Goal: Task Accomplishment & Management: Manage account settings

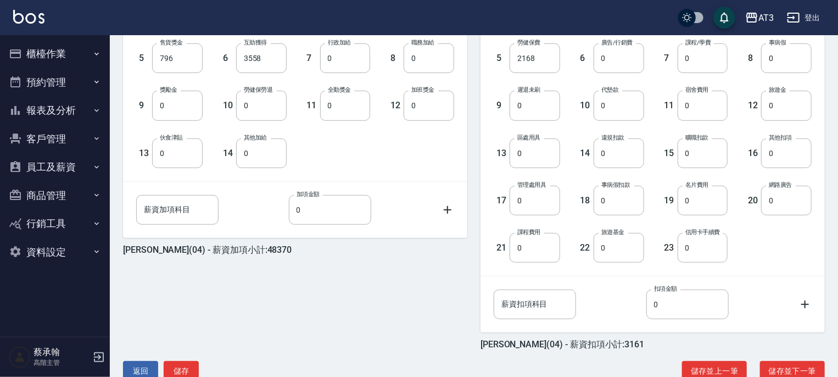
scroll to position [384, 0]
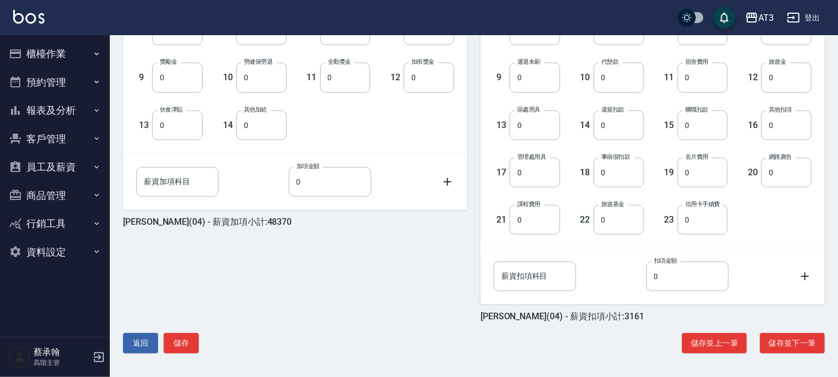
click at [133, 338] on button "返回" at bounding box center [140, 343] width 35 height 20
click at [145, 341] on button "返回" at bounding box center [140, 343] width 35 height 20
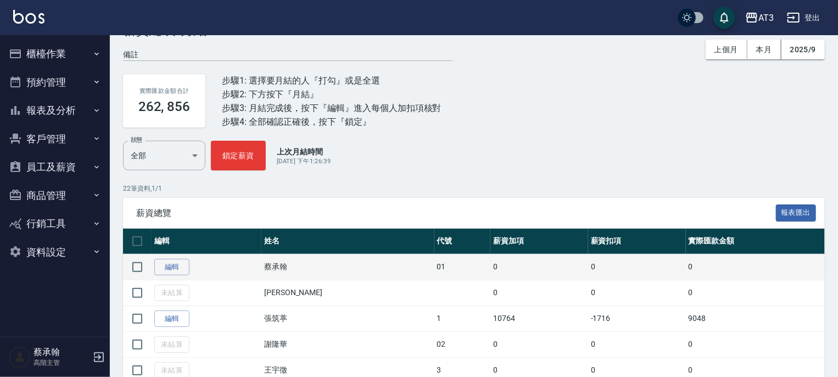
scroll to position [55, 0]
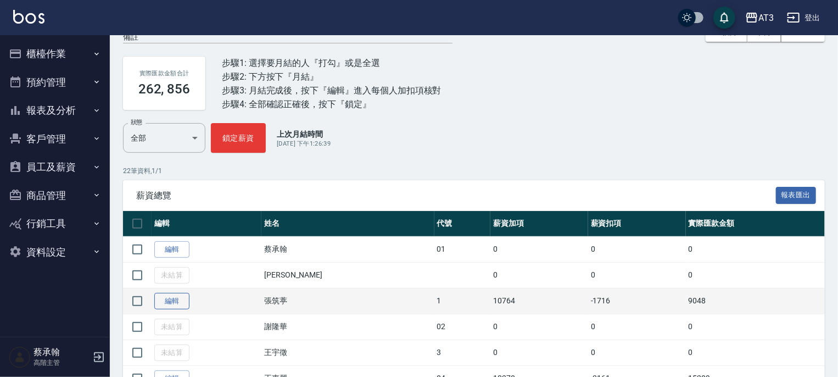
click at [169, 297] on link "編輯" at bounding box center [171, 301] width 35 height 17
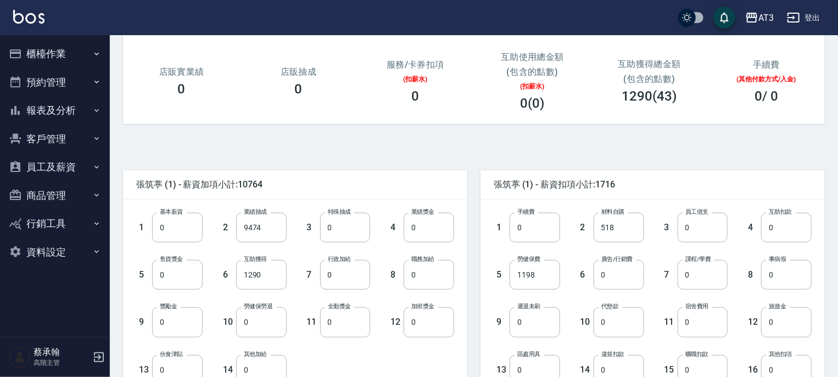
scroll to position [165, 0]
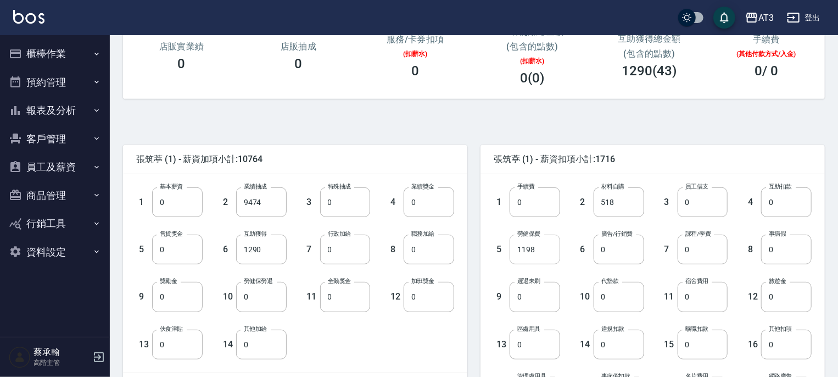
click at [546, 247] on input "1198" at bounding box center [535, 250] width 51 height 30
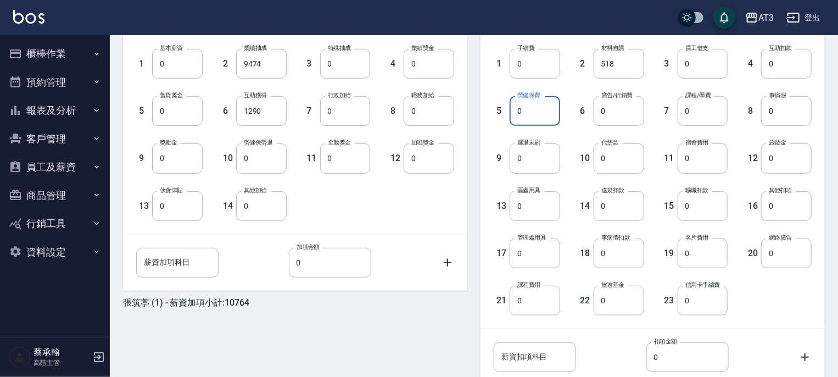
scroll to position [384, 0]
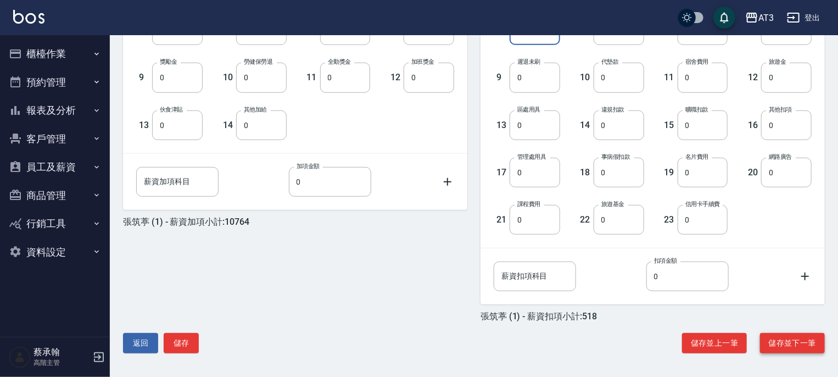
type input "0"
click at [791, 339] on button "儲存並下一筆" at bounding box center [792, 343] width 65 height 20
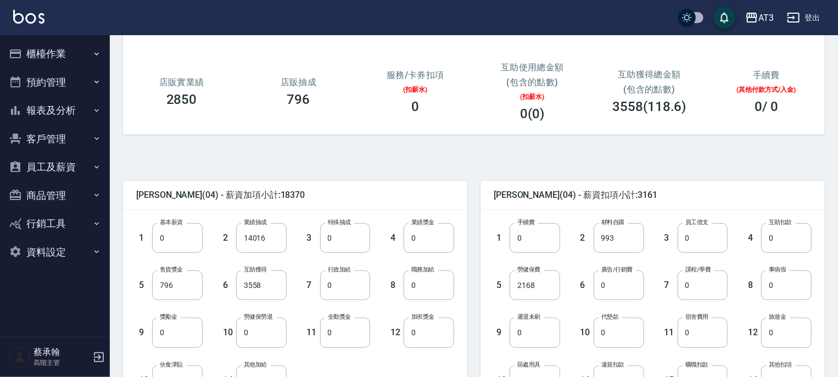
scroll to position [110, 0]
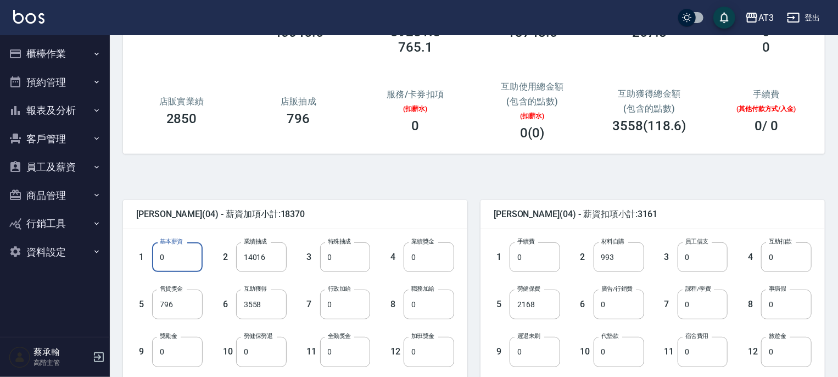
click at [191, 261] on input "0" at bounding box center [177, 257] width 51 height 30
type input "30000"
click at [299, 203] on div "[PERSON_NAME](04) - 薪資加項小計:48370" at bounding box center [295, 214] width 344 height 29
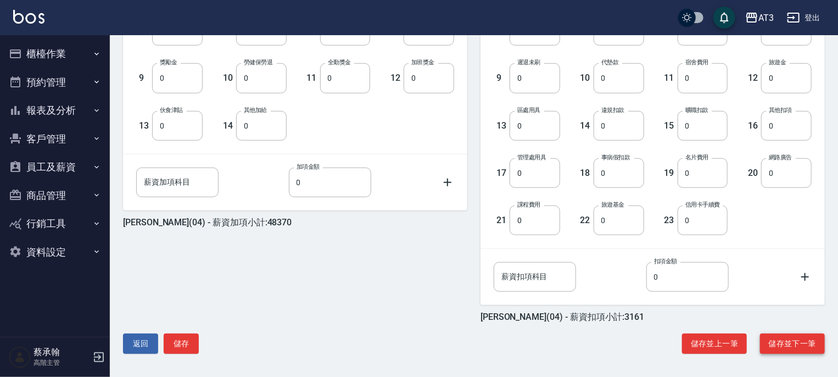
scroll to position [384, 0]
click at [806, 345] on button "儲存並下一筆" at bounding box center [792, 343] width 65 height 20
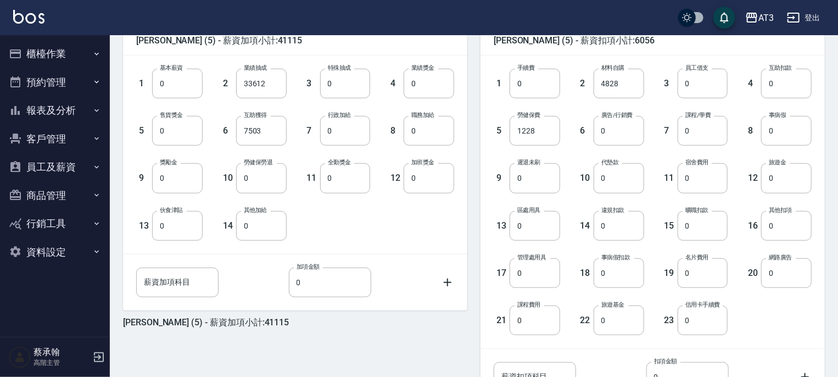
scroll to position [384, 0]
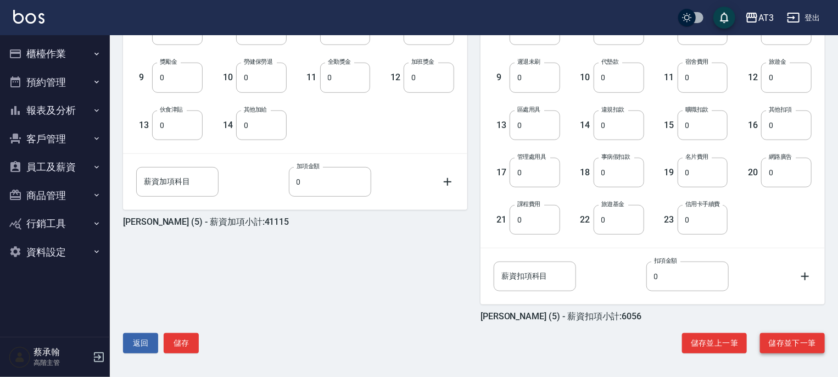
click at [791, 345] on button "儲存並下一筆" at bounding box center [792, 343] width 65 height 20
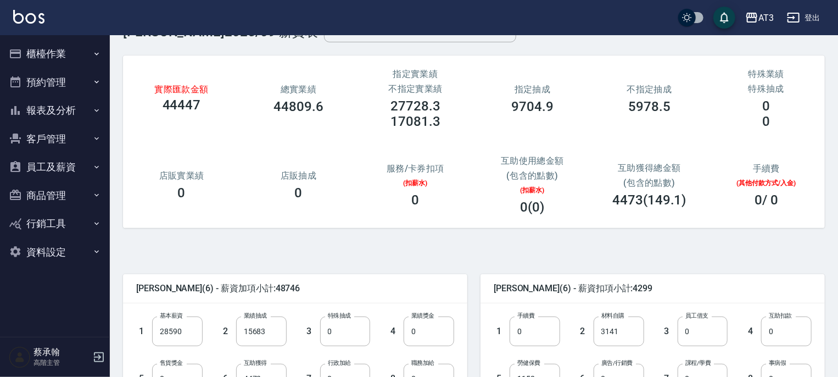
scroll to position [55, 0]
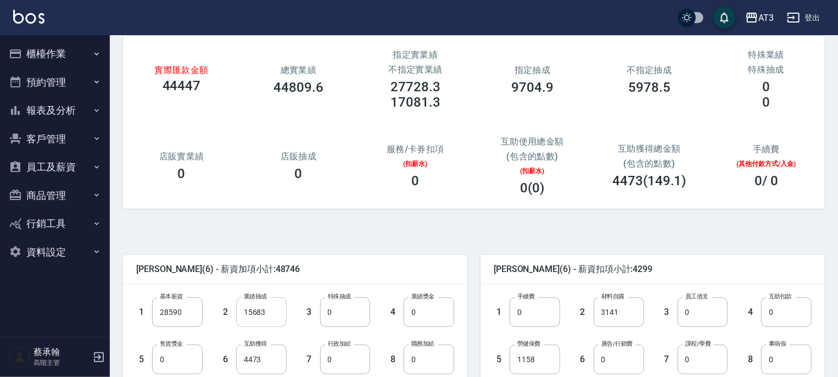
click at [268, 319] on input "15683" at bounding box center [261, 312] width 51 height 30
type input "0"
click at [272, 361] on input "4473" at bounding box center [261, 359] width 51 height 30
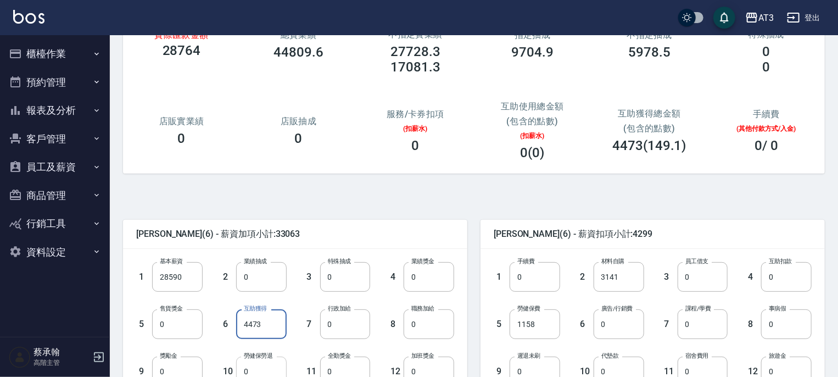
scroll to position [110, 0]
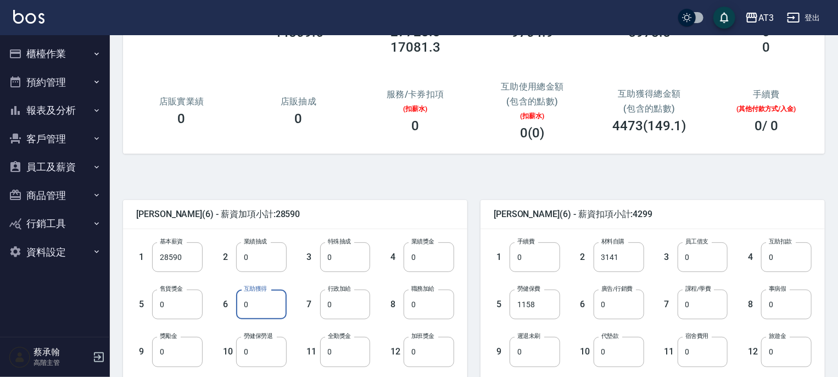
drag, startPoint x: 255, startPoint y: 300, endPoint x: 215, endPoint y: 305, distance: 40.3
click at [215, 305] on div "6 互助獲得 0 互助獲得" at bounding box center [245, 295] width 84 height 47
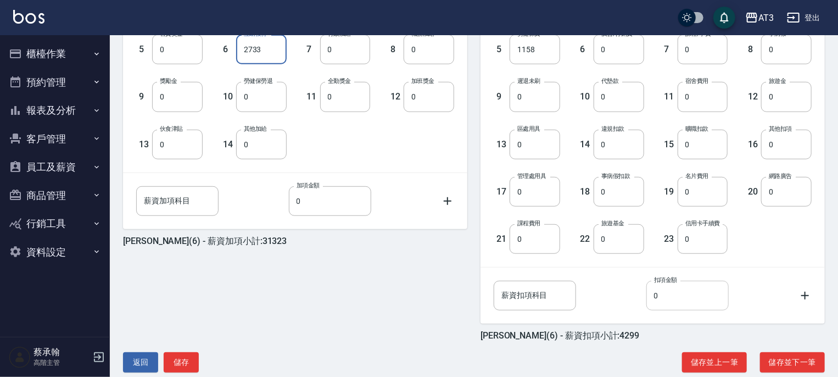
scroll to position [384, 0]
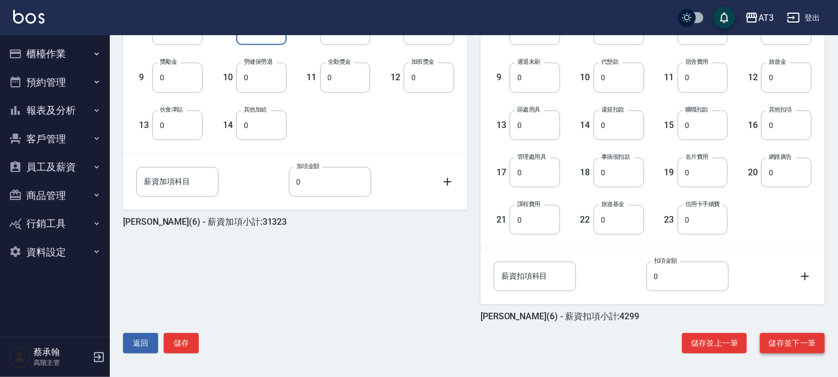
type input "2733"
click at [778, 345] on button "儲存並下一筆" at bounding box center [792, 343] width 65 height 20
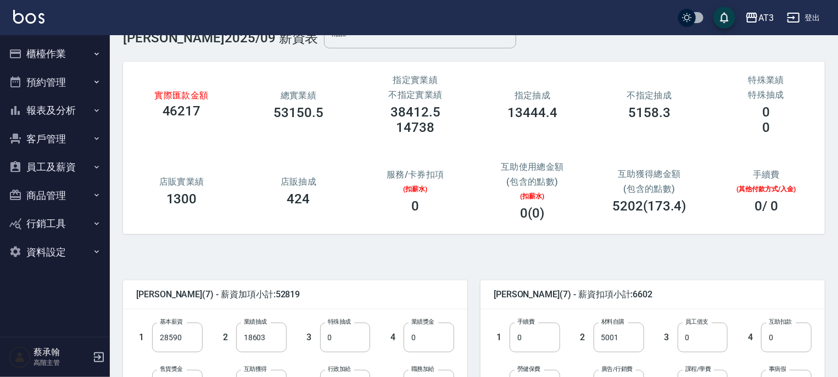
scroll to position [55, 0]
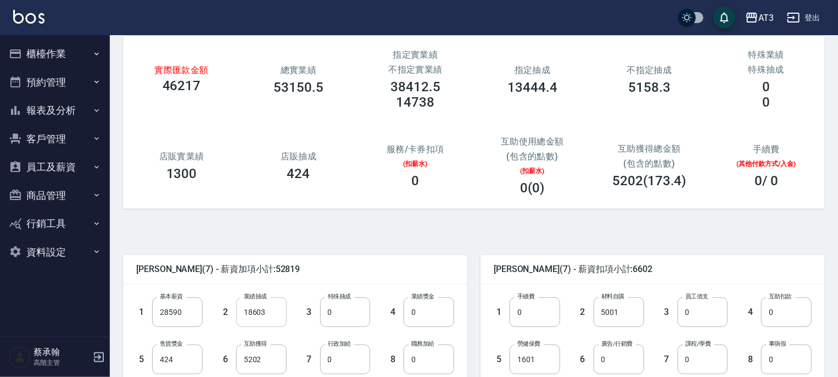
click at [272, 317] on input "18603" at bounding box center [261, 312] width 51 height 30
type input "3300"
click at [317, 266] on span "呂子晴 (7) - 薪資加項小計:37516" at bounding box center [295, 269] width 318 height 11
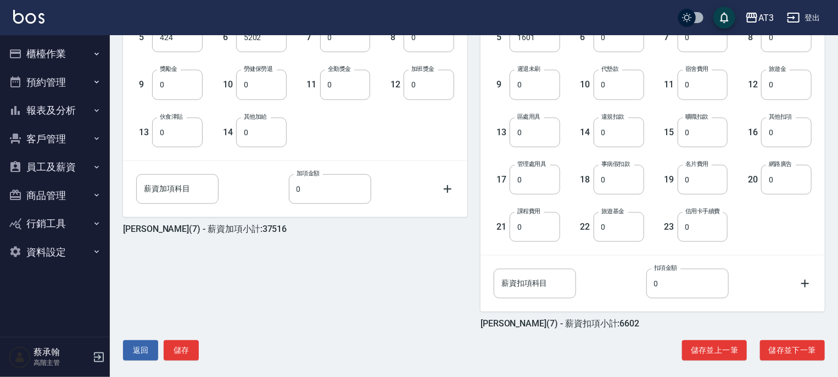
scroll to position [384, 0]
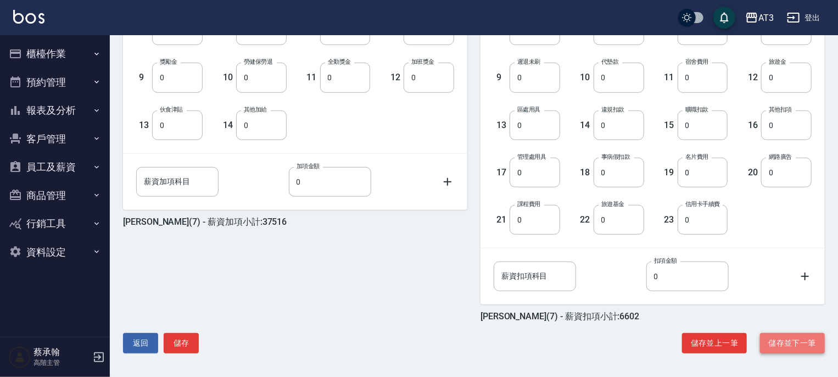
click at [788, 339] on button "儲存並下一筆" at bounding box center [792, 343] width 65 height 20
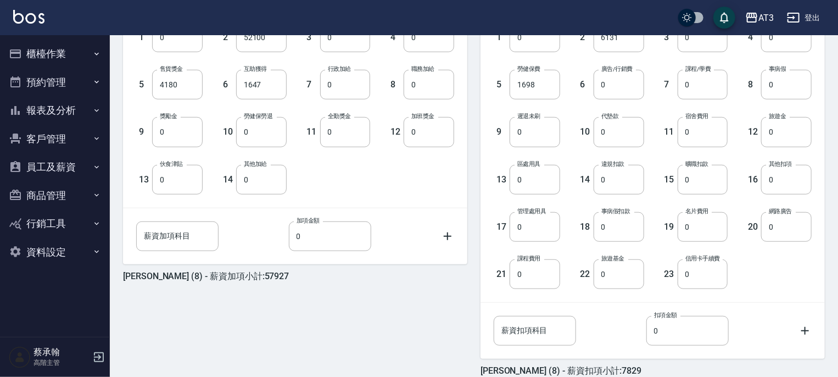
scroll to position [384, 0]
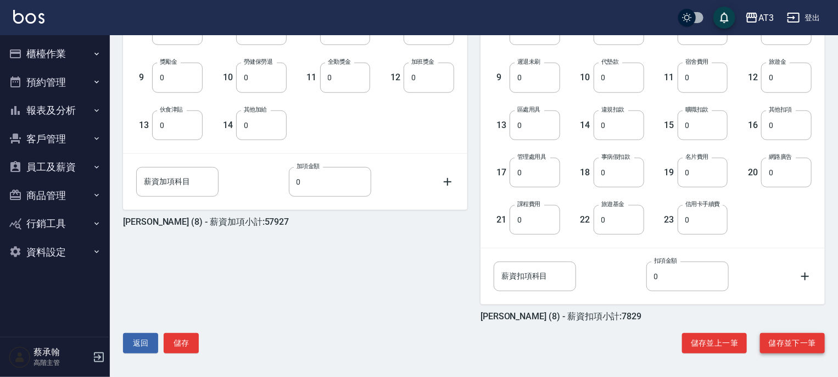
click at [791, 344] on button "儲存並下一筆" at bounding box center [792, 343] width 65 height 20
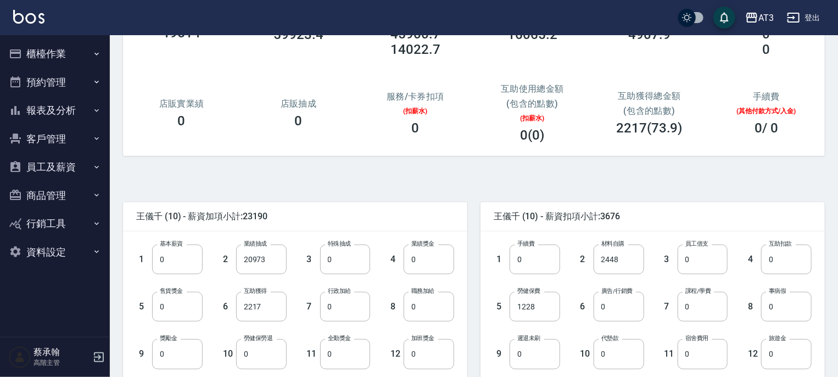
scroll to position [110, 0]
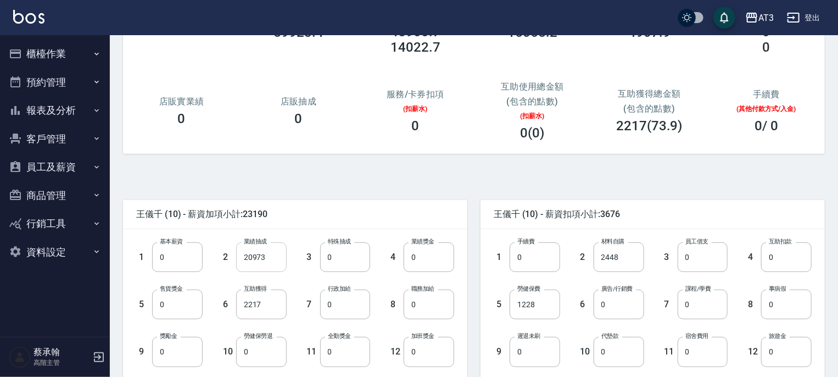
click at [282, 256] on input "20973" at bounding box center [261, 257] width 51 height 30
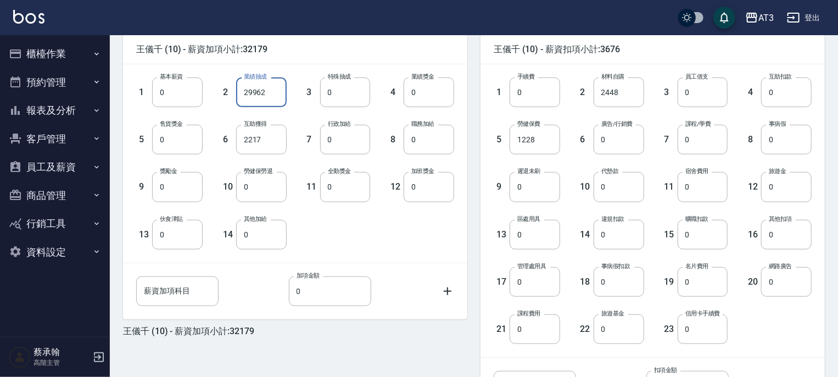
scroll to position [384, 0]
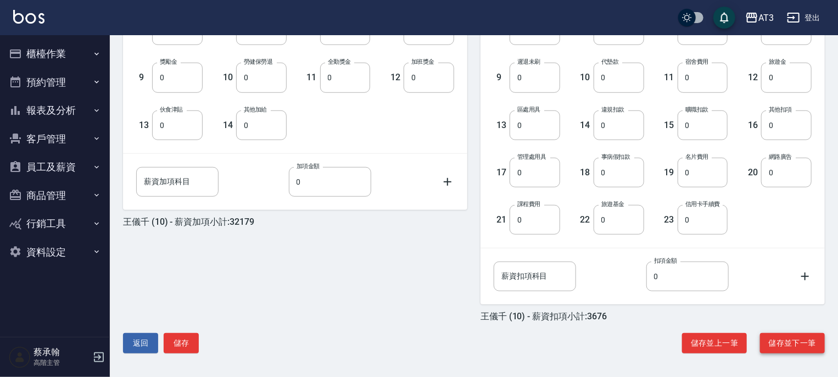
type input "29962"
click at [780, 341] on button "儲存並下一筆" at bounding box center [792, 343] width 65 height 20
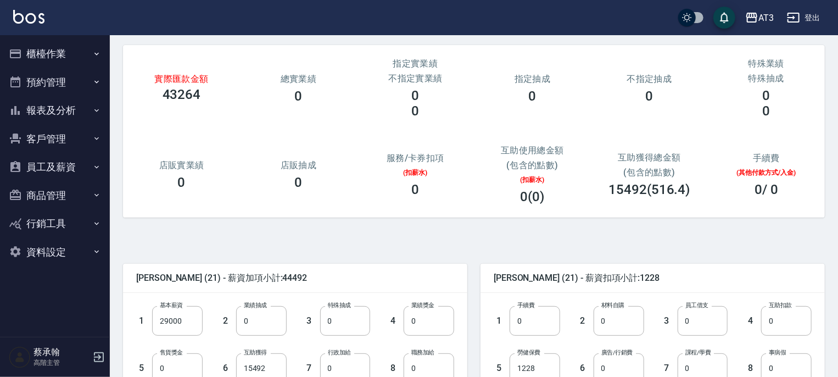
scroll to position [110, 0]
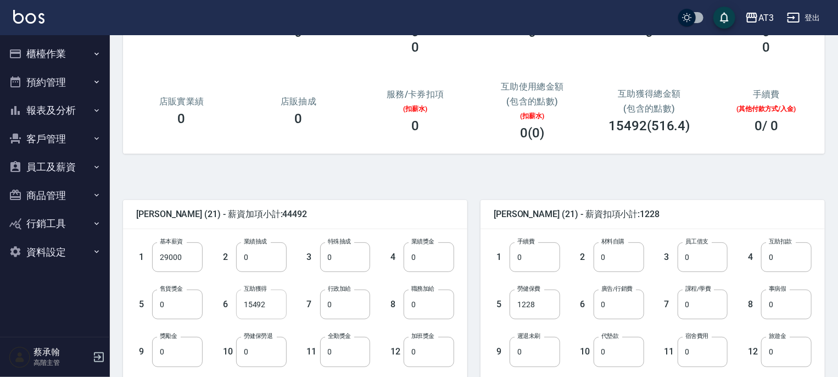
click at [272, 304] on input "15492" at bounding box center [261, 304] width 51 height 30
drag, startPoint x: 255, startPoint y: 304, endPoint x: 242, endPoint y: 304, distance: 13.2
click at [242, 304] on input "0" at bounding box center [261, 304] width 51 height 30
type input "492"
click at [317, 209] on span "曾怡珺 (21) - 薪資加項小計:29492" at bounding box center [295, 214] width 318 height 11
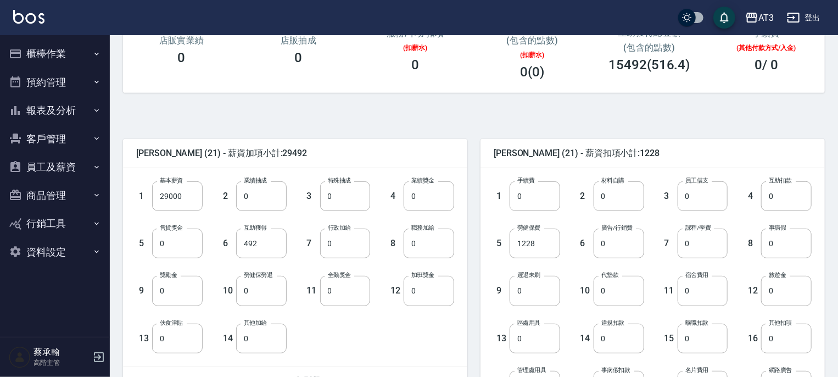
scroll to position [384, 0]
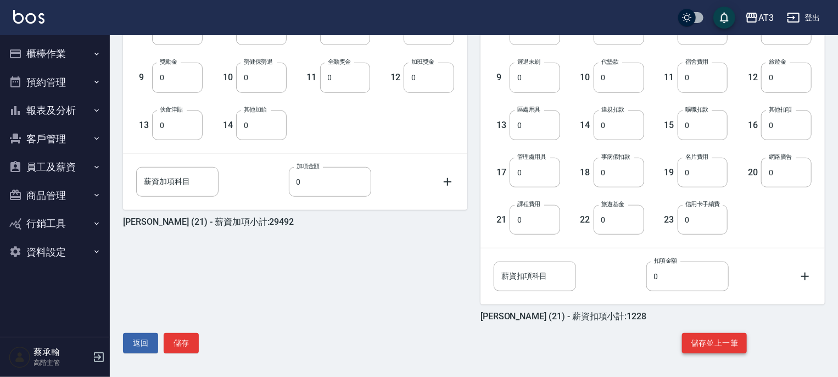
click at [716, 344] on button "儲存並上一筆" at bounding box center [714, 343] width 65 height 20
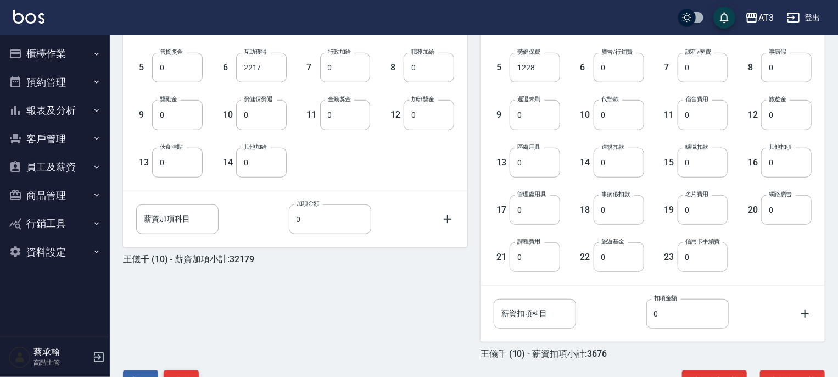
scroll to position [384, 0]
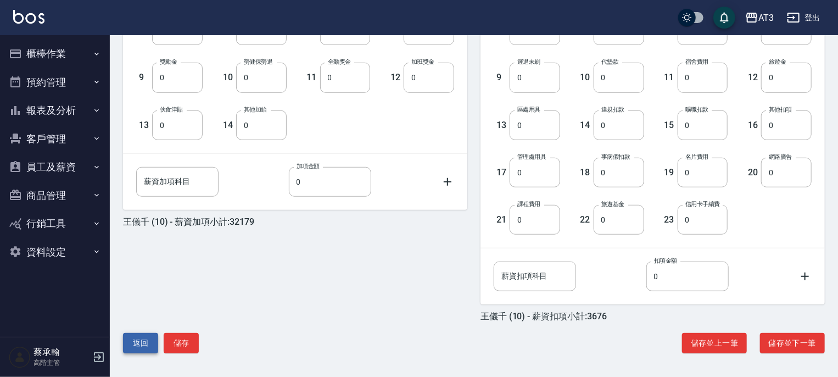
click at [138, 346] on button "返回" at bounding box center [140, 343] width 35 height 20
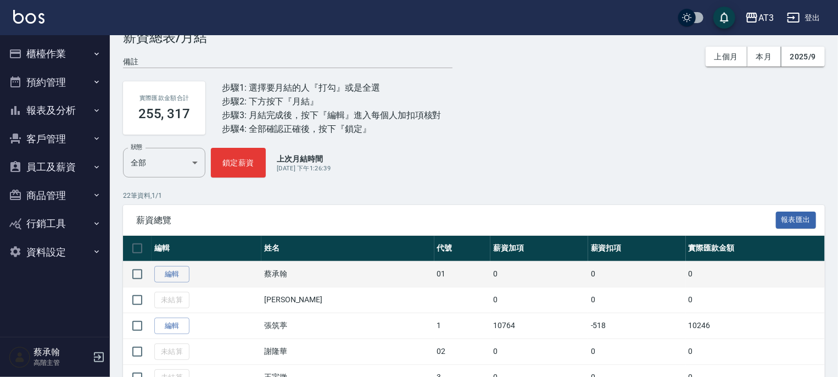
scroll to position [55, 0]
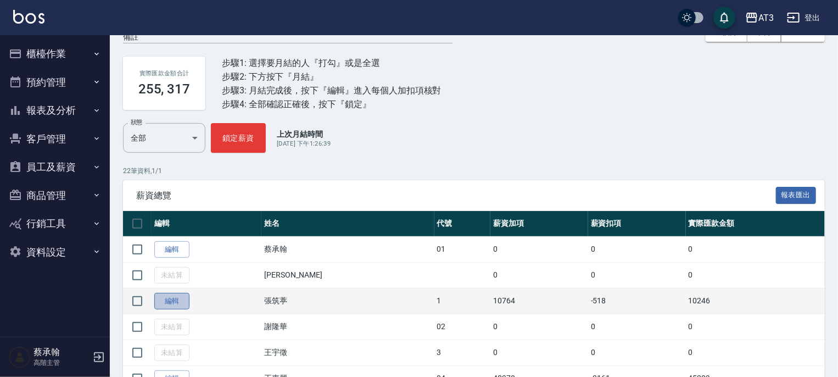
click at [159, 301] on link "編輯" at bounding box center [171, 301] width 35 height 17
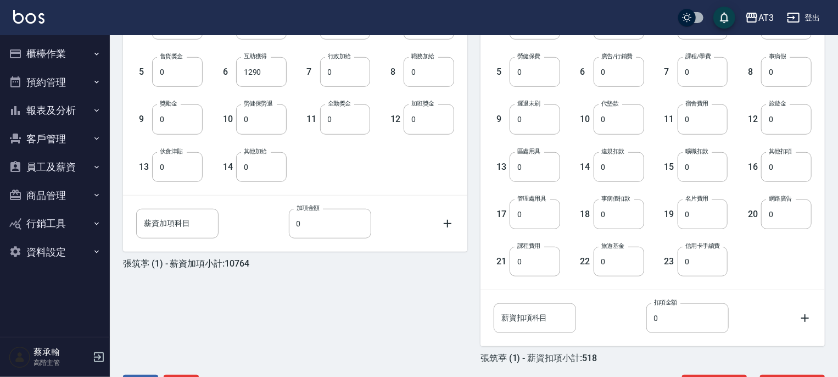
scroll to position [384, 0]
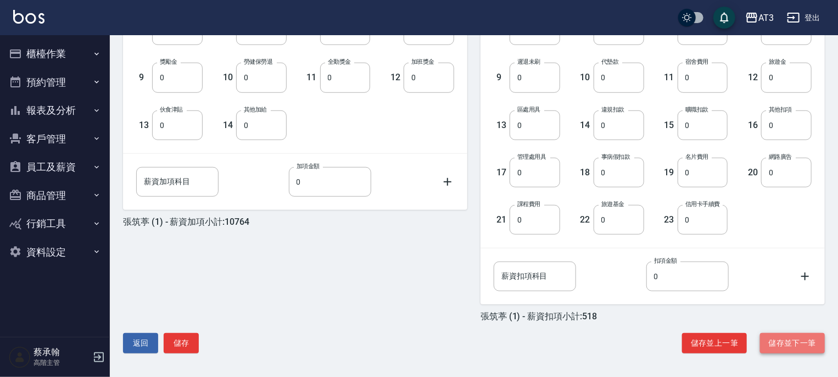
click at [801, 341] on button "儲存並下一筆" at bounding box center [792, 343] width 65 height 20
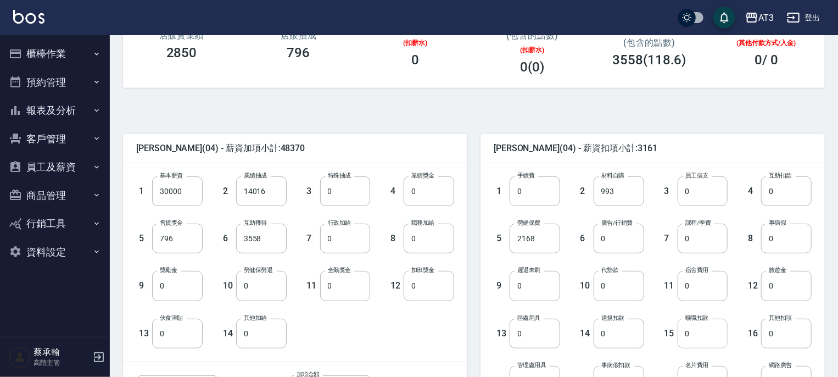
scroll to position [220, 0]
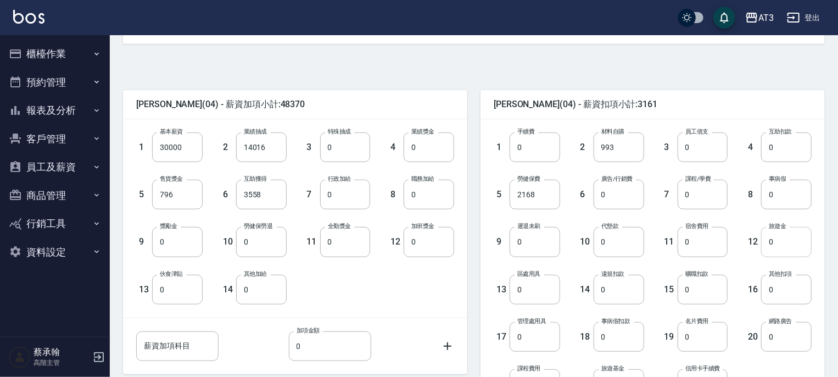
drag, startPoint x: 790, startPoint y: 231, endPoint x: 784, endPoint y: 235, distance: 7.4
click at [790, 232] on input "0" at bounding box center [786, 242] width 51 height 30
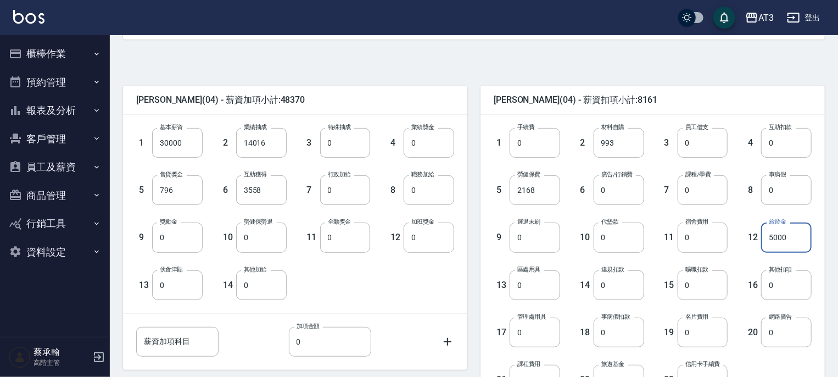
scroll to position [384, 0]
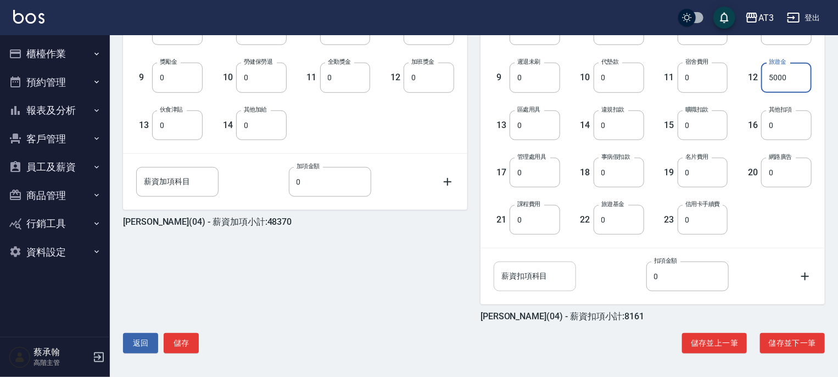
type input "5000"
click at [556, 281] on input "薪資扣項科目" at bounding box center [535, 276] width 82 height 30
type input "6%"
click at [676, 276] on input "0" at bounding box center [687, 276] width 82 height 30
type input "1818"
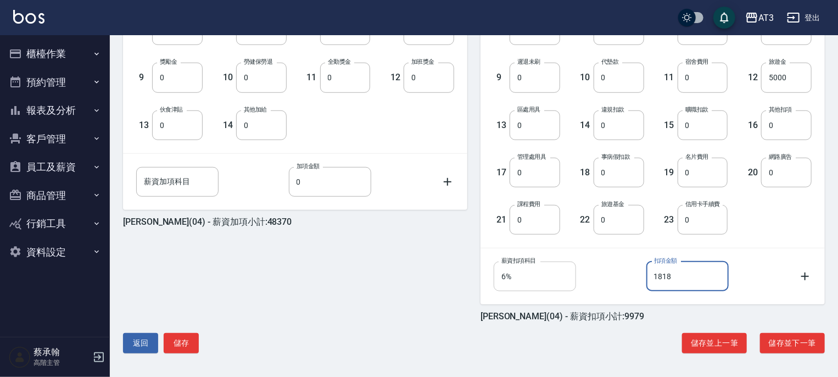
scroll to position [164, 0]
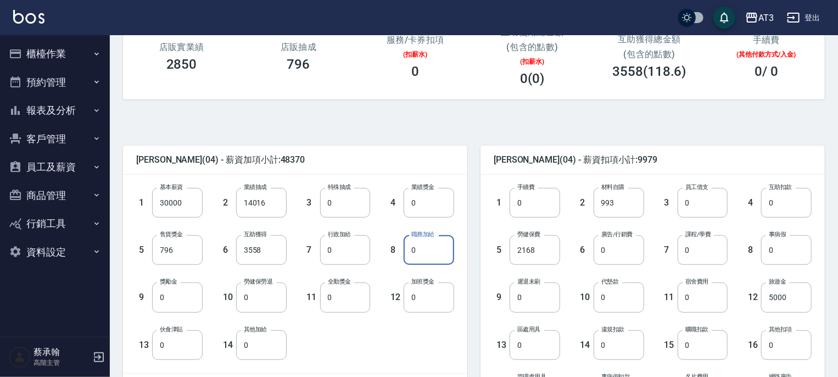
click at [435, 241] on input "0" at bounding box center [429, 250] width 51 height 30
type input "500"
click at [459, 221] on div "1 基本薪資 30000 基本薪資 2 業績抽成 14016 業績抽成 3 特殊抽成 0 特殊抽成 4 業績獎金 0 業績獎金 5 售貨獎金 796 售貨獎金…" at bounding box center [295, 274] width 344 height 198
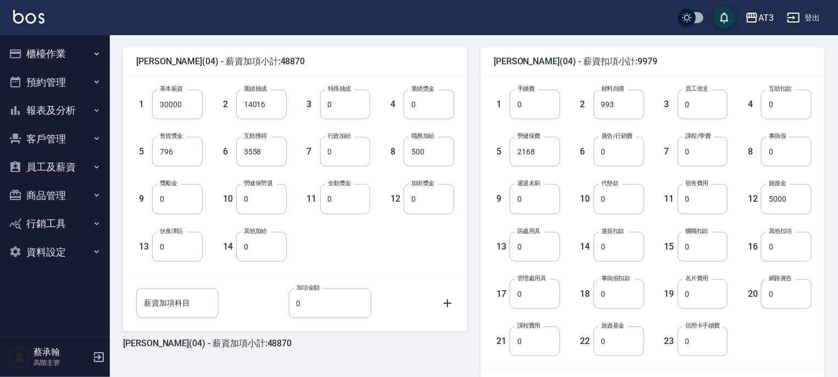
scroll to position [384, 0]
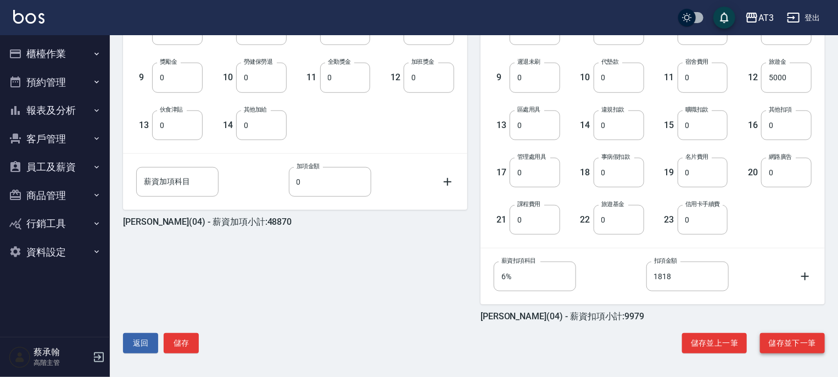
click at [794, 348] on button "儲存並下一筆" at bounding box center [792, 343] width 65 height 20
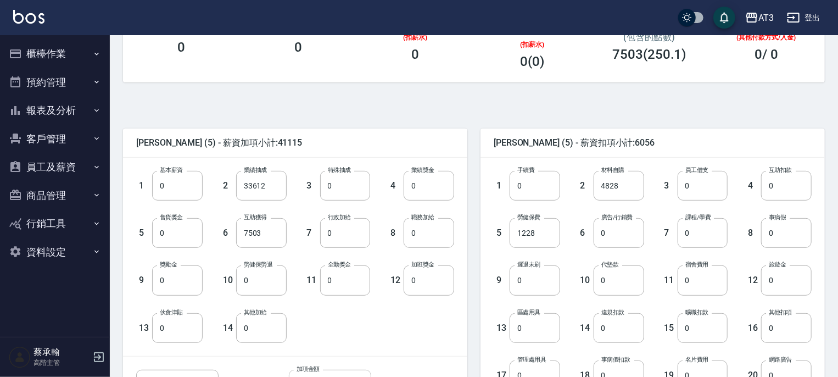
scroll to position [220, 0]
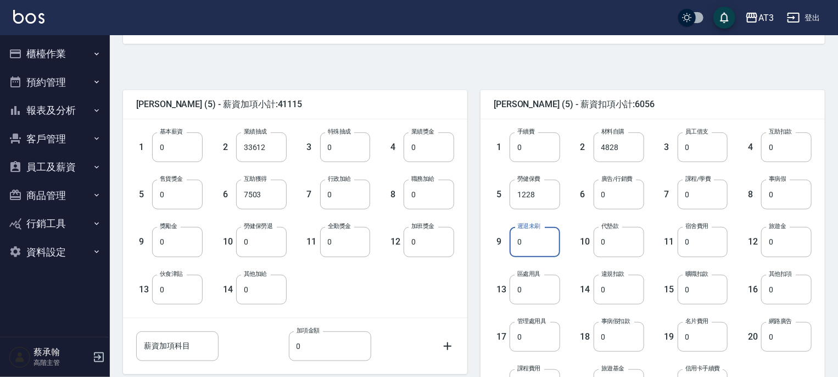
click at [533, 250] on input "0" at bounding box center [535, 242] width 51 height 30
type input "1500"
click at [613, 192] on input "0" at bounding box center [619, 195] width 51 height 30
type input "6398"
click at [434, 212] on div "12 加班獎金 0 加班獎金" at bounding box center [412, 232] width 84 height 47
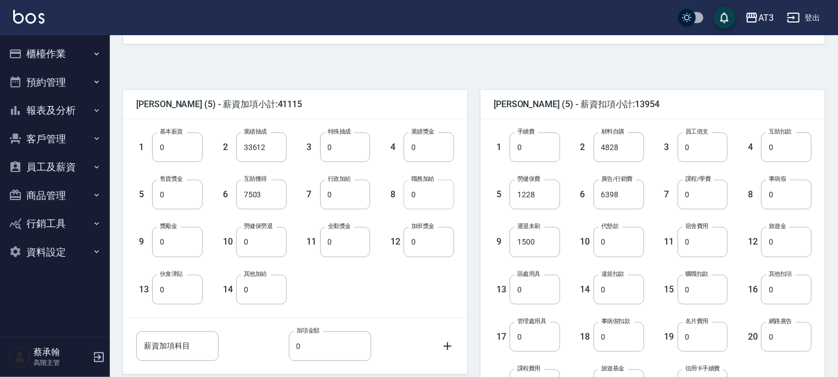
click at [434, 200] on input "0" at bounding box center [429, 195] width 51 height 30
type input "500"
click at [461, 166] on div "1 基本薪資 0 基本薪資 2 業績抽成 33612 業績抽成 3 特殊抽成 0 特殊抽成 4 業績獎金 0 業績獎金 5 售貨獎金 0 售貨獎金 6 互助獲…" at bounding box center [295, 218] width 344 height 198
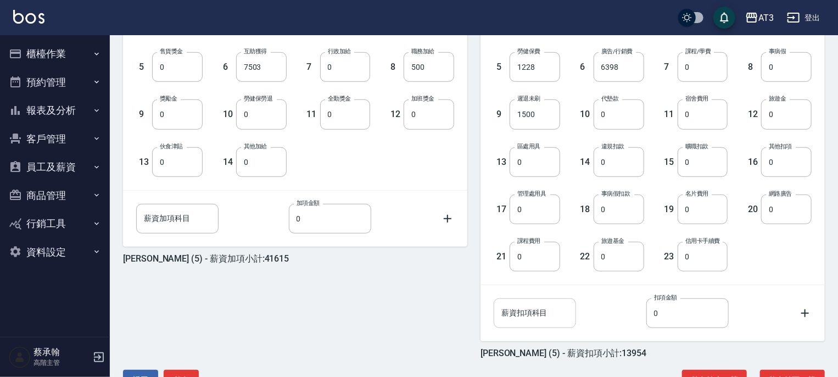
scroll to position [384, 0]
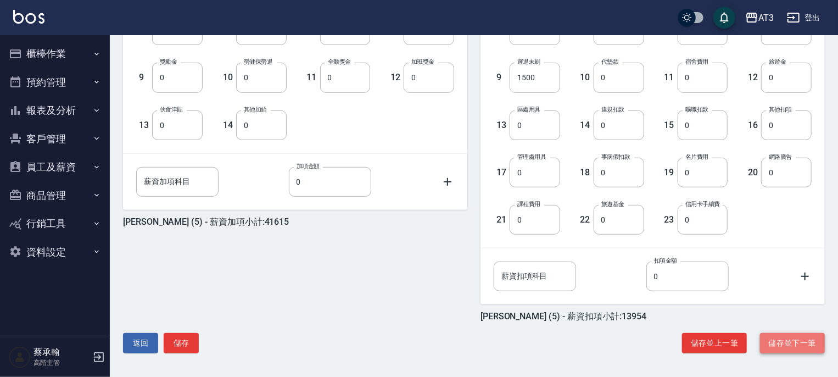
click at [781, 336] on button "儲存並下一筆" at bounding box center [792, 343] width 65 height 20
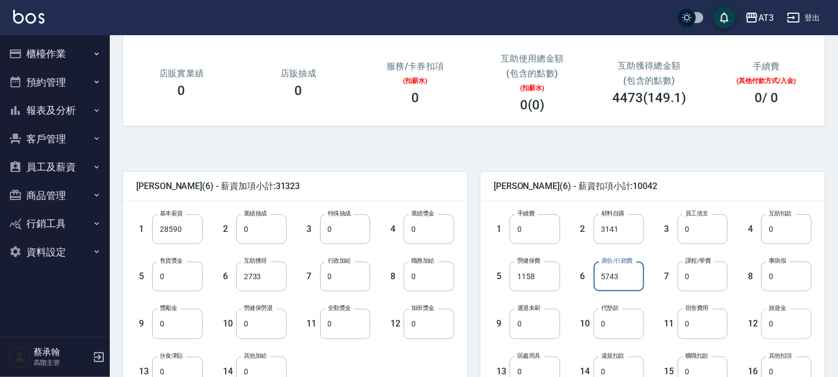
scroll to position [165, 0]
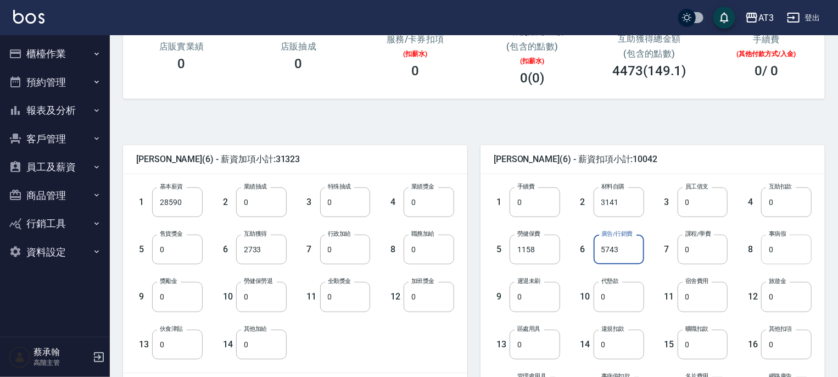
type input "5743"
click at [780, 256] on input "0" at bounding box center [786, 250] width 51 height 30
click at [780, 306] on input "0" at bounding box center [786, 297] width 51 height 30
type input "1000"
click at [713, 275] on div "11 宿舍費用 0 宿舍費用" at bounding box center [686, 287] width 84 height 47
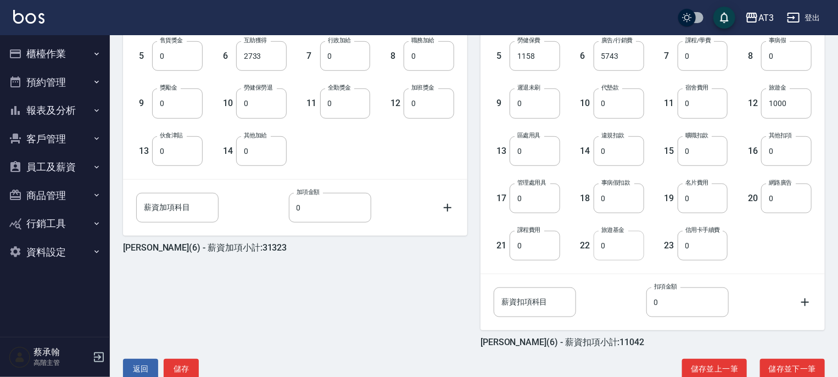
scroll to position [384, 0]
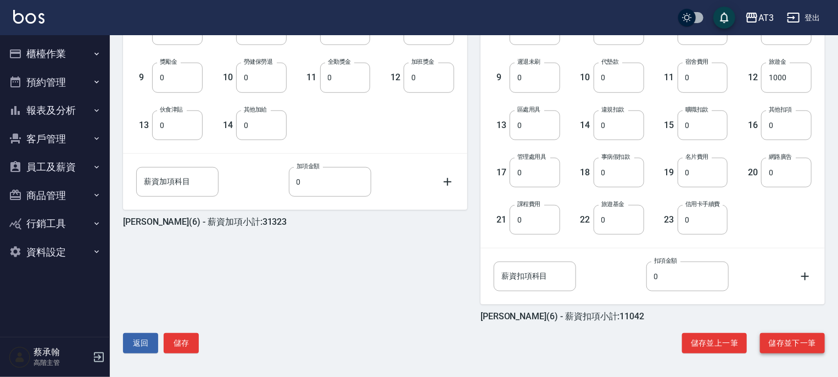
click at [784, 337] on button "儲存並下一筆" at bounding box center [792, 343] width 65 height 20
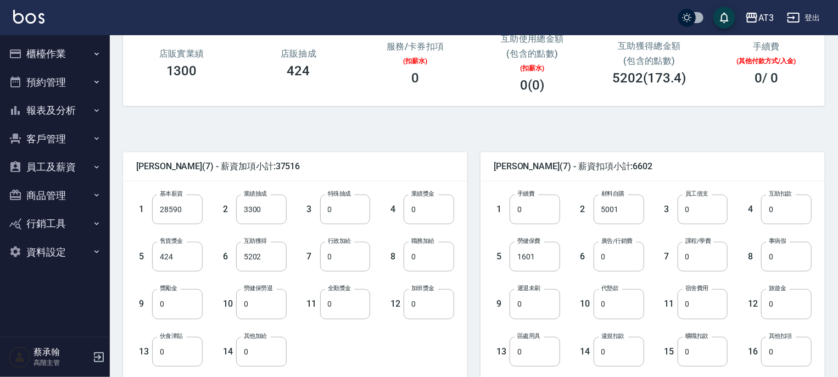
scroll to position [165, 0]
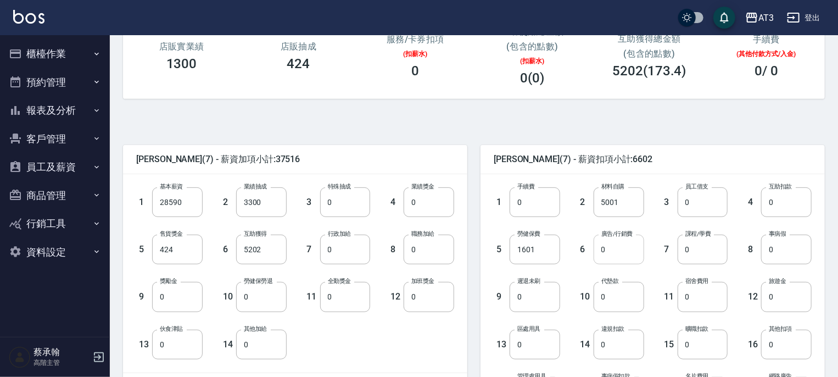
click at [609, 254] on input "0" at bounding box center [619, 250] width 51 height 30
type input "5650"
click at [789, 304] on input "0" at bounding box center [786, 297] width 51 height 30
type input "1000"
click at [685, 260] on input "0" at bounding box center [703, 250] width 51 height 30
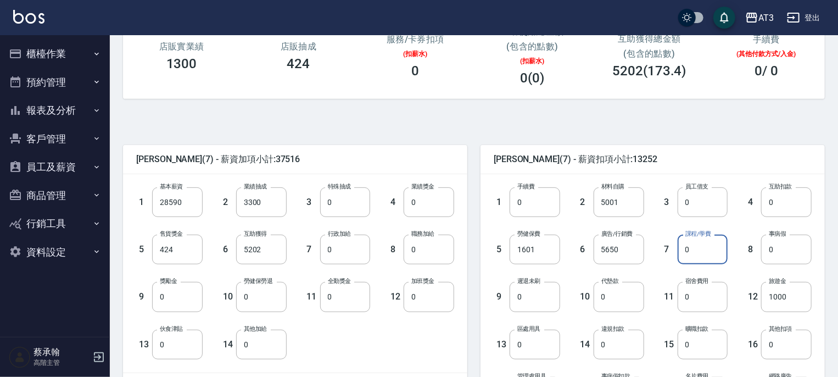
click at [676, 264] on div "7 課程/學費 0 課程/學費" at bounding box center [686, 240] width 84 height 47
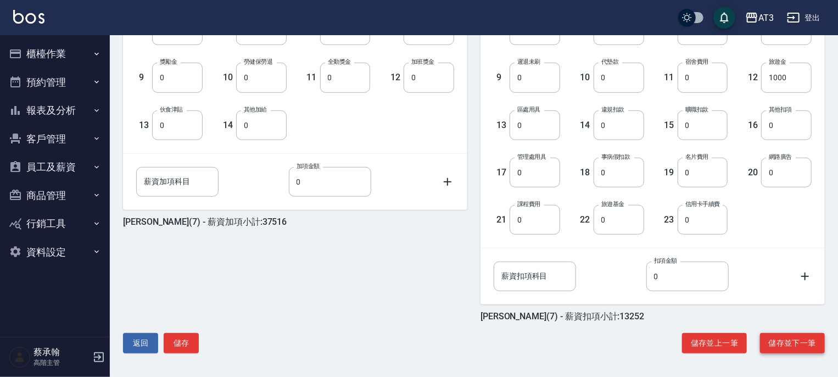
click at [773, 342] on button "儲存並下一筆" at bounding box center [792, 343] width 65 height 20
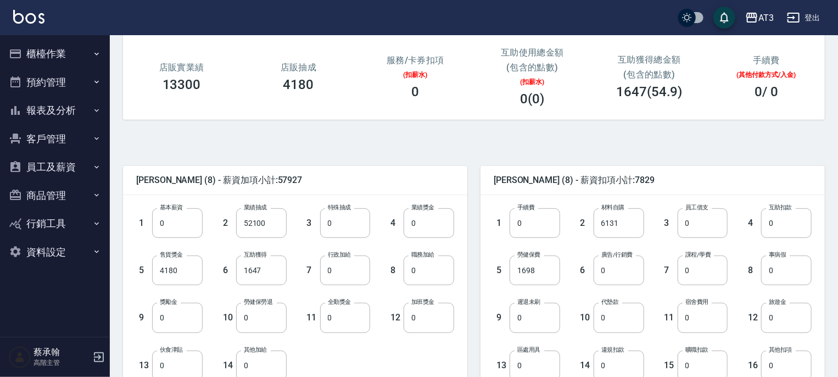
scroll to position [165, 0]
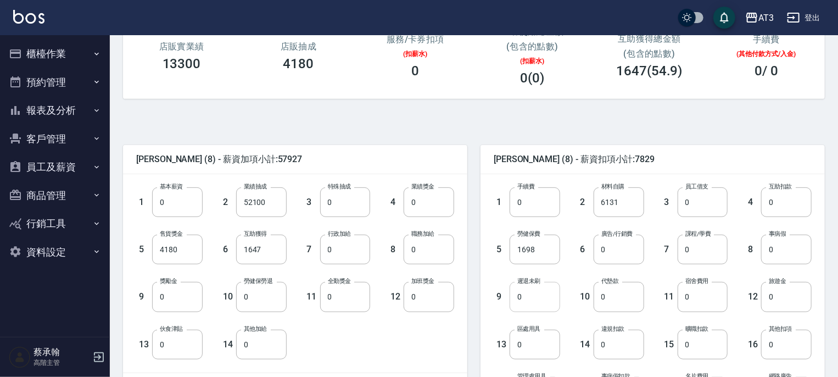
click at [548, 307] on input "0" at bounding box center [535, 297] width 51 height 30
type input "1780"
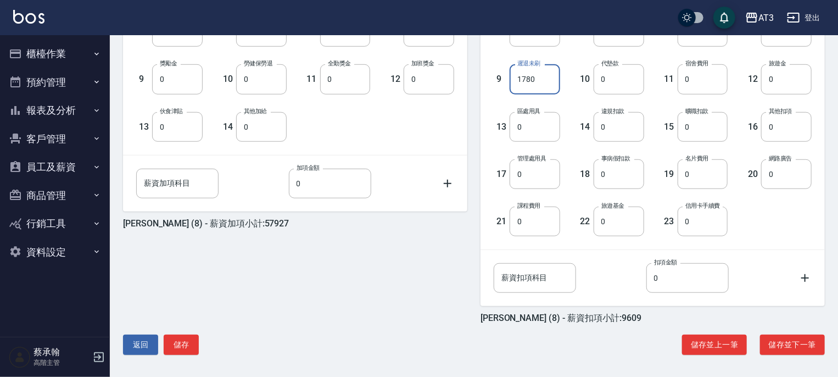
scroll to position [384, 0]
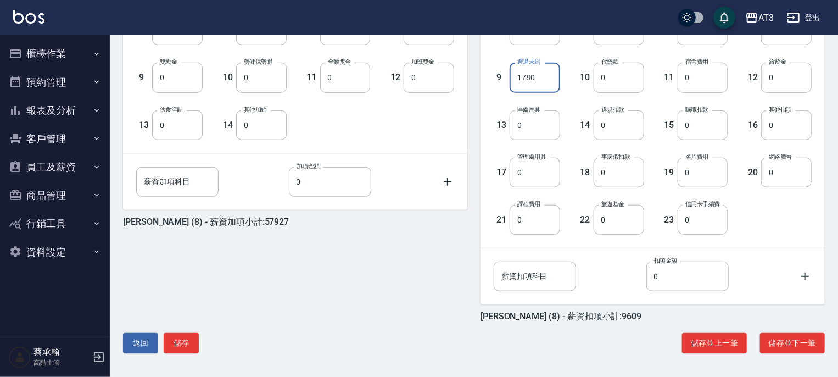
click at [532, 275] on div "薪資扣項科目 薪資扣項科目" at bounding box center [535, 276] width 82 height 30
type input "2"
type input "代墊出國費用"
type input "6950"
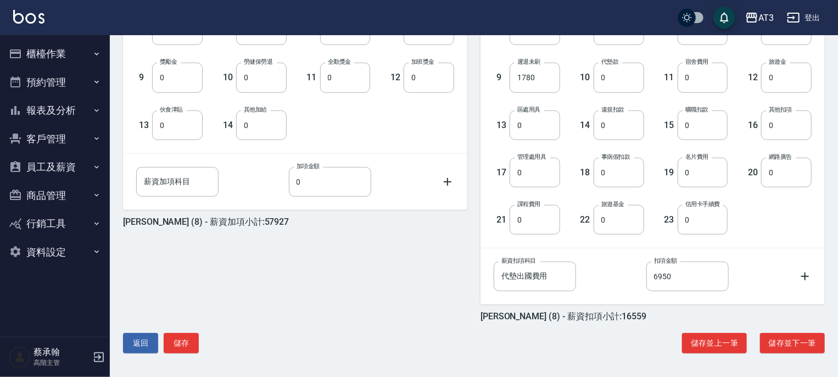
click at [623, 334] on div "返回 儲存 儲存並上一筆 儲存並下一筆" at bounding box center [474, 343] width 702 height 20
click at [797, 343] on button "儲存並下一筆" at bounding box center [792, 343] width 65 height 20
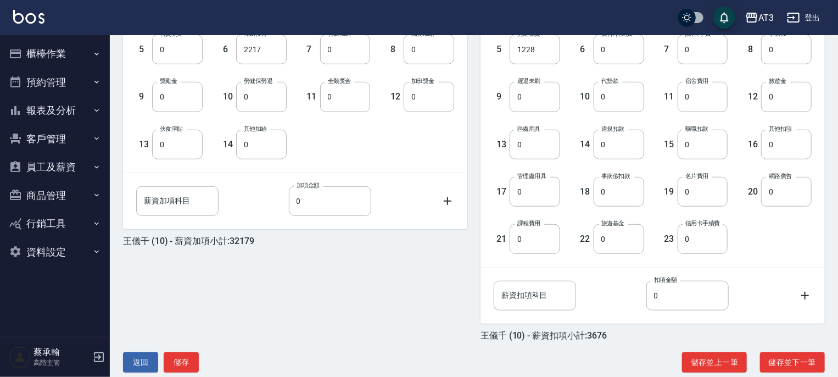
scroll to position [384, 0]
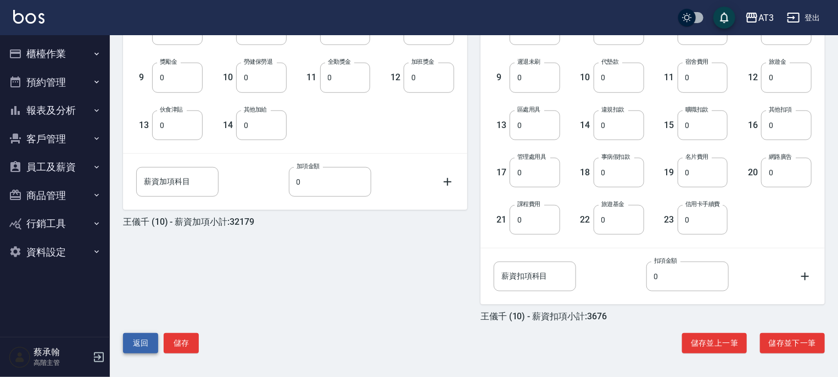
click at [132, 342] on button "返回" at bounding box center [140, 343] width 35 height 20
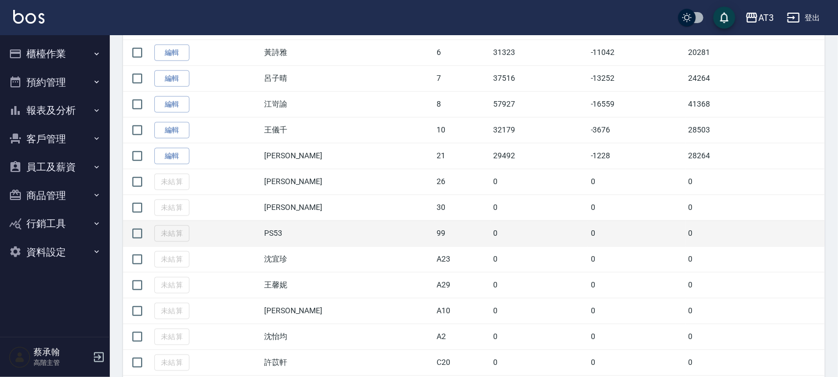
scroll to position [439, 0]
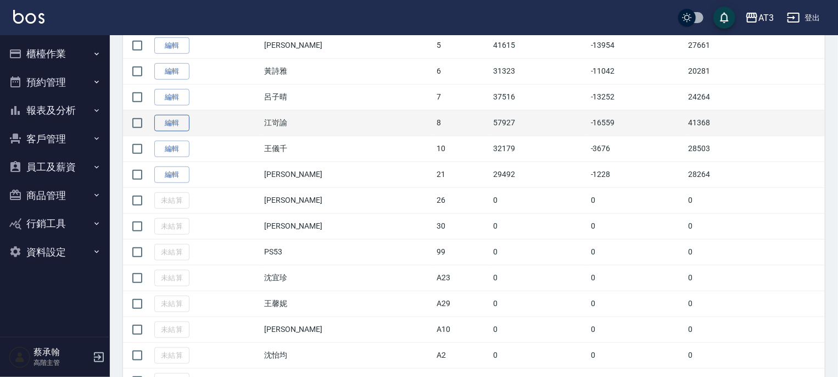
click at [166, 124] on link "編輯" at bounding box center [171, 123] width 35 height 17
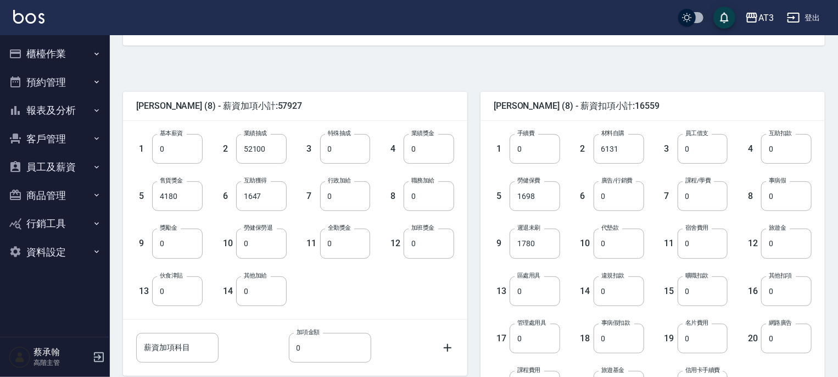
scroll to position [384, 0]
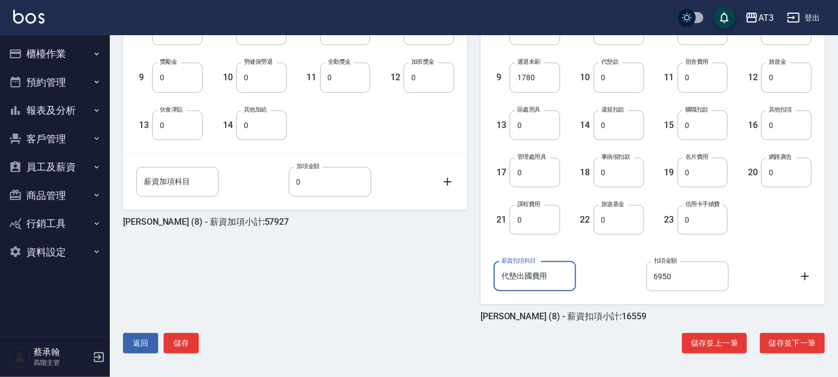
click at [556, 277] on input "代墊出國費用" at bounding box center [535, 276] width 82 height 30
click at [793, 343] on button "儲存並下一筆" at bounding box center [792, 343] width 65 height 20
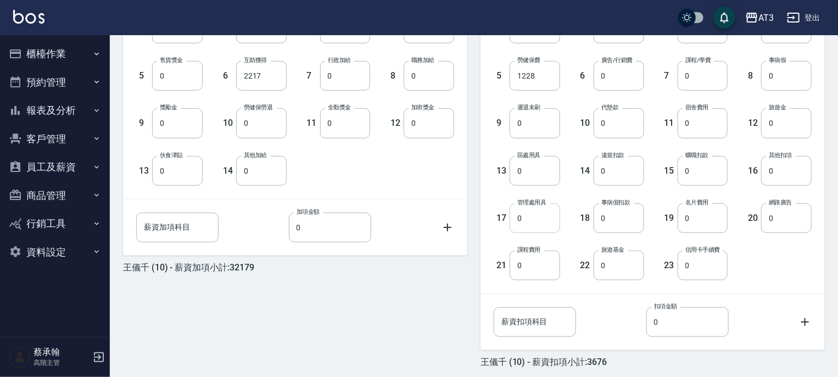
scroll to position [384, 0]
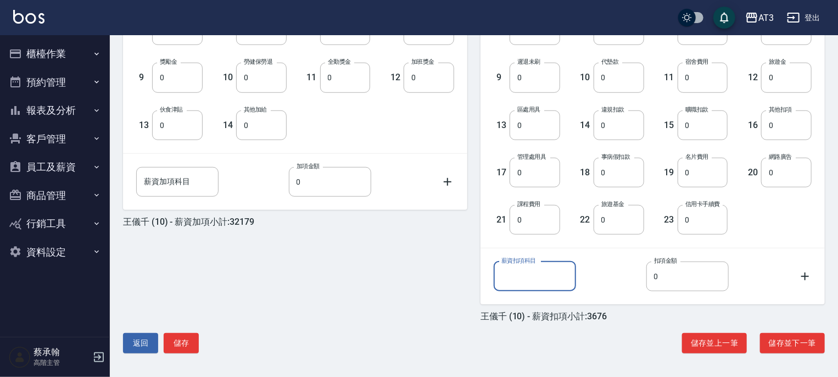
click at [516, 277] on input "薪資扣項科目" at bounding box center [535, 276] width 82 height 30
paste input "代墊出國費用"
type input "代墊出國費用"
click at [668, 280] on input "0" at bounding box center [687, 276] width 82 height 30
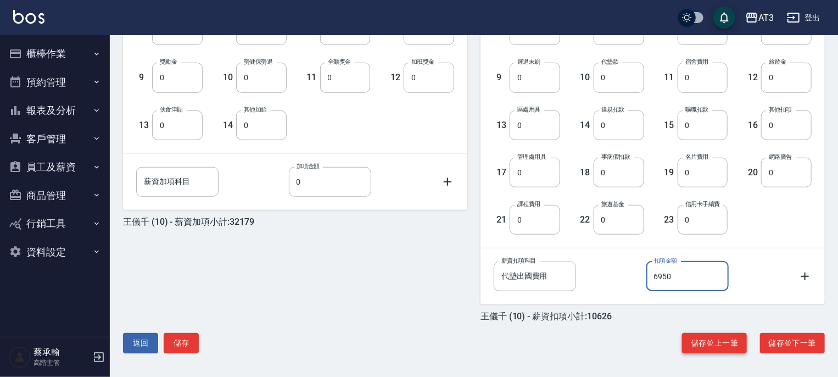
type input "6950"
click at [707, 342] on button "儲存並上一筆" at bounding box center [714, 343] width 65 height 20
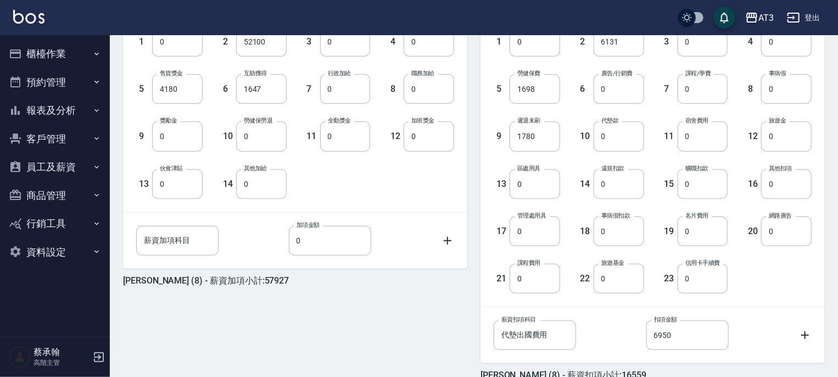
scroll to position [384, 0]
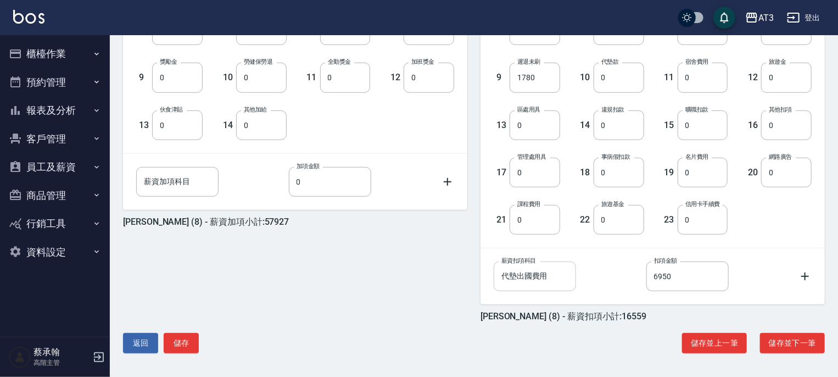
click at [561, 272] on input "代墊出國費用" at bounding box center [535, 276] width 82 height 30
type input "0"
click at [589, 250] on div "薪資扣項科目 薪資扣項科目 扣項金額 0 扣項金額" at bounding box center [644, 267] width 336 height 47
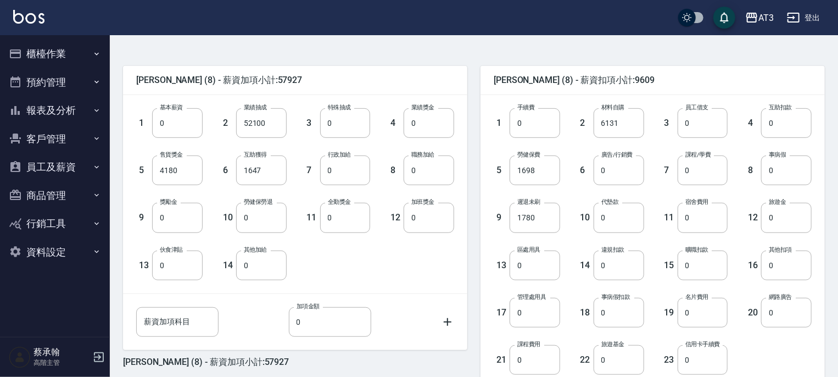
scroll to position [219, 0]
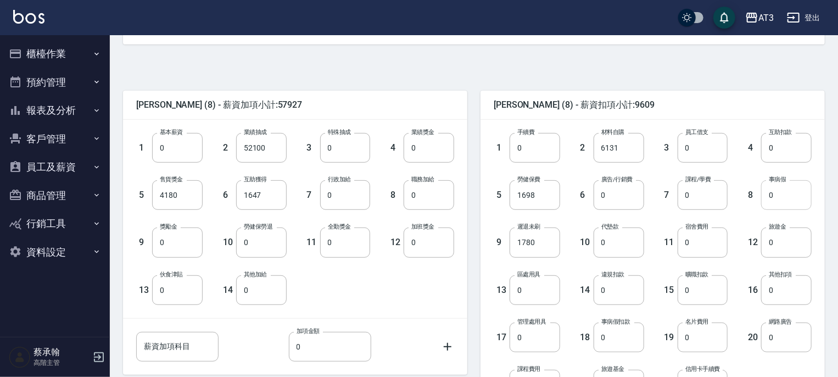
click at [796, 184] on input "0" at bounding box center [786, 195] width 51 height 30
type input "690"
click at [627, 199] on input "0" at bounding box center [619, 195] width 51 height 30
type input "6479"
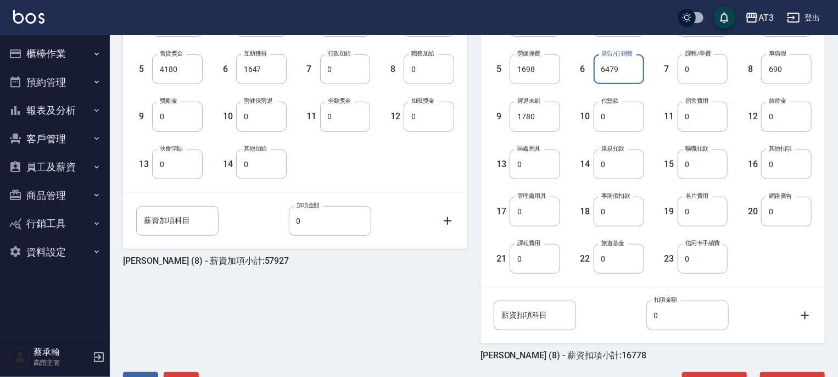
scroll to position [384, 0]
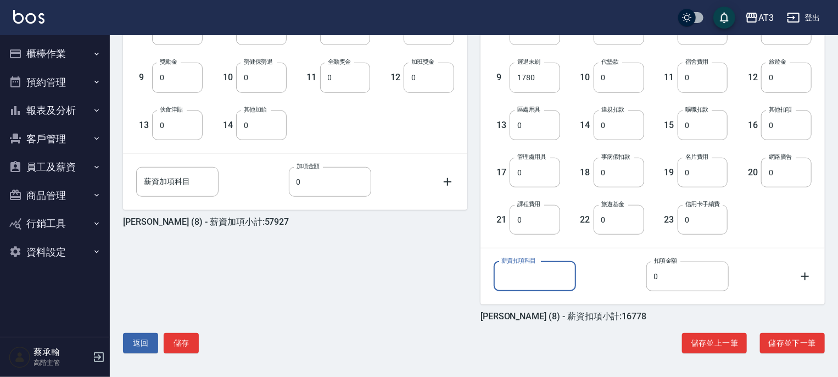
click at [553, 273] on input "薪資扣項科目" at bounding box center [535, 276] width 82 height 30
type input "6%"
click at [670, 275] on input "0" at bounding box center [687, 276] width 82 height 30
type input "1818"
click at [618, 269] on div "薪資扣項科目 6% 薪資扣項科目 扣項金額 1818 扣項金額" at bounding box center [653, 276] width 318 height 30
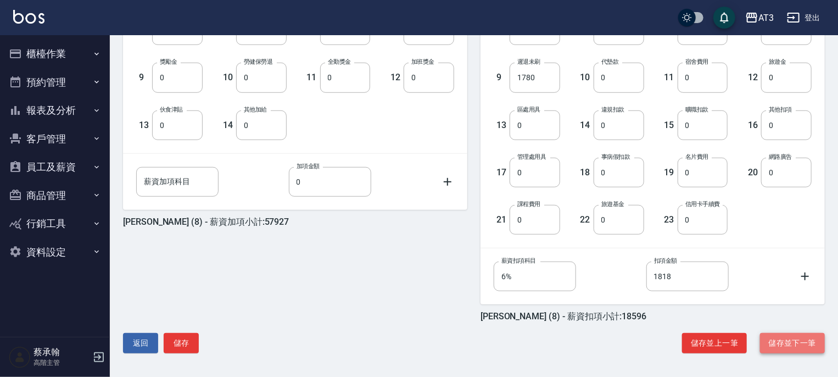
drag, startPoint x: 787, startPoint y: 339, endPoint x: 779, endPoint y: 339, distance: 7.7
click at [786, 339] on button "儲存並下一筆" at bounding box center [792, 343] width 65 height 20
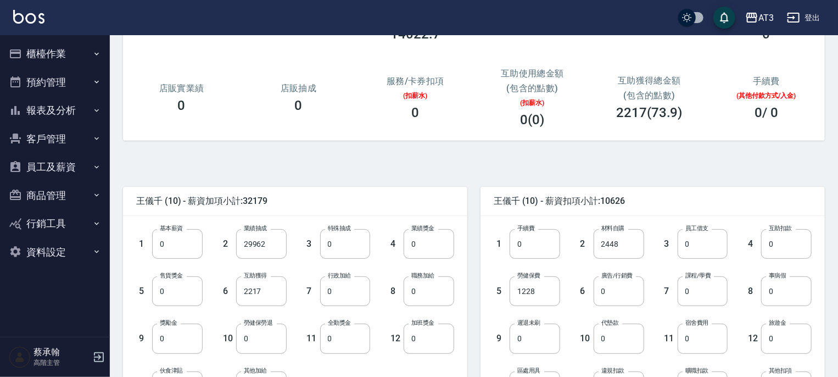
scroll to position [165, 0]
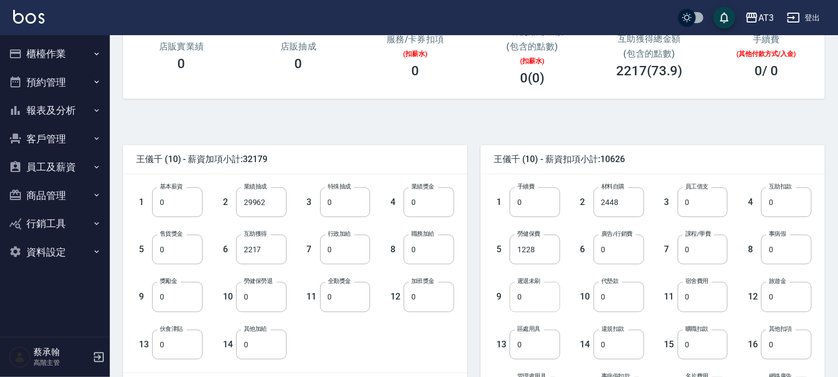
click at [532, 298] on input "0" at bounding box center [535, 297] width 51 height 30
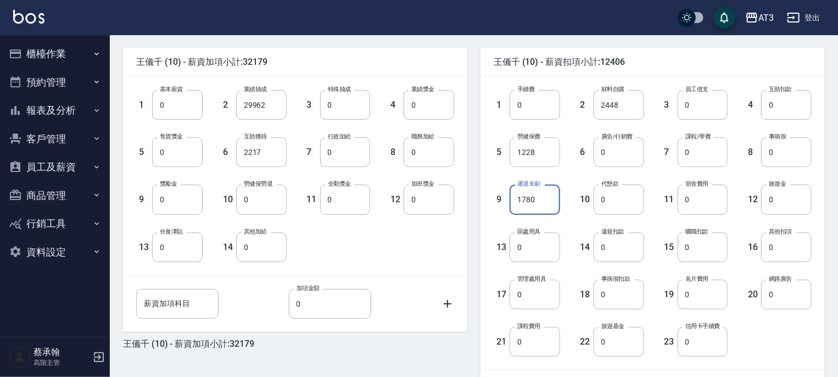
scroll to position [384, 0]
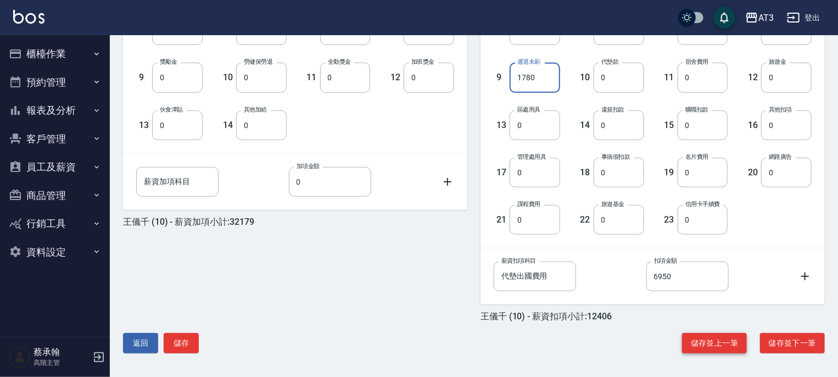
type input "1780"
click at [712, 349] on button "儲存並上一筆" at bounding box center [714, 343] width 65 height 20
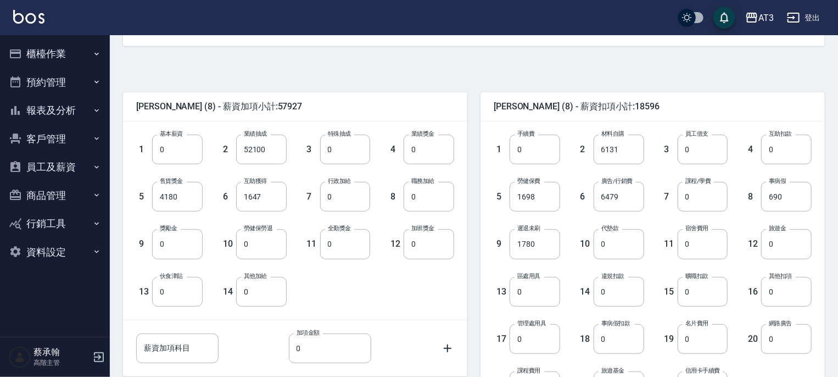
scroll to position [275, 0]
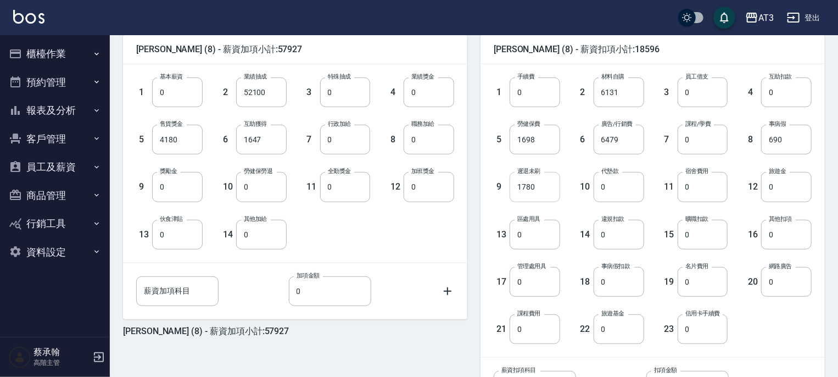
click at [543, 184] on input "1780" at bounding box center [535, 187] width 51 height 30
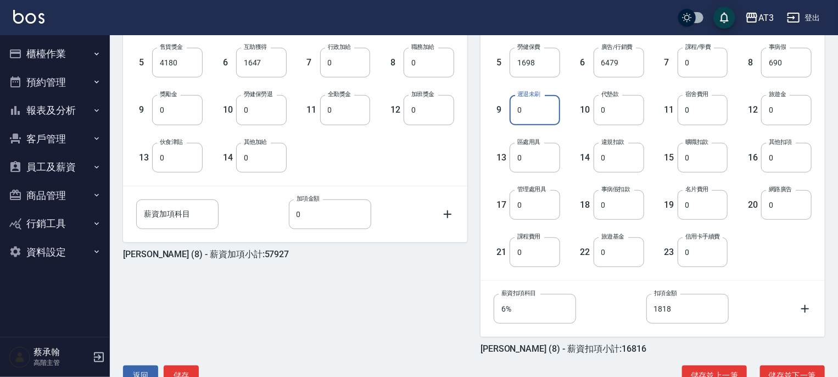
scroll to position [384, 0]
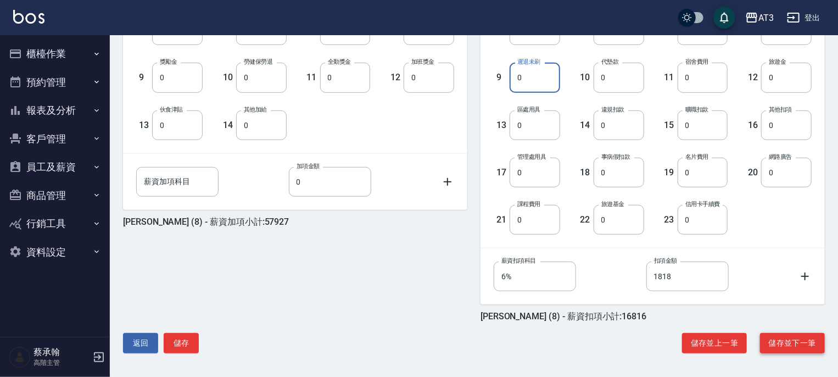
type input "0"
click at [802, 344] on button "儲存並下一筆" at bounding box center [792, 343] width 65 height 20
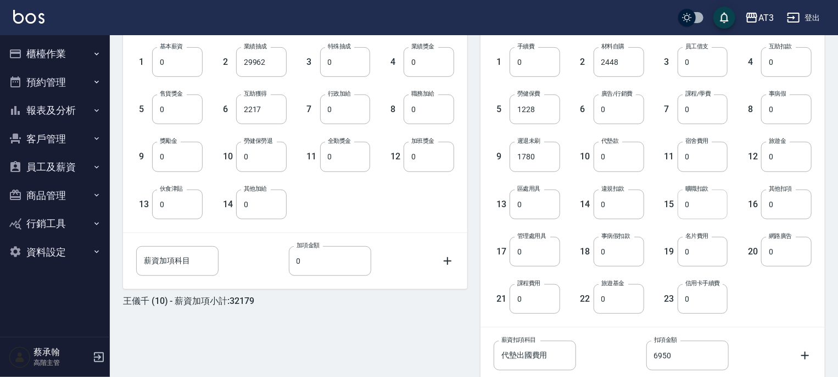
scroll to position [384, 0]
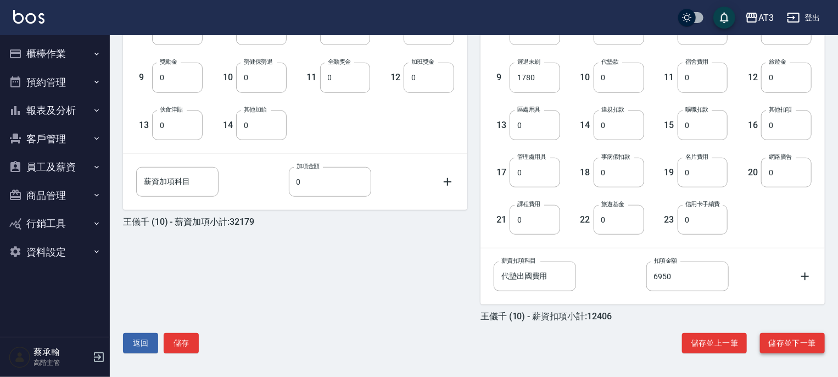
click at [786, 336] on button "儲存並下一筆" at bounding box center [792, 343] width 65 height 20
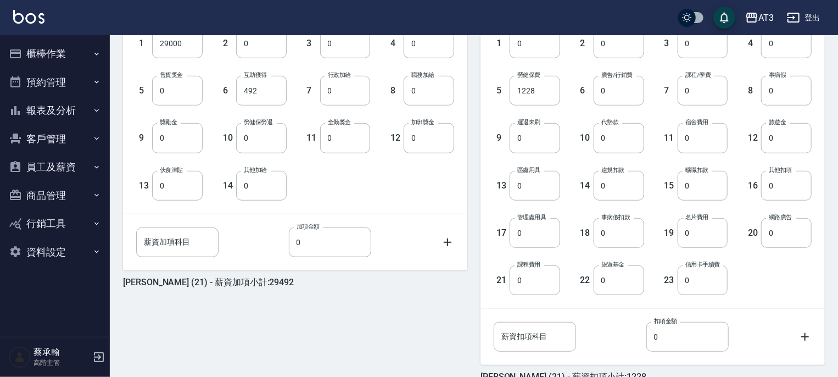
scroll to position [330, 0]
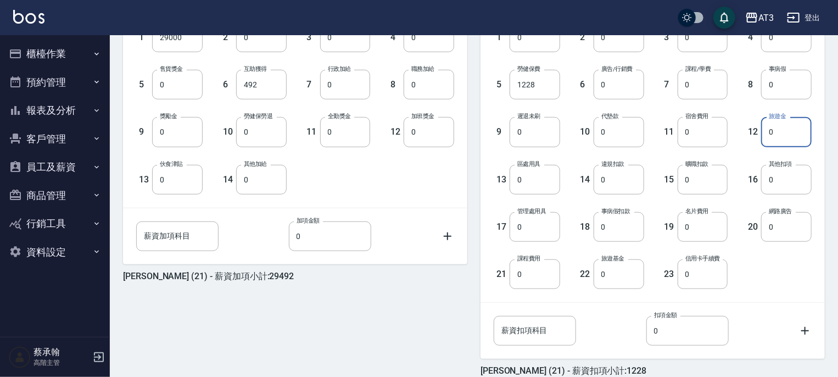
click at [780, 132] on input "0" at bounding box center [786, 132] width 51 height 30
type input "1000"
click at [732, 159] on div "16 其他扣項 0 其他扣項" at bounding box center [770, 170] width 84 height 47
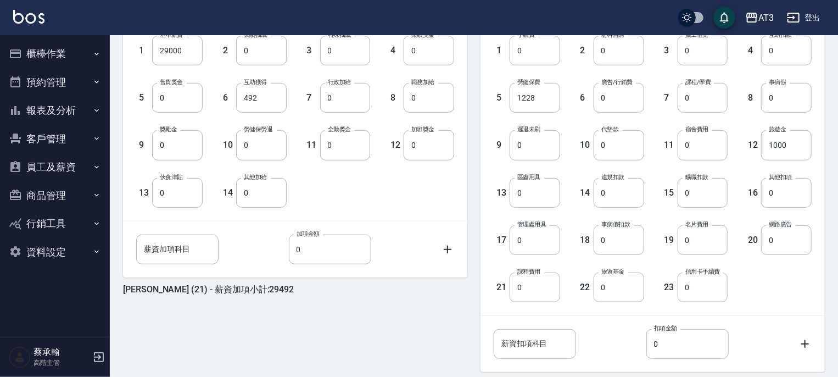
scroll to position [384, 0]
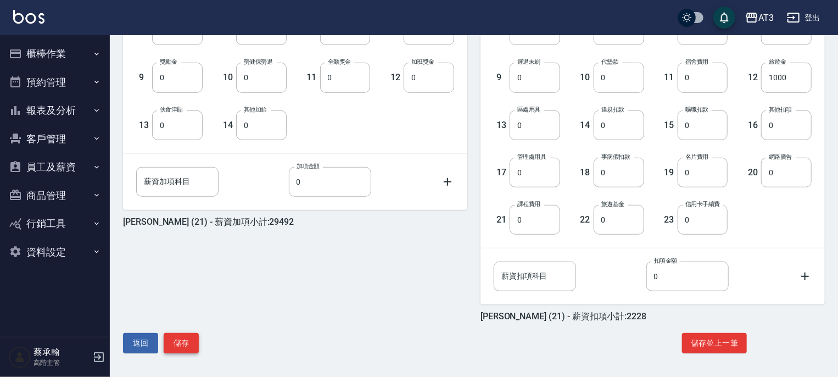
click at [186, 342] on button "儲存" at bounding box center [181, 343] width 35 height 20
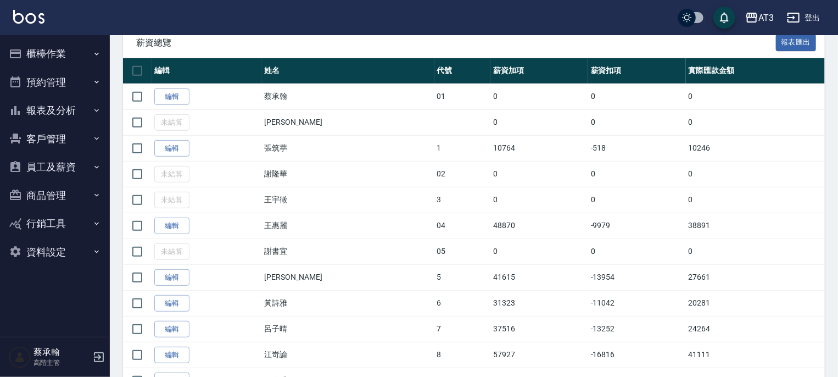
scroll to position [329, 0]
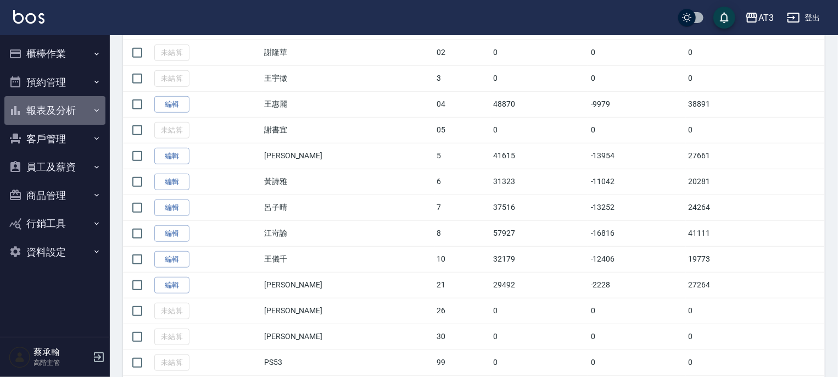
click at [48, 109] on button "報表及分析" at bounding box center [54, 110] width 101 height 29
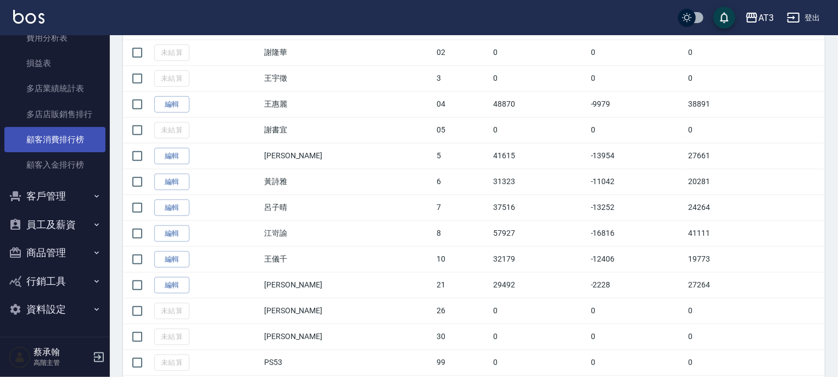
scroll to position [989, 0]
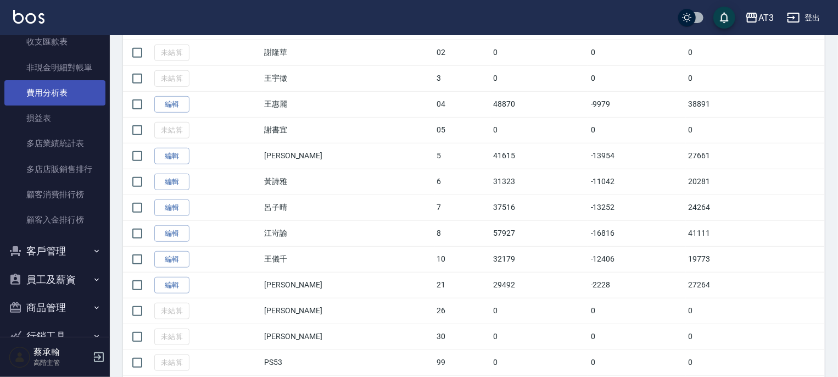
click at [51, 88] on link "費用分析表" at bounding box center [54, 92] width 101 height 25
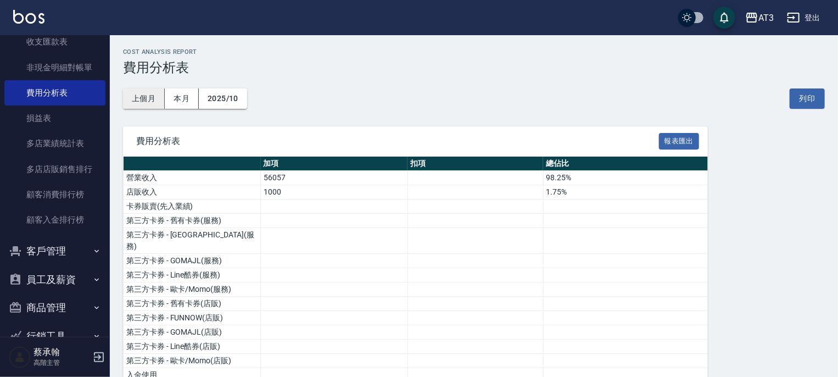
click at [151, 102] on button "上個月" at bounding box center [144, 98] width 42 height 20
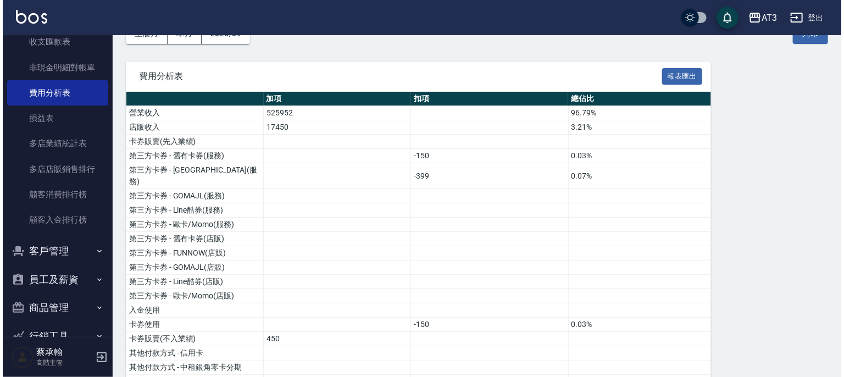
scroll to position [26, 0]
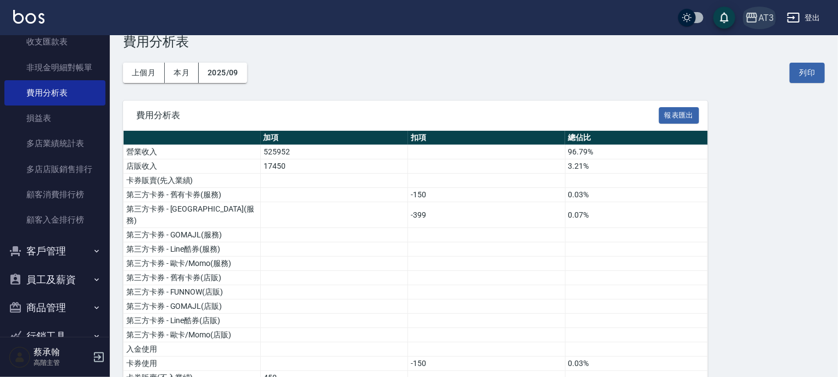
click at [757, 14] on icon "button" at bounding box center [751, 18] width 11 height 10
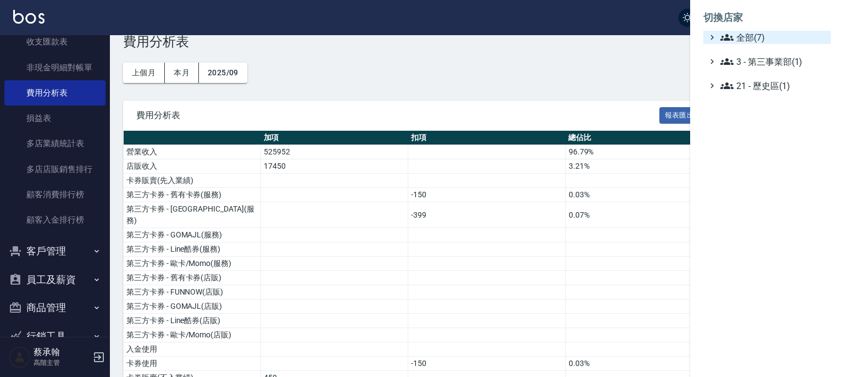
click at [732, 40] on icon at bounding box center [726, 37] width 13 height 13
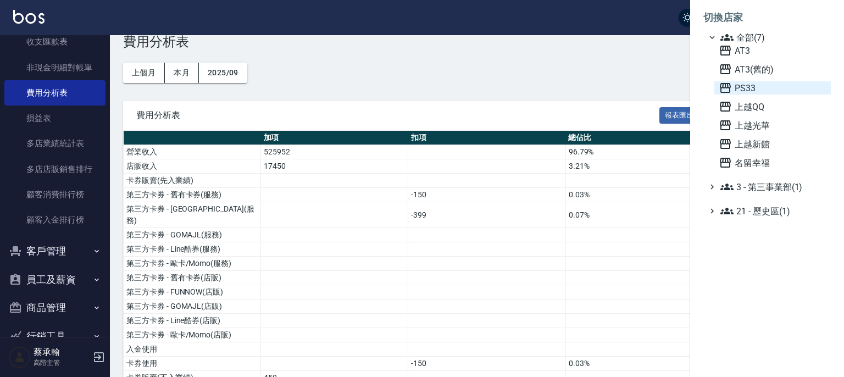
click at [729, 88] on icon at bounding box center [724, 88] width 11 height 10
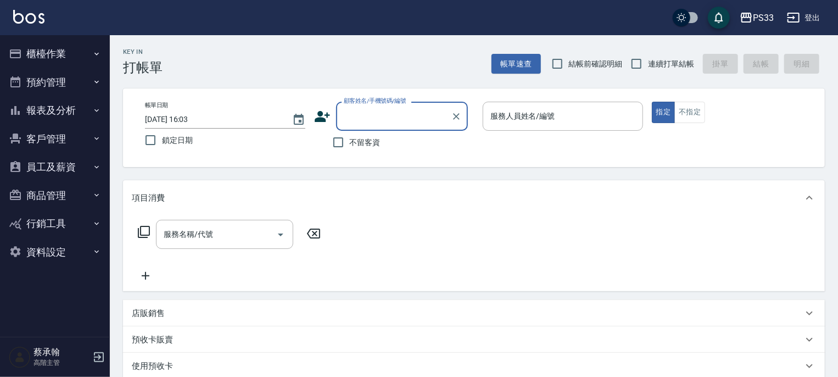
click at [66, 170] on button "員工及薪資" at bounding box center [54, 167] width 101 height 29
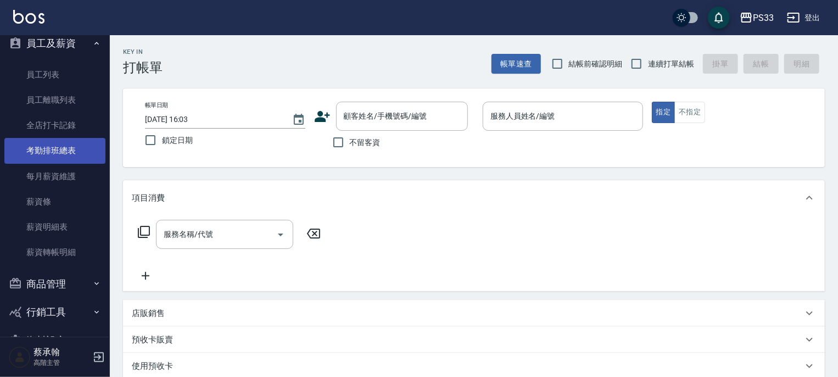
scroll to position [154, 0]
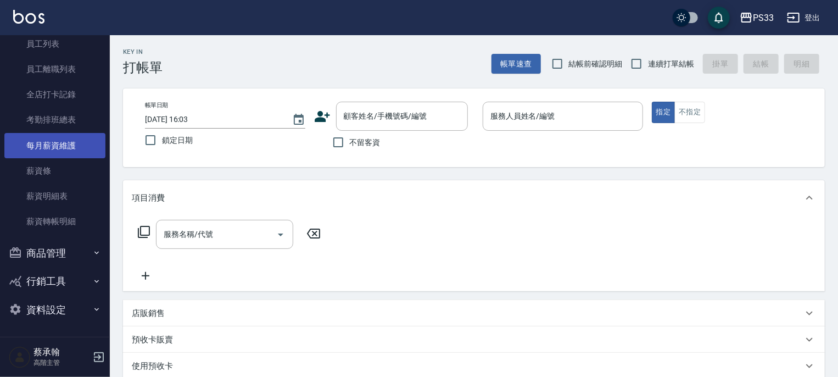
click at [66, 149] on link "每月薪資維護" at bounding box center [54, 145] width 101 height 25
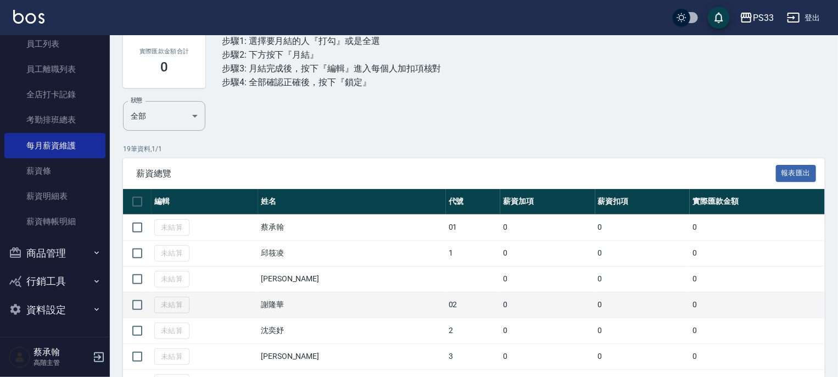
scroll to position [110, 0]
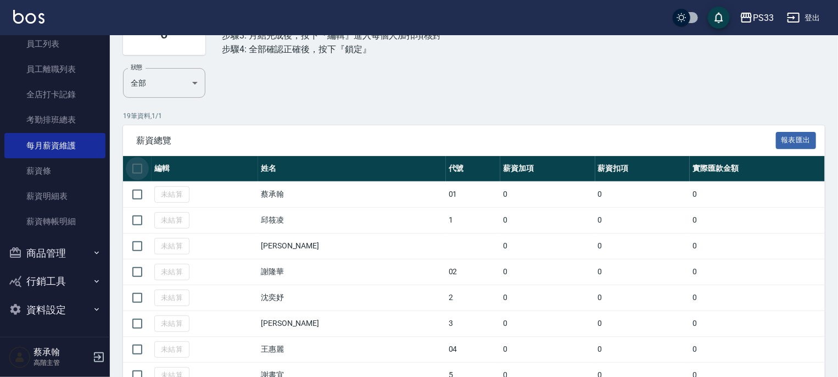
click at [138, 172] on input "checkbox" at bounding box center [137, 168] width 23 height 23
checkbox input "true"
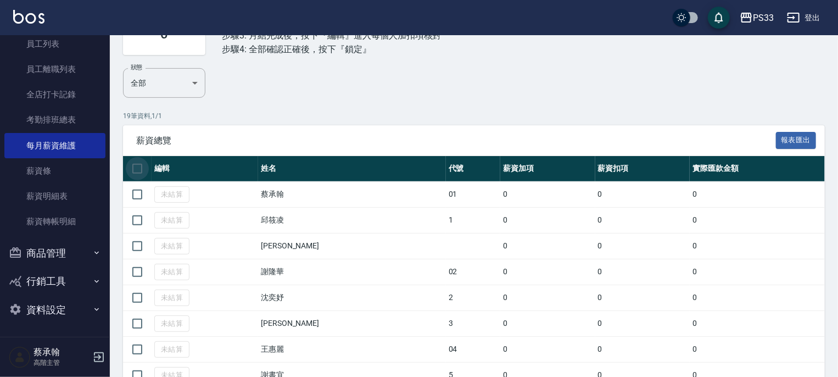
checkbox input "true"
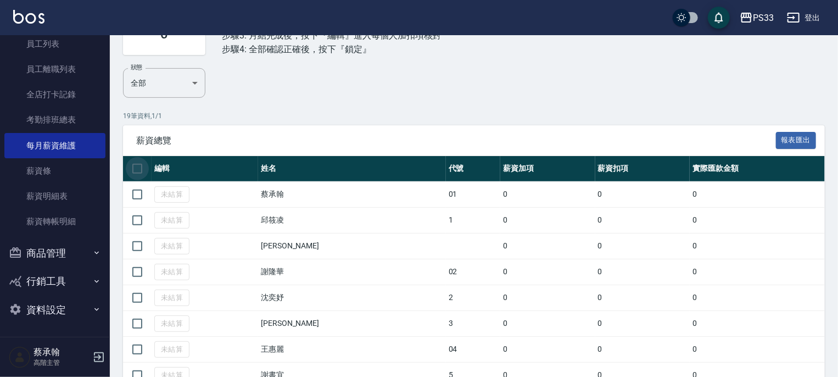
checkbox input "true"
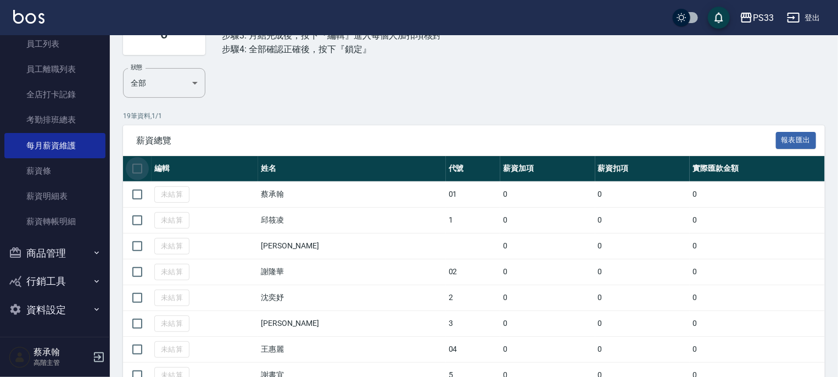
checkbox input "true"
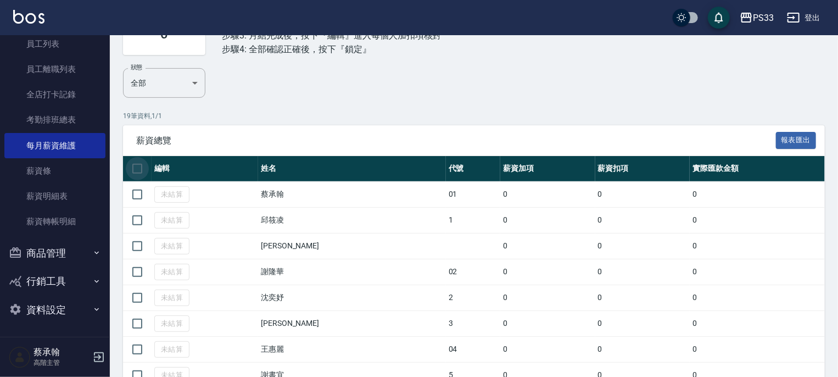
checkbox input "true"
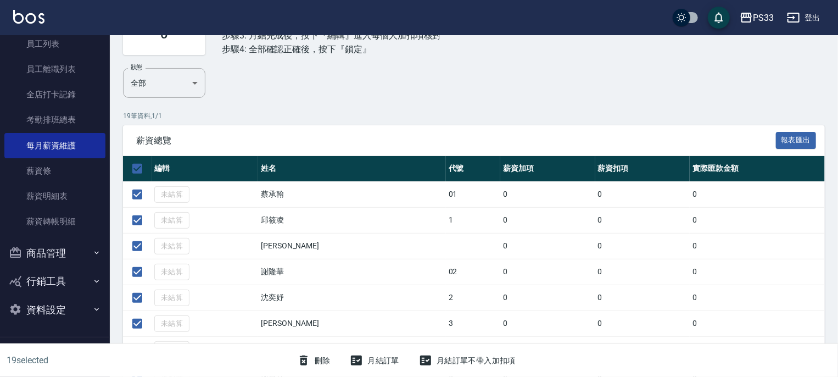
click at [370, 362] on button "月結訂單" at bounding box center [374, 360] width 58 height 20
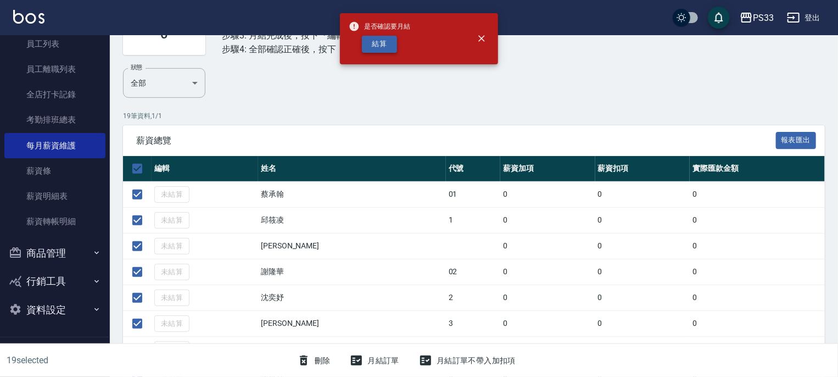
click at [382, 46] on button "結算" at bounding box center [379, 44] width 35 height 17
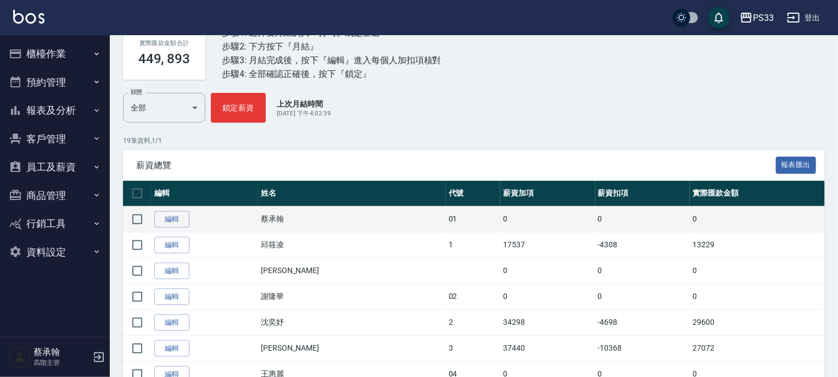
scroll to position [110, 0]
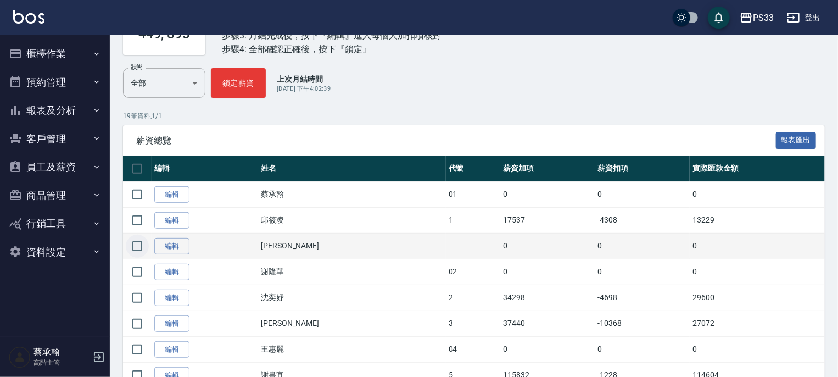
click at [136, 241] on input "checkbox" at bounding box center [137, 246] width 23 height 23
checkbox input "true"
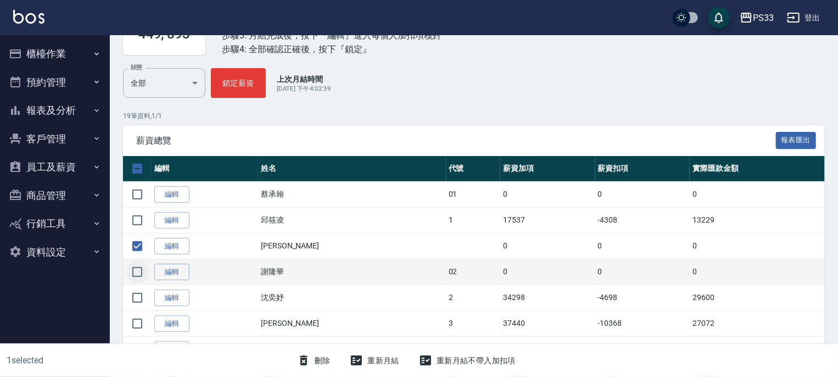
click at [135, 269] on input "checkbox" at bounding box center [137, 271] width 23 height 23
checkbox input "true"
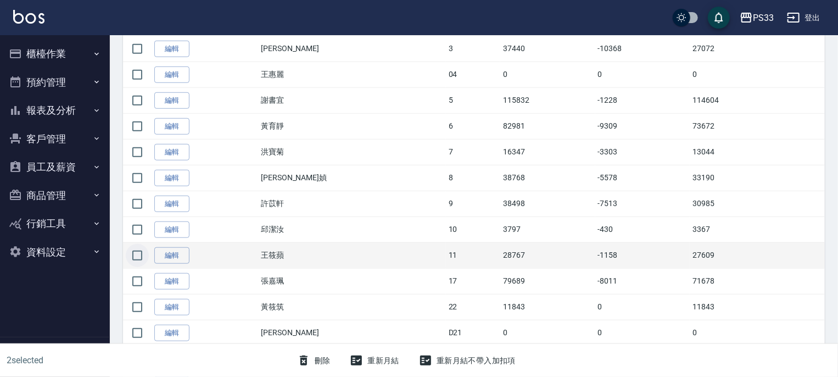
scroll to position [438, 0]
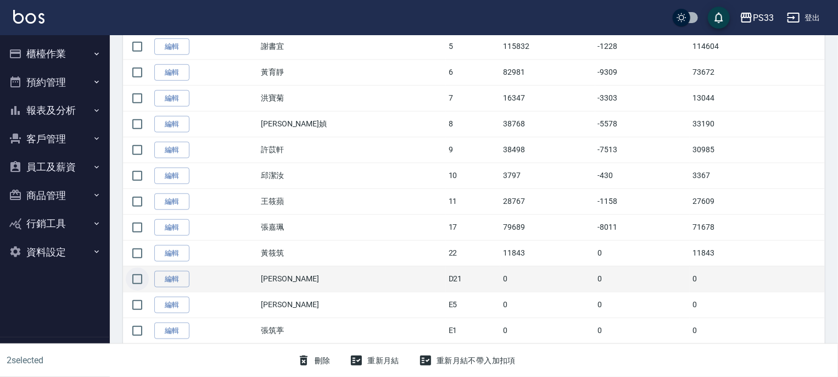
click at [141, 275] on input "checkbox" at bounding box center [137, 278] width 23 height 23
checkbox input "true"
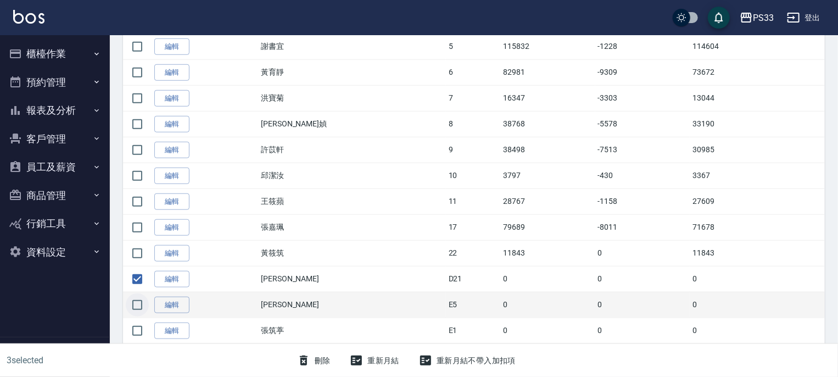
click at [137, 302] on input "checkbox" at bounding box center [137, 304] width 23 height 23
checkbox input "true"
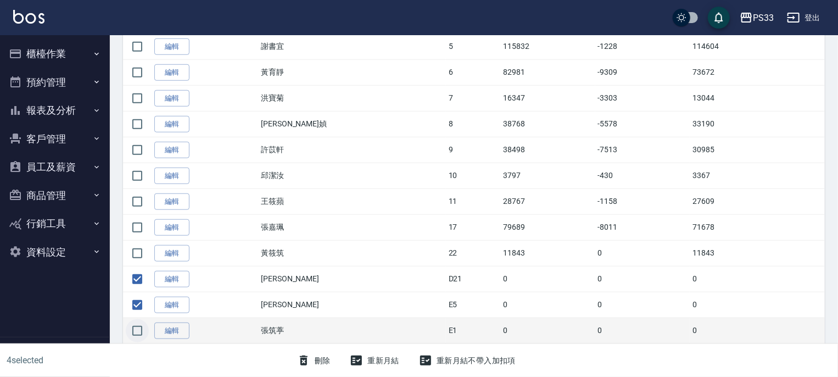
click at [138, 327] on input "checkbox" at bounding box center [137, 330] width 23 height 23
checkbox input "true"
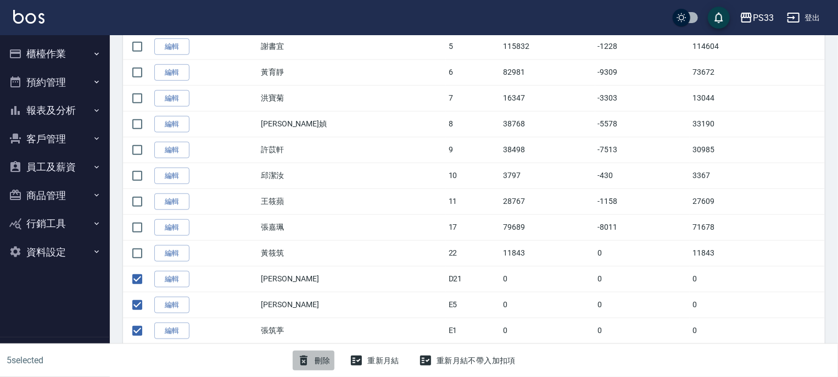
click at [316, 361] on button "刪除" at bounding box center [314, 360] width 42 height 20
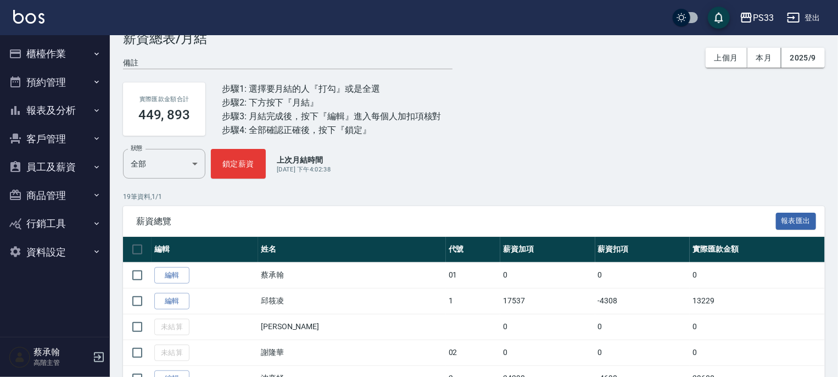
scroll to position [55, 0]
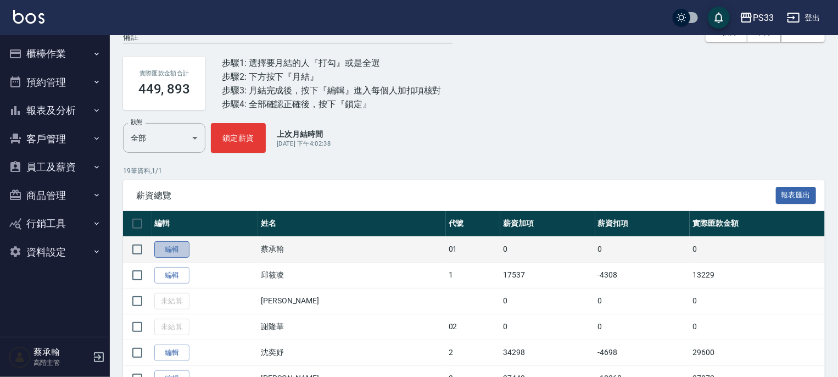
click at [177, 251] on link "編輯" at bounding box center [171, 249] width 35 height 17
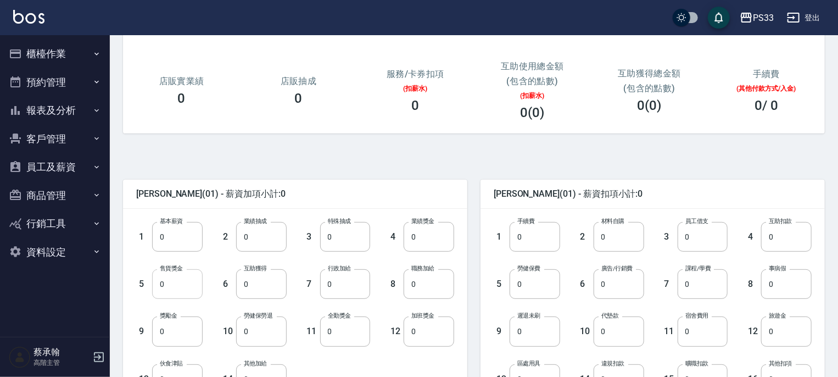
scroll to position [165, 0]
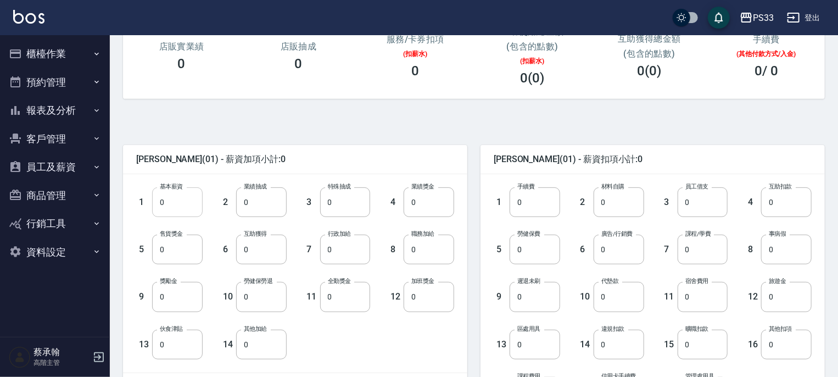
click at [178, 206] on input "0" at bounding box center [177, 202] width 51 height 30
type input "20000"
click at [528, 156] on span "蔡承翰 (01) - 薪資扣項小計:0" at bounding box center [653, 159] width 318 height 11
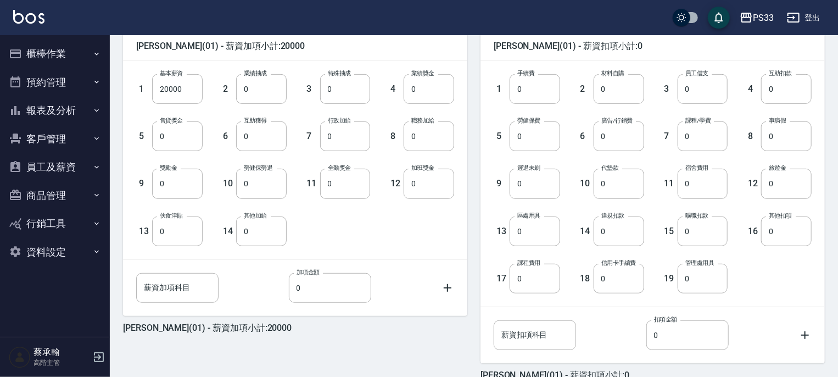
scroll to position [337, 0]
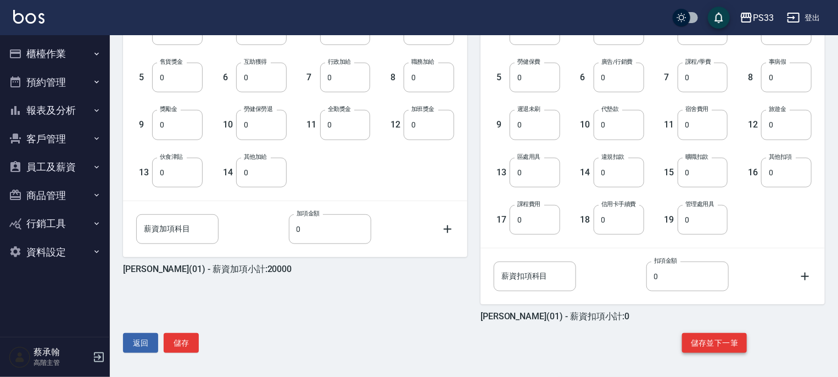
click at [715, 339] on button "儲存並下一筆" at bounding box center [714, 343] width 65 height 20
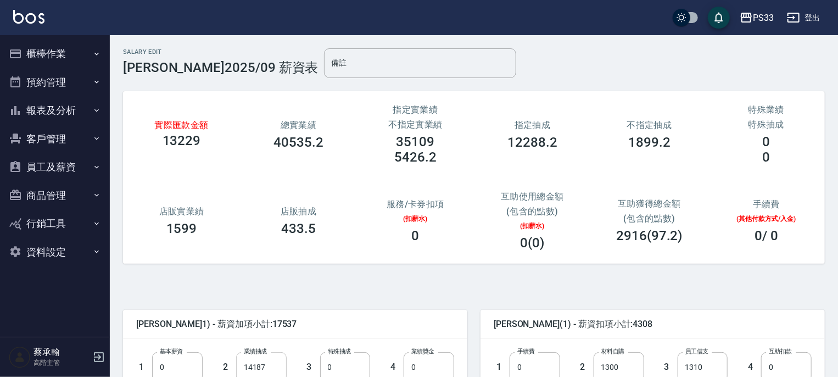
click at [271, 364] on input "14187" at bounding box center [261, 367] width 51 height 30
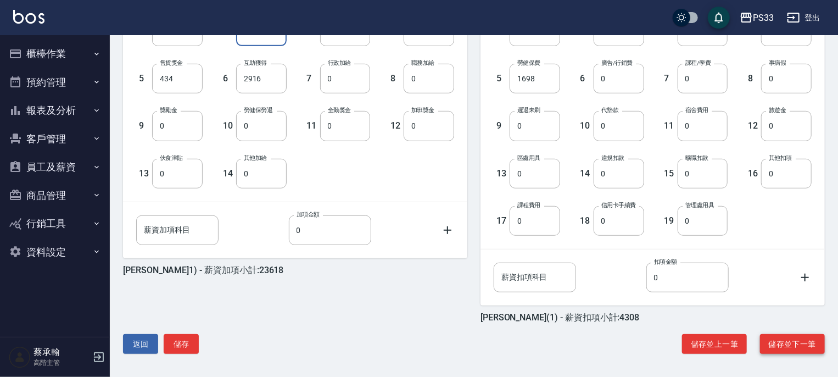
scroll to position [337, 0]
type input "20268"
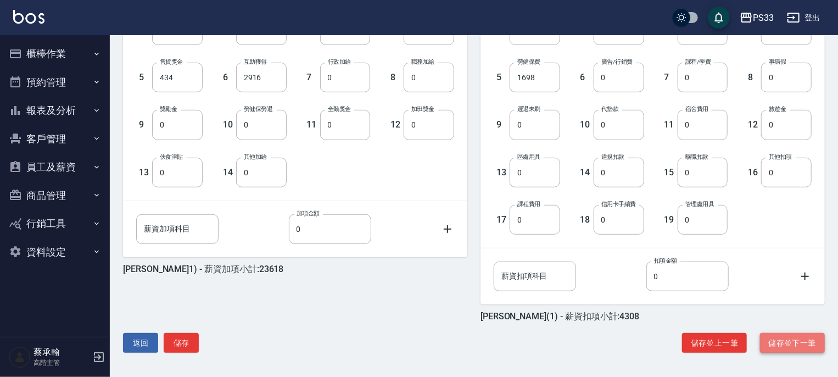
click at [773, 342] on button "儲存並下一筆" at bounding box center [792, 343] width 65 height 20
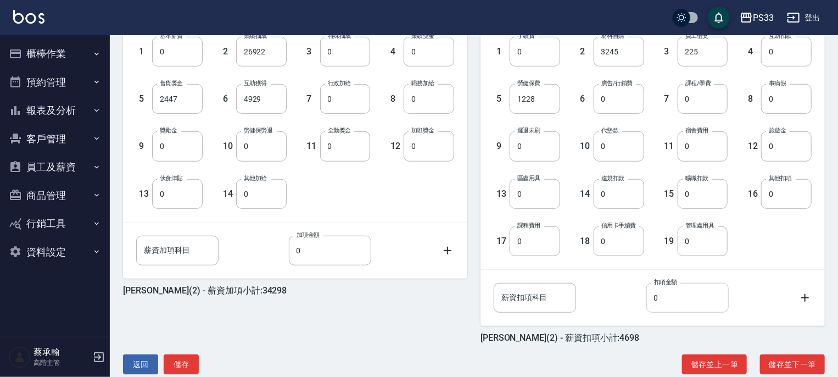
scroll to position [330, 0]
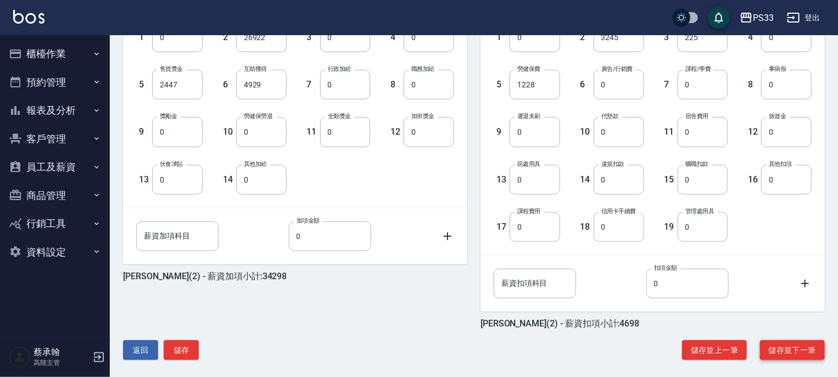
click at [803, 350] on button "儲存並下一筆" at bounding box center [792, 350] width 65 height 20
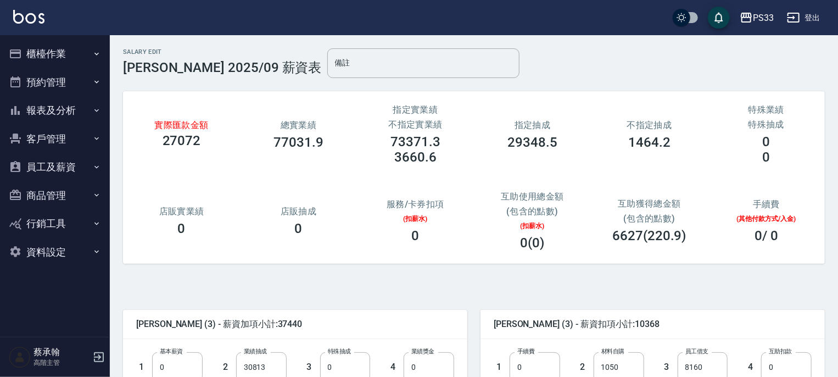
scroll to position [55, 0]
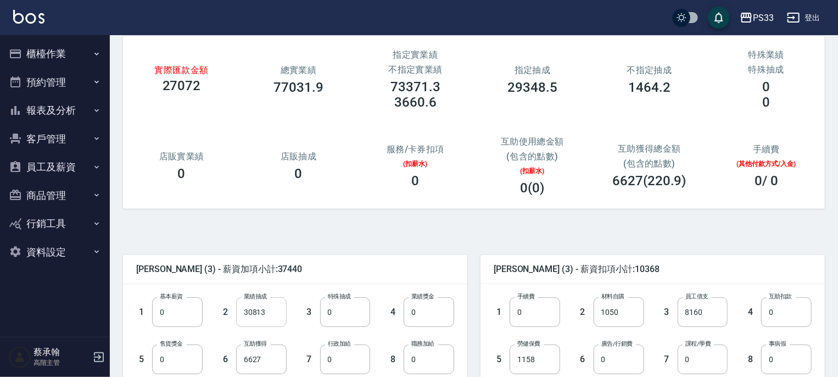
click at [281, 316] on input "30813" at bounding box center [261, 312] width 51 height 30
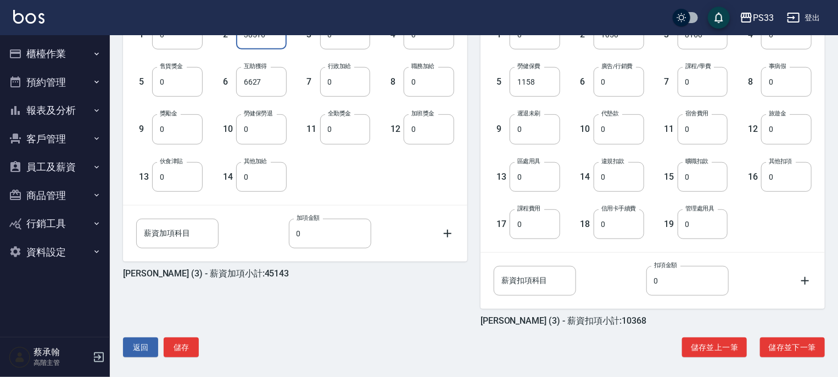
scroll to position [337, 0]
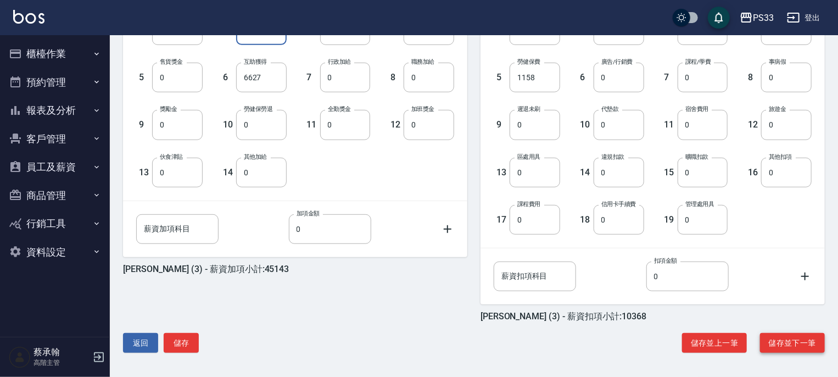
type input "38516"
click at [776, 339] on button "儲存並下一筆" at bounding box center [792, 343] width 65 height 20
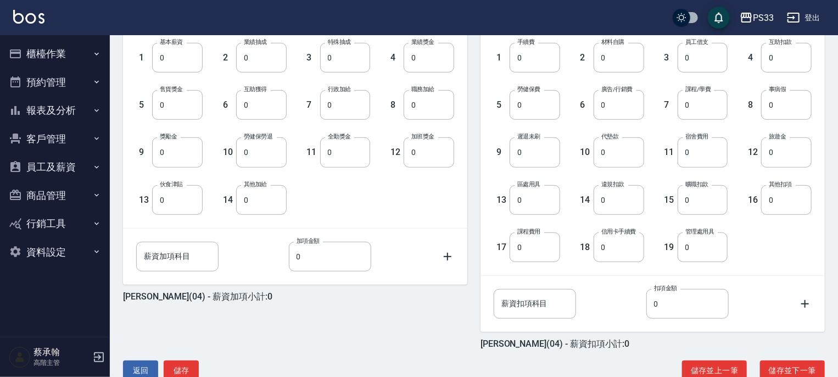
scroll to position [337, 0]
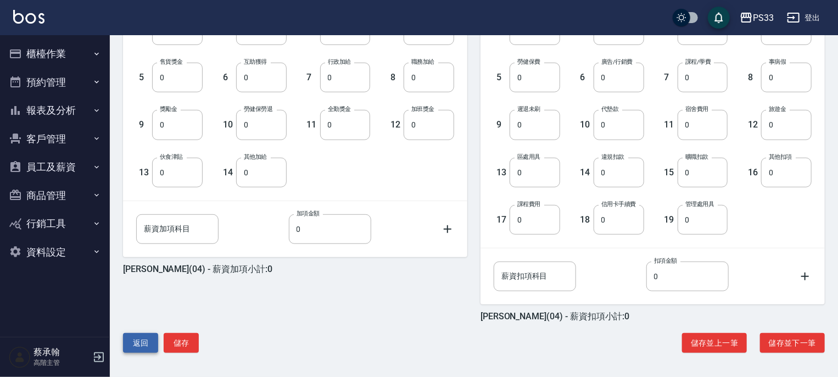
click at [138, 341] on button "返回" at bounding box center [140, 343] width 35 height 20
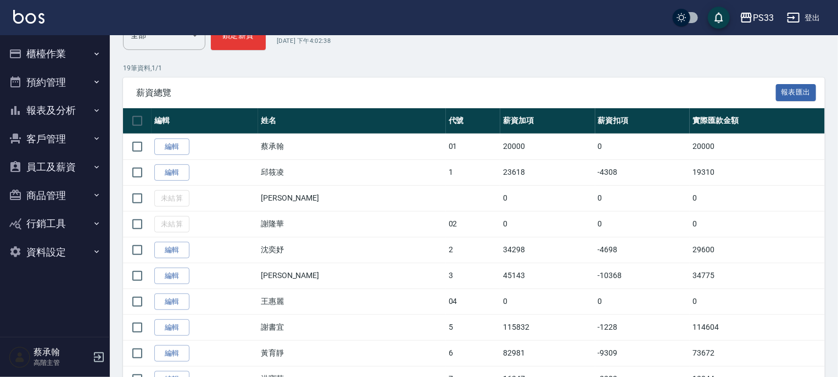
scroll to position [165, 0]
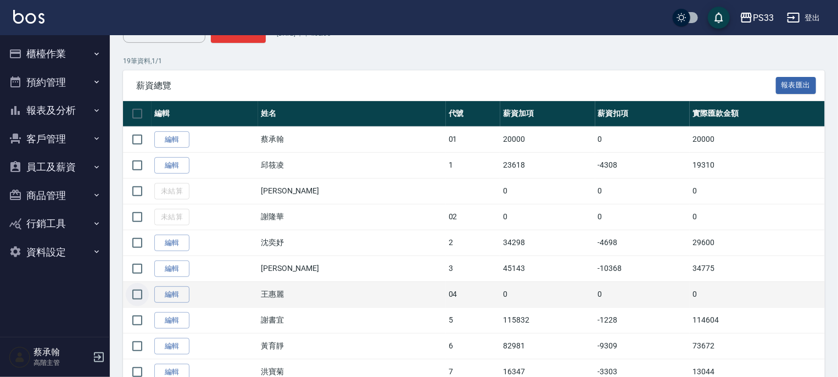
click at [132, 291] on input "checkbox" at bounding box center [137, 294] width 23 height 23
checkbox input "true"
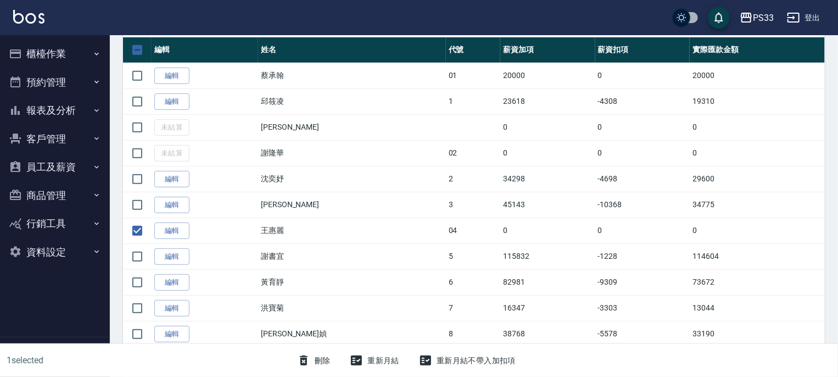
scroll to position [330, 0]
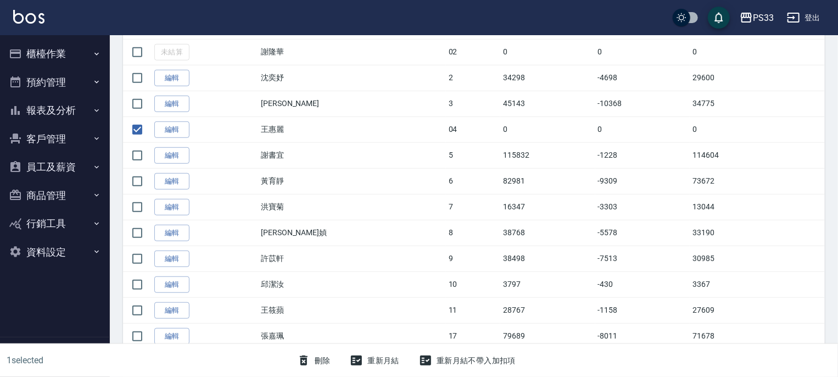
click at [323, 360] on button "刪除" at bounding box center [314, 360] width 42 height 20
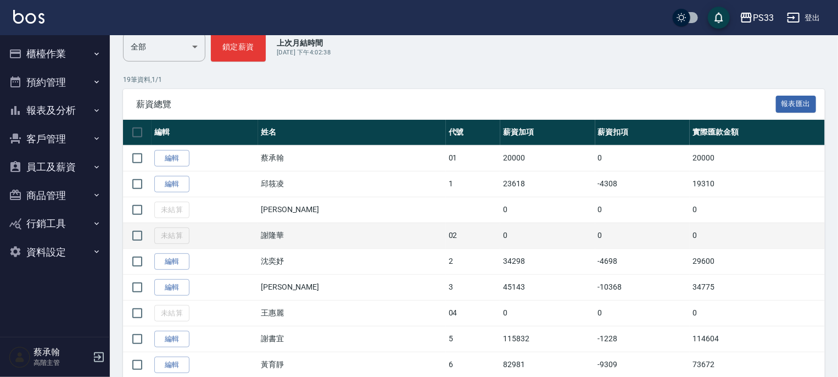
scroll to position [165, 0]
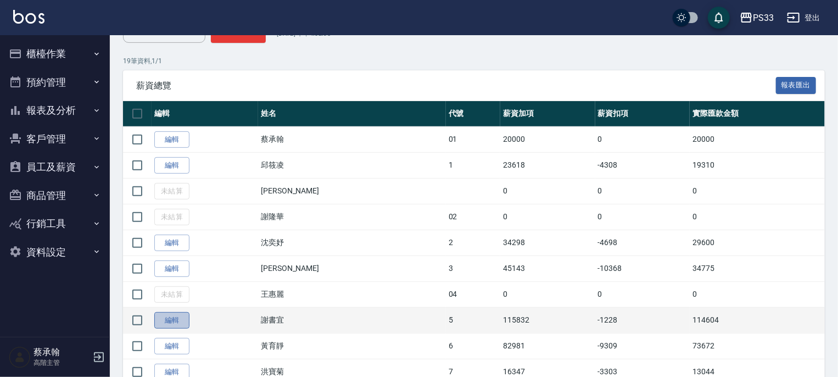
click at [171, 315] on link "編輯" at bounding box center [171, 320] width 35 height 17
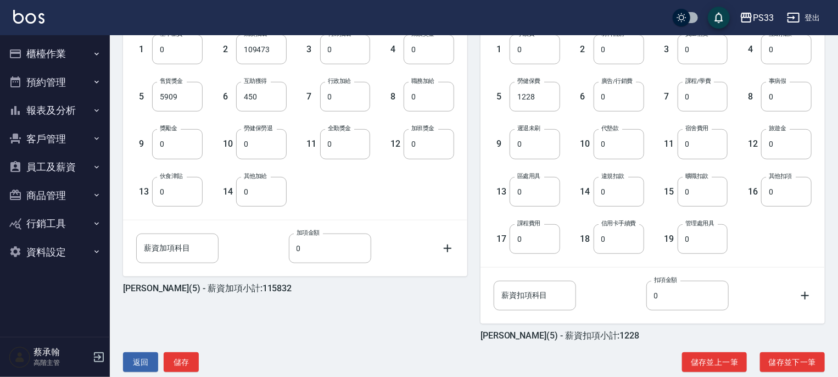
scroll to position [337, 0]
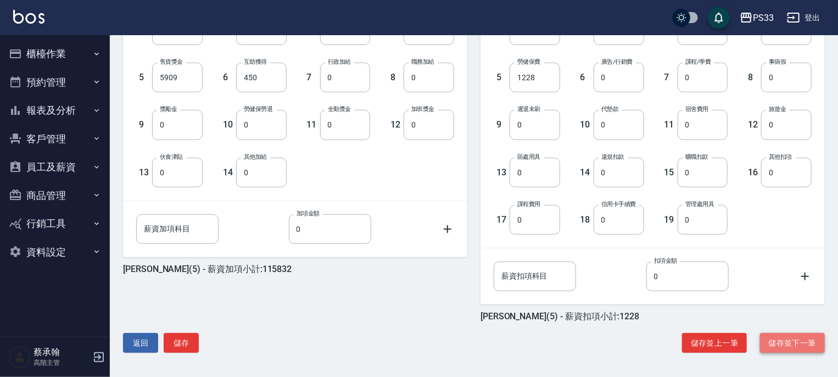
drag, startPoint x: 782, startPoint y: 339, endPoint x: 764, endPoint y: 344, distance: 18.1
click at [782, 340] on button "儲存並下一筆" at bounding box center [792, 343] width 65 height 20
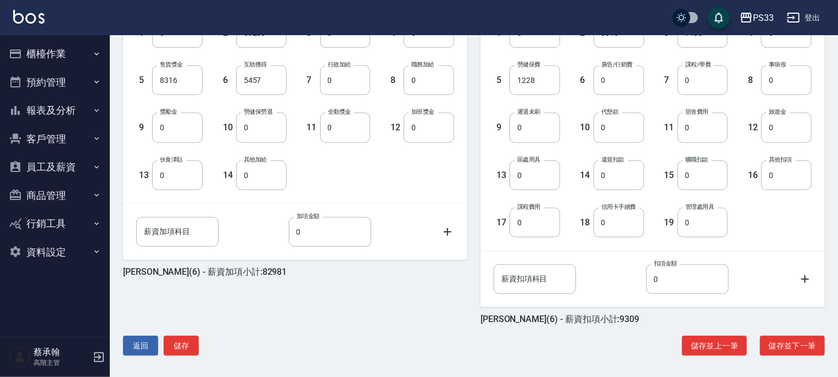
scroll to position [337, 0]
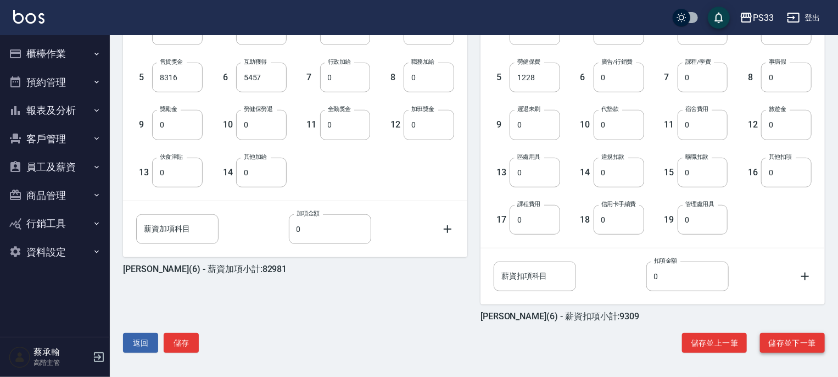
click at [782, 343] on button "儲存並下一筆" at bounding box center [792, 343] width 65 height 20
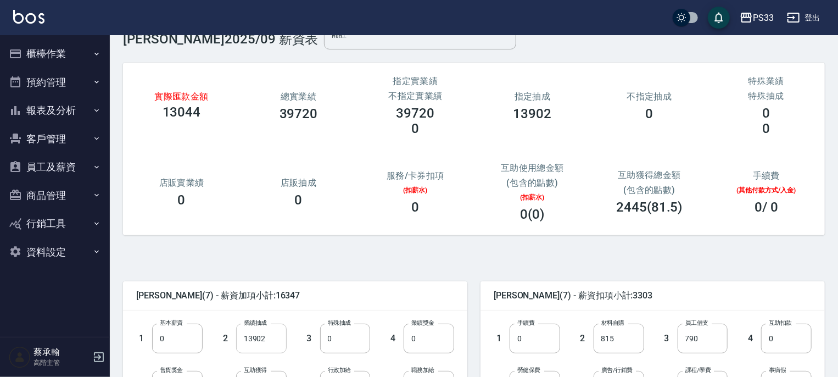
scroll to position [55, 0]
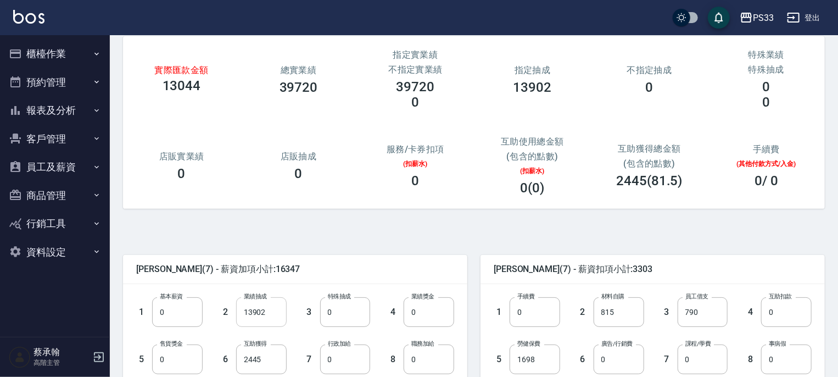
click at [268, 315] on input "13902" at bounding box center [261, 312] width 51 height 30
type input "19860"
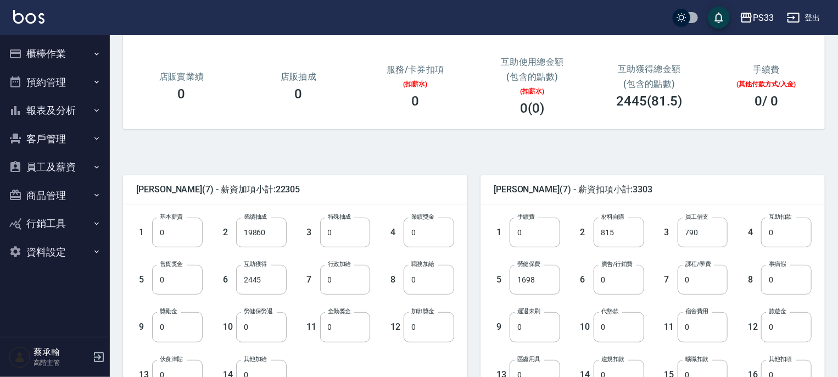
scroll to position [337, 0]
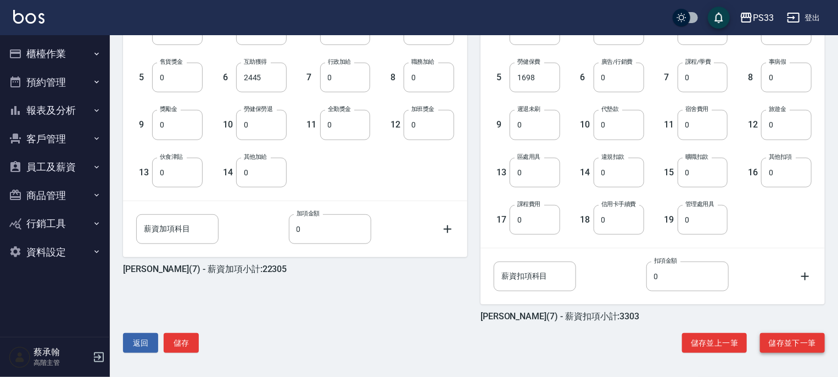
click at [798, 340] on button "儲存並下一筆" at bounding box center [792, 343] width 65 height 20
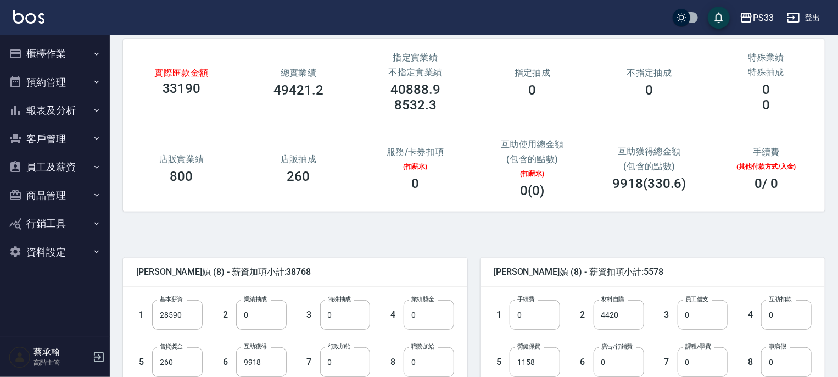
scroll to position [55, 0]
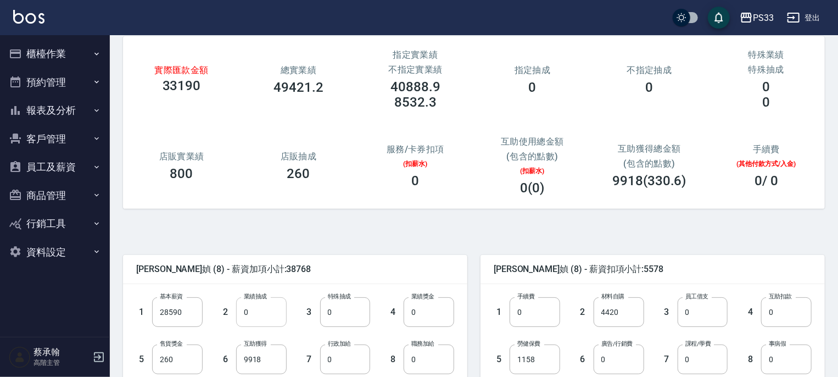
click at [270, 314] on input "0" at bounding box center [261, 312] width 51 height 30
type input "1063"
click at [328, 255] on div "羅怡媜 (8) - 薪資加項小計:39831" at bounding box center [295, 269] width 344 height 29
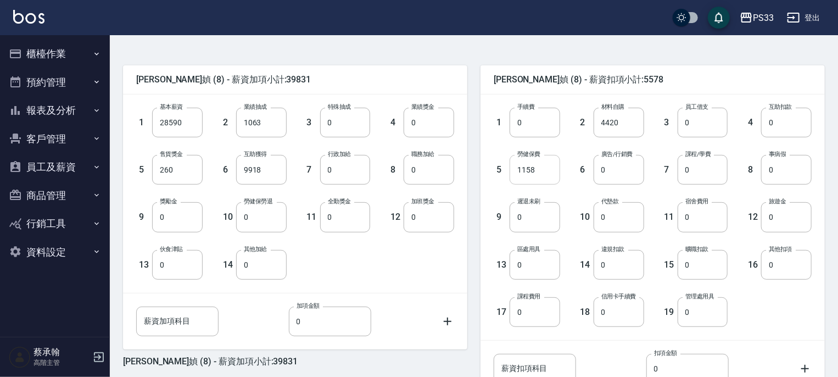
scroll to position [337, 0]
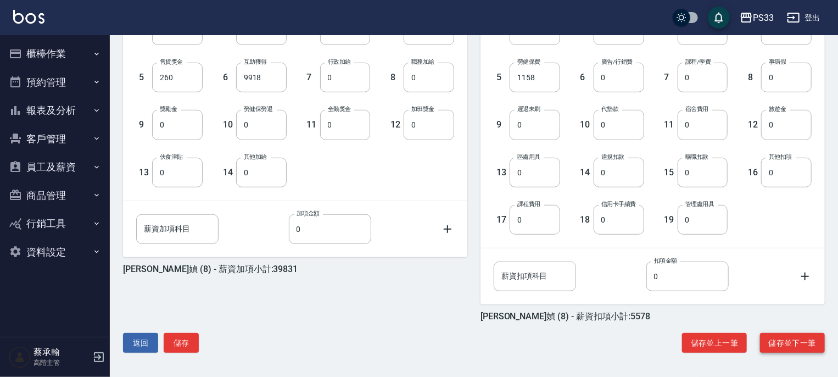
click at [780, 342] on button "儲存並下一筆" at bounding box center [792, 343] width 65 height 20
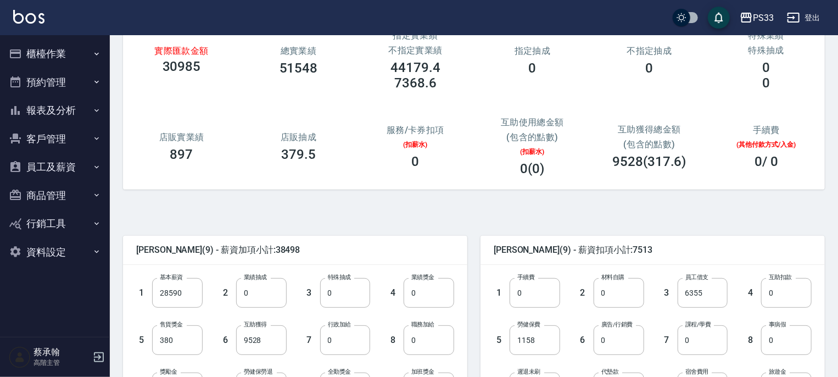
scroll to position [55, 0]
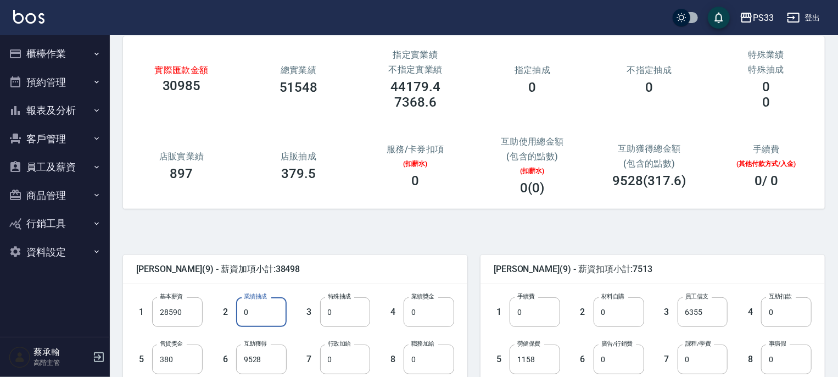
click at [264, 308] on input "0" at bounding box center [261, 312] width 51 height 30
type input "2339"
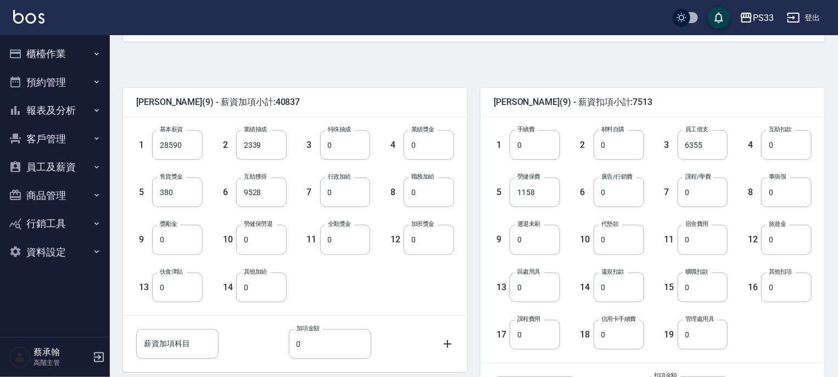
scroll to position [337, 0]
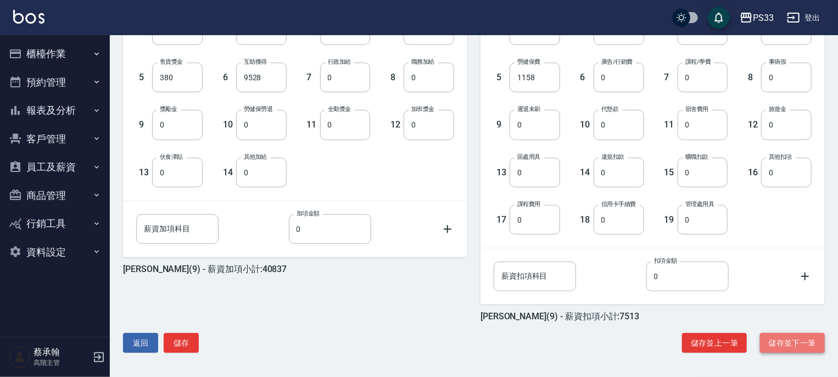
click at [780, 344] on button "儲存並下一筆" at bounding box center [792, 343] width 65 height 20
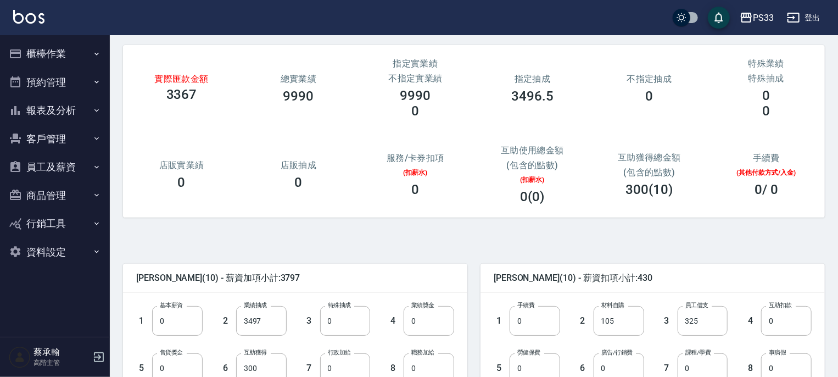
scroll to position [110, 0]
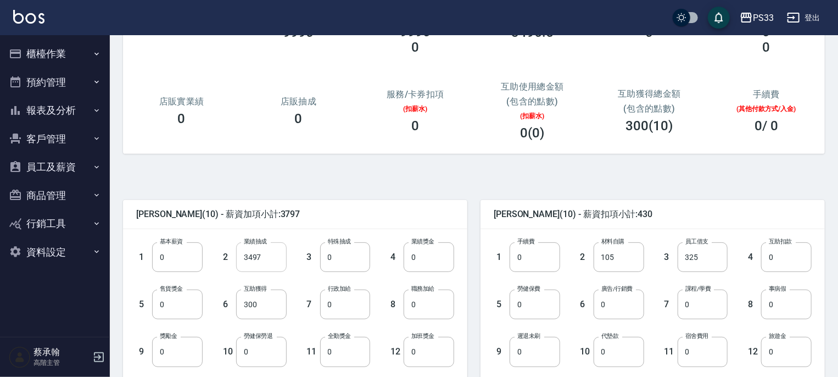
click at [277, 267] on input "3497" at bounding box center [261, 257] width 51 height 30
type input "4995"
drag, startPoint x: 325, startPoint y: 198, endPoint x: 329, endPoint y: 227, distance: 28.8
click at [330, 228] on div "邱潔汝 (10) - 薪資加項小計:5295 1 基本薪資 0 基本薪資 2 業績抽成 4995 業績抽成 3 特殊抽成 0 特殊抽成 4 業績獎金 0 業績…" at bounding box center [289, 368] width 358 height 362
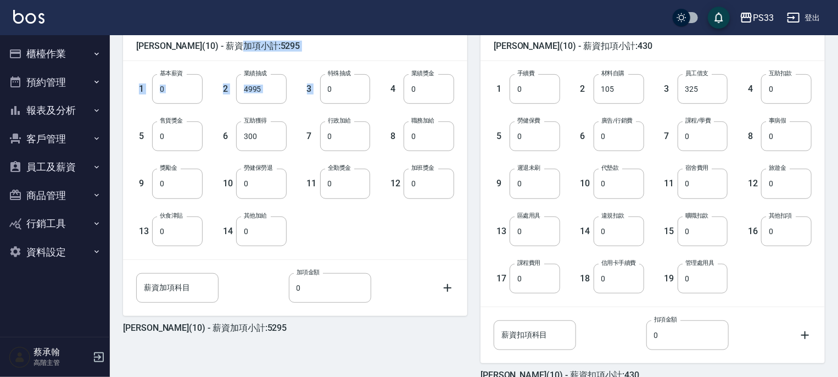
scroll to position [337, 0]
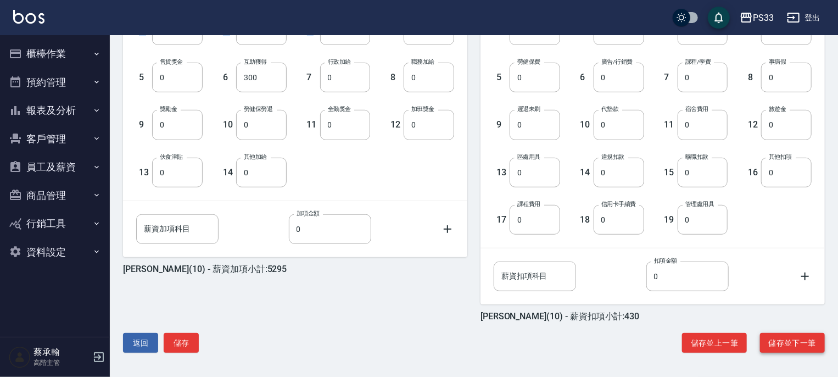
click at [800, 348] on button "儲存並下一筆" at bounding box center [792, 343] width 65 height 20
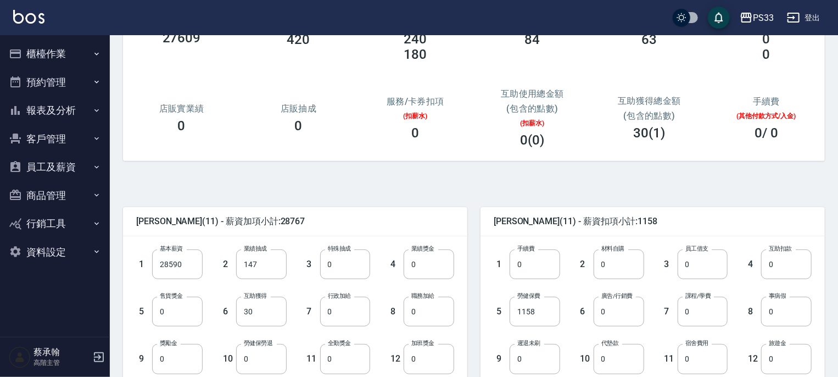
scroll to position [110, 0]
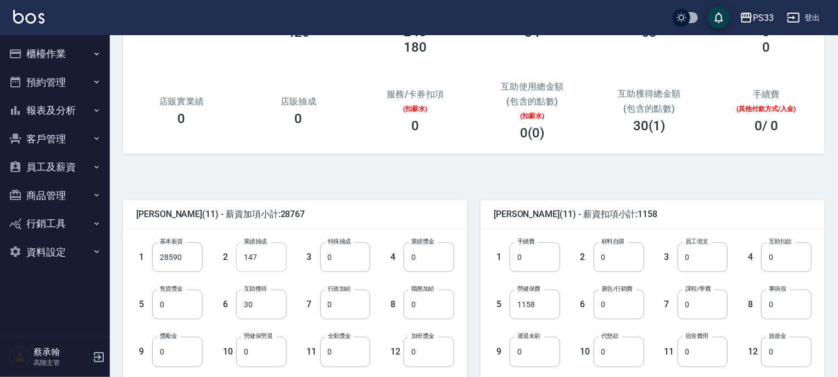
click at [274, 261] on input "147" at bounding box center [261, 257] width 51 height 30
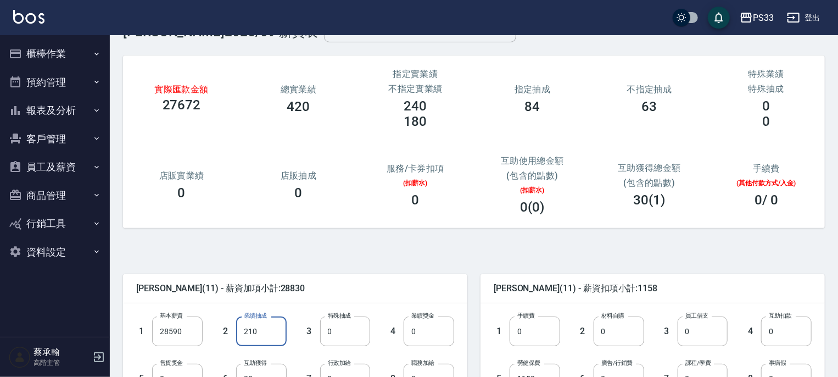
scroll to position [55, 0]
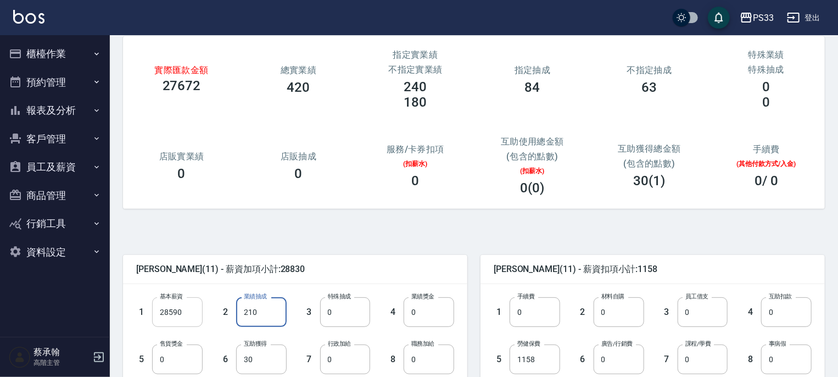
type input "210"
click at [186, 308] on input "28590" at bounding box center [177, 312] width 51 height 30
type input "0"
click at [321, 261] on div "王筱蘋 (11) - 薪資加項小計:240" at bounding box center [295, 269] width 344 height 29
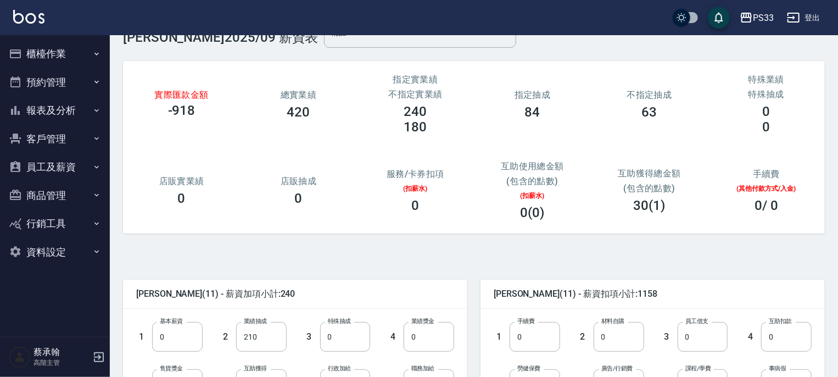
scroll to position [110, 0]
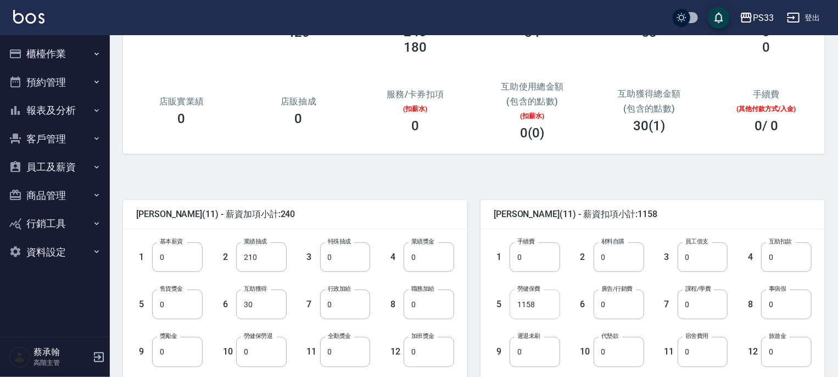
click at [552, 306] on input "1158" at bounding box center [535, 304] width 51 height 30
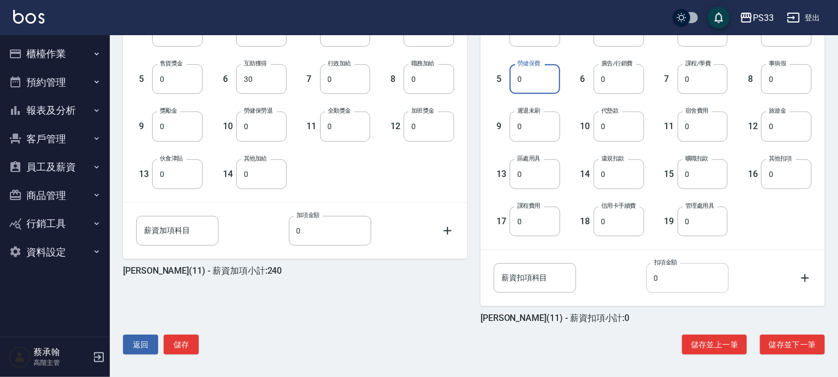
scroll to position [337, 0]
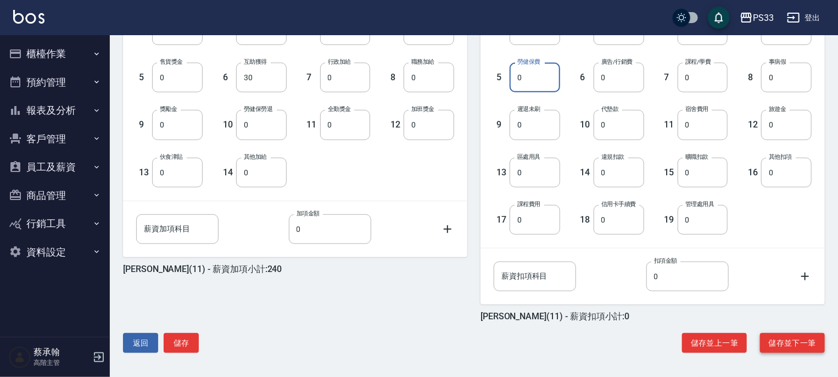
type input "0"
click at [782, 342] on button "儲存並下一筆" at bounding box center [792, 343] width 65 height 20
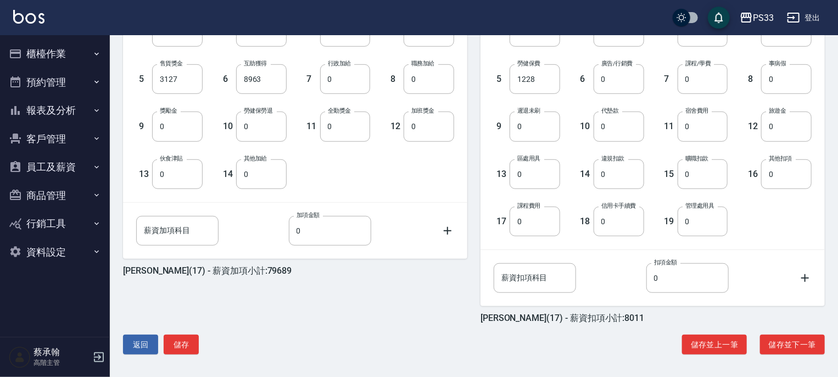
scroll to position [337, 0]
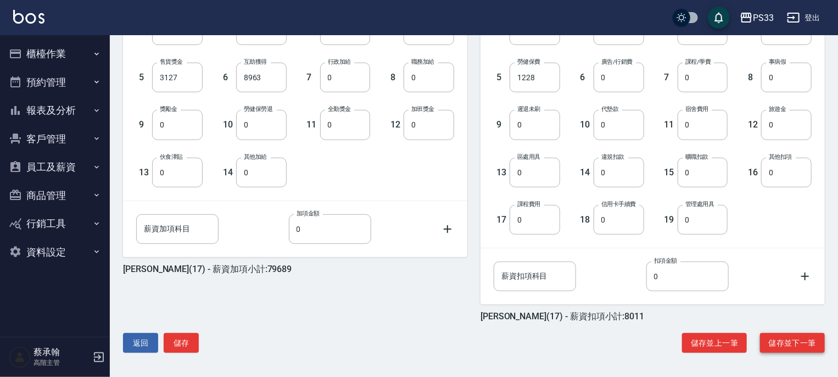
drag, startPoint x: 776, startPoint y: 342, endPoint x: 768, endPoint y: 342, distance: 8.3
click at [775, 343] on button "儲存並下一筆" at bounding box center [792, 343] width 65 height 20
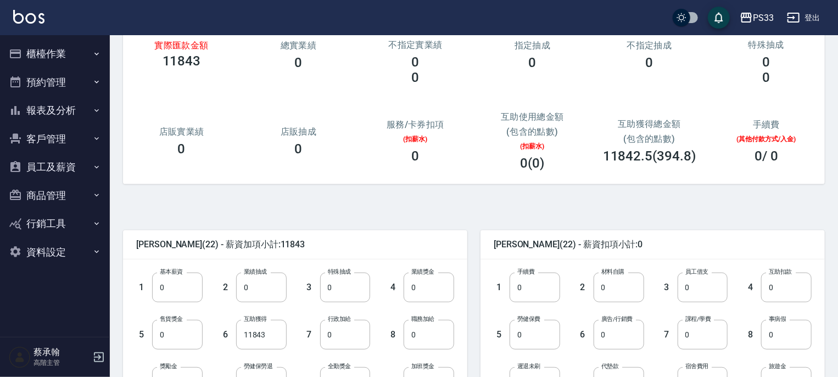
scroll to position [110, 0]
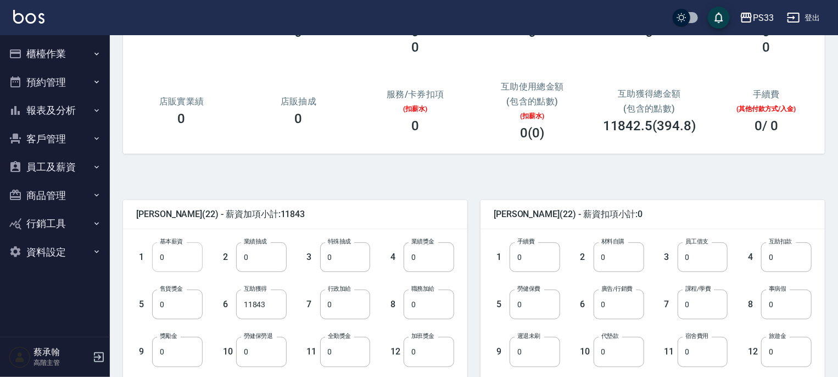
click at [187, 257] on input "0" at bounding box center [177, 257] width 51 height 30
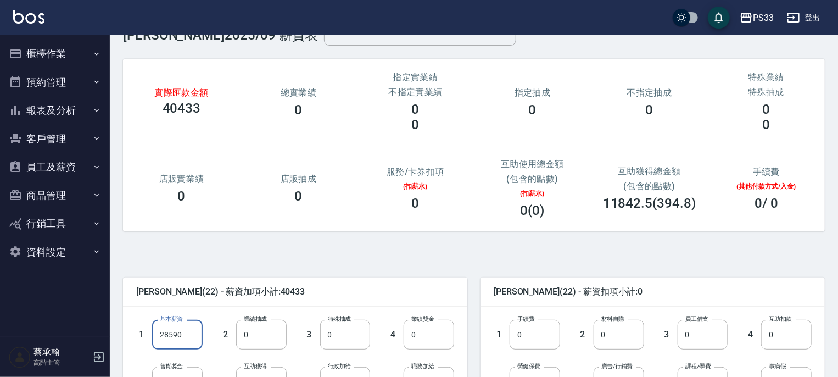
scroll to position [55, 0]
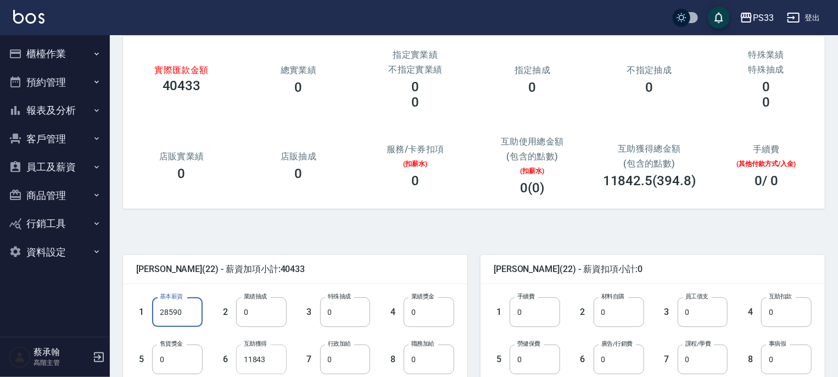
type input "28590"
click at [276, 353] on input "11843" at bounding box center [261, 359] width 51 height 30
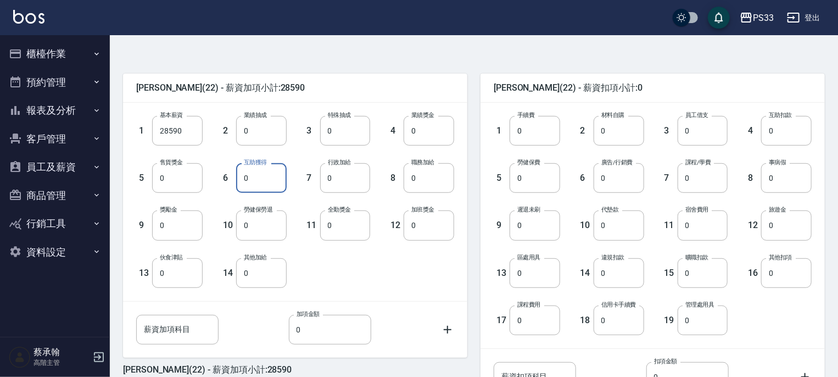
scroll to position [337, 0]
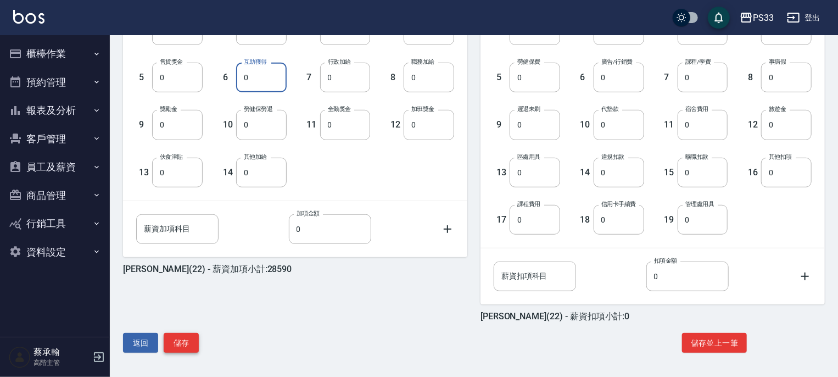
type input "0"
click at [186, 342] on button "儲存" at bounding box center [181, 343] width 35 height 20
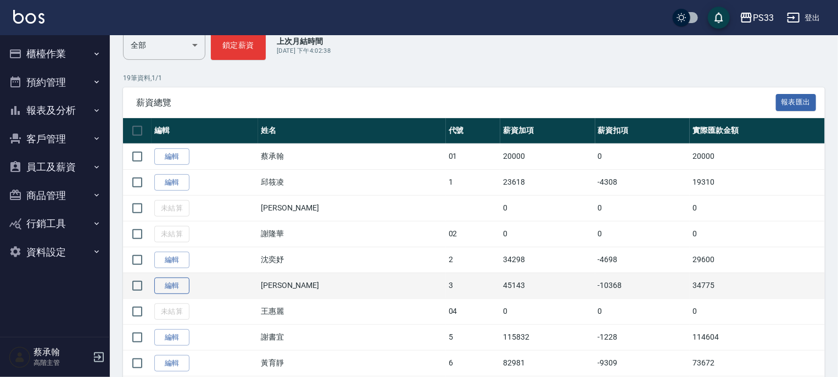
scroll to position [164, 0]
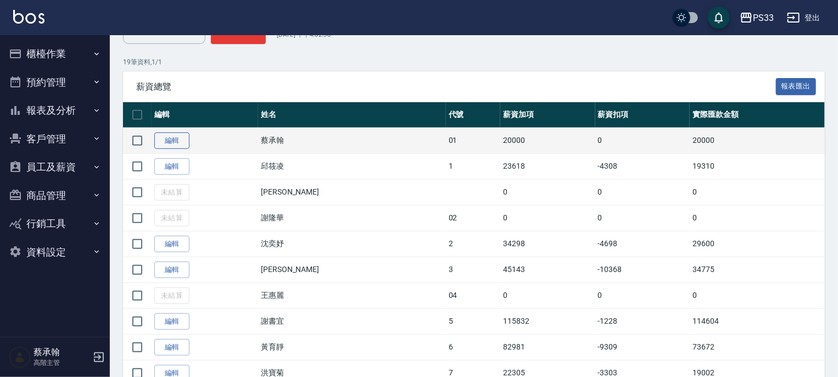
click at [168, 142] on link "編輯" at bounding box center [171, 140] width 35 height 17
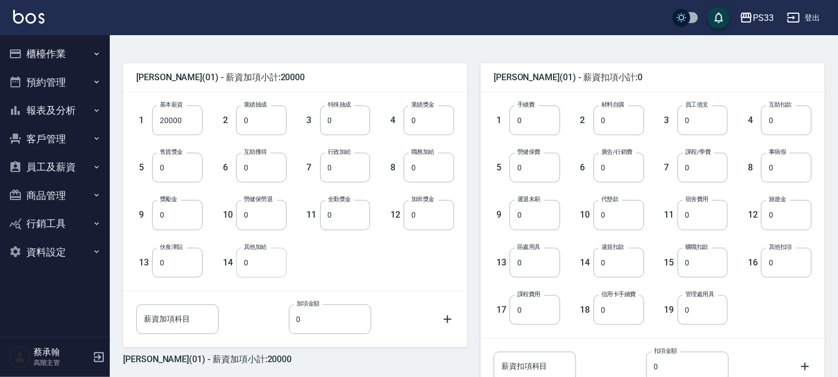
scroll to position [330, 0]
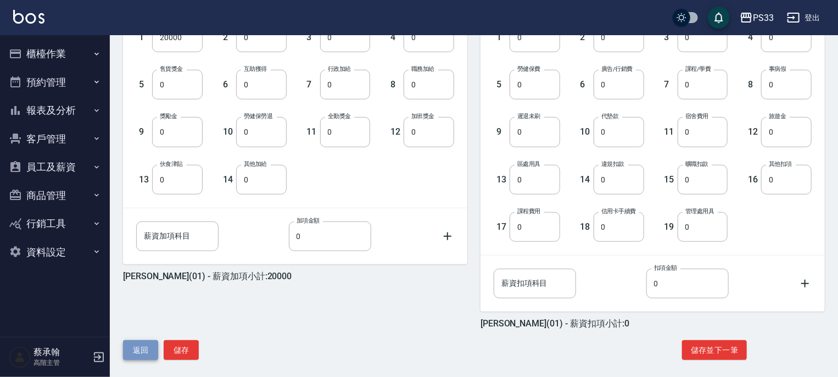
click at [138, 354] on button "返回" at bounding box center [140, 350] width 35 height 20
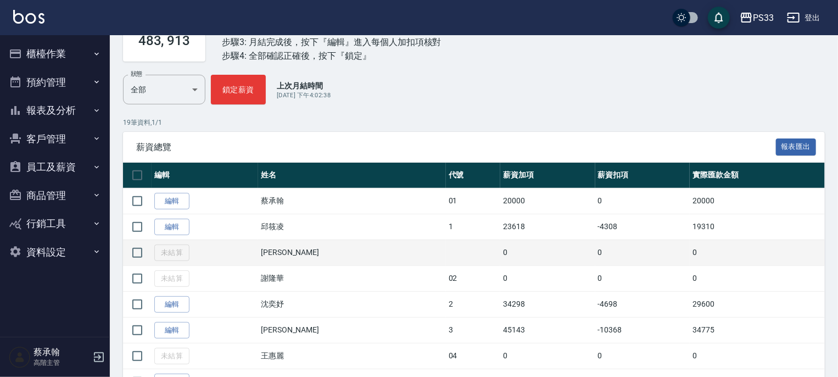
scroll to position [110, 0]
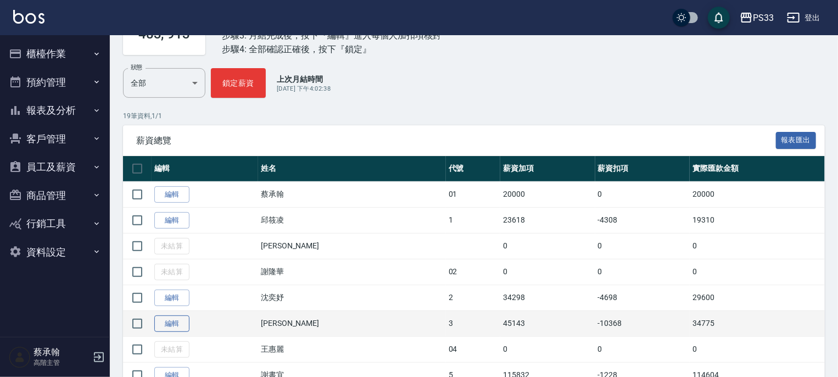
click at [182, 325] on link "編輯" at bounding box center [171, 323] width 35 height 17
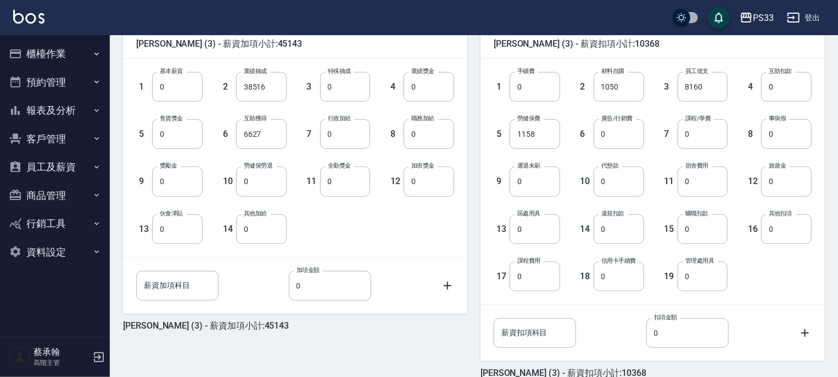
scroll to position [337, 0]
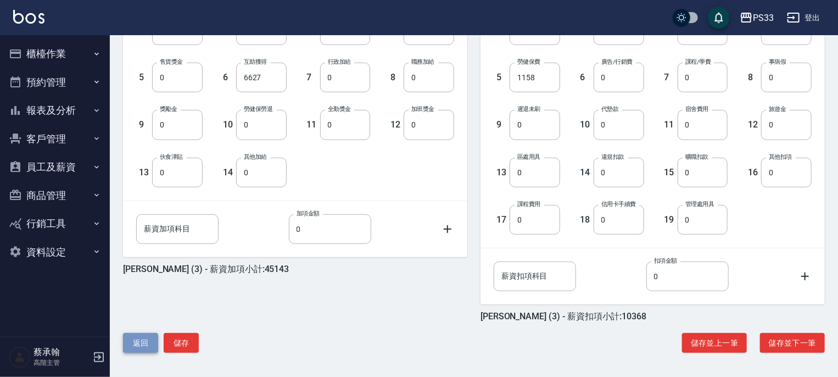
click at [135, 339] on button "返回" at bounding box center [140, 343] width 35 height 20
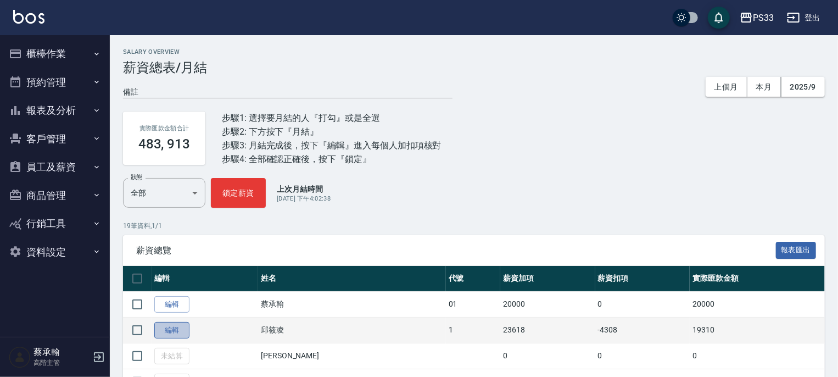
click at [170, 326] on link "編輯" at bounding box center [171, 330] width 35 height 17
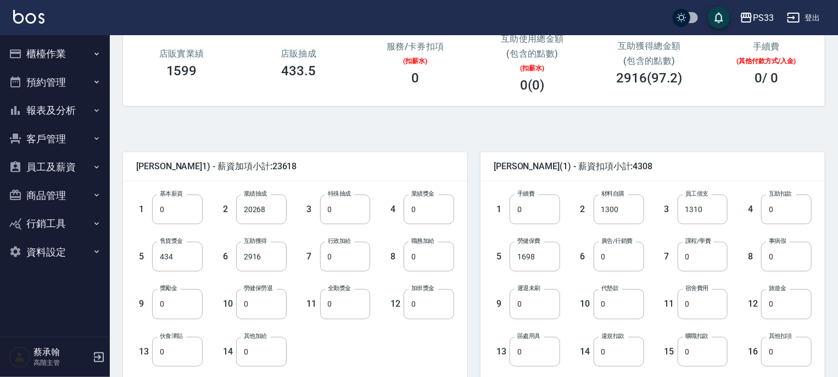
scroll to position [165, 0]
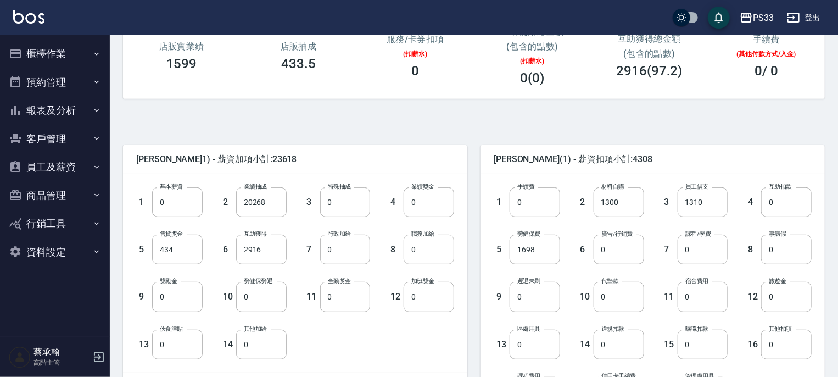
click at [425, 253] on input "0" at bounding box center [429, 250] width 51 height 30
type input "1000"
click at [784, 297] on input "0" at bounding box center [786, 297] width 51 height 30
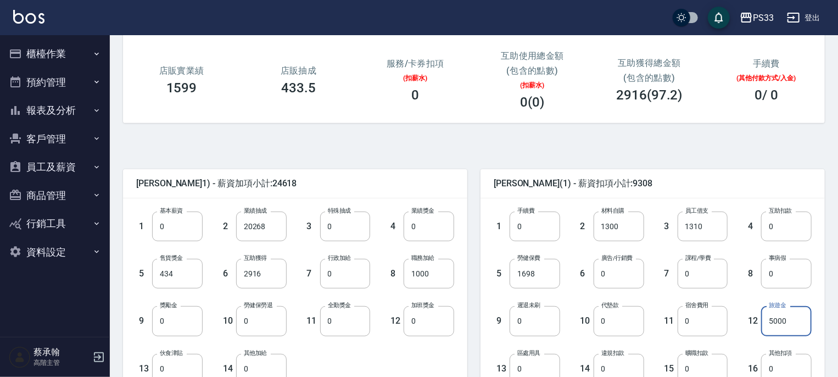
scroll to position [337, 0]
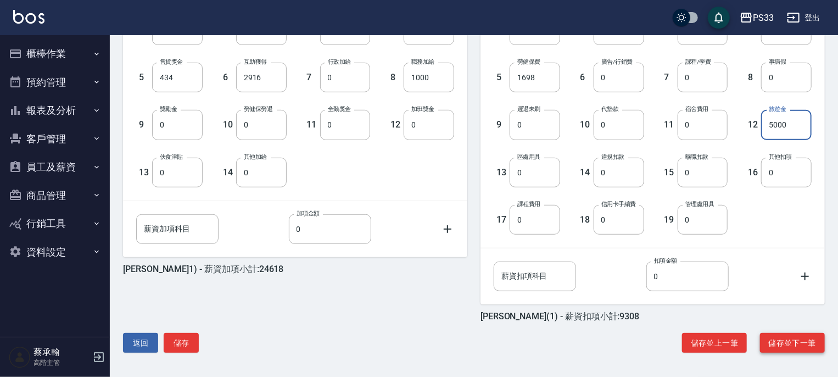
type input "5000"
click at [773, 343] on button "儲存並下一筆" at bounding box center [792, 343] width 65 height 20
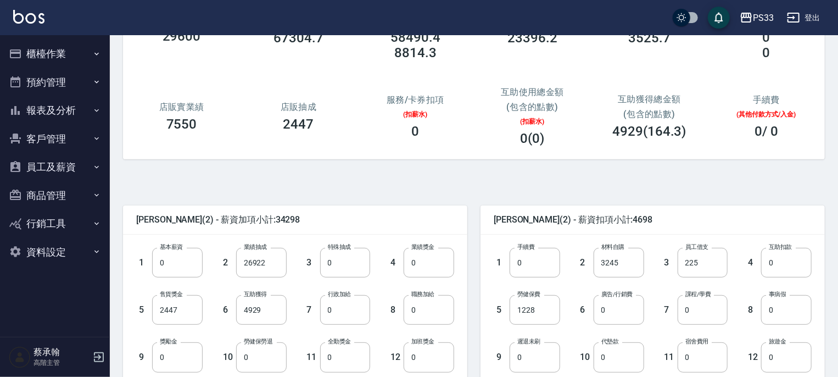
scroll to position [110, 0]
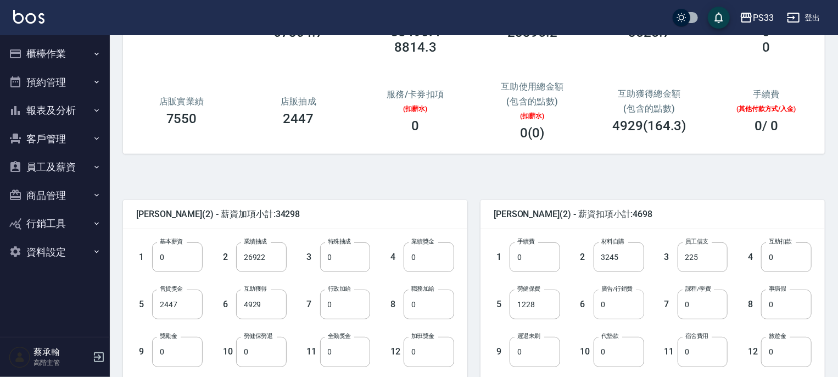
click at [620, 312] on input "0" at bounding box center [619, 304] width 51 height 30
type input "3225"
click at [773, 349] on input "0" at bounding box center [786, 352] width 51 height 30
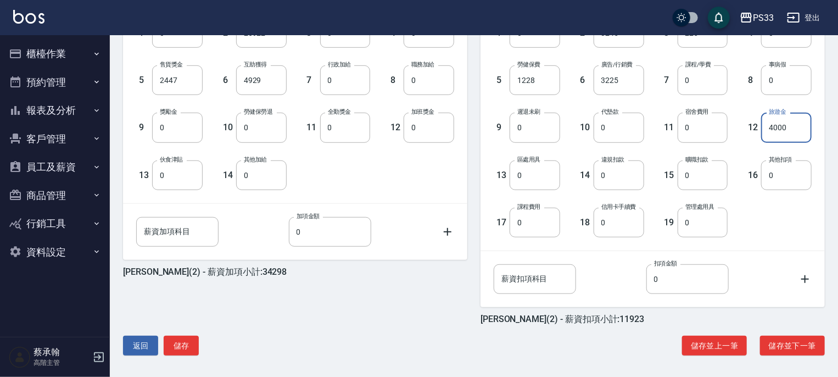
scroll to position [337, 0]
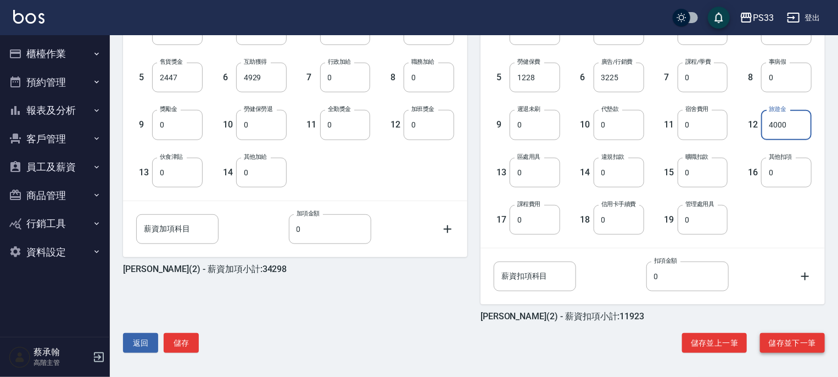
type input "4000"
click at [781, 343] on button "儲存並下一筆" at bounding box center [792, 343] width 65 height 20
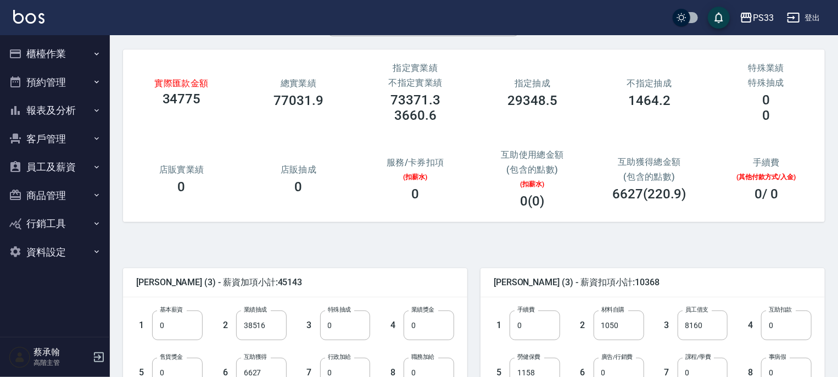
scroll to position [110, 0]
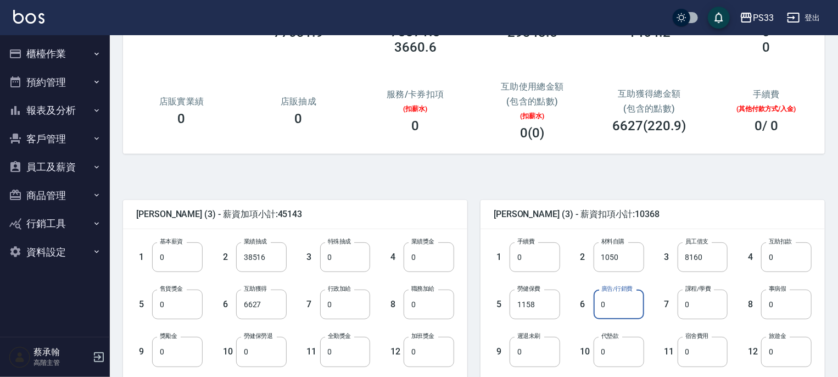
click at [626, 309] on input "0" at bounding box center [619, 304] width 51 height 30
type input "6572"
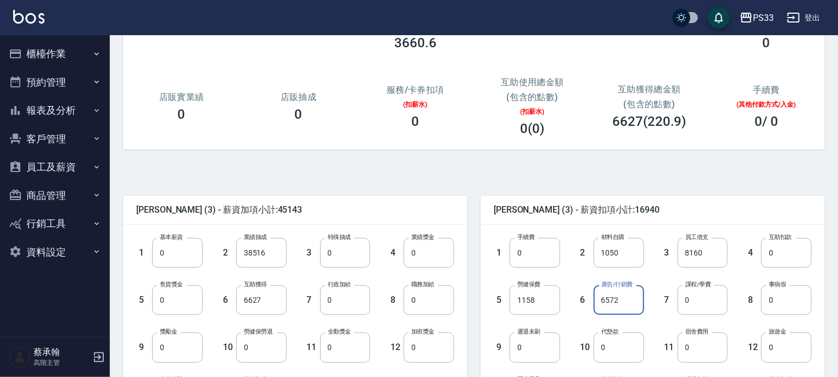
scroll to position [275, 0]
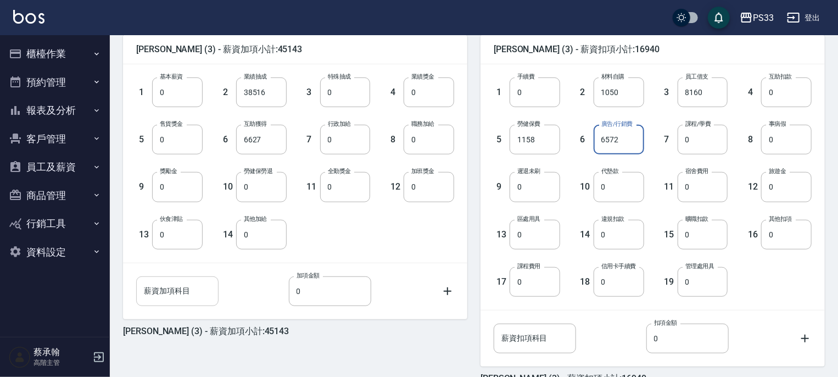
click at [191, 293] on input "薪資加項科目" at bounding box center [177, 291] width 82 height 30
type input "教官津貼"
click at [322, 292] on input "0" at bounding box center [330, 291] width 82 height 30
type input "500"
click at [395, 241] on div "1 基本薪資 0 基本薪資 2 業績抽成 38516 業績抽成 3 特殊抽成 0 特殊抽成 4 業績獎金 0 業績獎金 5 售貨獎金 0 售貨獎金 6 互助獲…" at bounding box center [287, 154] width 336 height 189
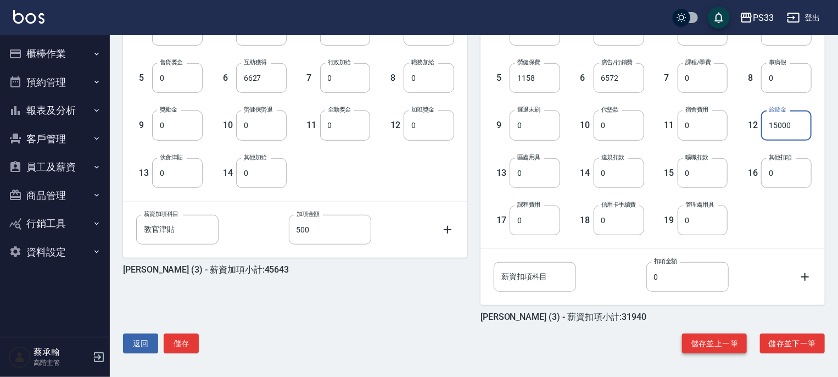
scroll to position [337, 0]
type input "15000"
click at [771, 342] on button "儲存並下一筆" at bounding box center [792, 343] width 65 height 20
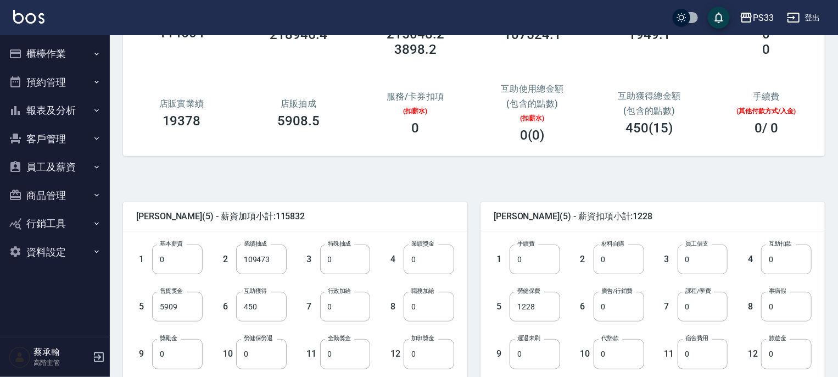
scroll to position [110, 0]
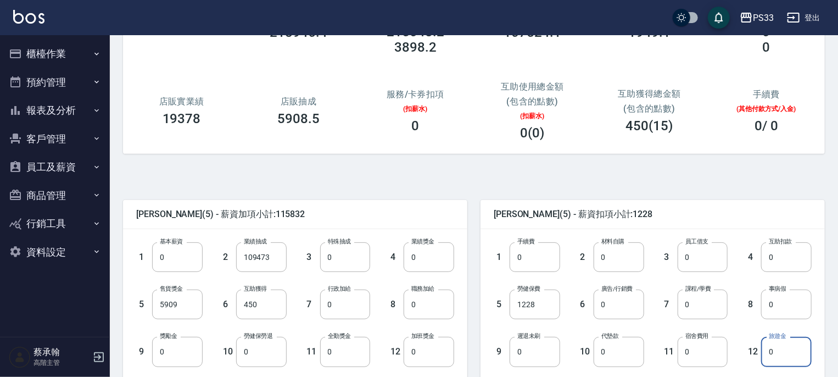
click at [786, 353] on input "0" at bounding box center [786, 352] width 51 height 30
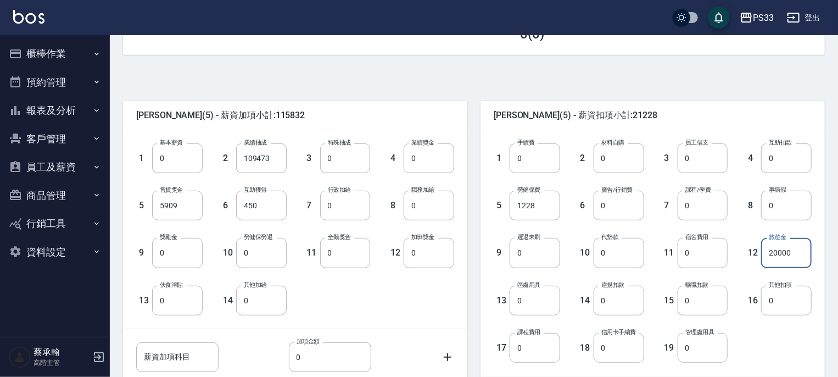
scroll to position [337, 0]
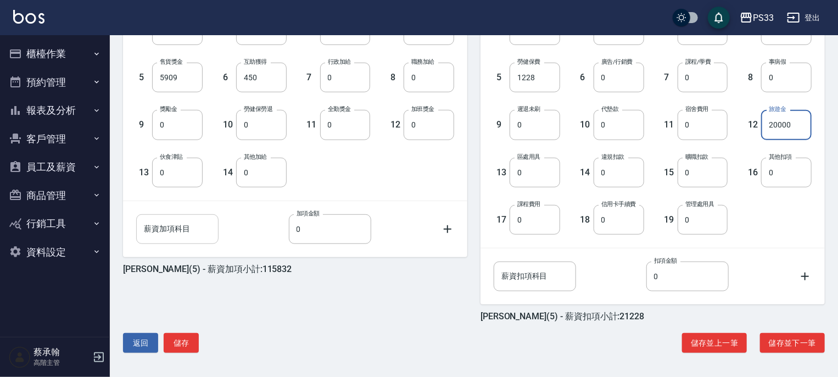
type input "20000"
click at [205, 231] on input "薪資加項科目" at bounding box center [177, 229] width 82 height 30
type input "教官津貼"
click at [321, 233] on input "0" at bounding box center [330, 229] width 82 height 30
type input "2000"
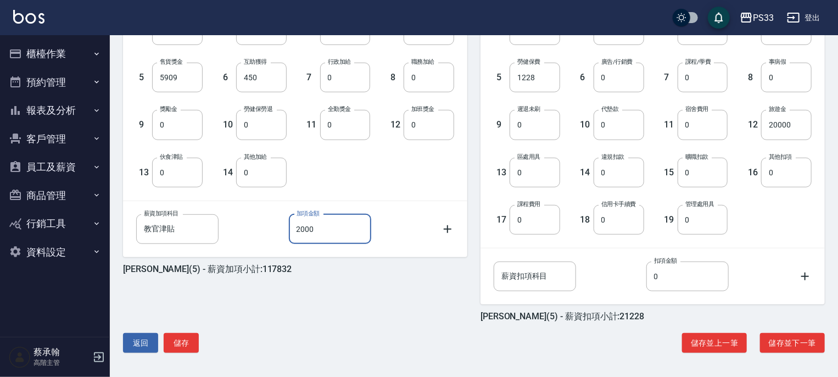
click at [448, 227] on icon at bounding box center [448, 229] width 8 height 8
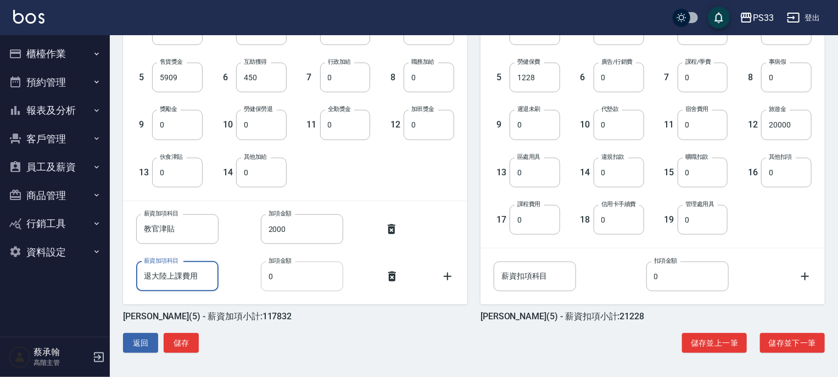
type input "退大陸上課費用"
click at [294, 278] on input "0" at bounding box center [302, 276] width 82 height 30
type input "7000"
click at [367, 176] on div "1 基本薪資 0 基本薪資 2 業績抽成 109473 業績抽成 3 特殊抽成 0 特殊抽成 4 業績獎金 0 業績獎金 5 售貨獎金 5909 售貨獎金 6…" at bounding box center [287, 92] width 336 height 189
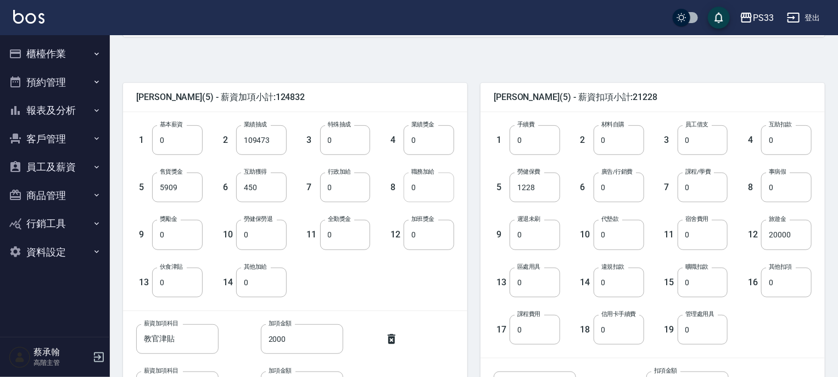
click at [422, 188] on input "0" at bounding box center [429, 187] width 51 height 30
type input "6000"
click at [426, 292] on div "1 基本薪資 0 基本薪資 2 業績抽成 109473 業績抽成 3 特殊抽成 0 特殊抽成 4 業績獎金 0 業績獎金 5 售貨獎金 5909 售貨獎金 6…" at bounding box center [287, 202] width 336 height 189
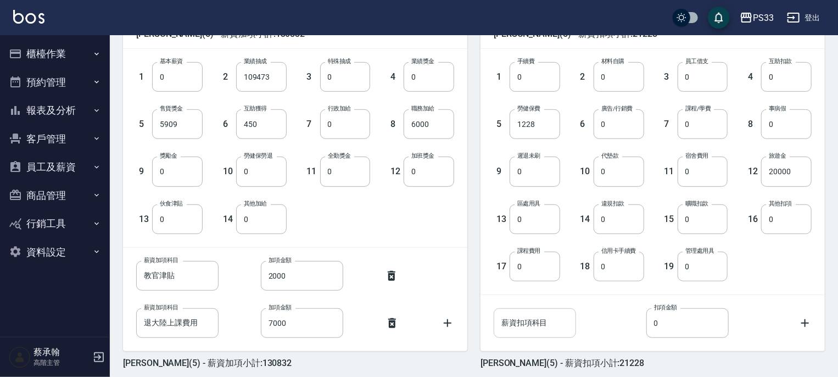
scroll to position [337, 0]
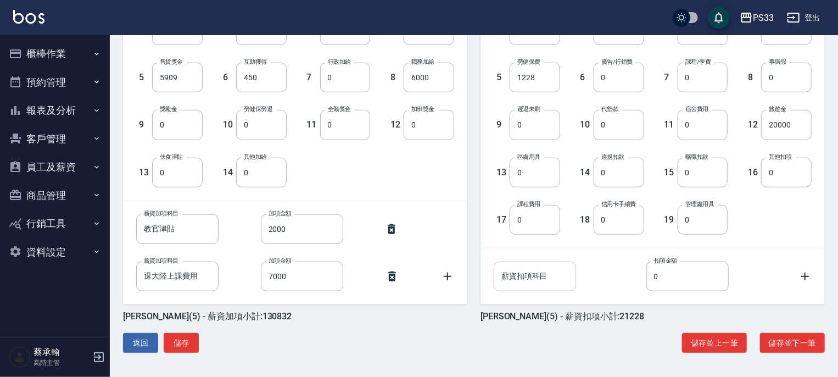
click at [546, 283] on input "薪資扣項科目" at bounding box center [535, 276] width 82 height 30
type input "6%"
type input "1818"
click at [797, 341] on button "儲存並下一筆" at bounding box center [792, 343] width 65 height 20
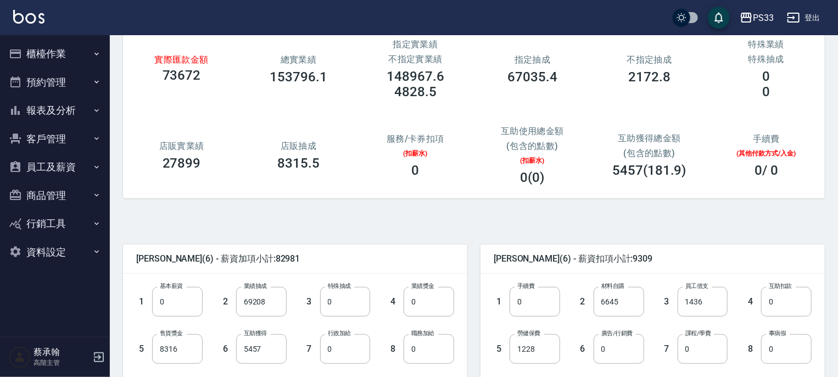
scroll to position [337, 0]
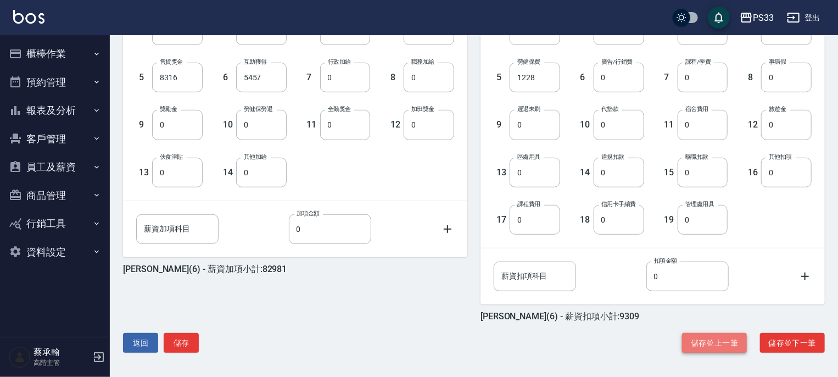
click at [696, 340] on button "儲存並上一筆" at bounding box center [714, 343] width 65 height 20
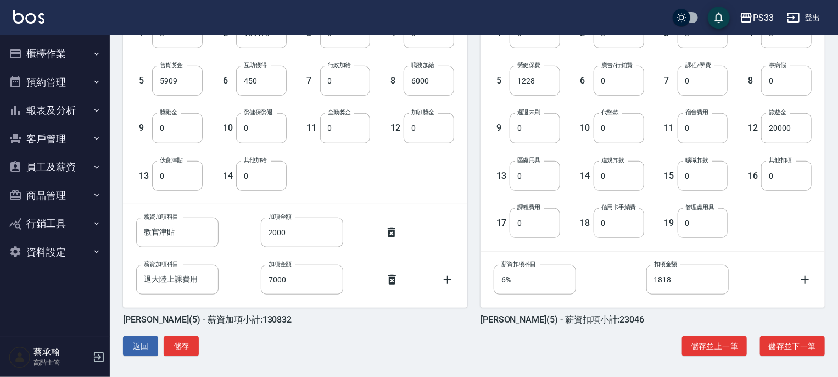
scroll to position [337, 0]
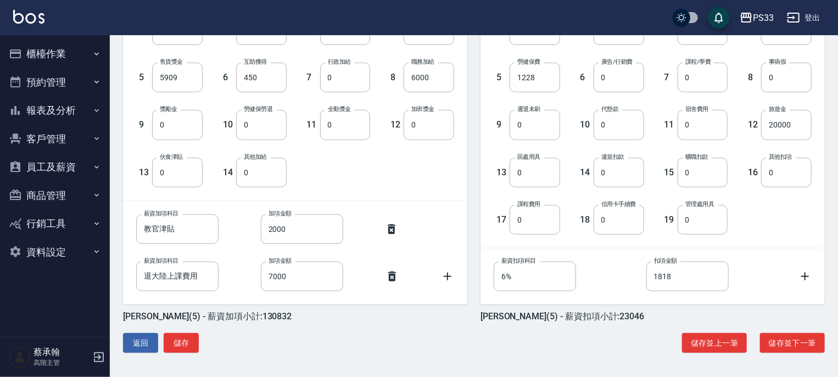
click at [804, 274] on icon at bounding box center [805, 276] width 13 height 13
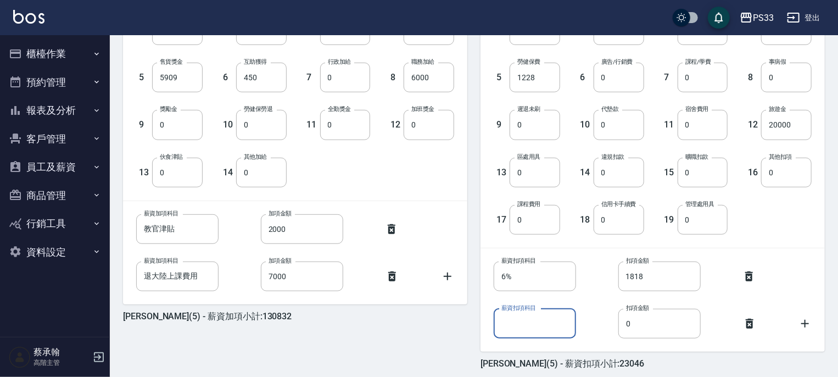
click at [537, 322] on input "薪資扣項科目" at bounding box center [535, 324] width 82 height 30
type input "名麗貨款"
click at [649, 330] on input "0" at bounding box center [659, 324] width 82 height 30
type input "5000"
click at [606, 292] on div "薪資扣項科目 名麗貨款 薪資扣項科目 扣項金額 5000 扣項金額" at bounding box center [644, 314] width 336 height 47
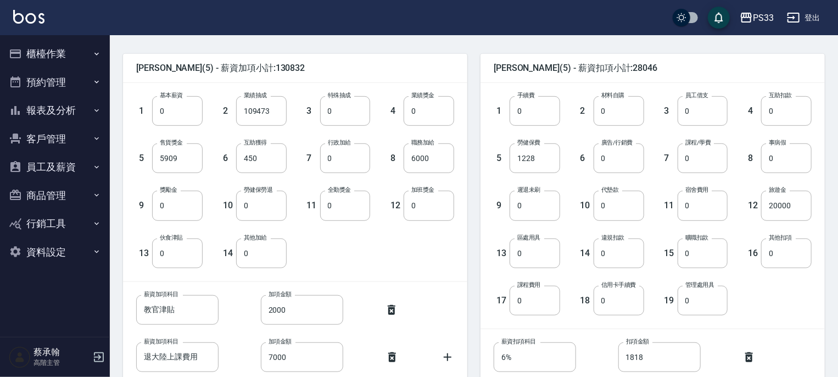
scroll to position [384, 0]
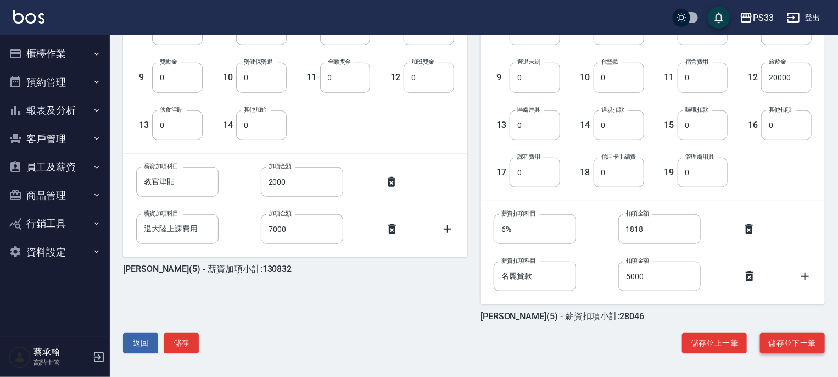
click at [778, 339] on button "儲存並下一筆" at bounding box center [792, 343] width 65 height 20
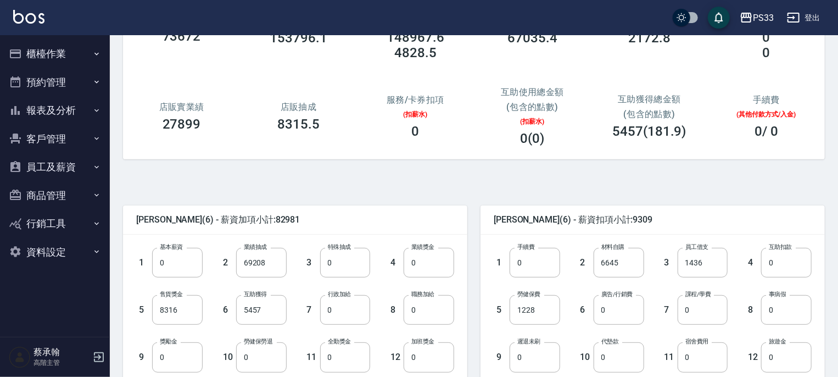
scroll to position [220, 0]
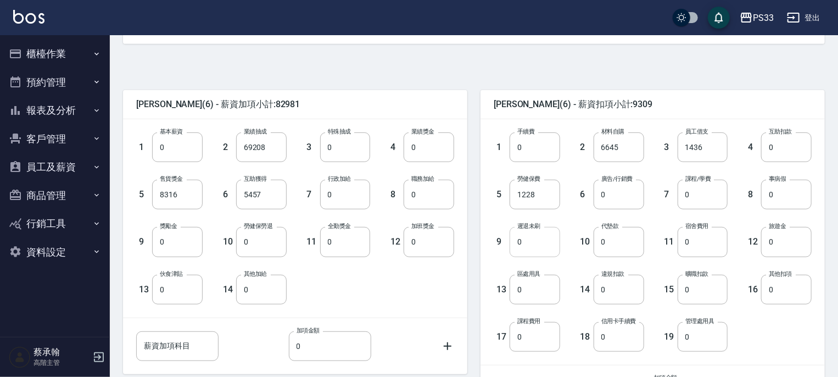
click at [545, 250] on input "0" at bounding box center [535, 242] width 51 height 30
type input "15"
drag, startPoint x: 606, startPoint y: 198, endPoint x: 599, endPoint y: 197, distance: 7.8
click at [606, 199] on input "0" at bounding box center [619, 195] width 51 height 30
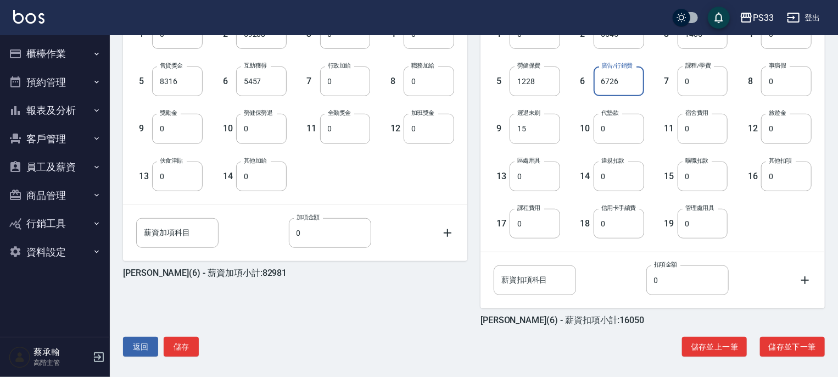
scroll to position [337, 0]
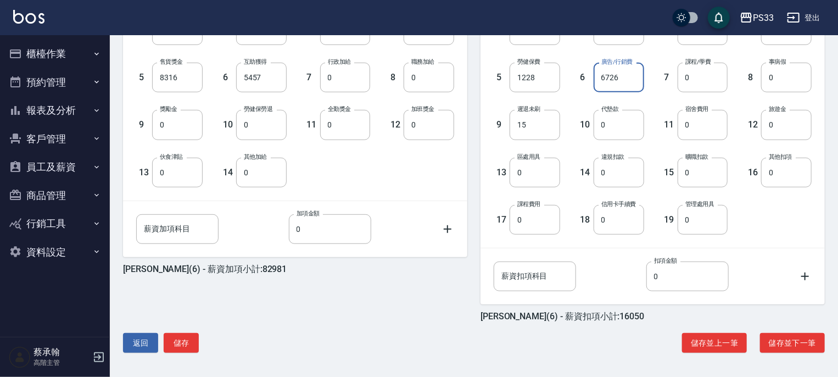
type input "6726"
click at [782, 339] on button "儲存並下一筆" at bounding box center [792, 343] width 65 height 20
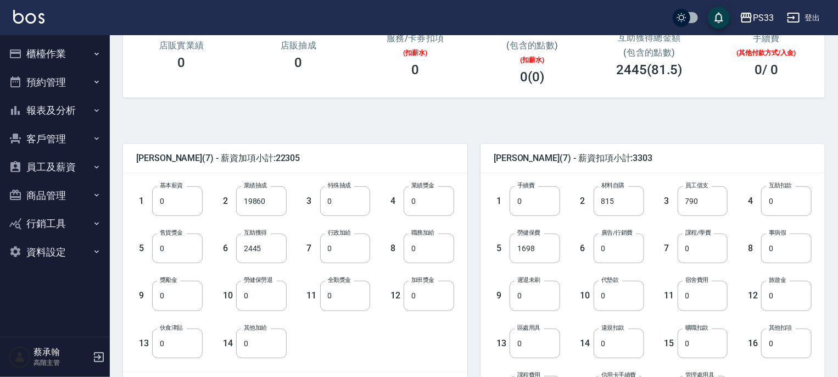
scroll to position [220, 0]
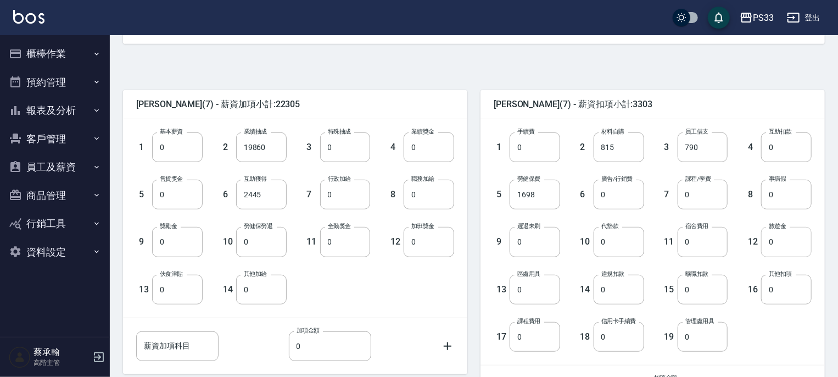
click at [782, 242] on input "0" at bounding box center [786, 242] width 51 height 30
type input "5000"
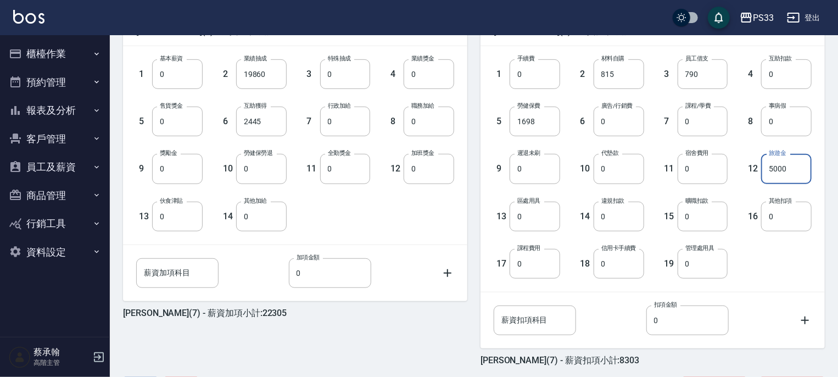
scroll to position [337, 0]
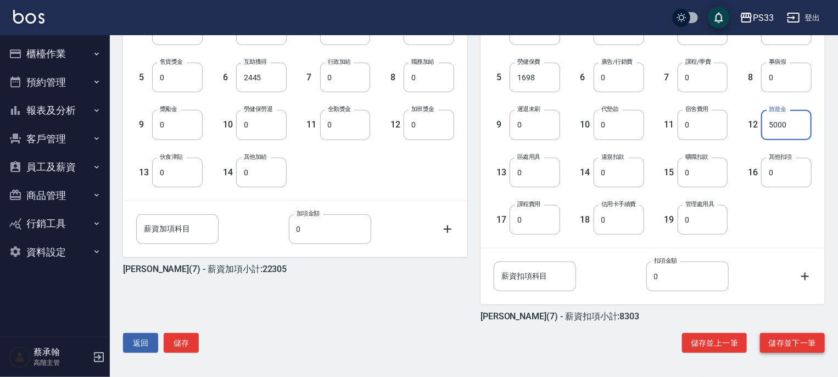
click at [804, 343] on button "儲存並下一筆" at bounding box center [792, 343] width 65 height 20
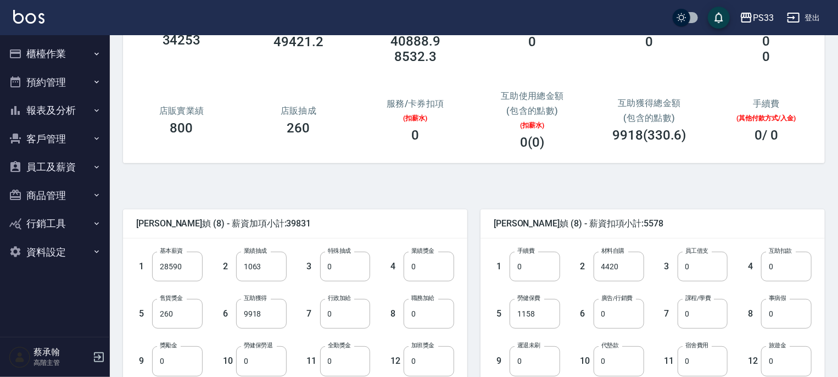
scroll to position [110, 0]
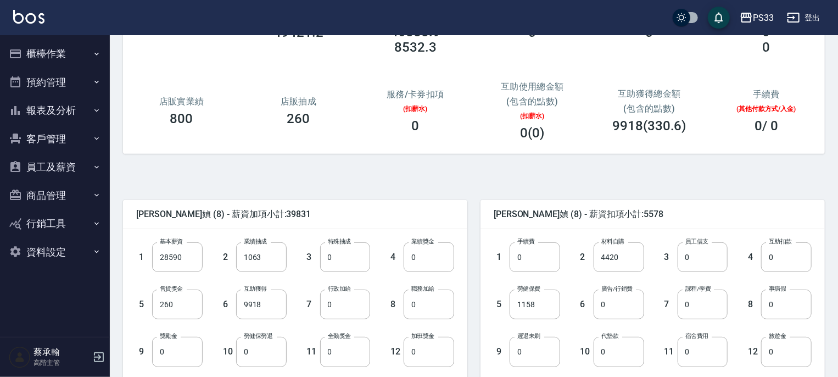
click at [615, 322] on div "10 代墊款 0 代墊款" at bounding box center [602, 342] width 84 height 47
click at [618, 295] on input "0" at bounding box center [619, 304] width 51 height 30
type input "6328"
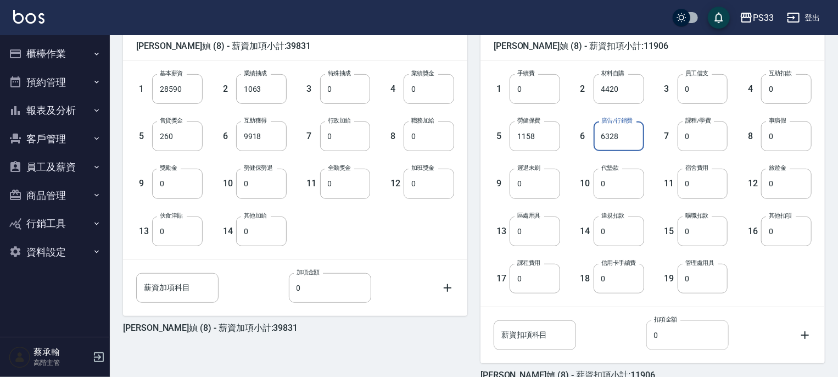
scroll to position [337, 0]
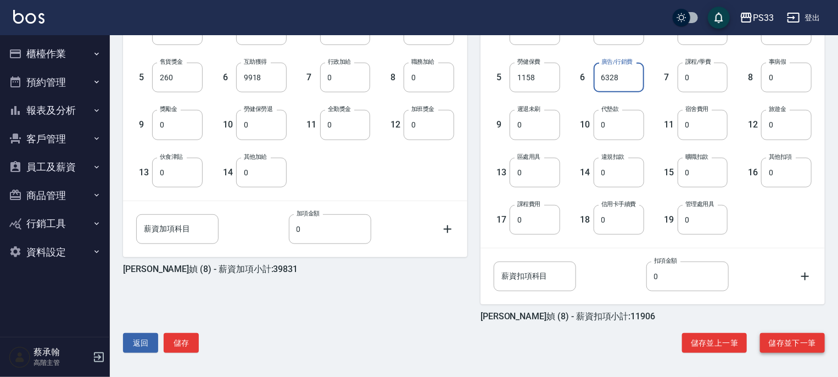
click at [771, 349] on button "儲存並下一筆" at bounding box center [792, 343] width 65 height 20
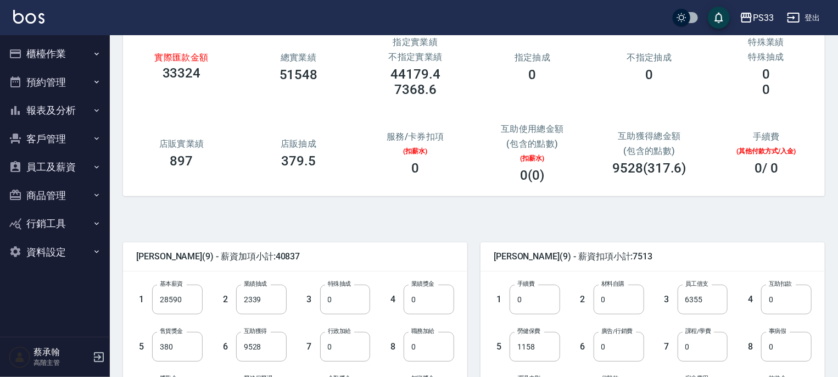
scroll to position [165, 0]
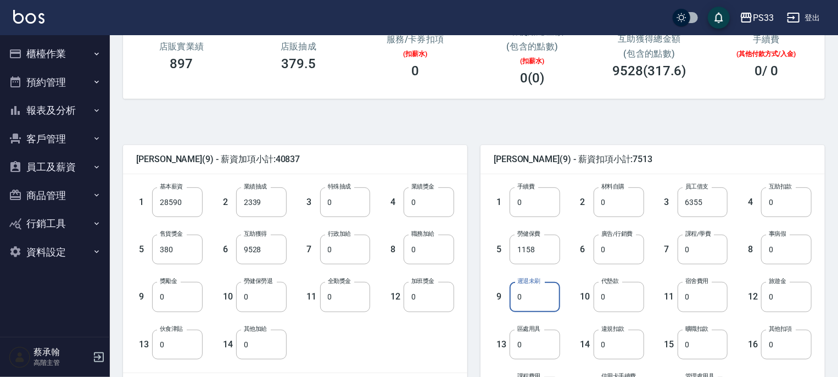
click at [539, 302] on input "0" at bounding box center [535, 297] width 51 height 30
type input "5"
click at [618, 253] on input "0" at bounding box center [619, 250] width 51 height 30
type input "5680"
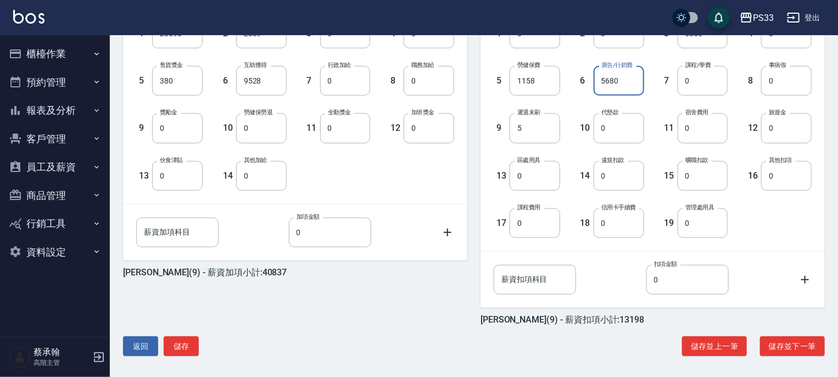
scroll to position [337, 0]
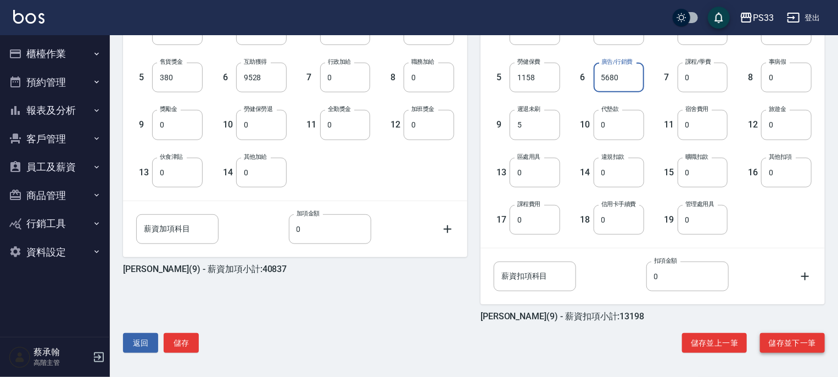
click at [792, 344] on button "儲存並下一筆" at bounding box center [792, 343] width 65 height 20
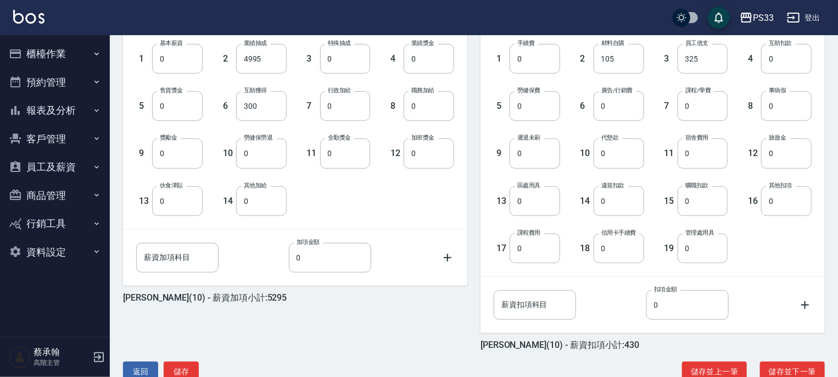
scroll to position [337, 0]
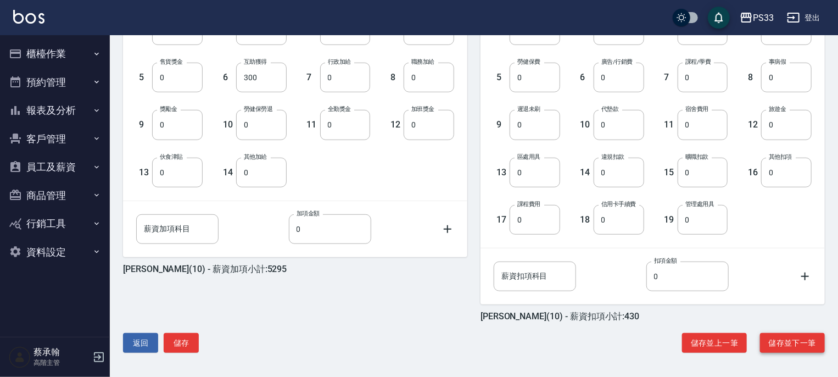
click at [764, 344] on button "儲存並下一筆" at bounding box center [792, 343] width 65 height 20
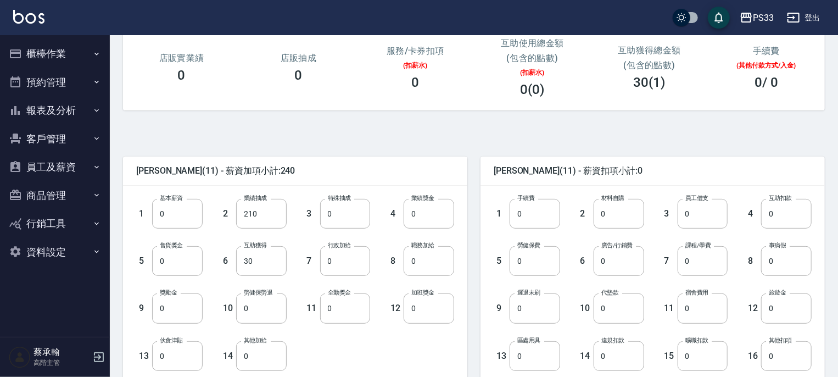
scroll to position [337, 0]
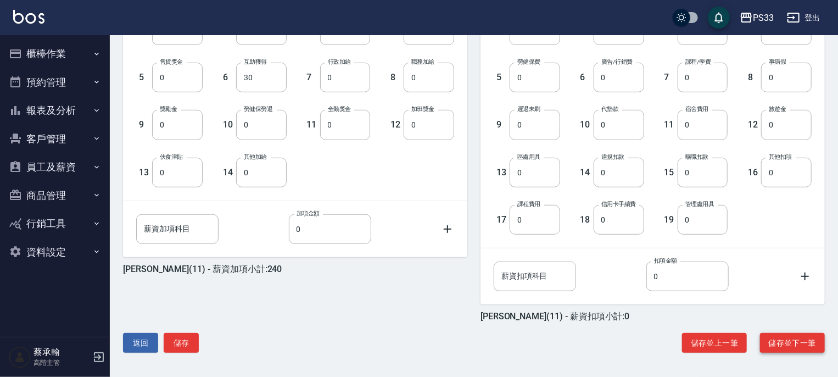
click at [785, 345] on button "儲存並下一筆" at bounding box center [792, 343] width 65 height 20
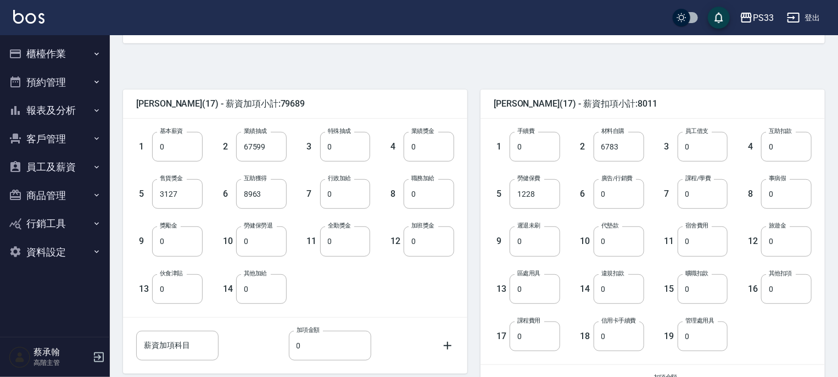
scroll to position [337, 0]
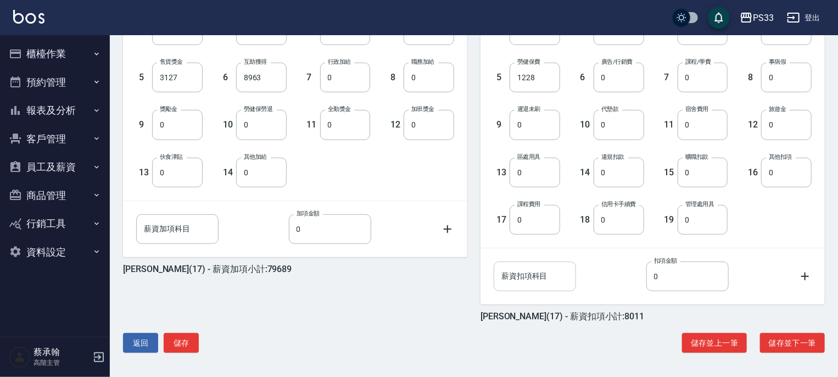
click at [554, 274] on input "薪資扣項科目" at bounding box center [535, 276] width 82 height 30
type input "名麗貨款"
click at [663, 278] on input "0" at bounding box center [687, 276] width 82 height 30
type input "6350"
click at [622, 90] on input "0" at bounding box center [619, 78] width 51 height 30
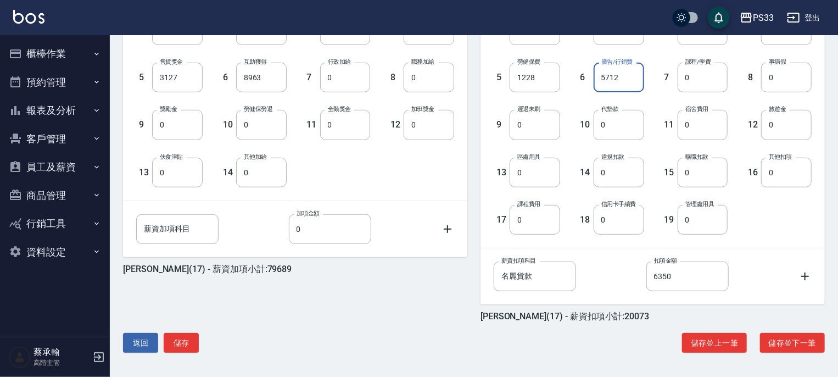
scroll to position [282, 0]
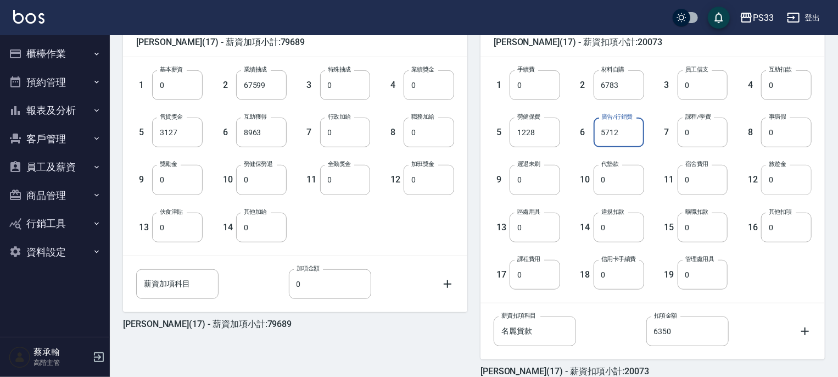
type input "5712"
click at [787, 187] on input "0" at bounding box center [786, 180] width 51 height 30
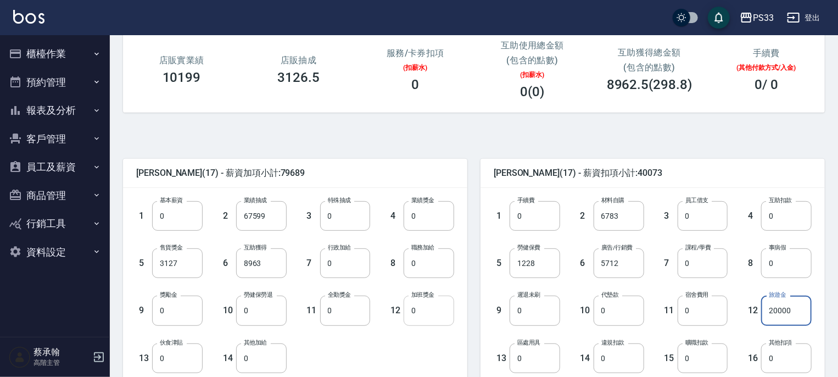
scroll to position [337, 0]
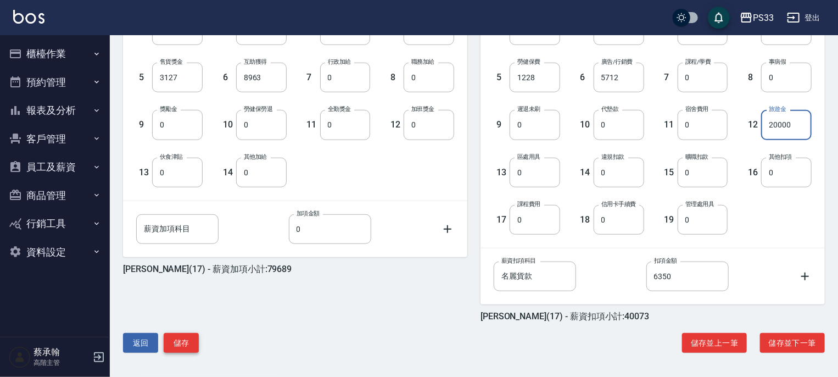
type input "20000"
click at [187, 342] on button "儲存" at bounding box center [181, 343] width 35 height 20
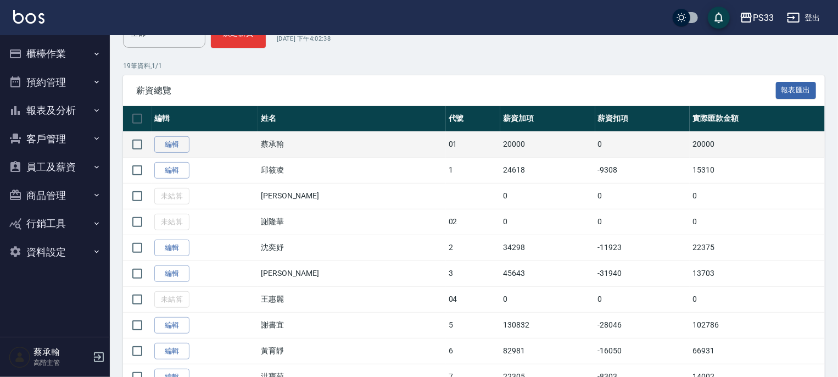
scroll to position [165, 0]
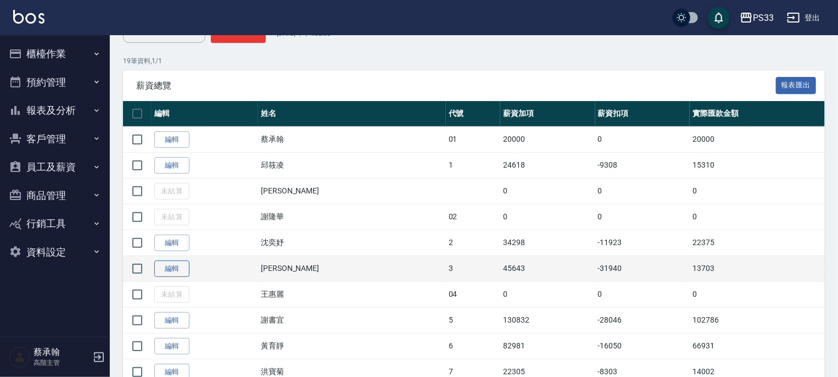
click at [166, 265] on link "編輯" at bounding box center [171, 268] width 35 height 17
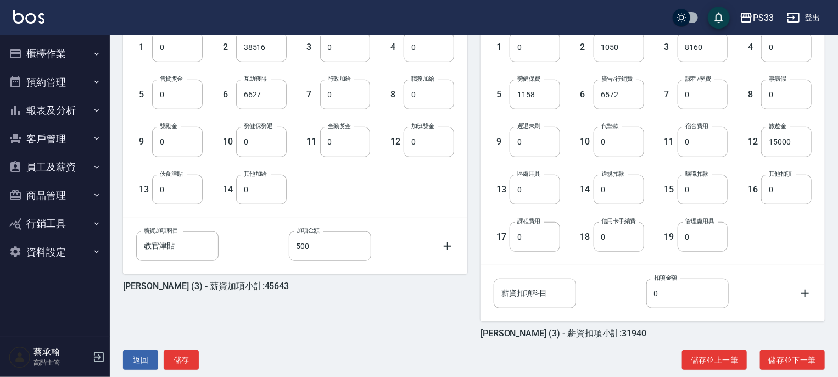
scroll to position [337, 0]
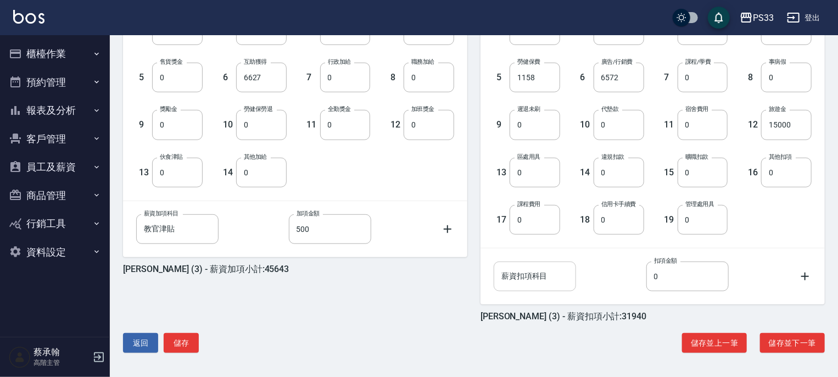
click at [560, 271] on input "薪資扣項科目" at bounding box center [535, 276] width 82 height 30
type input "大"
type input "漂"
type input "大陸上課(1)"
click at [676, 280] on input "0" at bounding box center [687, 276] width 82 height 30
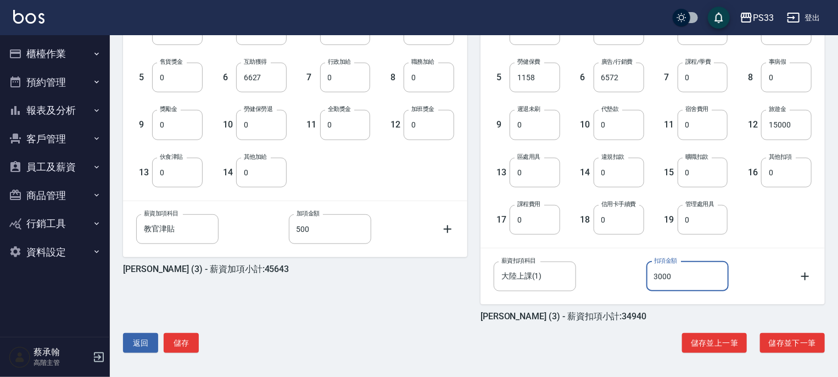
type input "3000"
click at [603, 264] on div "薪資扣項科目 大陸上課(1) 薪資扣項科目 扣項金額 3000 扣項金額" at bounding box center [653, 276] width 318 height 30
click at [190, 338] on button "儲存" at bounding box center [181, 343] width 35 height 20
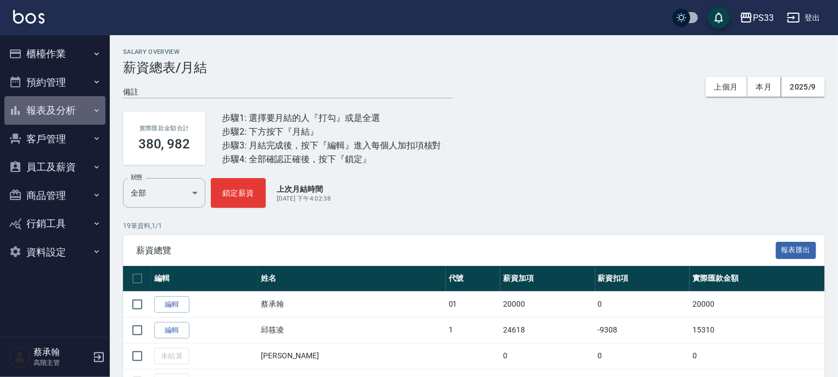
click at [55, 115] on button "報表及分析" at bounding box center [54, 110] width 101 height 29
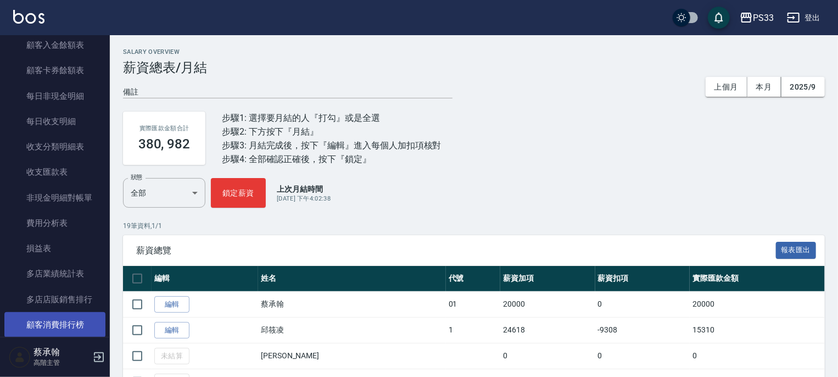
scroll to position [879, 0]
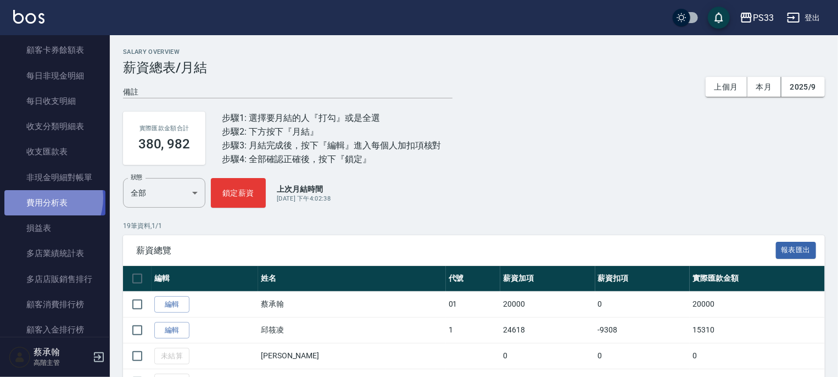
click at [42, 198] on link "費用分析表" at bounding box center [54, 202] width 101 height 25
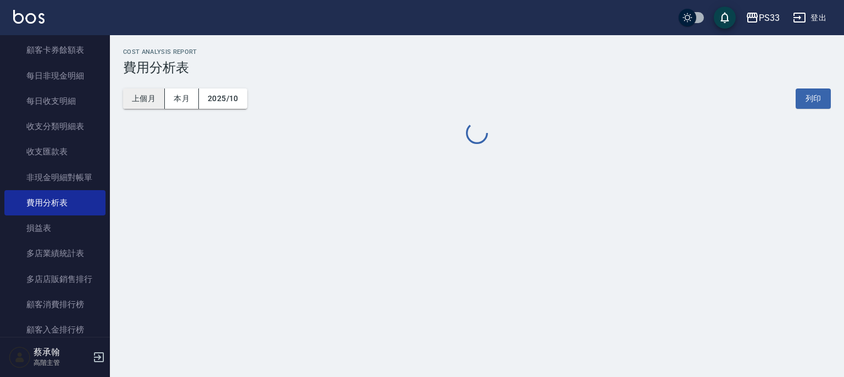
click at [143, 105] on button "上個月" at bounding box center [144, 98] width 42 height 20
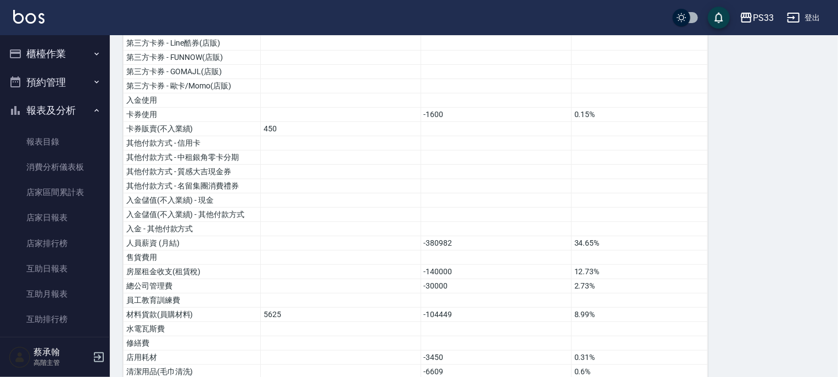
click at [53, 110] on button "報表及分析" at bounding box center [54, 110] width 101 height 29
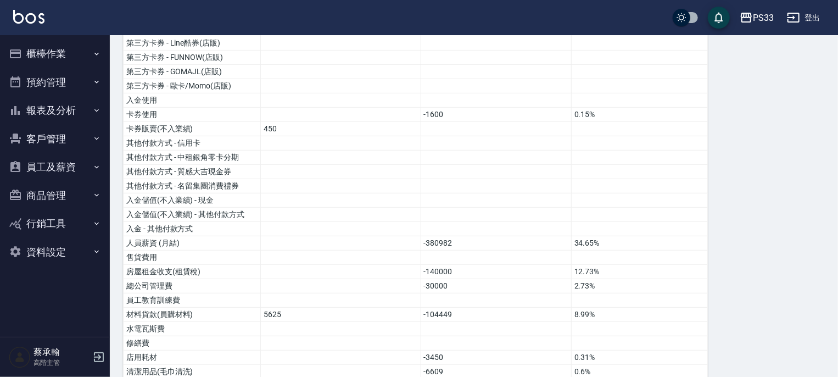
click at [48, 166] on button "員工及薪資" at bounding box center [54, 167] width 101 height 29
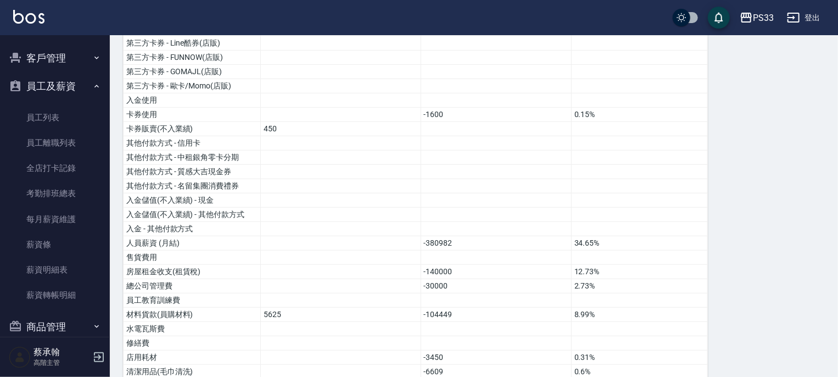
scroll to position [154, 0]
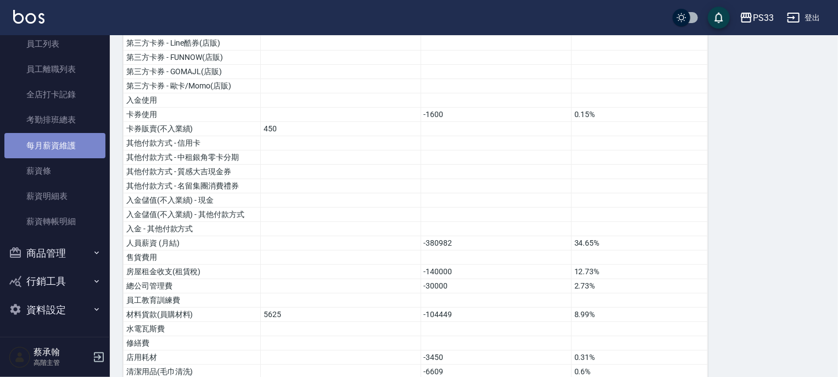
click at [62, 143] on link "每月薪資維護" at bounding box center [54, 145] width 101 height 25
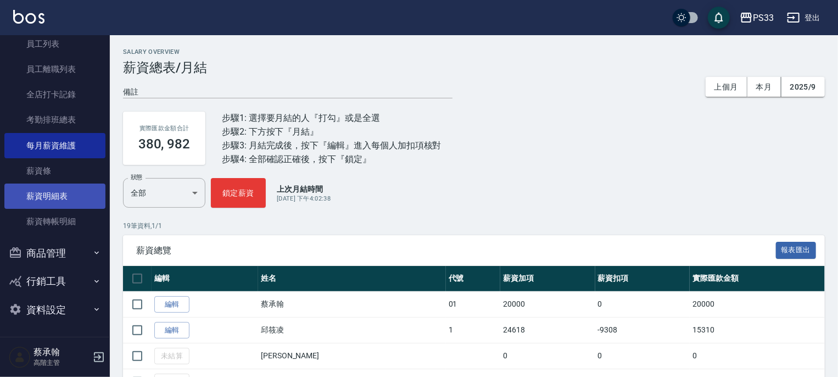
click at [43, 195] on link "薪資明細表" at bounding box center [54, 195] width 101 height 25
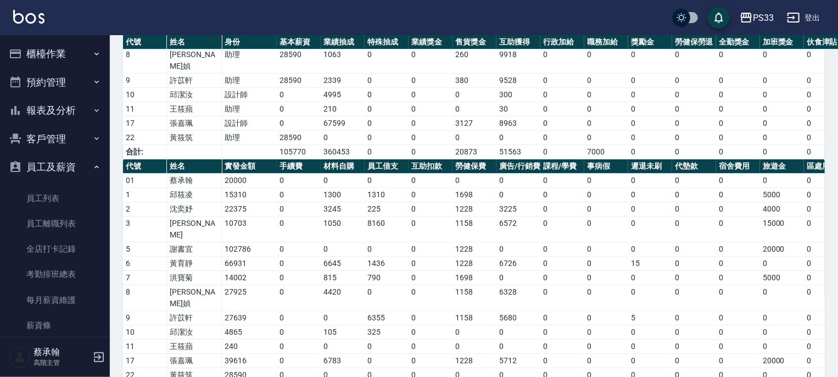
click at [48, 53] on button "櫃檯作業" at bounding box center [54, 54] width 101 height 29
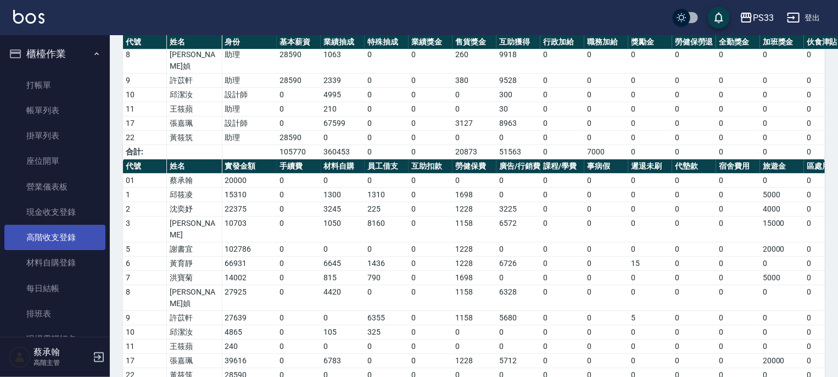
click at [60, 233] on link "高階收支登錄" at bounding box center [54, 237] width 101 height 25
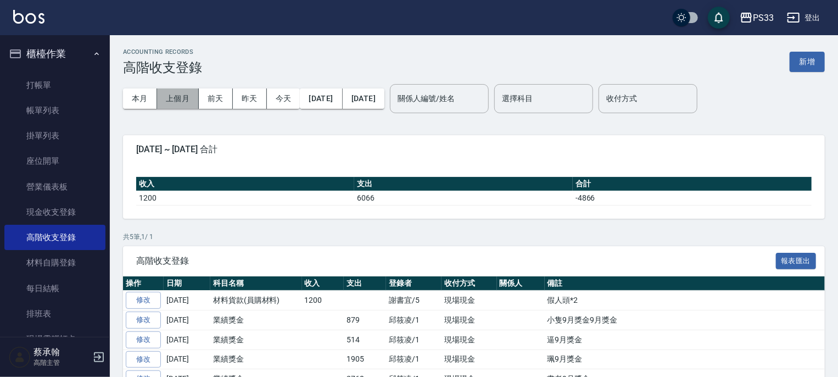
click at [178, 99] on button "上個月" at bounding box center [178, 98] width 42 height 20
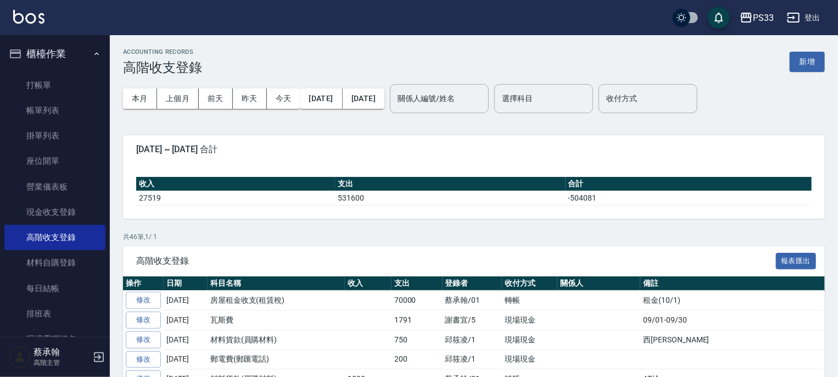
drag, startPoint x: 802, startPoint y: 62, endPoint x: 792, endPoint y: 68, distance: 11.6
click at [802, 63] on button "新增" at bounding box center [807, 62] width 35 height 20
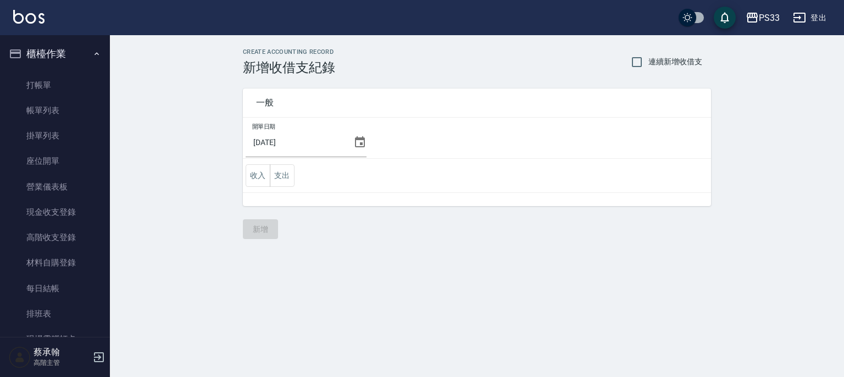
click at [357, 142] on icon at bounding box center [359, 142] width 13 height 13
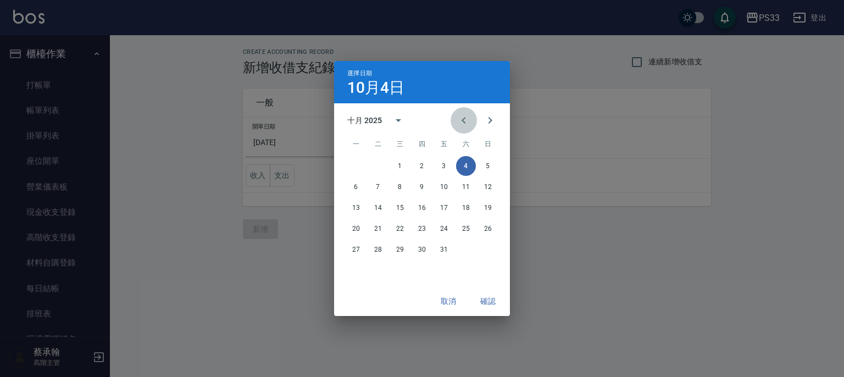
click at [464, 119] on icon "Previous month" at bounding box center [463, 120] width 13 height 13
click at [379, 249] on button "30" at bounding box center [378, 249] width 20 height 20
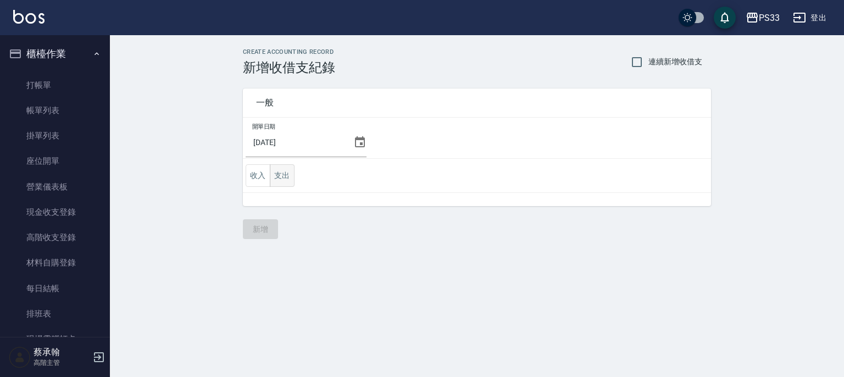
click at [284, 180] on button "支出" at bounding box center [282, 175] width 25 height 23
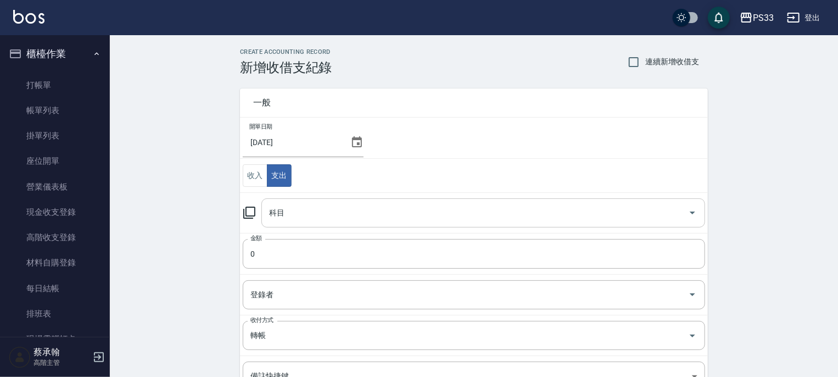
click at [294, 214] on input "科目" at bounding box center [474, 212] width 417 height 19
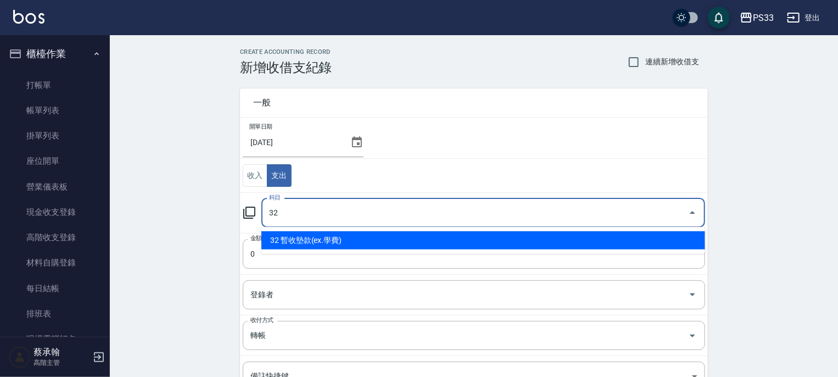
click at [287, 238] on li "32 暫收墊款(ex.學費)" at bounding box center [483, 240] width 444 height 18
type input "32 暫收墊款(ex.學費)"
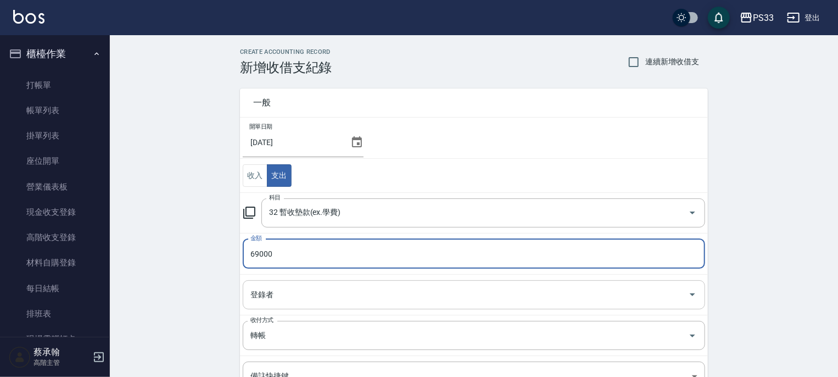
type input "69000"
click at [281, 297] on input "登錄者" at bounding box center [466, 294] width 436 height 19
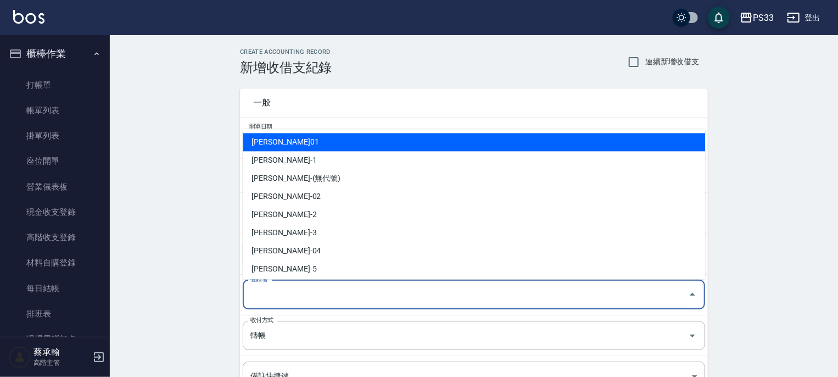
click at [282, 144] on li "蔡承翰-01" at bounding box center [474, 142] width 462 height 18
type input "蔡承翰-01"
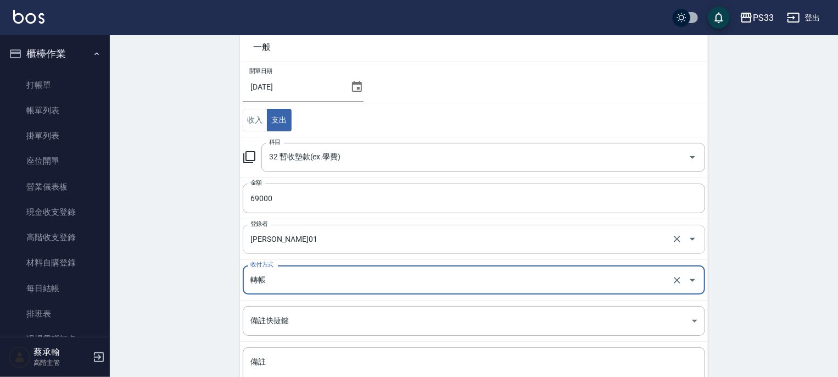
scroll to position [146, 0]
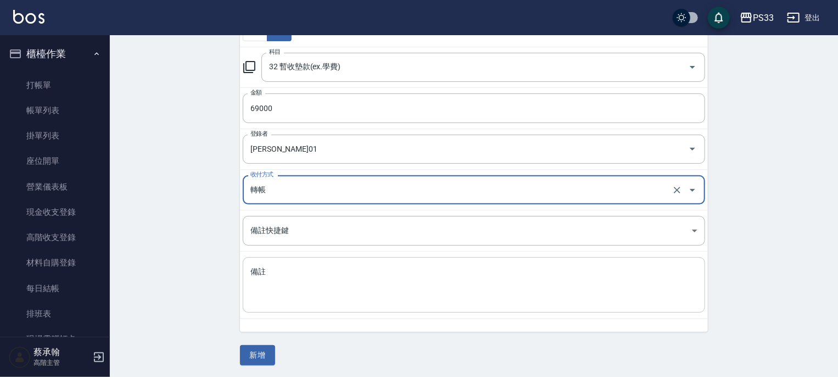
click at [299, 276] on textarea "備註" at bounding box center [473, 284] width 447 height 37
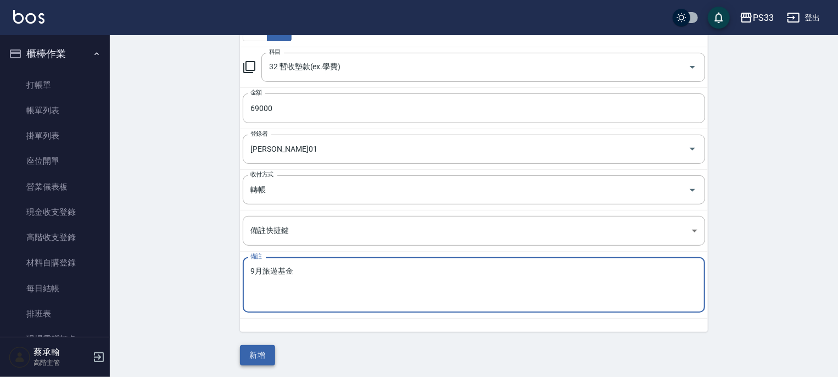
type textarea "9月旅遊基金"
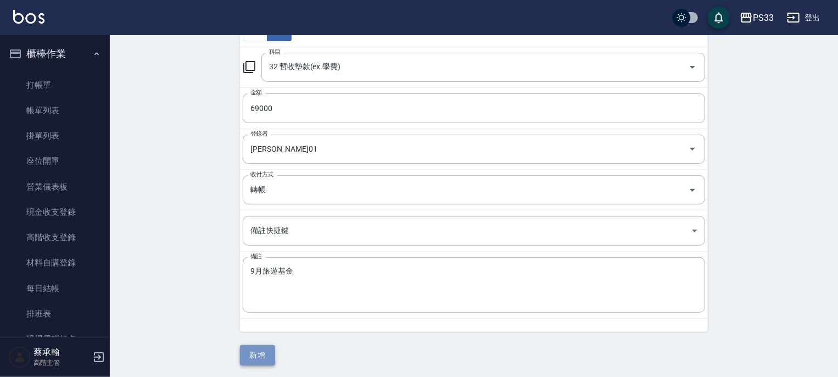
click at [266, 351] on button "新增" at bounding box center [257, 355] width 35 height 20
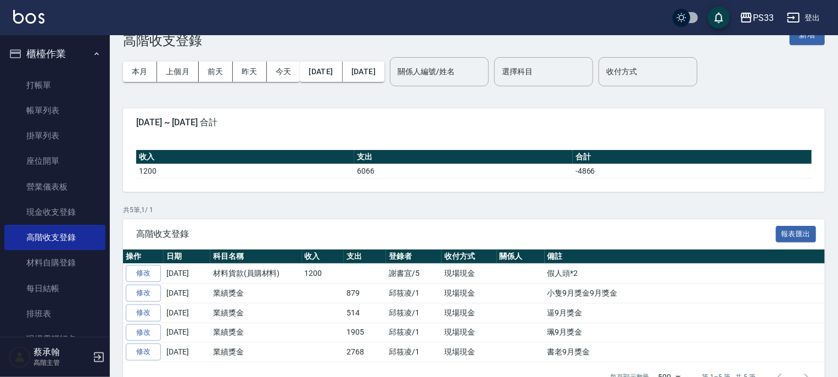
scroll to position [53, 0]
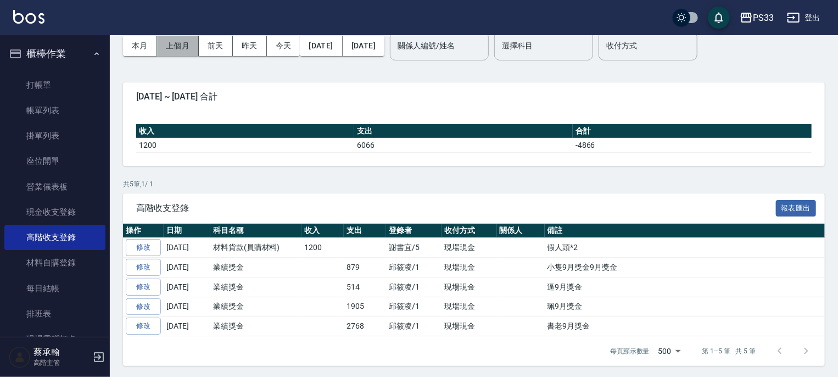
click at [185, 44] on button "上個月" at bounding box center [178, 46] width 42 height 20
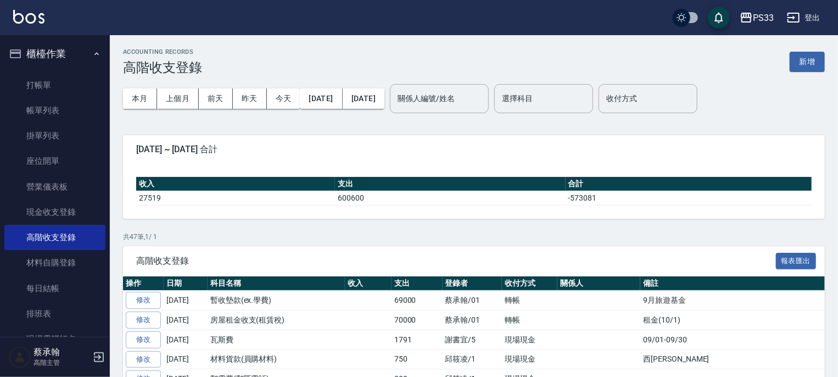
click at [40, 48] on button "櫃檯作業" at bounding box center [54, 54] width 101 height 29
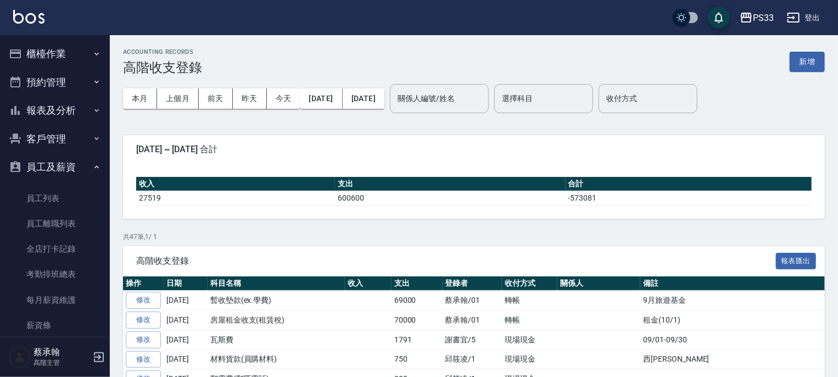
click at [42, 168] on button "員工及薪資" at bounding box center [54, 167] width 101 height 29
click at [35, 159] on button "員工及薪資" at bounding box center [54, 167] width 101 height 29
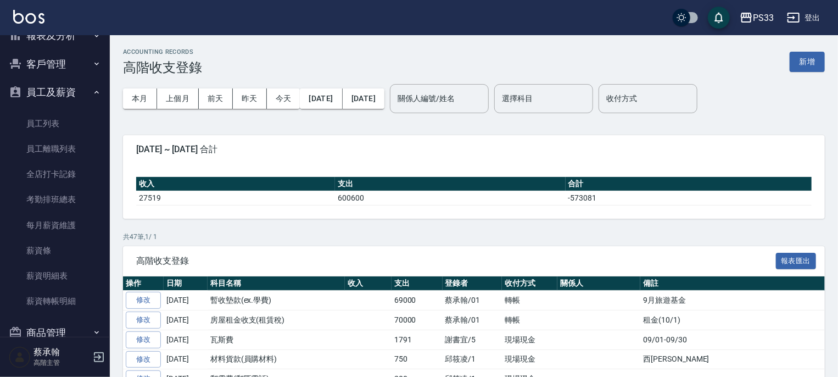
scroll to position [154, 0]
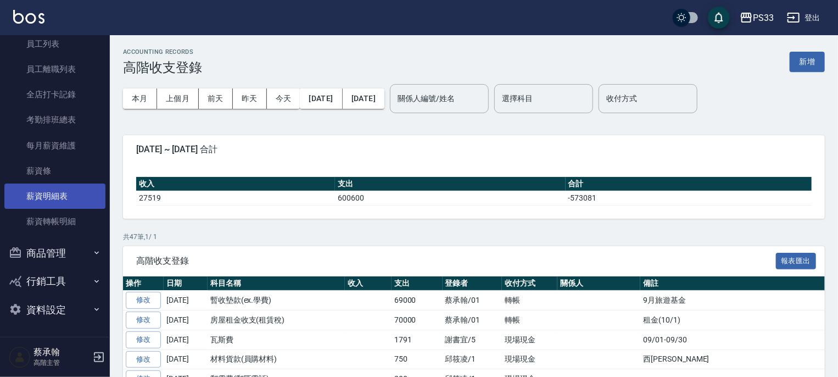
click at [40, 197] on link "薪資明細表" at bounding box center [54, 195] width 101 height 25
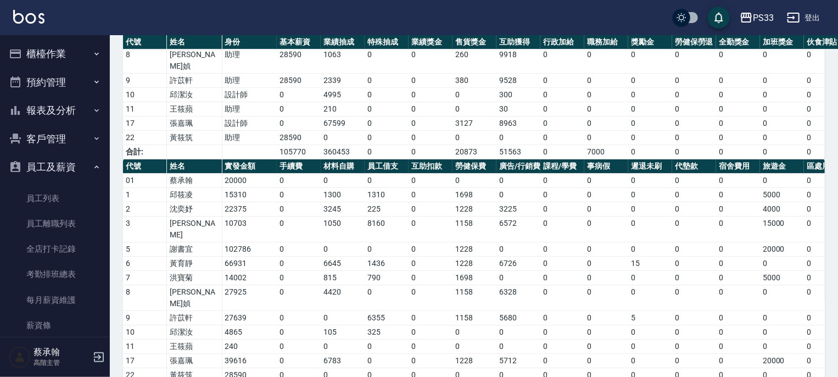
click at [52, 168] on button "員工及薪資" at bounding box center [54, 167] width 101 height 29
click at [51, 58] on button "櫃檯作業" at bounding box center [54, 54] width 101 height 29
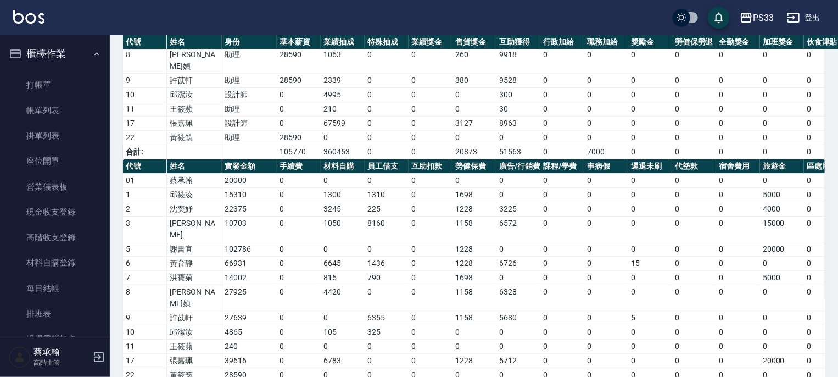
click at [37, 51] on button "櫃檯作業" at bounding box center [54, 54] width 101 height 29
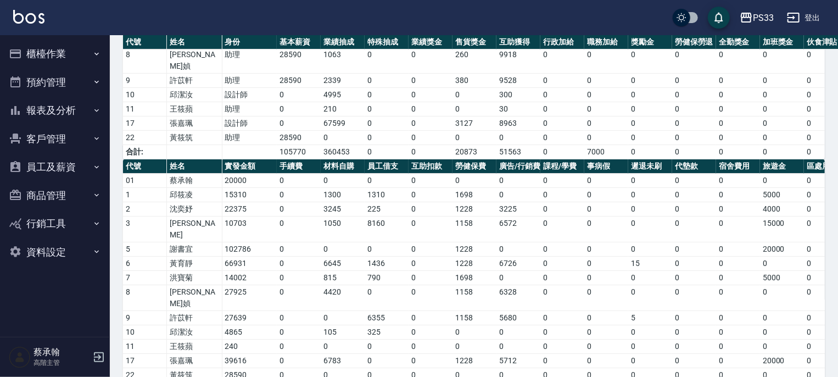
click at [53, 115] on button "報表及分析" at bounding box center [54, 110] width 101 height 29
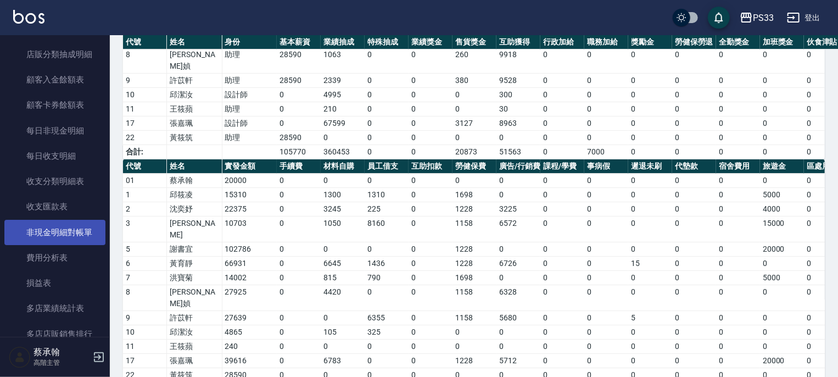
scroll to position [934, 0]
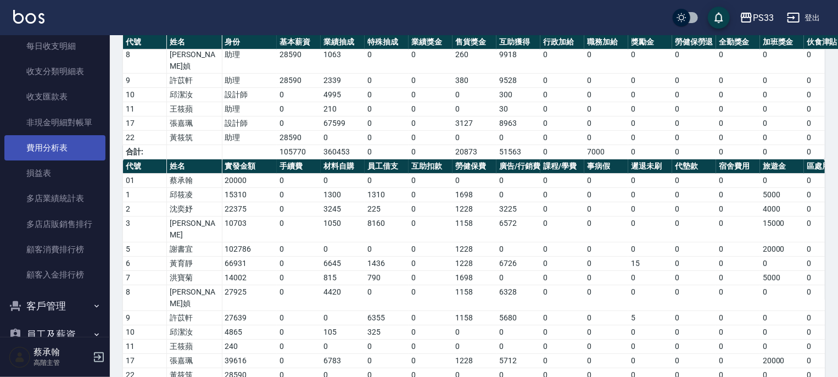
click at [58, 150] on link "費用分析表" at bounding box center [54, 147] width 101 height 25
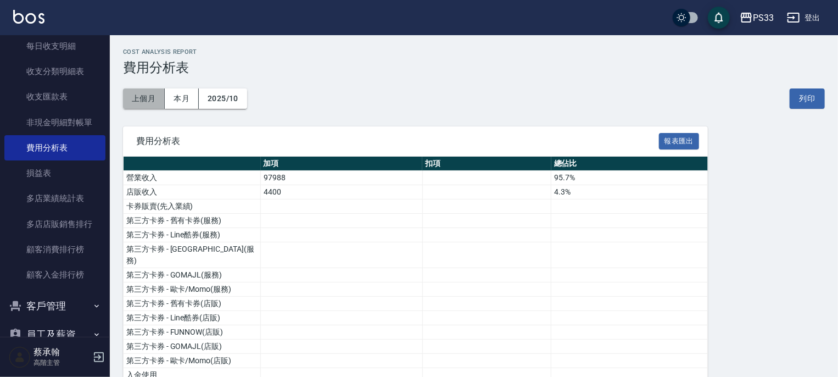
click at [145, 101] on button "上個月" at bounding box center [144, 98] width 42 height 20
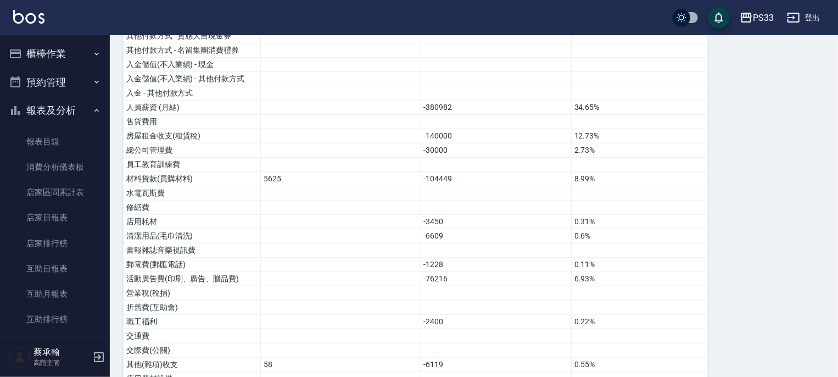
click at [61, 110] on button "報表及分析" at bounding box center [54, 110] width 101 height 29
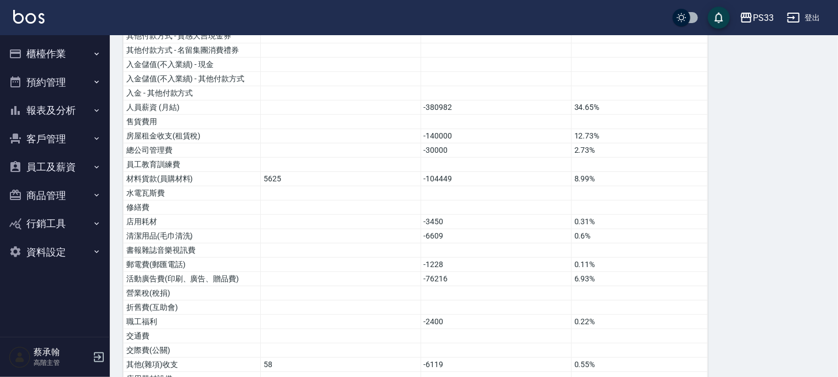
click at [42, 55] on button "櫃檯作業" at bounding box center [54, 54] width 101 height 29
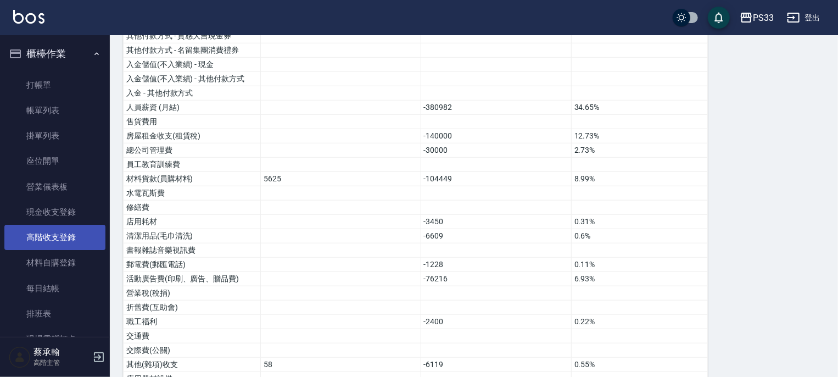
click at [65, 236] on link "高階收支登錄" at bounding box center [54, 237] width 101 height 25
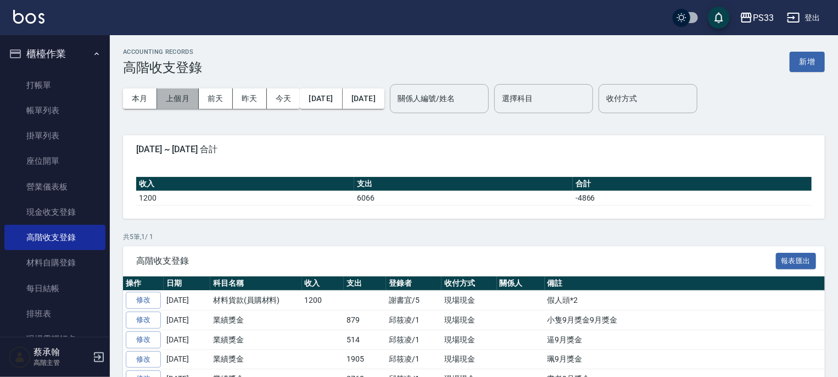
click at [172, 96] on button "上個月" at bounding box center [178, 98] width 42 height 20
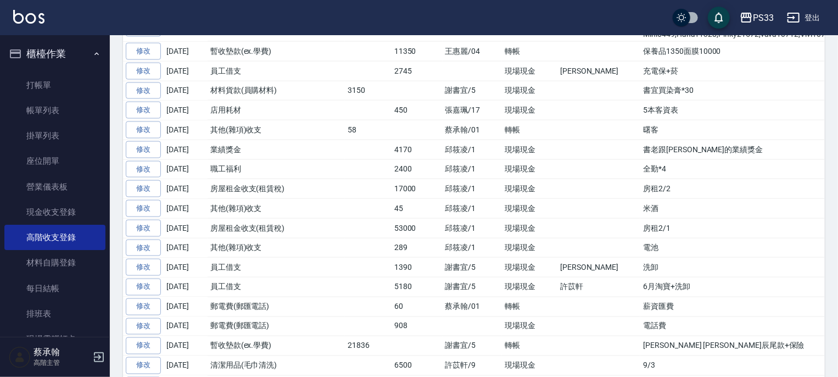
scroll to position [767, 0]
click at [44, 58] on button "櫃檯作業" at bounding box center [54, 54] width 101 height 29
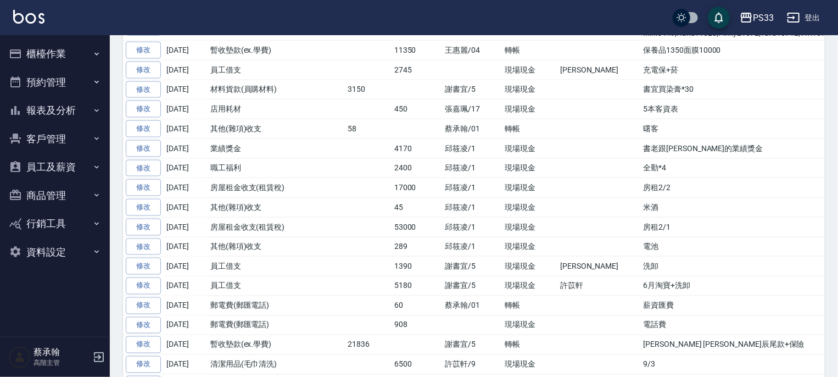
click at [58, 110] on button "報表及分析" at bounding box center [54, 110] width 101 height 29
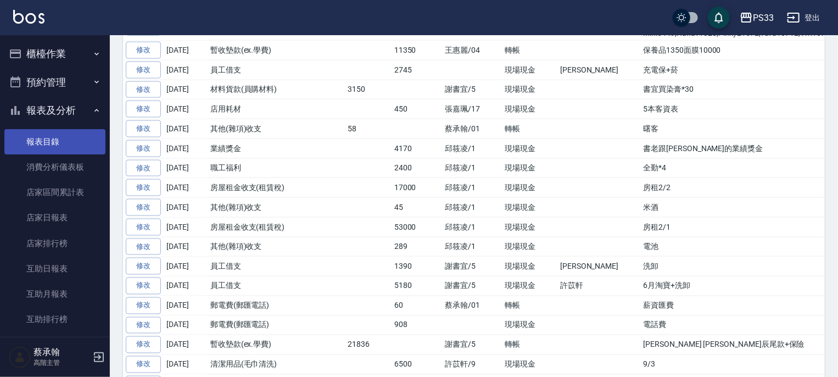
click at [60, 140] on link "報表目錄" at bounding box center [54, 141] width 101 height 25
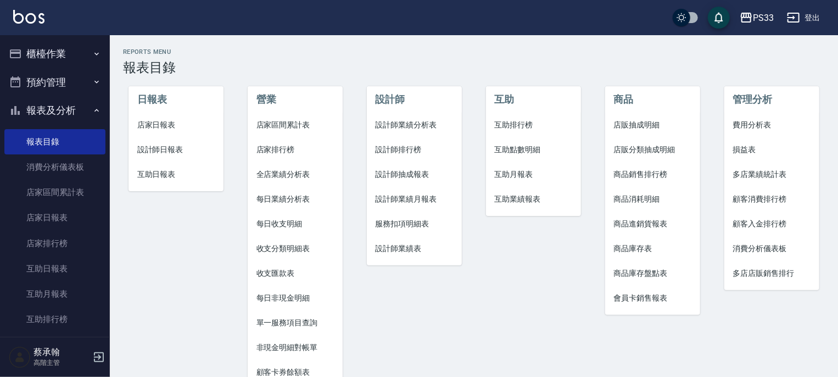
click at [150, 125] on span "店家日報表" at bounding box center [176, 125] width 78 height 12
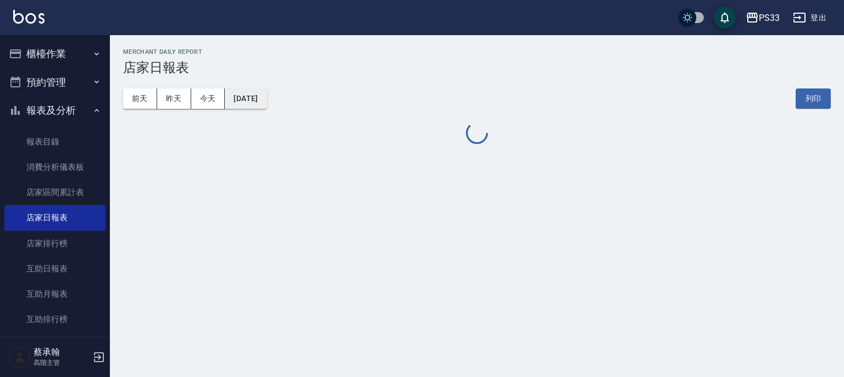
click at [256, 101] on button "2025/10/04" at bounding box center [246, 98] width 42 height 20
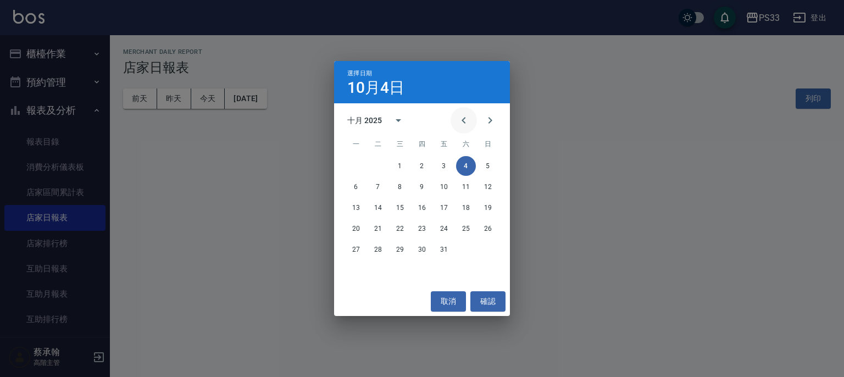
click at [464, 118] on icon "Previous month" at bounding box center [463, 120] width 13 height 13
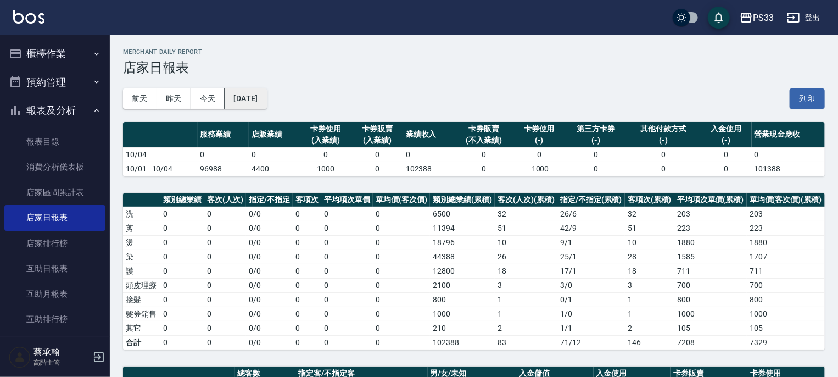
click at [261, 101] on button "2025/10/04" at bounding box center [246, 98] width 42 height 20
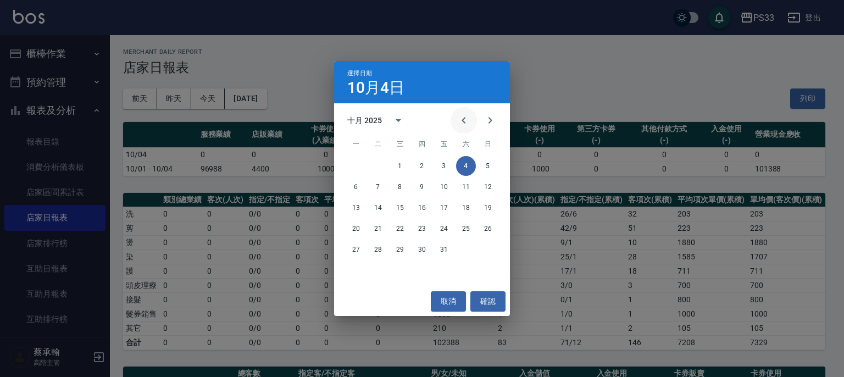
click at [461, 122] on icon "Previous month" at bounding box center [463, 120] width 13 height 13
click at [471, 165] on button "6" at bounding box center [466, 166] width 20 height 20
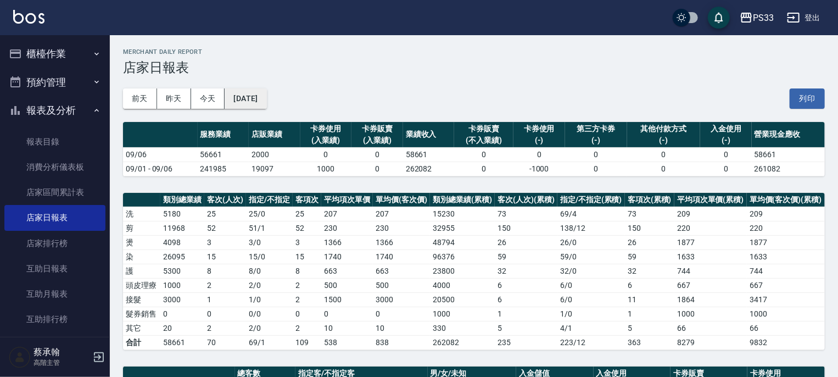
click at [262, 99] on button "2025/09/06" at bounding box center [246, 98] width 42 height 20
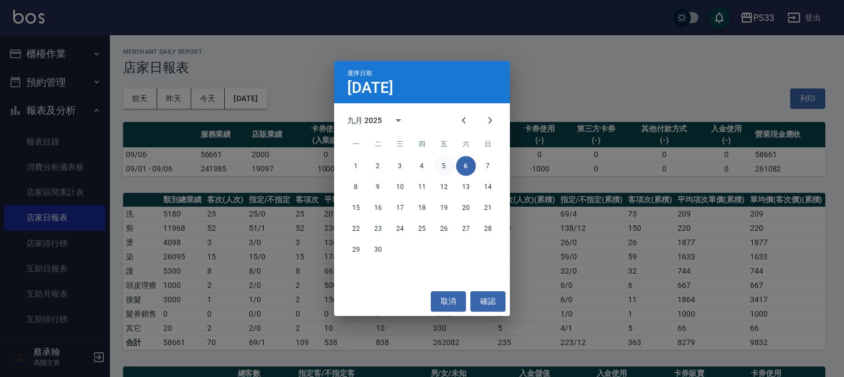
click at [441, 165] on button "5" at bounding box center [444, 166] width 20 height 20
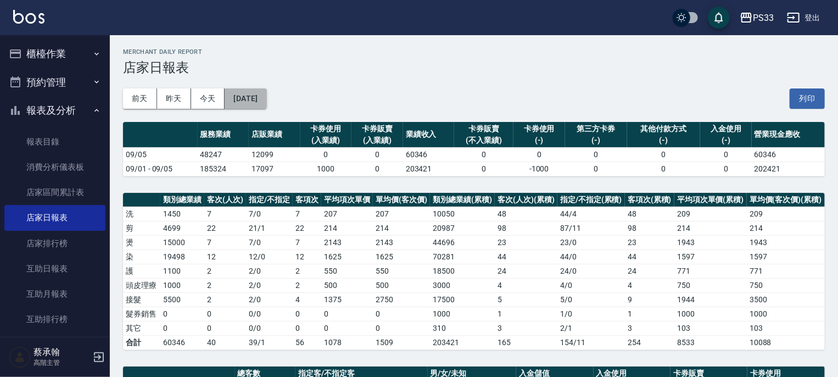
click at [257, 99] on button "2025/09/05" at bounding box center [246, 98] width 42 height 20
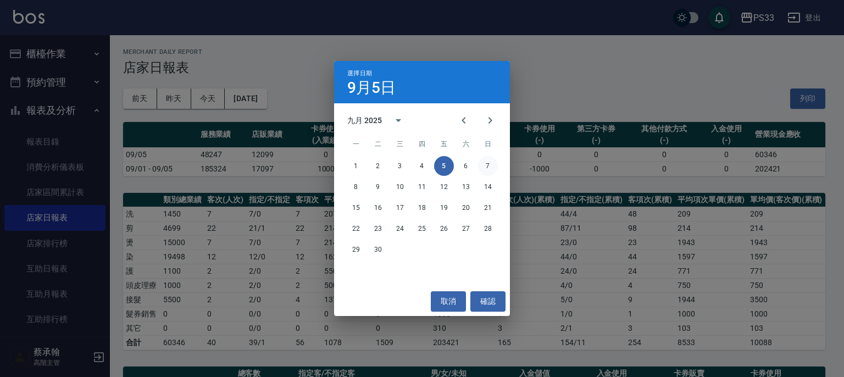
click at [484, 164] on button "7" at bounding box center [488, 166] width 20 height 20
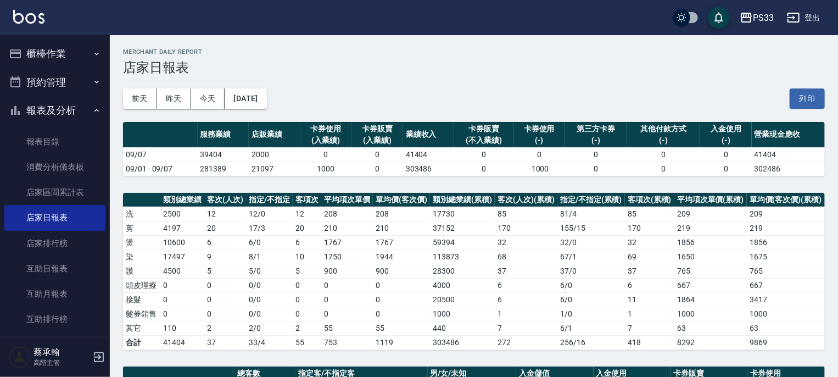
scroll to position [275, 0]
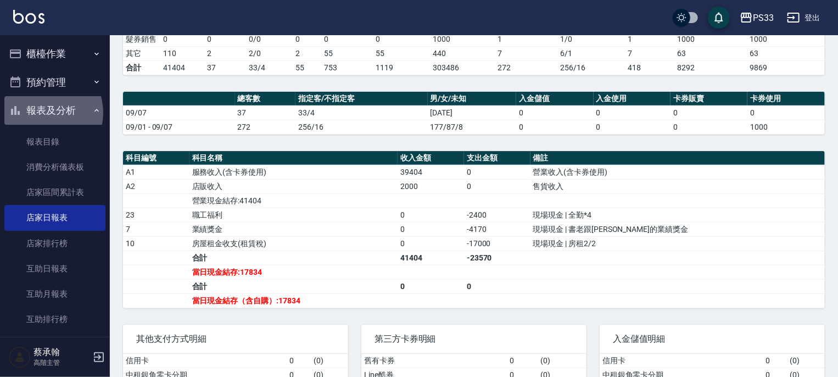
click at [44, 113] on button "報表及分析" at bounding box center [54, 110] width 101 height 29
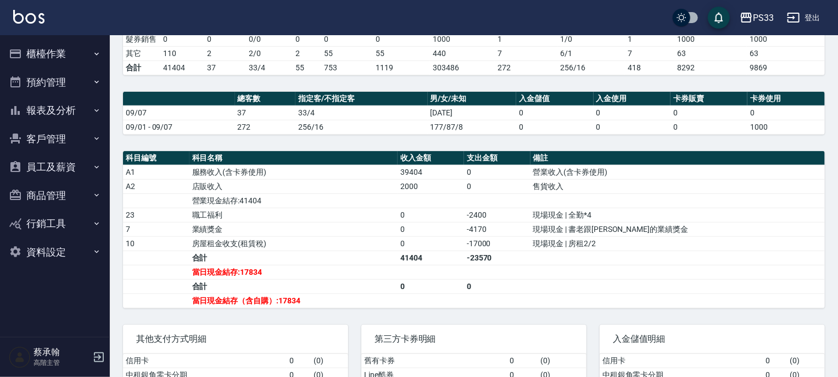
click at [42, 54] on button "櫃檯作業" at bounding box center [54, 54] width 101 height 29
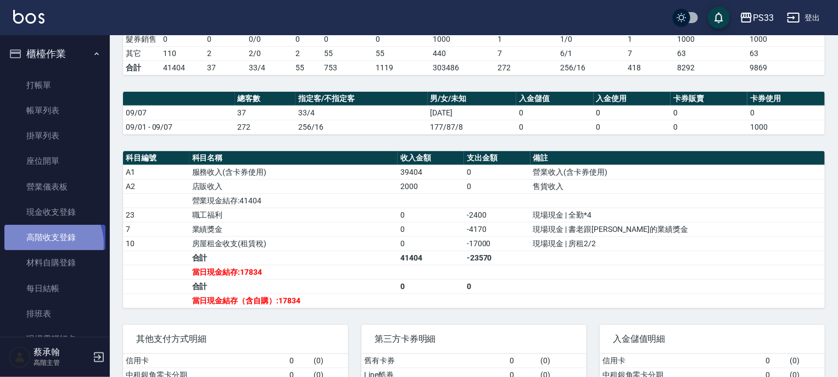
click at [47, 244] on link "高階收支登錄" at bounding box center [54, 237] width 101 height 25
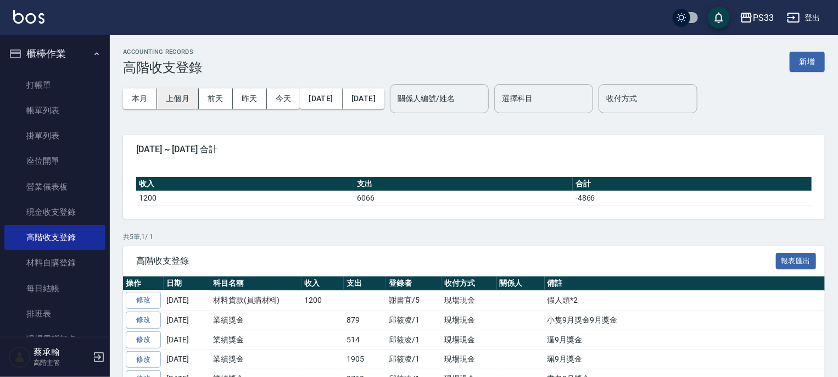
click at [174, 99] on button "上個月" at bounding box center [178, 98] width 42 height 20
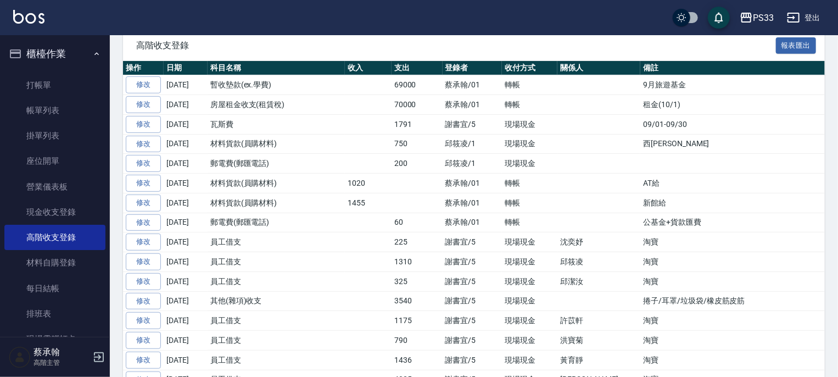
scroll to position [220, 0]
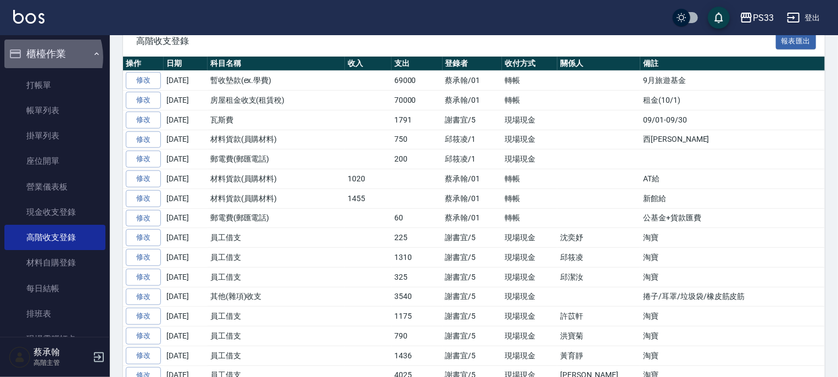
click at [40, 57] on button "櫃檯作業" at bounding box center [54, 54] width 101 height 29
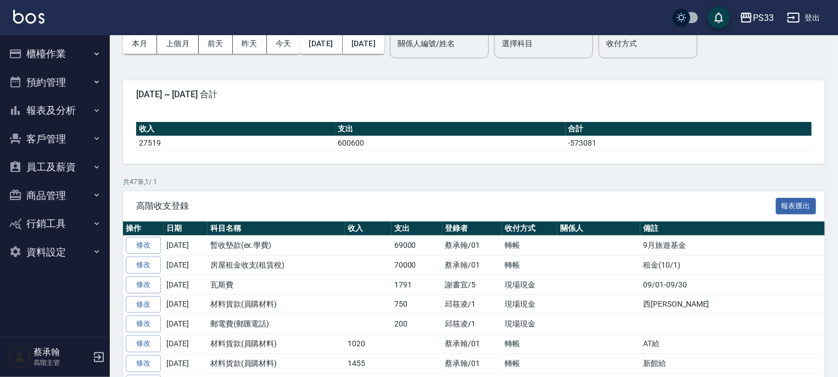
scroll to position [0, 0]
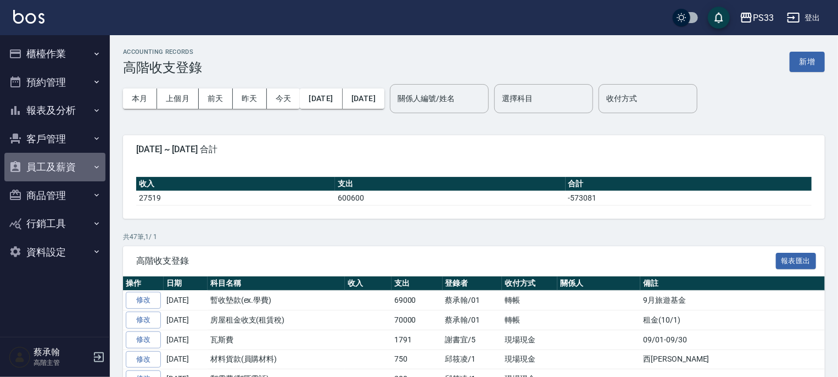
click at [53, 169] on button "員工及薪資" at bounding box center [54, 167] width 101 height 29
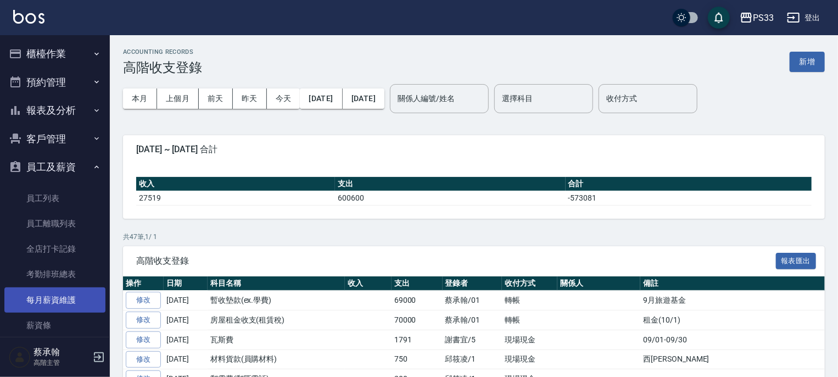
click at [54, 297] on link "每月薪資維護" at bounding box center [54, 299] width 101 height 25
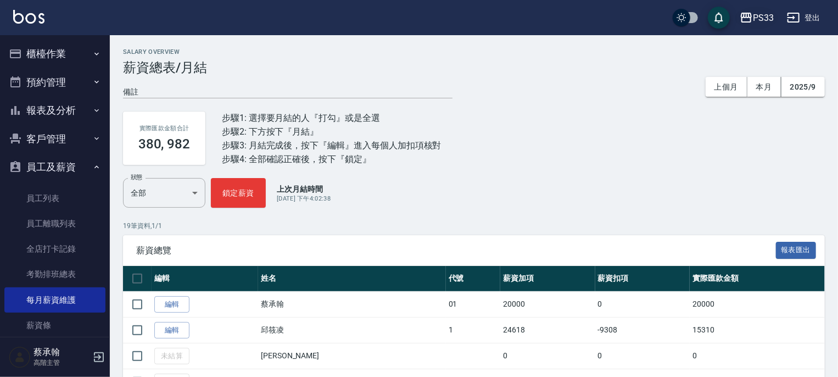
click at [761, 20] on div "PS33" at bounding box center [763, 18] width 21 height 14
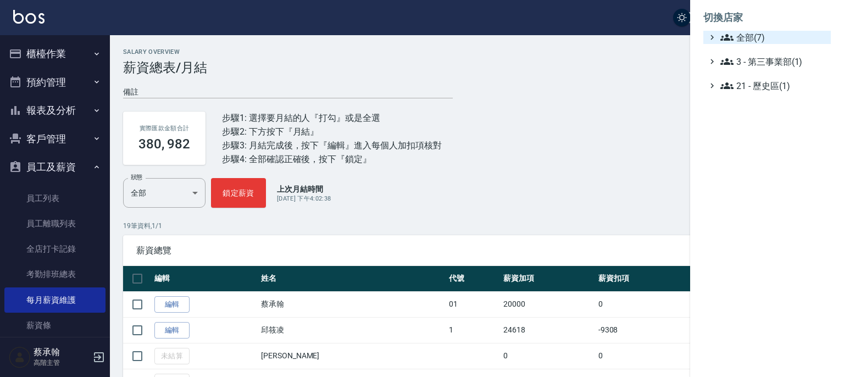
click at [741, 42] on span "全部(7)" at bounding box center [773, 37] width 106 height 13
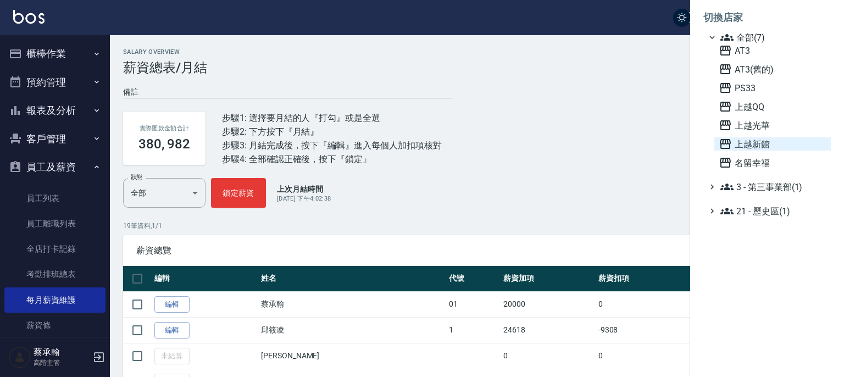
click at [745, 147] on span "上越新館" at bounding box center [772, 143] width 108 height 13
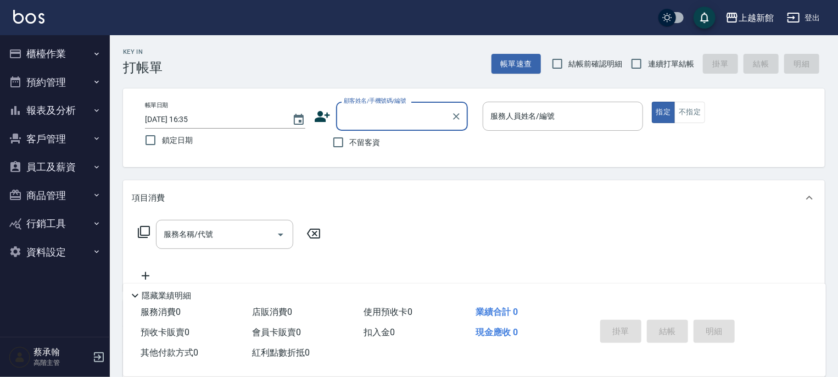
click at [811, 15] on button "登出" at bounding box center [804, 18] width 42 height 20
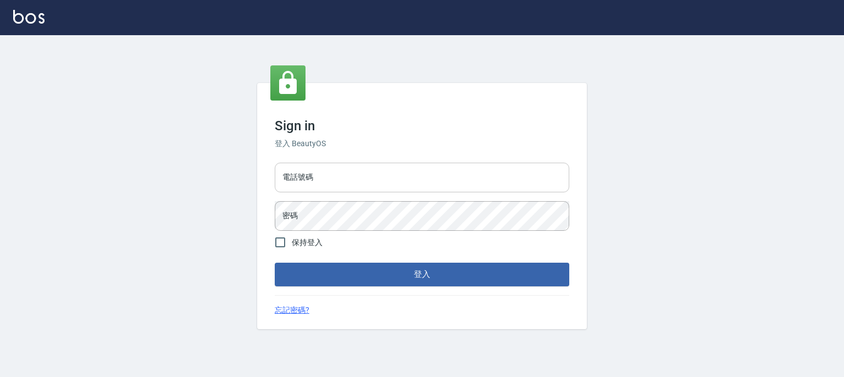
click at [367, 174] on input "電話號碼" at bounding box center [422, 178] width 294 height 30
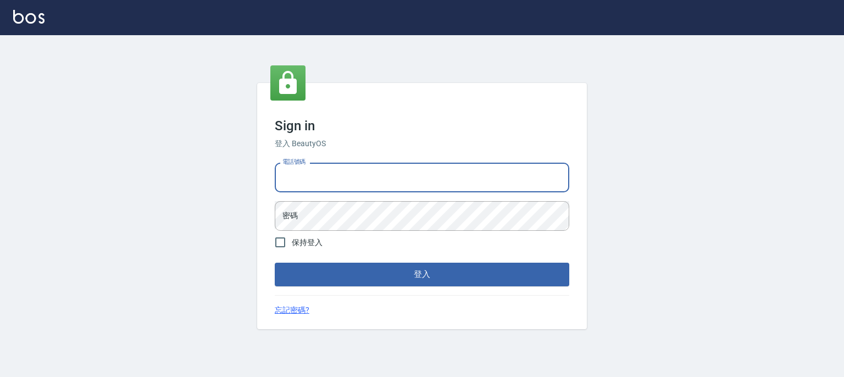
type input "0937215978"
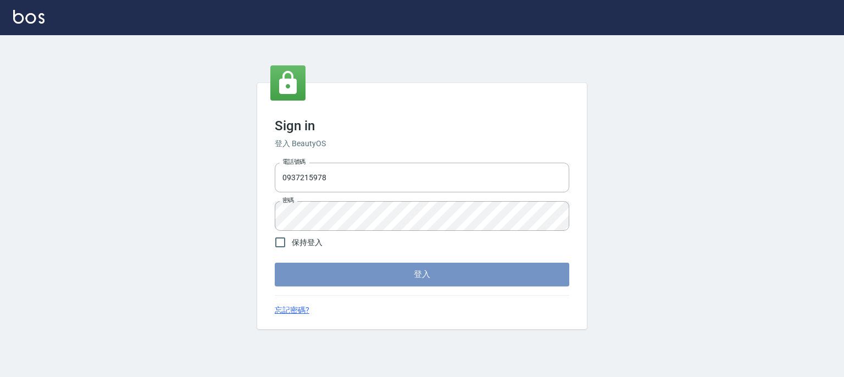
click at [397, 273] on button "登入" at bounding box center [422, 274] width 294 height 23
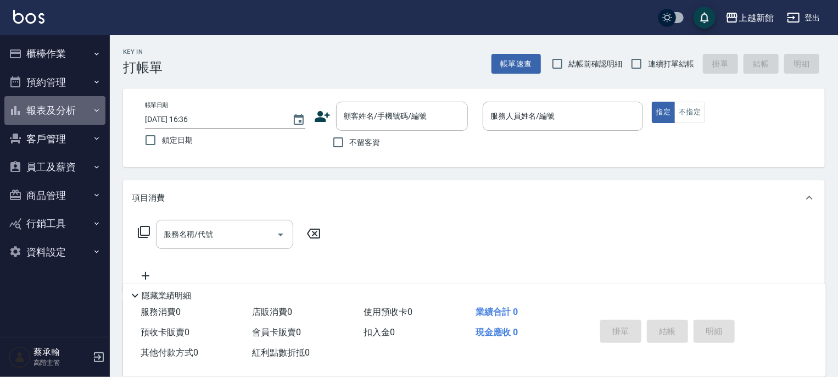
click at [59, 110] on button "報表及分析" at bounding box center [54, 110] width 101 height 29
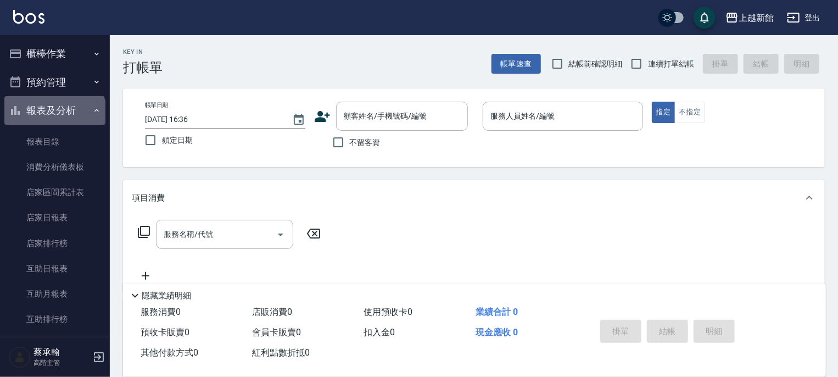
click at [54, 116] on button "報表及分析" at bounding box center [54, 110] width 101 height 29
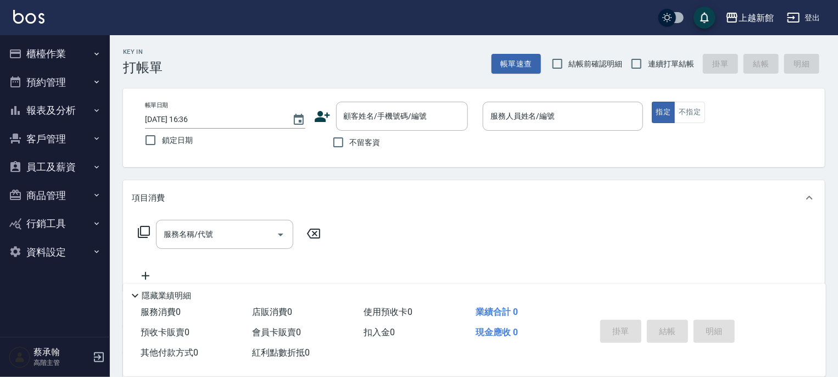
click at [57, 168] on button "員工及薪資" at bounding box center [54, 167] width 101 height 29
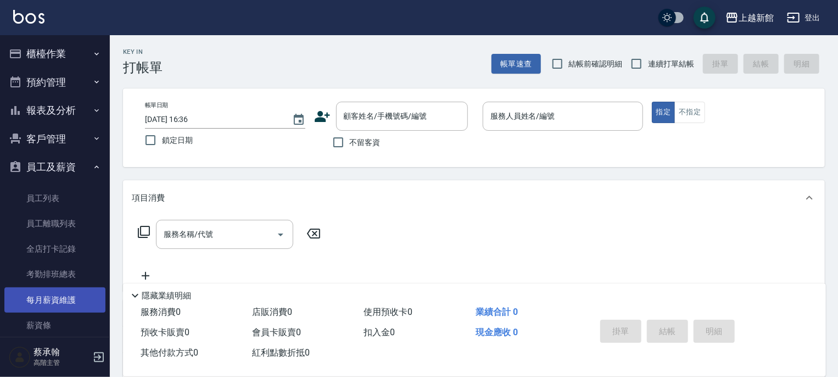
click at [68, 302] on link "每月薪資維護" at bounding box center [54, 299] width 101 height 25
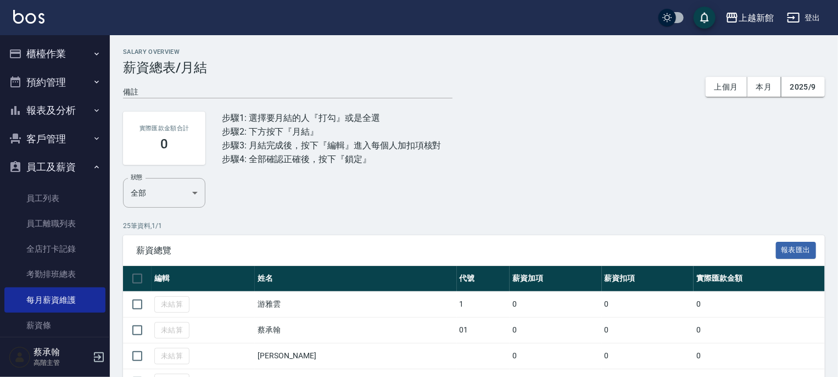
scroll to position [55, 0]
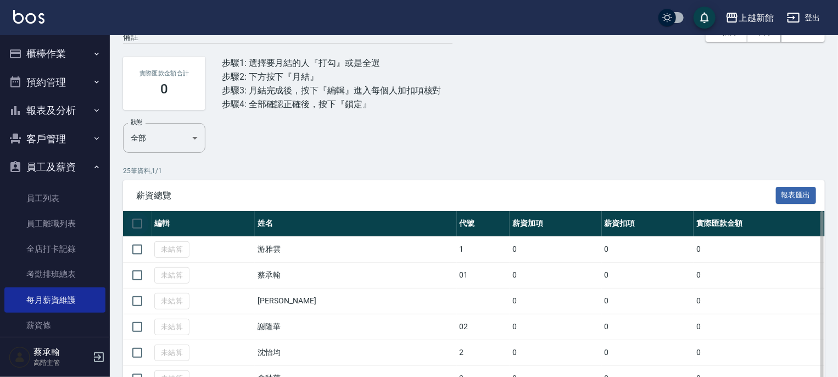
click at [139, 225] on input "checkbox" at bounding box center [137, 223] width 23 height 23
checkbox input "true"
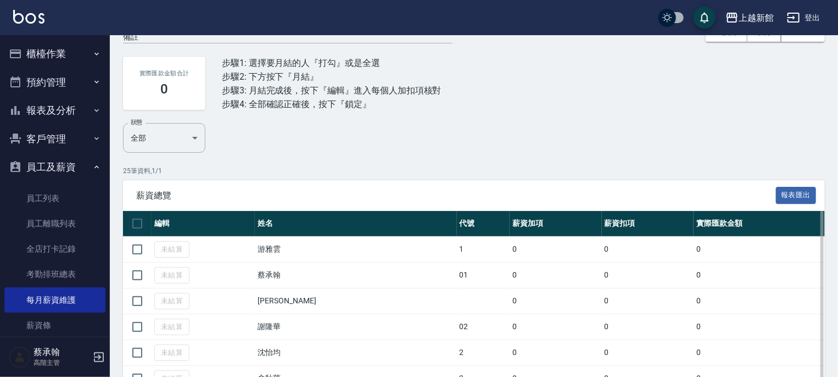
checkbox input "true"
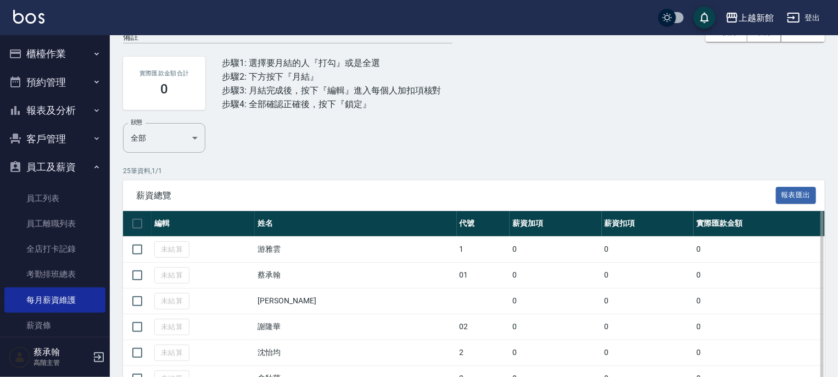
checkbox input "true"
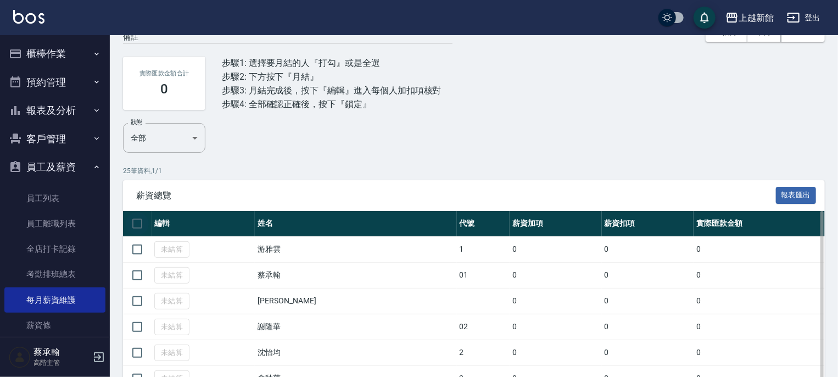
checkbox input "true"
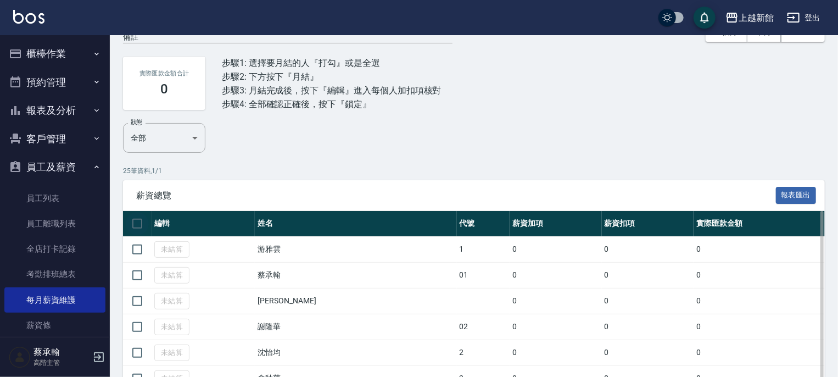
checkbox input "true"
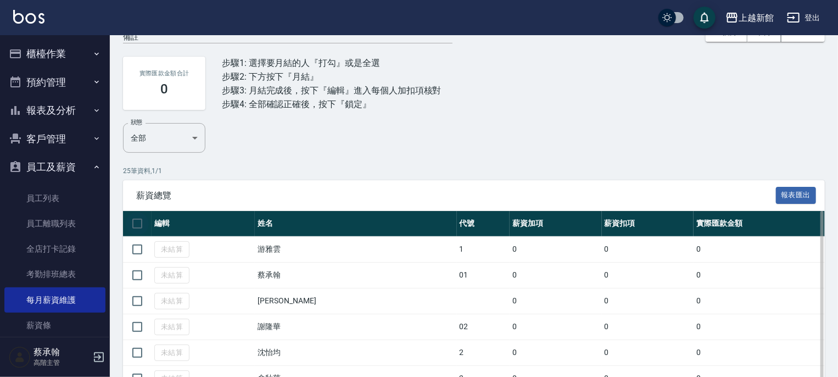
checkbox input "true"
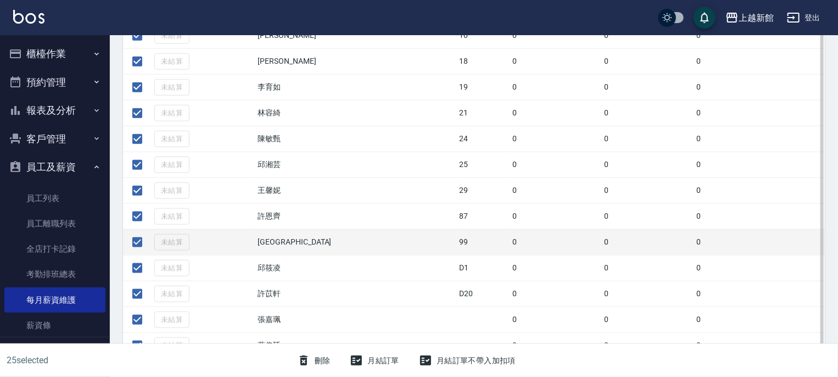
scroll to position [593, 0]
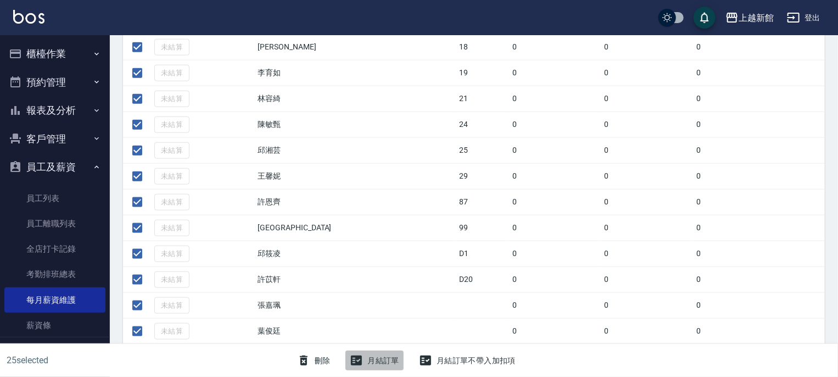
click at [372, 357] on button "月結訂單" at bounding box center [374, 360] width 58 height 20
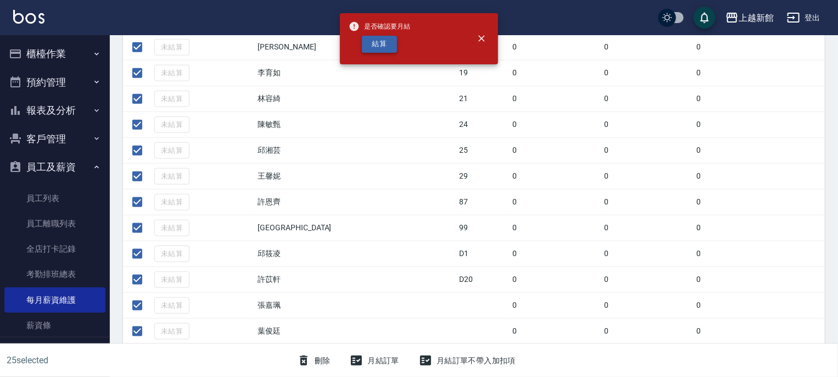
click at [374, 49] on button "結算" at bounding box center [379, 44] width 35 height 17
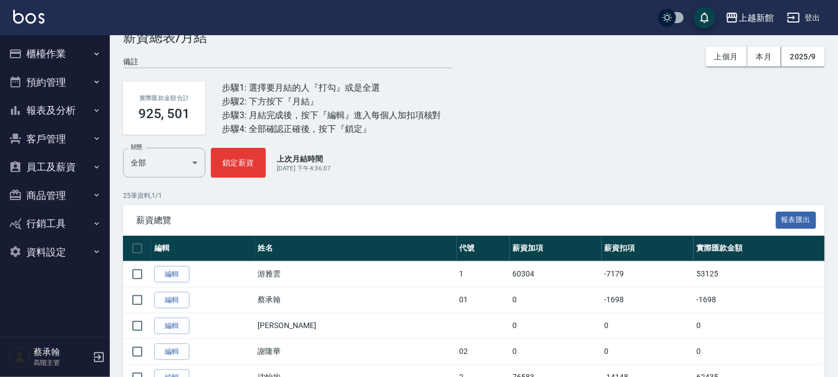
scroll to position [55, 0]
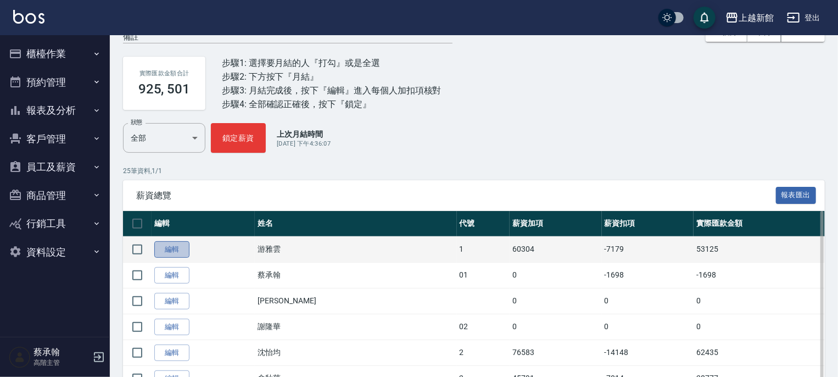
click at [178, 253] on link "編輯" at bounding box center [171, 249] width 35 height 17
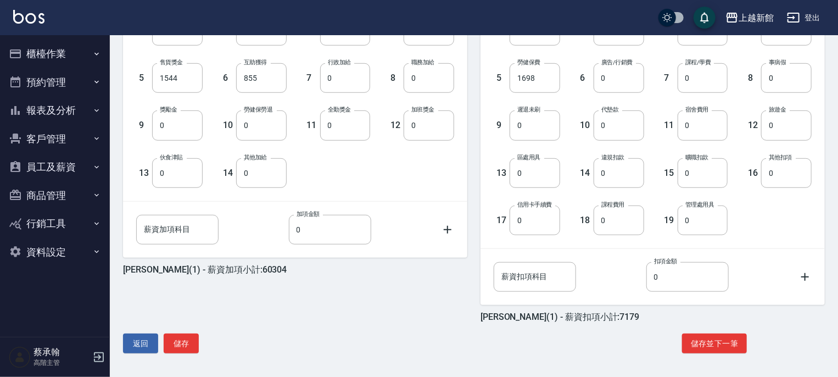
scroll to position [337, 0]
click at [722, 343] on button "儲存並下一筆" at bounding box center [714, 343] width 65 height 20
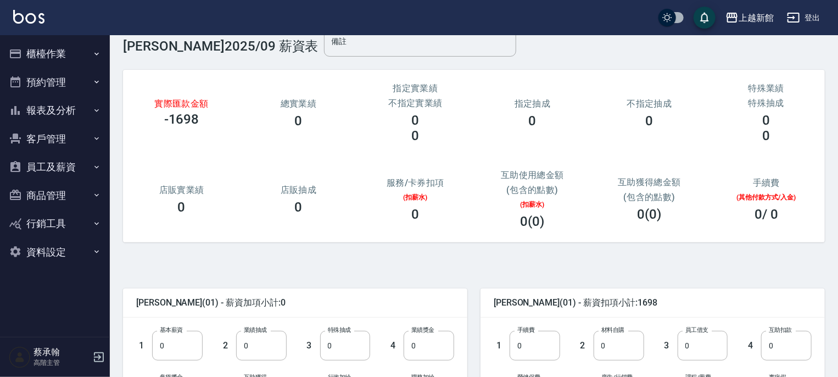
scroll to position [55, 0]
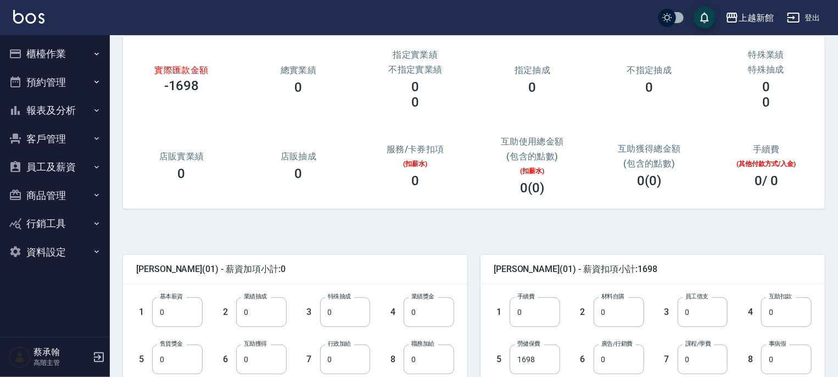
click at [177, 298] on label "基本薪資" at bounding box center [171, 296] width 23 height 8
click at [177, 298] on input "0" at bounding box center [177, 312] width 51 height 30
type input "25000"
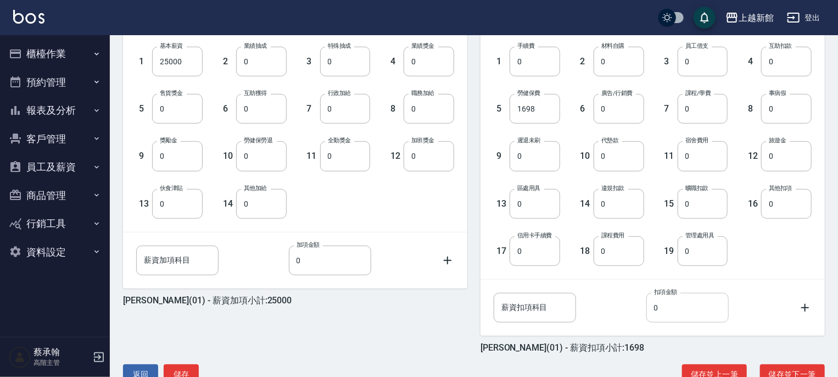
scroll to position [337, 0]
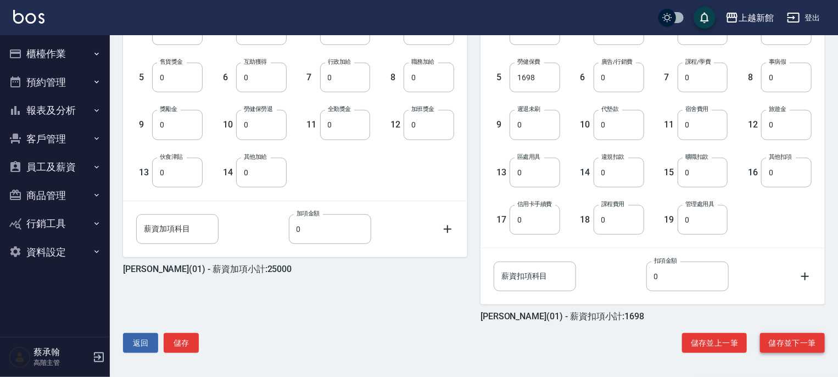
click at [774, 334] on button "儲存並下一筆" at bounding box center [792, 343] width 65 height 20
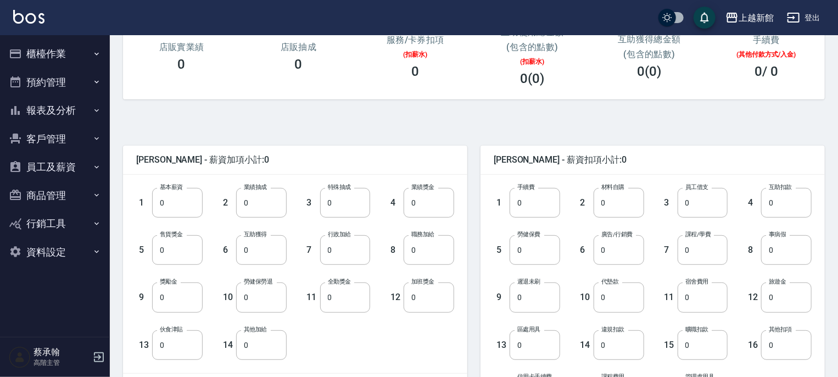
scroll to position [337, 0]
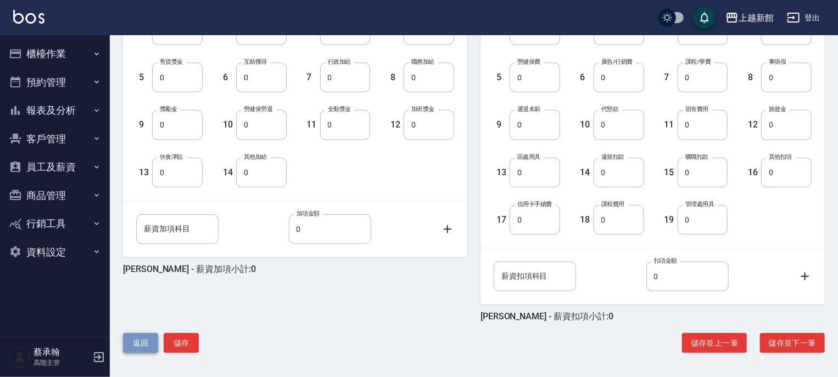
click at [141, 344] on button "返回" at bounding box center [140, 343] width 35 height 20
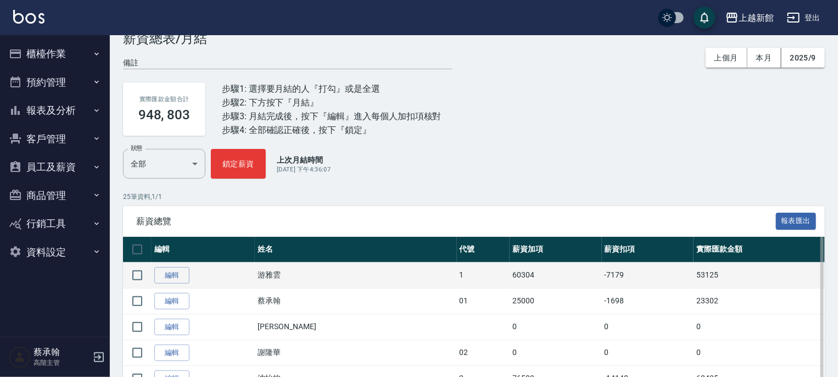
scroll to position [55, 0]
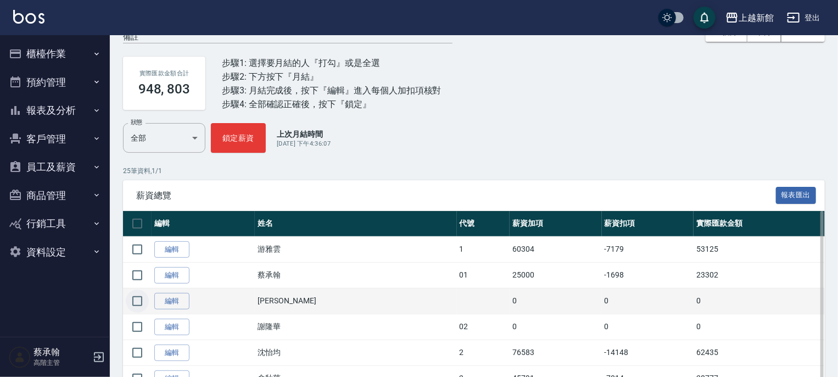
click at [136, 297] on input "checkbox" at bounding box center [137, 300] width 23 height 23
checkbox input "true"
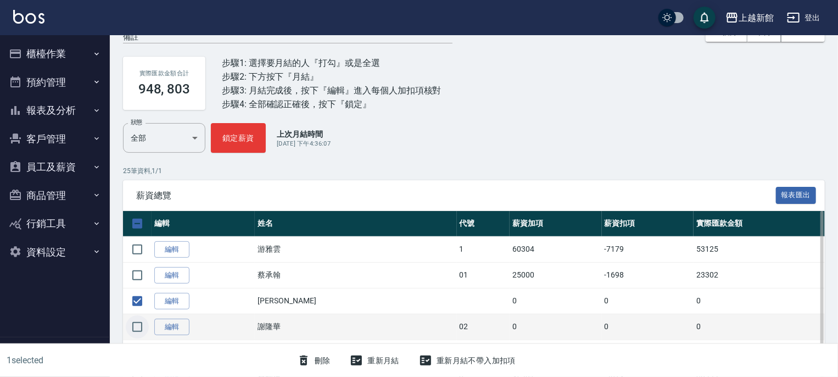
click at [139, 326] on input "checkbox" at bounding box center [137, 326] width 23 height 23
checkbox input "true"
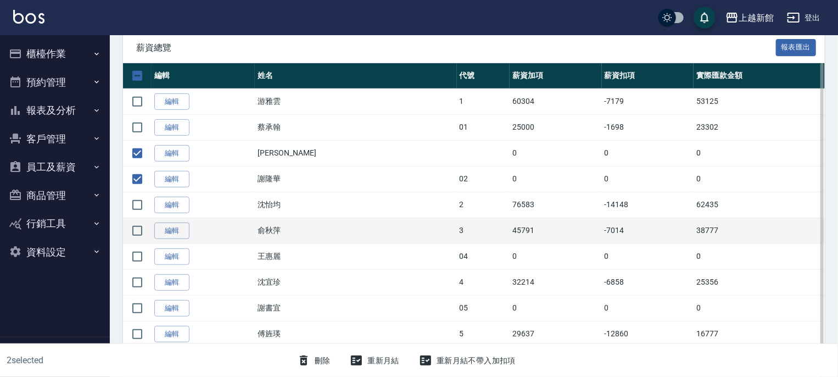
scroll to position [220, 0]
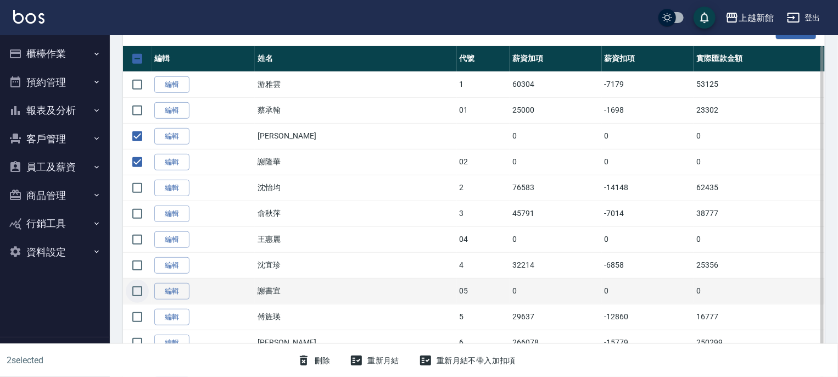
click at [141, 290] on input "checkbox" at bounding box center [137, 291] width 23 height 23
checkbox input "false"
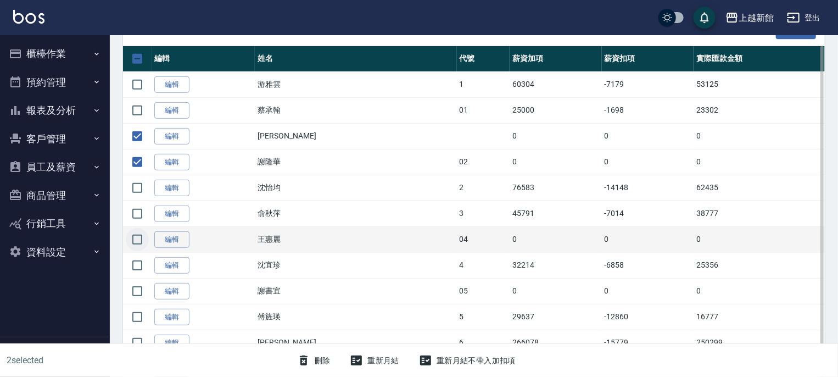
click at [135, 242] on input "checkbox" at bounding box center [137, 239] width 23 height 23
checkbox input "true"
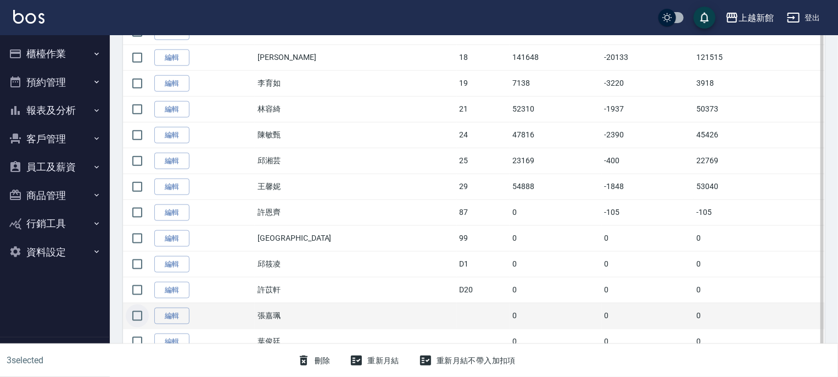
scroll to position [593, 0]
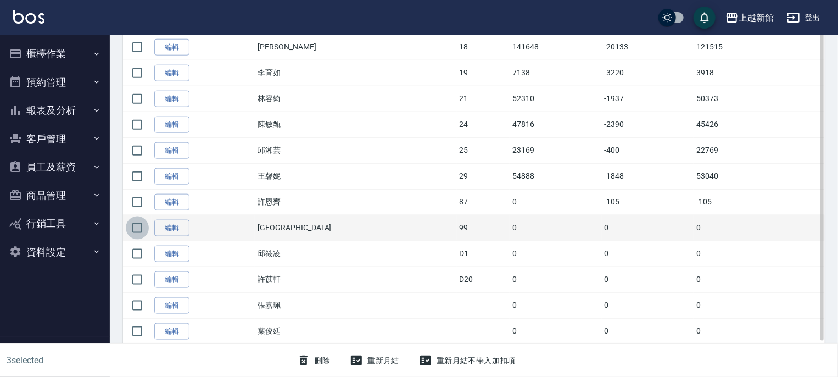
click at [138, 231] on input "checkbox" at bounding box center [137, 227] width 23 height 23
checkbox input "true"
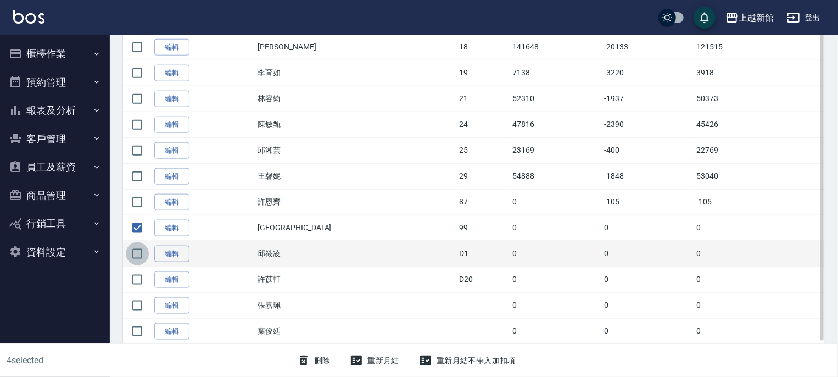
click at [136, 254] on input "checkbox" at bounding box center [137, 253] width 23 height 23
checkbox input "true"
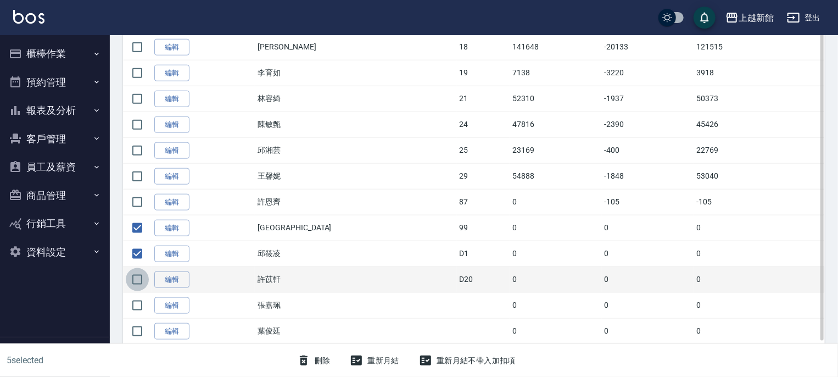
click at [137, 269] on input "checkbox" at bounding box center [137, 279] width 23 height 23
click at [138, 288] on input "checkbox" at bounding box center [137, 279] width 23 height 23
checkbox input "false"
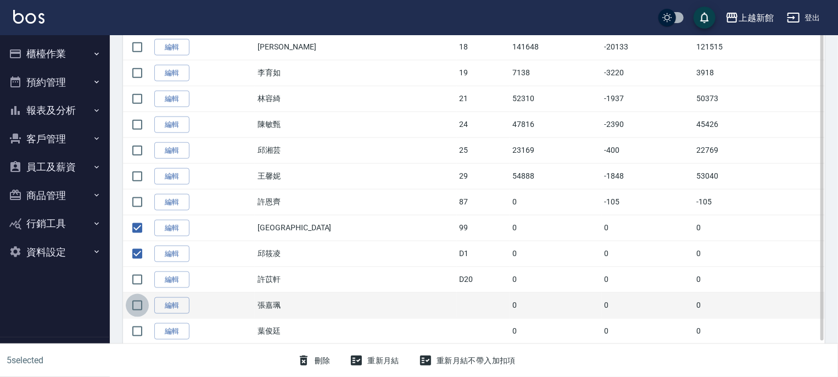
click at [136, 297] on input "checkbox" at bounding box center [137, 305] width 23 height 23
checkbox input "true"
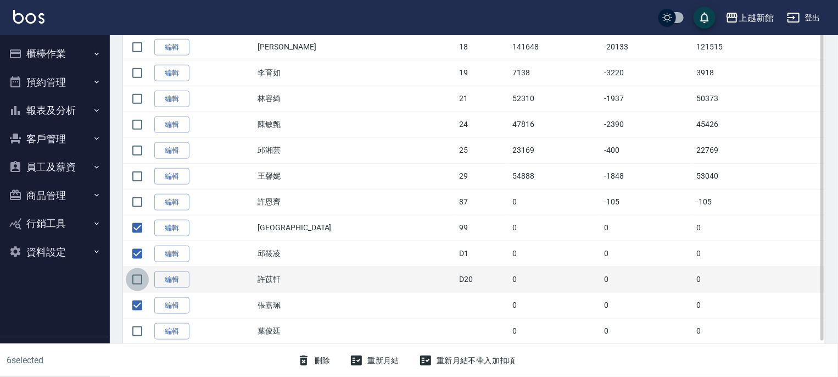
click at [136, 277] on input "checkbox" at bounding box center [137, 279] width 23 height 23
checkbox input "true"
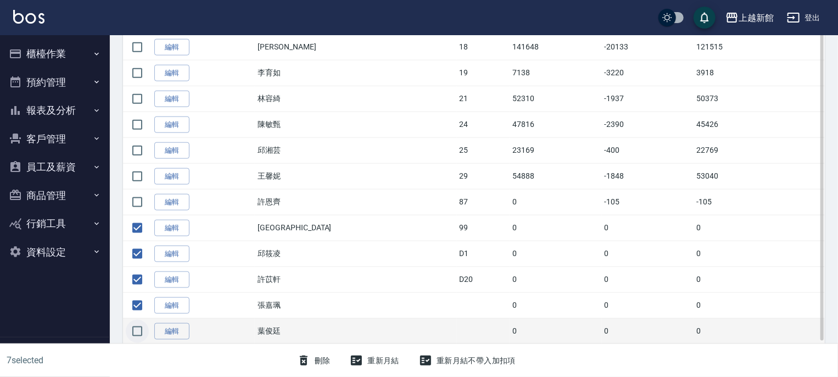
click at [138, 324] on input "checkbox" at bounding box center [137, 331] width 23 height 23
checkbox input "true"
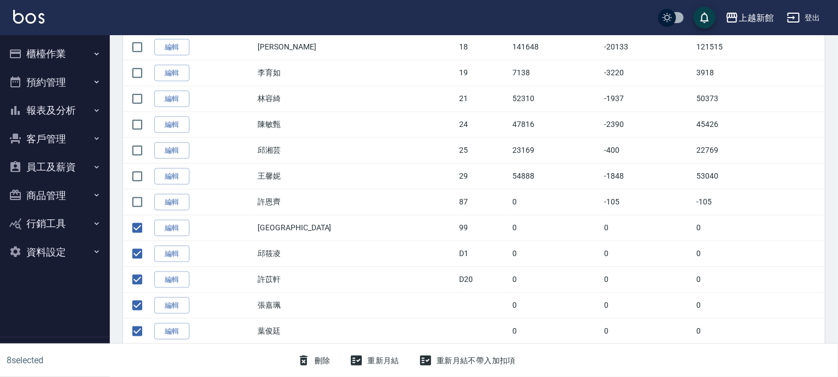
click at [323, 361] on button "刪除" at bounding box center [314, 360] width 42 height 20
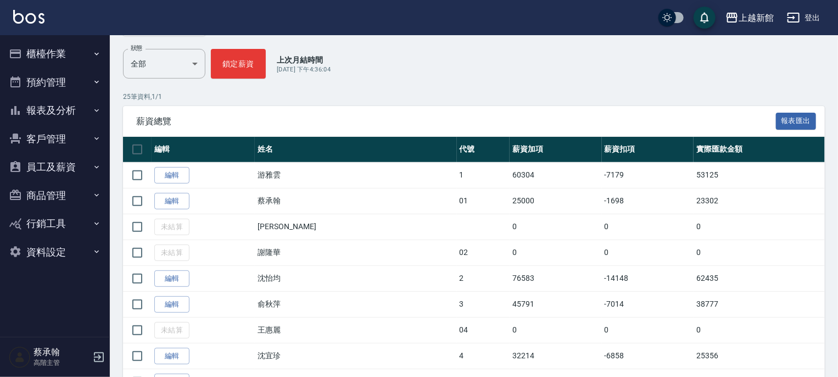
scroll to position [165, 0]
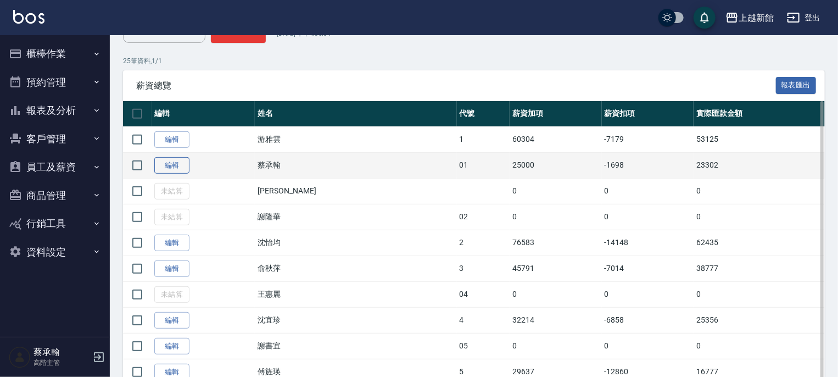
click at [171, 169] on link "編輯" at bounding box center [171, 165] width 35 height 17
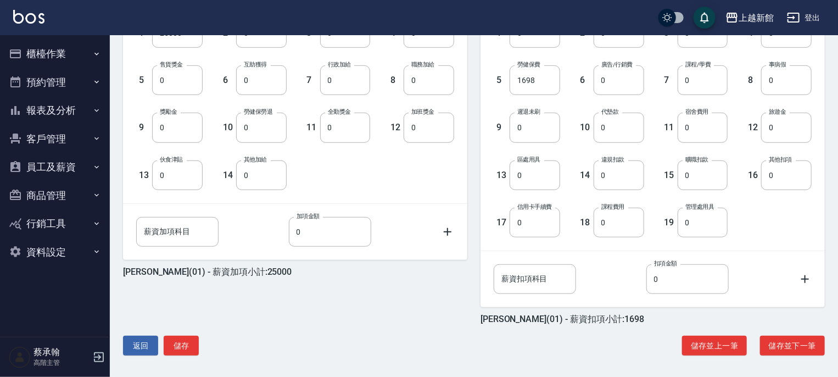
scroll to position [337, 0]
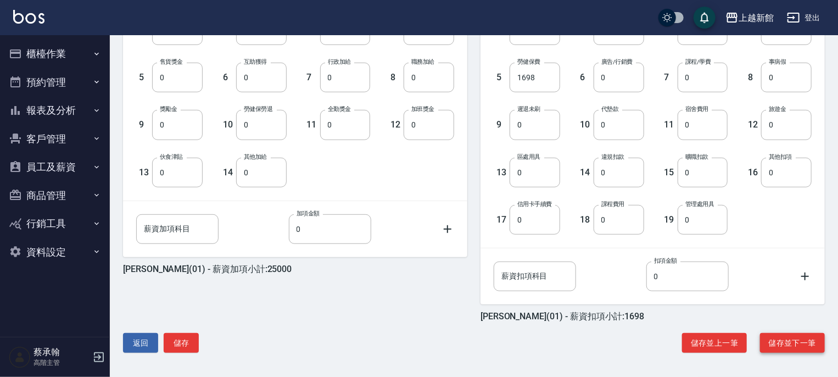
click at [797, 345] on button "儲存並下一筆" at bounding box center [792, 343] width 65 height 20
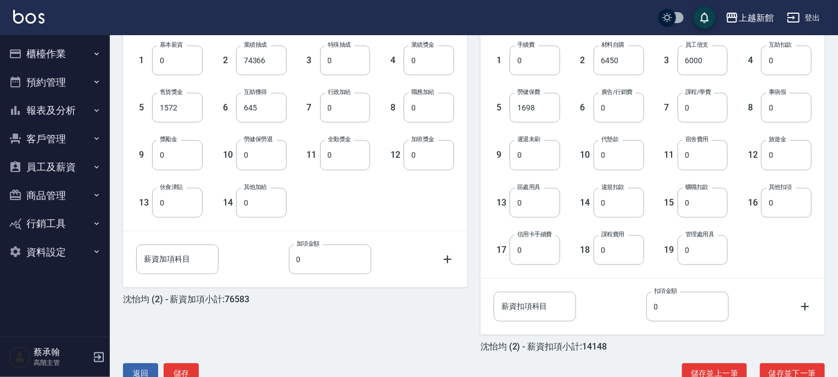
scroll to position [337, 0]
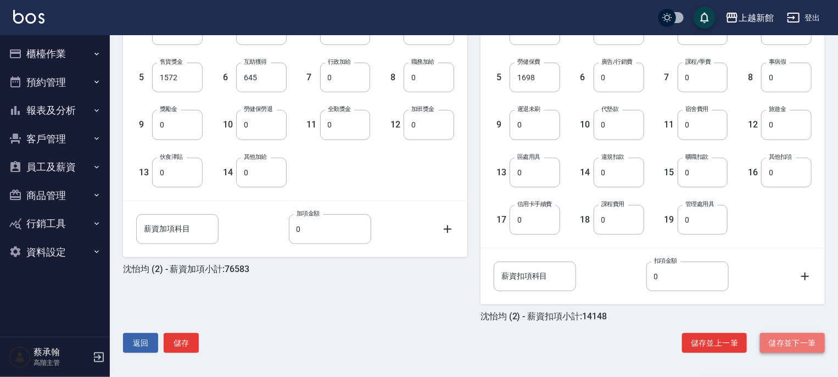
drag, startPoint x: 785, startPoint y: 347, endPoint x: 781, endPoint y: 351, distance: 6.2
click at [784, 352] on button "儲存並下一筆" at bounding box center [792, 343] width 65 height 20
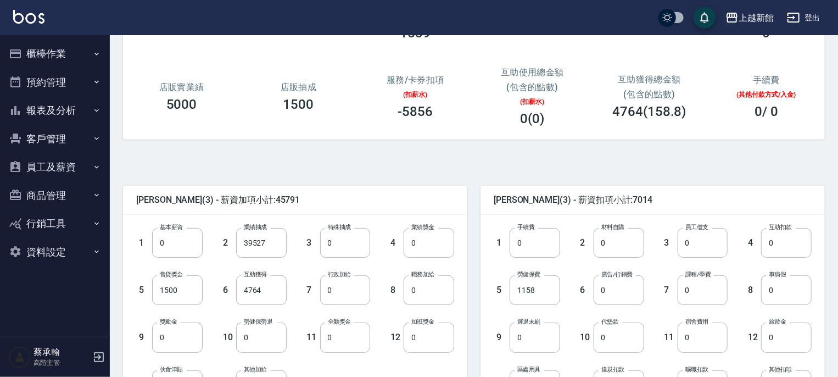
scroll to position [337, 0]
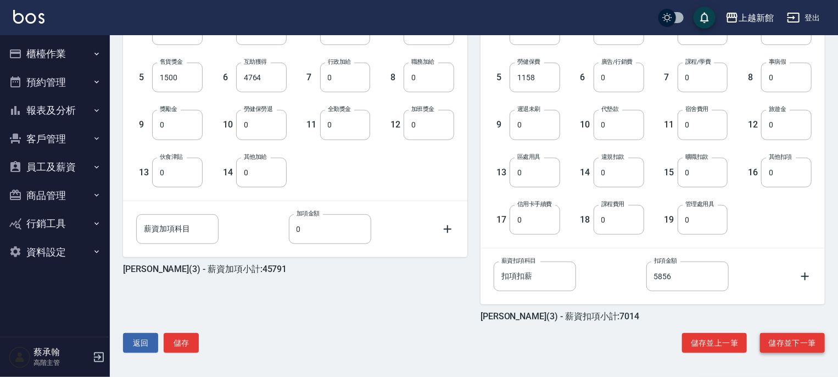
click at [774, 345] on button "儲存並下一筆" at bounding box center [792, 343] width 65 height 20
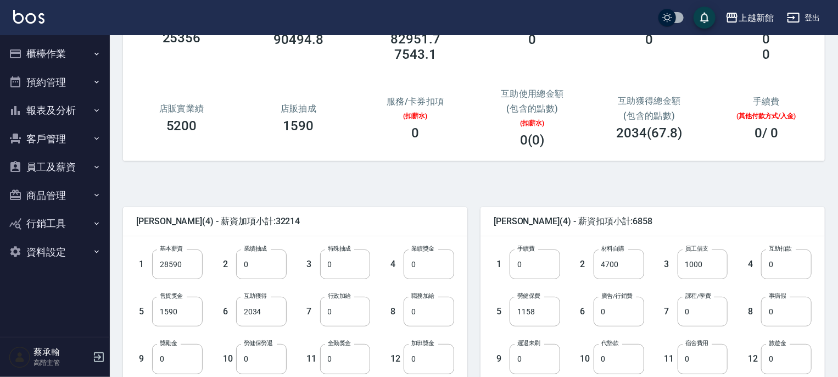
scroll to position [110, 0]
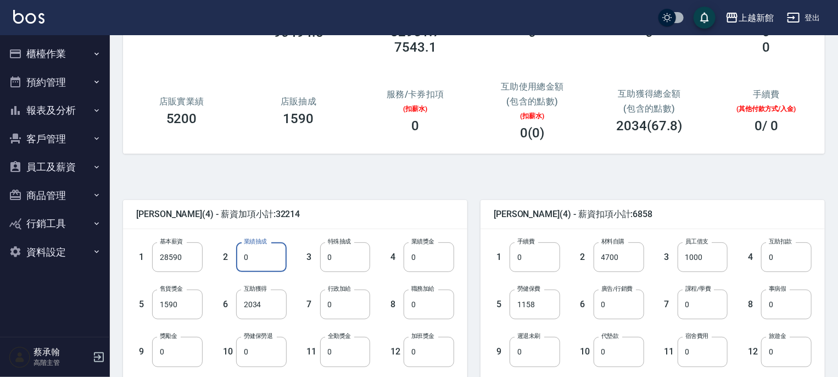
click at [272, 253] on input "0" at bounding box center [261, 257] width 51 height 30
type input "25707"
click at [397, 180] on div "沈宜珍 (4) - 薪資加項小計:57921 1 基本薪資 28590 基本薪資 2 業績抽成 25707 業績抽成 3 特殊抽成 0 特殊抽成 4 業績獎金…" at bounding box center [469, 378] width 711 height 423
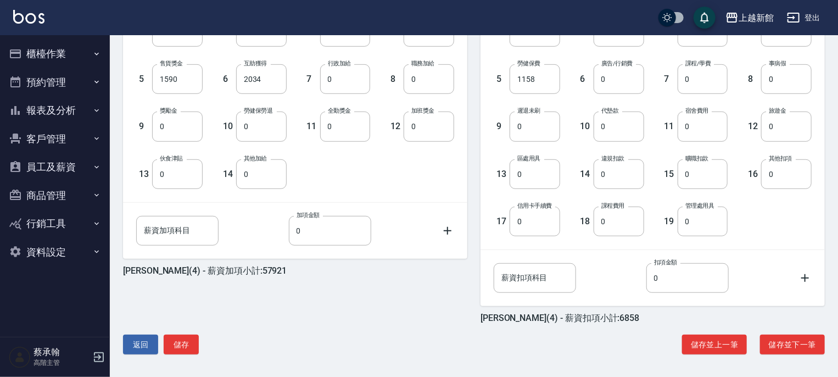
scroll to position [337, 0]
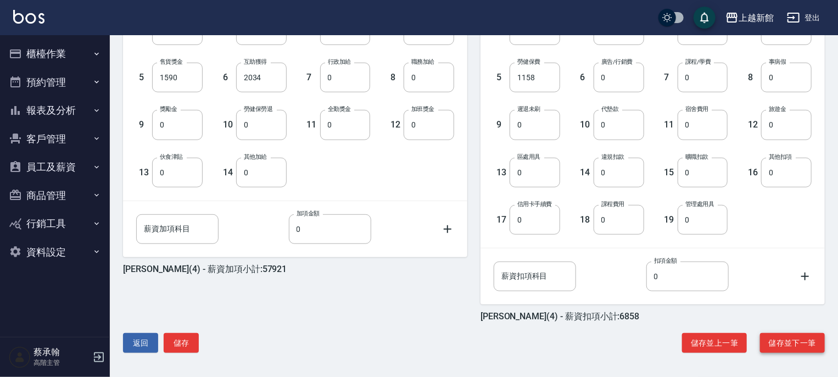
click at [795, 341] on button "儲存並下一筆" at bounding box center [792, 343] width 65 height 20
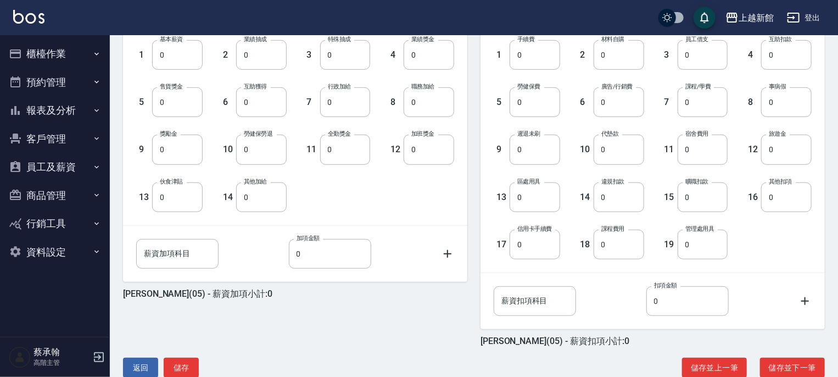
scroll to position [337, 0]
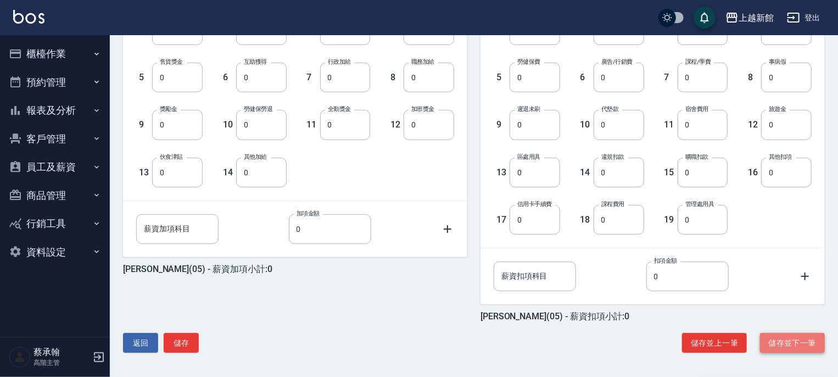
click at [789, 337] on button "儲存並下一筆" at bounding box center [792, 343] width 65 height 20
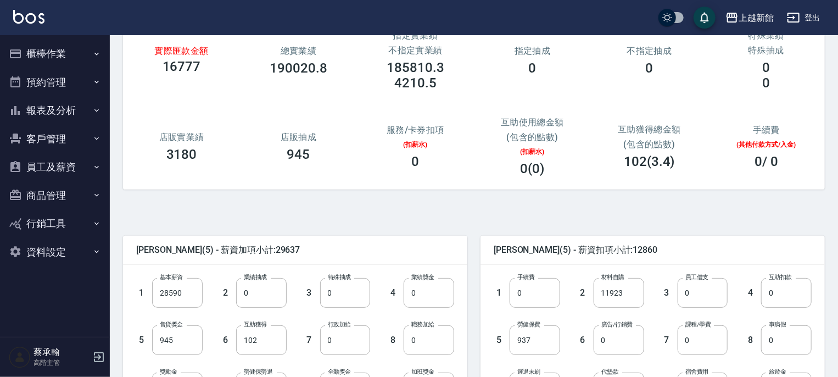
scroll to position [55, 0]
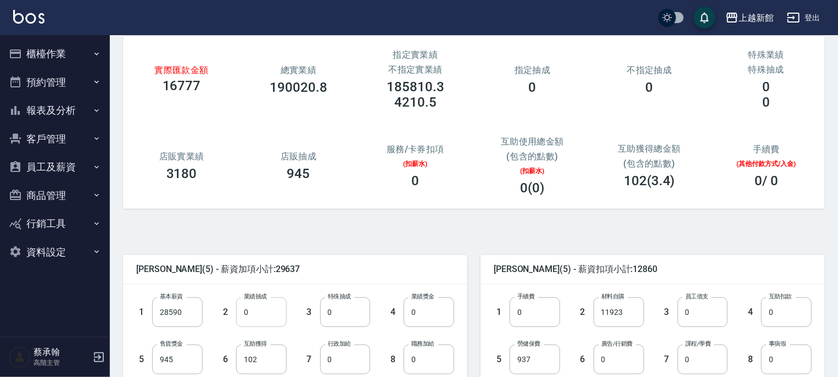
click at [257, 320] on input "0" at bounding box center [261, 312] width 51 height 30
type input "85422"
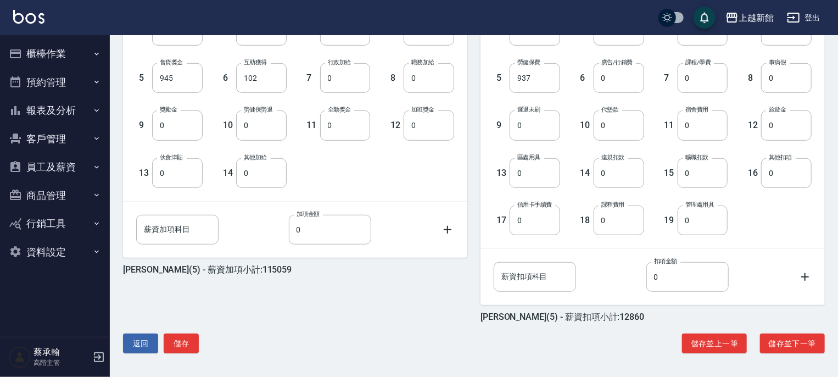
scroll to position [337, 0]
click at [780, 339] on button "儲存並下一筆" at bounding box center [792, 343] width 65 height 20
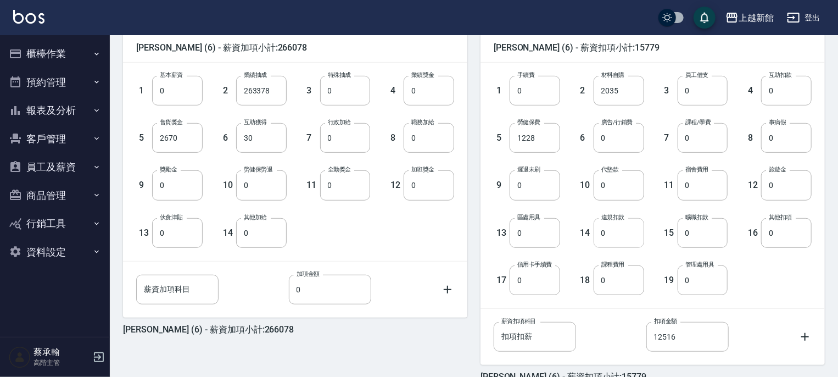
scroll to position [337, 0]
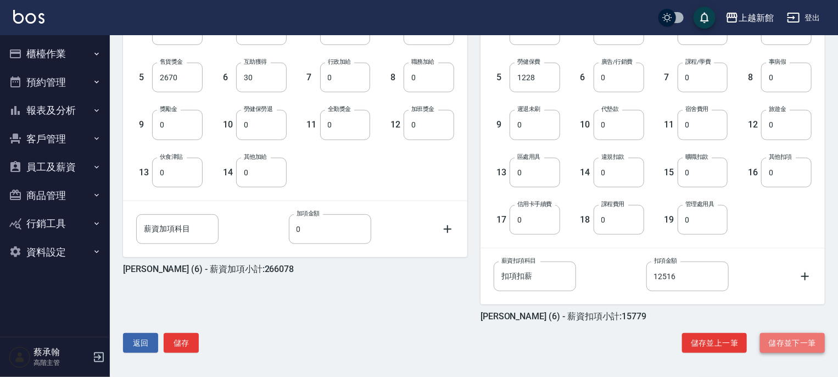
click at [778, 338] on button "儲存並下一筆" at bounding box center [792, 343] width 65 height 20
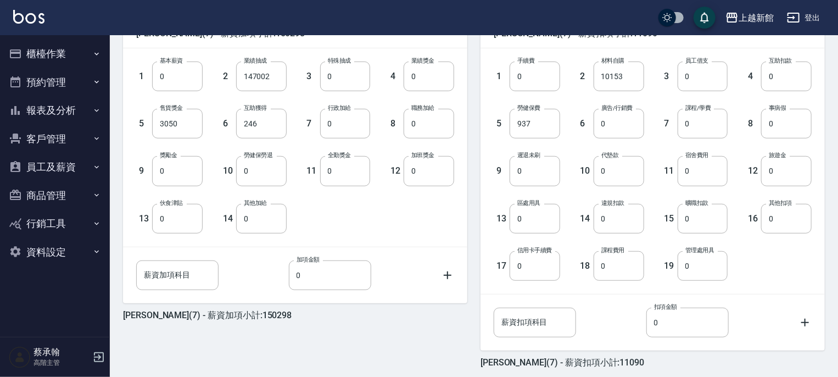
scroll to position [330, 0]
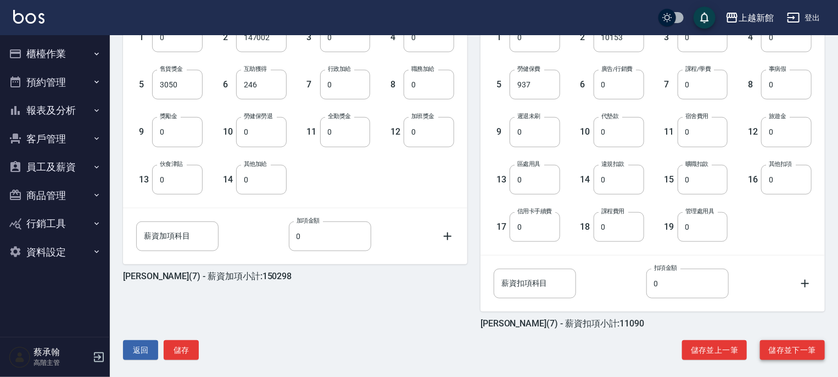
click at [772, 352] on button "儲存並下一筆" at bounding box center [792, 350] width 65 height 20
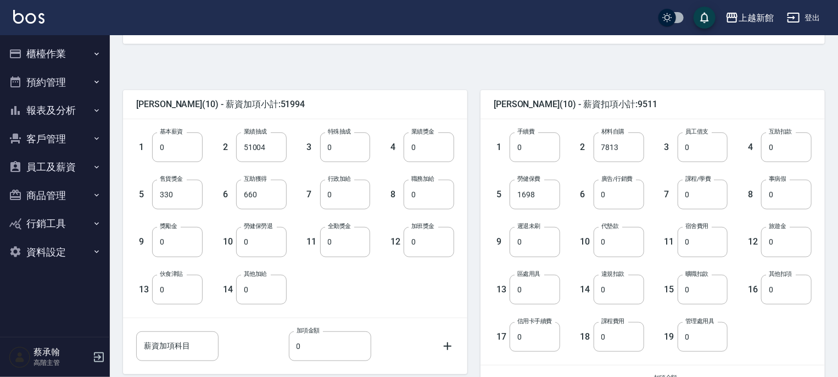
scroll to position [337, 0]
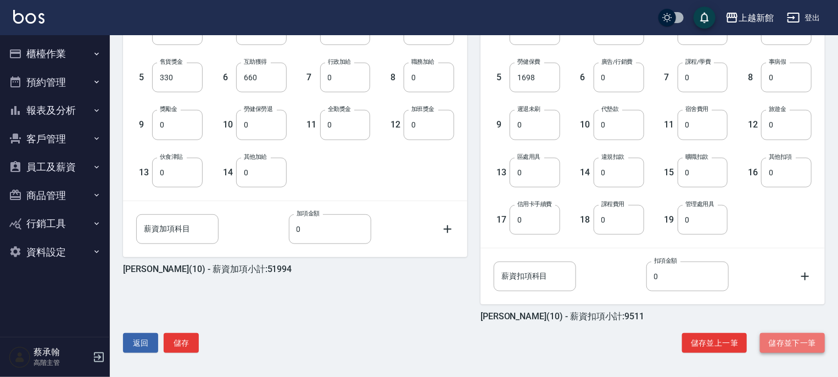
click at [794, 341] on button "儲存並下一筆" at bounding box center [792, 343] width 65 height 20
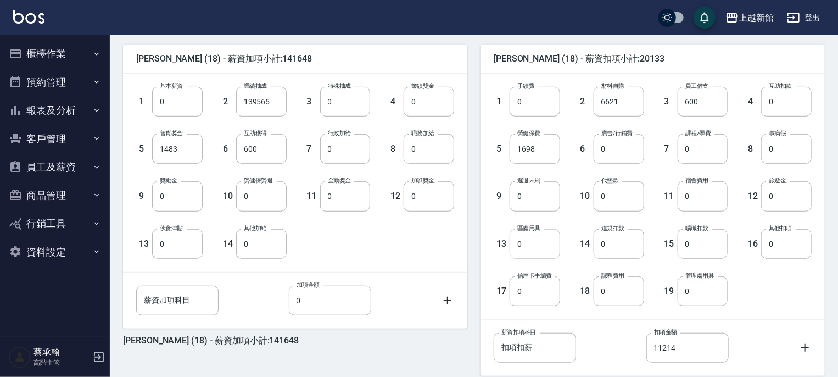
scroll to position [330, 0]
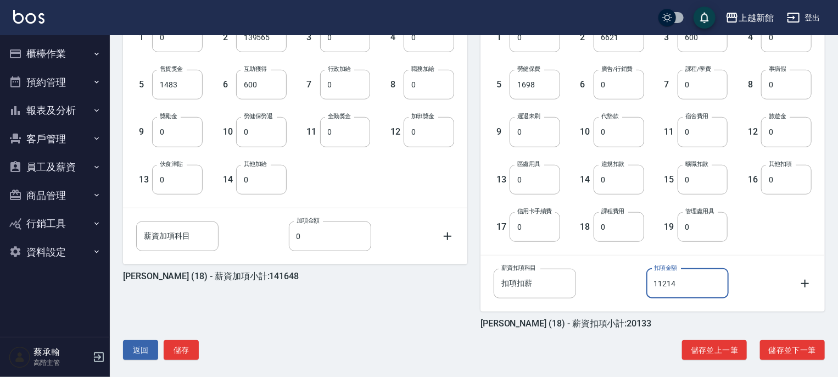
click at [696, 285] on input "11214" at bounding box center [687, 284] width 82 height 30
type input "0"
click at [470, 182] on div "黃柏森 (18) - 薪資扣項小計:8919 1 手續費 0 手續費 2 材料自購 6621 材料自購 3 員工借支 600 員工借支 4 互助扣款 0 互助…" at bounding box center [646, 148] width 358 height 362
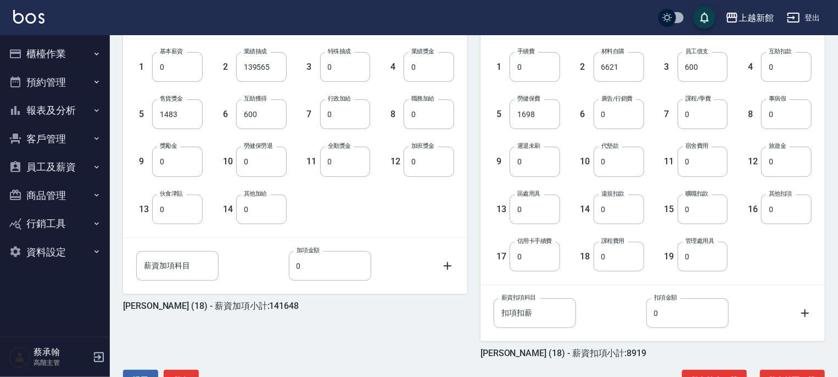
scroll to position [337, 0]
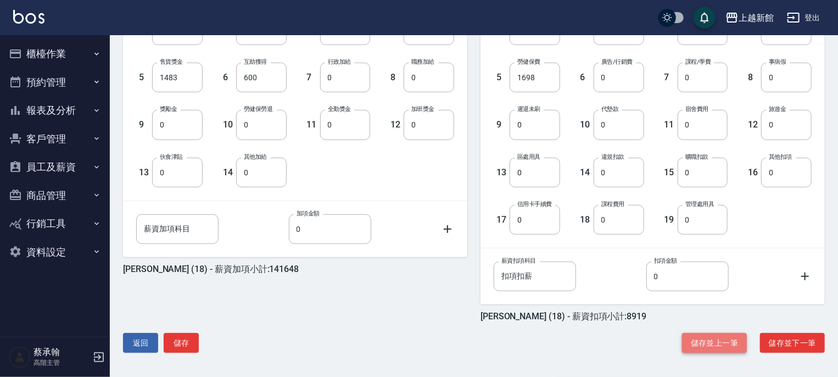
click at [724, 346] on button "儲存並上一筆" at bounding box center [714, 343] width 65 height 20
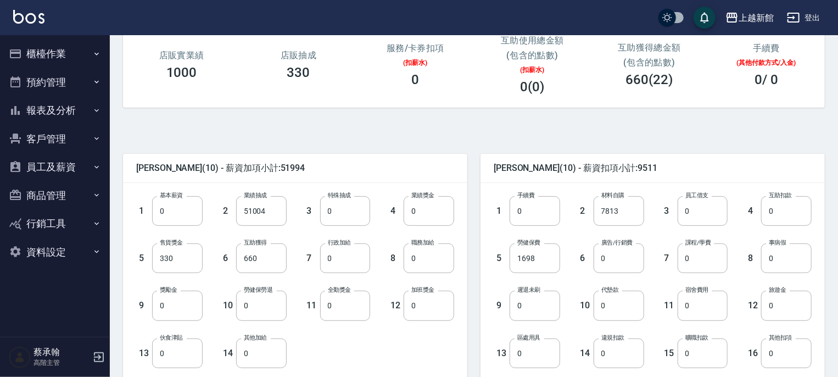
scroll to position [330, 0]
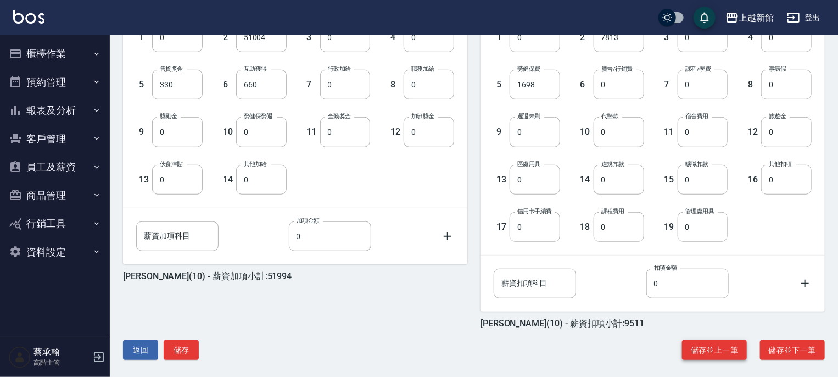
click at [707, 356] on button "儲存並上一筆" at bounding box center [714, 350] width 65 height 20
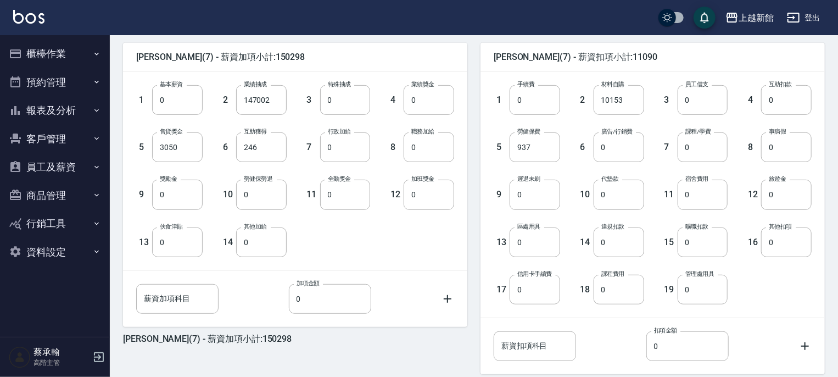
scroll to position [330, 0]
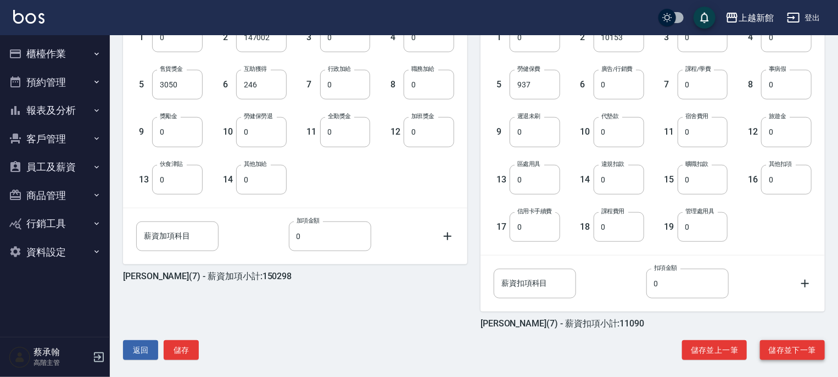
click at [776, 348] on button "儲存並下一筆" at bounding box center [792, 350] width 65 height 20
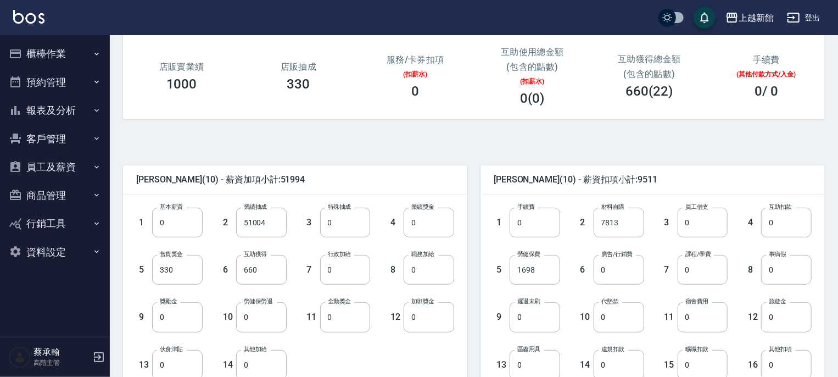
scroll to position [337, 0]
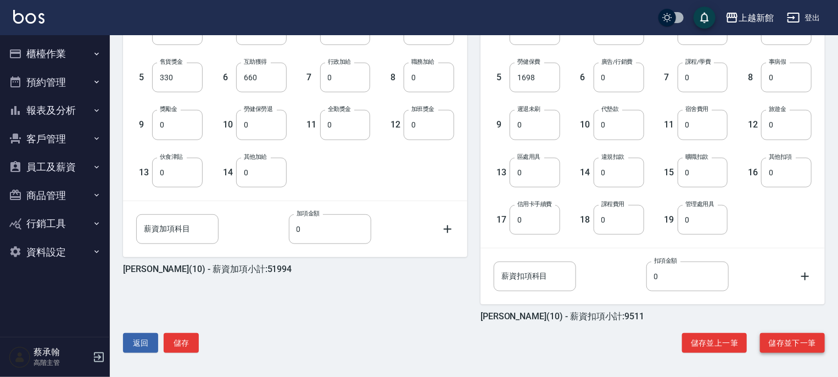
drag, startPoint x: 779, startPoint y: 341, endPoint x: 774, endPoint y: 336, distance: 7.0
click at [780, 341] on button "儲存並下一筆" at bounding box center [792, 343] width 65 height 20
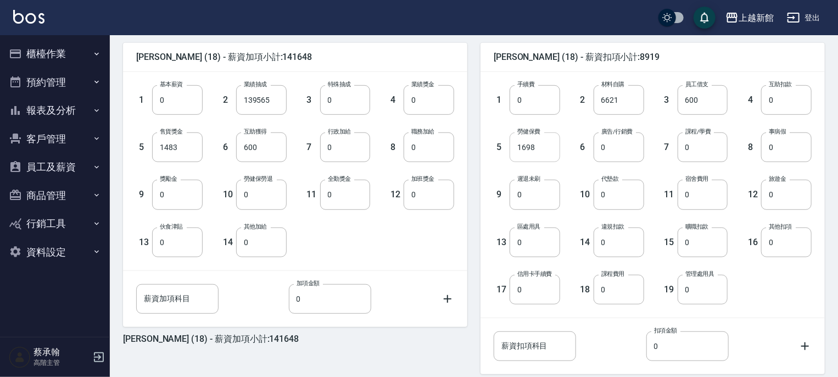
scroll to position [337, 0]
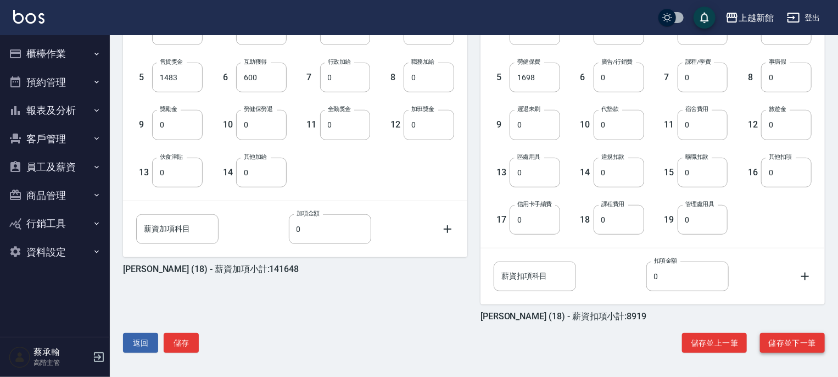
click at [804, 341] on button "儲存並下一筆" at bounding box center [792, 343] width 65 height 20
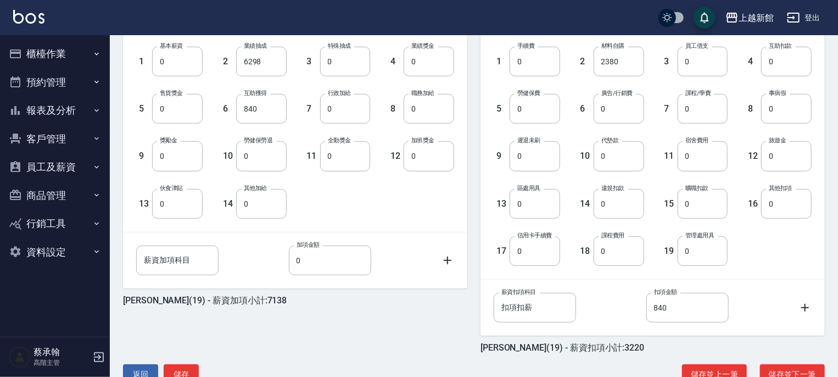
scroll to position [337, 0]
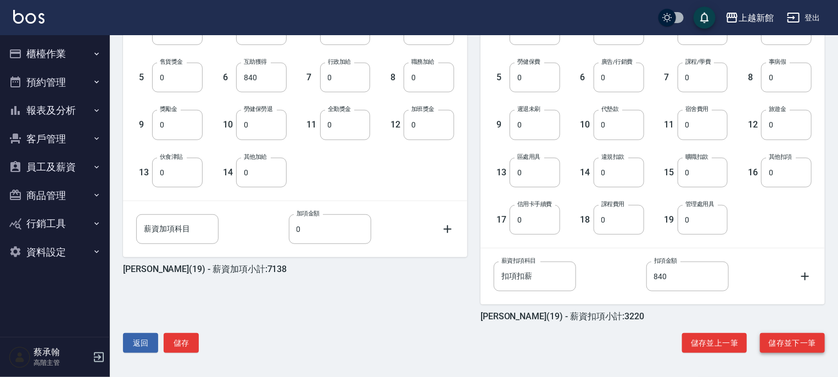
click at [782, 340] on button "儲存並下一筆" at bounding box center [792, 343] width 65 height 20
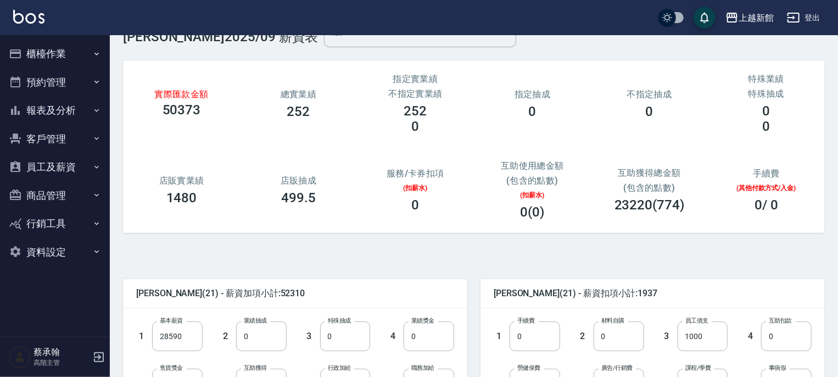
scroll to position [55, 0]
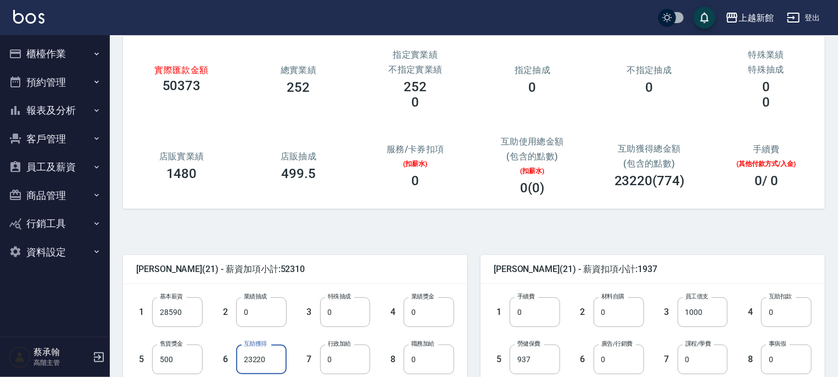
click at [269, 365] on input "23220" at bounding box center [261, 359] width 51 height 30
type input "8220"
click at [438, 274] on span "林容綺 (21) - 薪資加項小計:37310" at bounding box center [295, 269] width 318 height 11
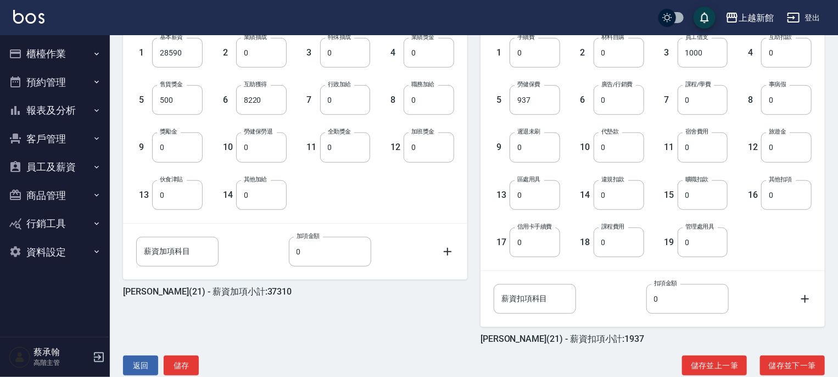
scroll to position [337, 0]
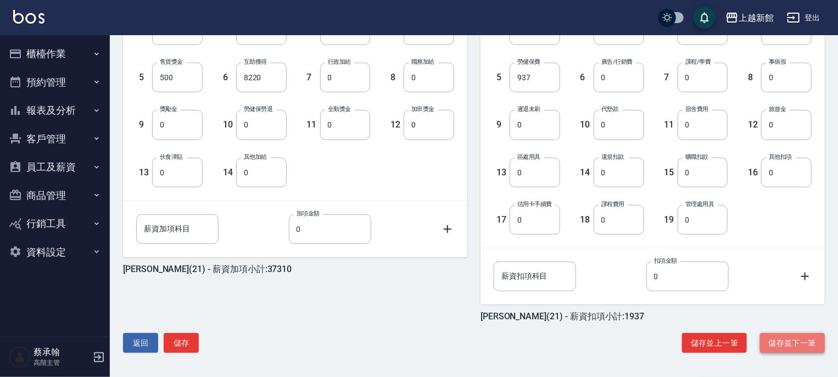
click at [789, 339] on button "儲存並下一筆" at bounding box center [792, 343] width 65 height 20
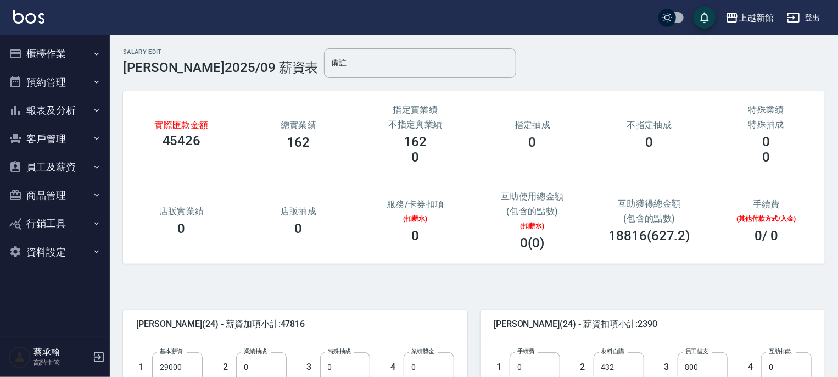
scroll to position [55, 0]
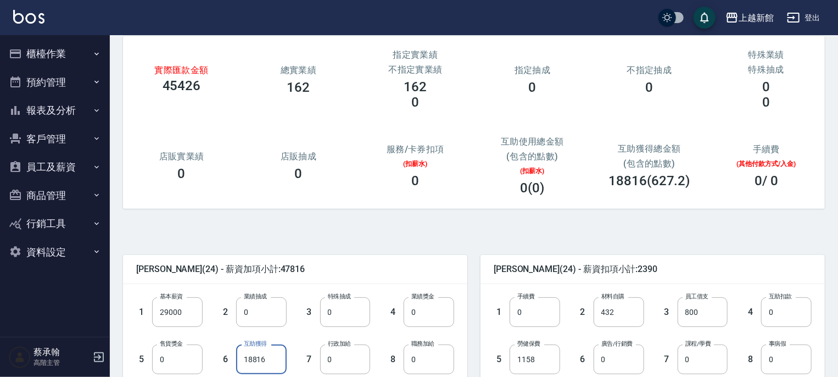
click at [279, 360] on input "18816" at bounding box center [261, 359] width 51 height 30
drag, startPoint x: 259, startPoint y: 360, endPoint x: 231, endPoint y: 361, distance: 27.5
click at [233, 361] on div "6 互助獲得 0 互助獲得" at bounding box center [245, 350] width 84 height 47
type input "3816"
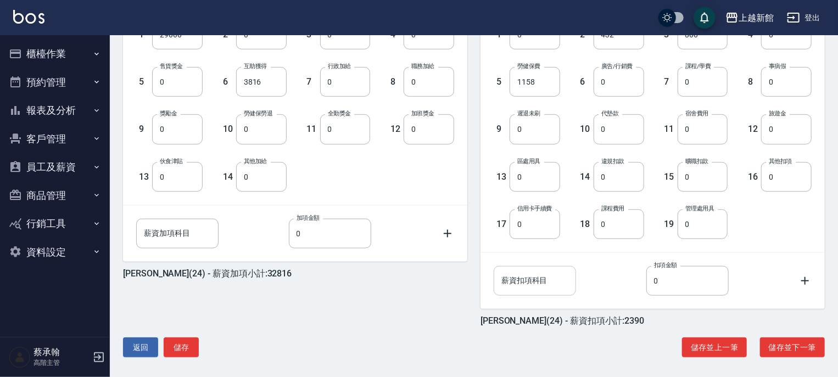
scroll to position [337, 0]
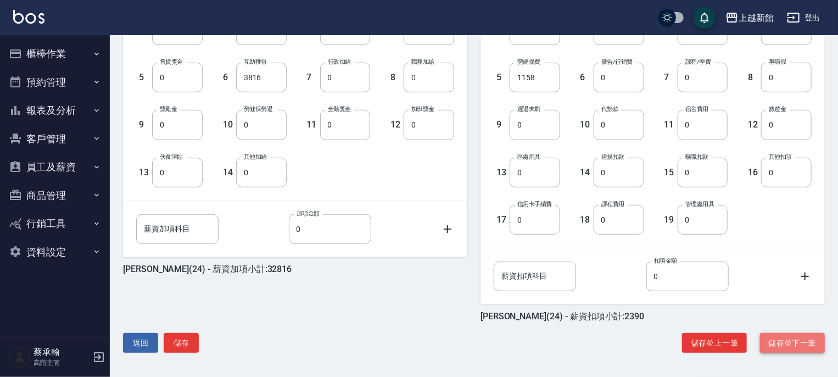
click at [772, 342] on button "儲存並下一筆" at bounding box center [792, 343] width 65 height 20
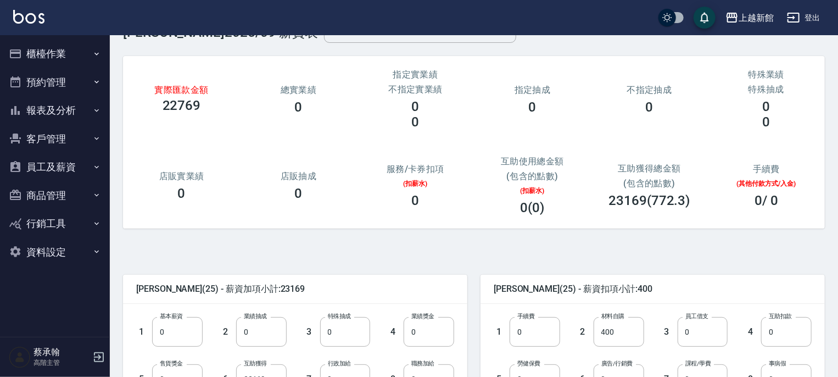
scroll to position [110, 0]
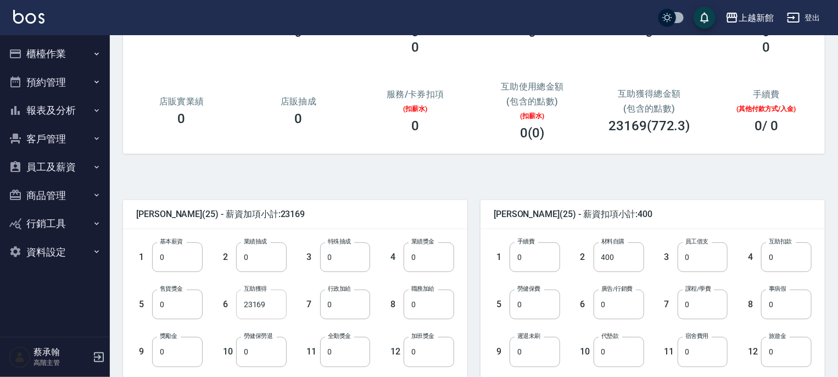
click at [275, 299] on input "23169" at bounding box center [261, 304] width 51 height 30
click at [186, 253] on input "0" at bounding box center [177, 257] width 51 height 30
type input "28590"
click at [269, 306] on input "23169" at bounding box center [261, 304] width 51 height 30
type input "8169"
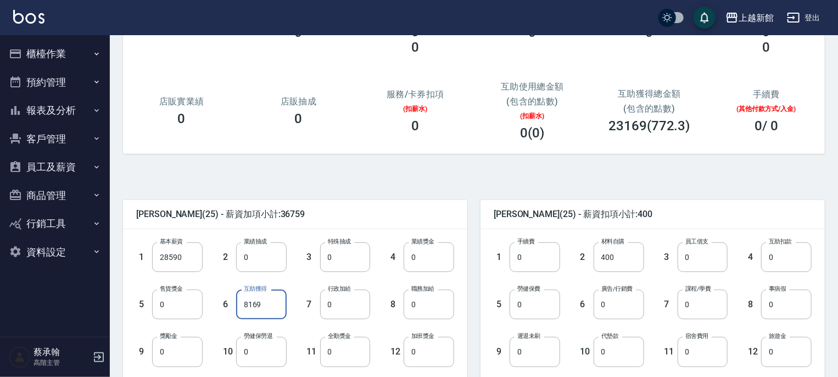
drag, startPoint x: 290, startPoint y: 209, endPoint x: 316, endPoint y: 200, distance: 27.1
click at [291, 209] on span "邱湘芸 (25) - 薪資加項小計:36759" at bounding box center [295, 214] width 318 height 11
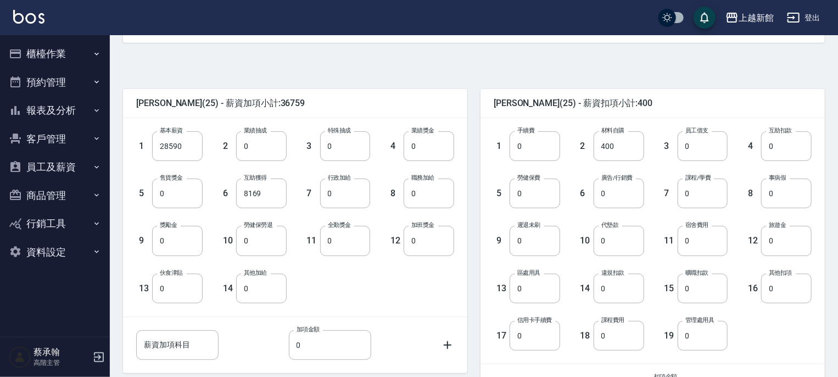
scroll to position [337, 0]
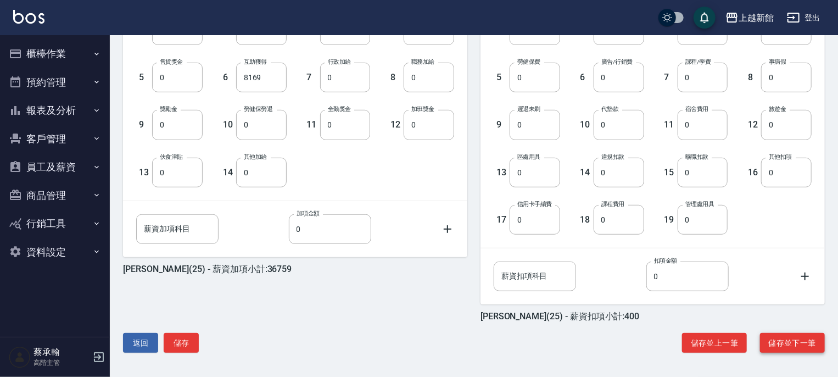
click at [785, 341] on button "儲存並下一筆" at bounding box center [792, 343] width 65 height 20
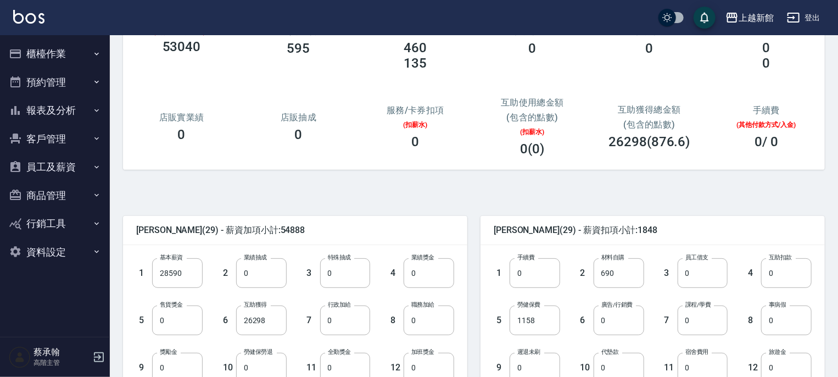
scroll to position [110, 0]
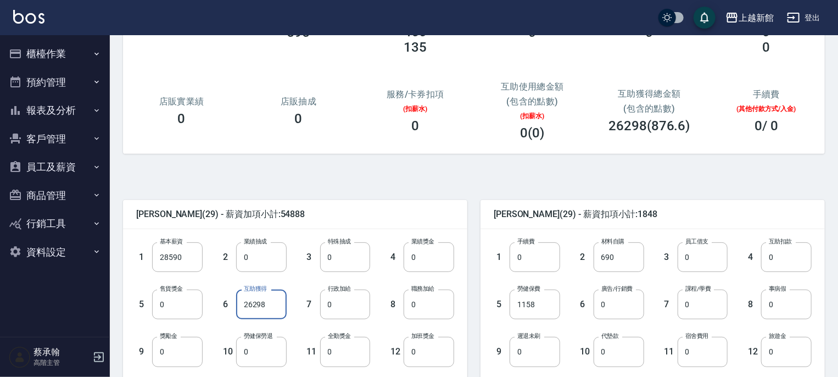
click at [279, 308] on input "26298" at bounding box center [261, 304] width 51 height 30
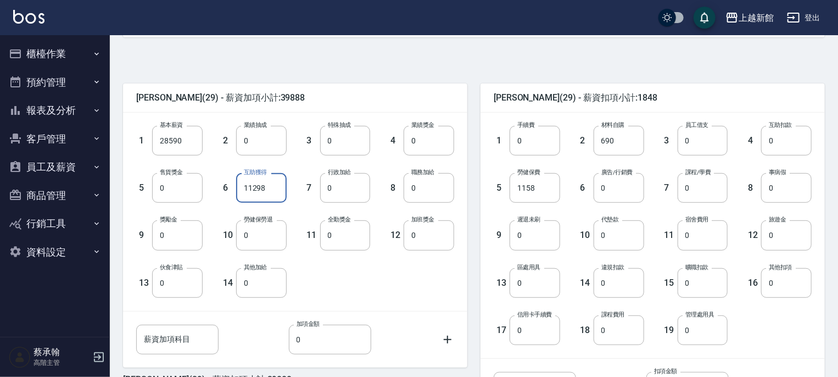
scroll to position [337, 0]
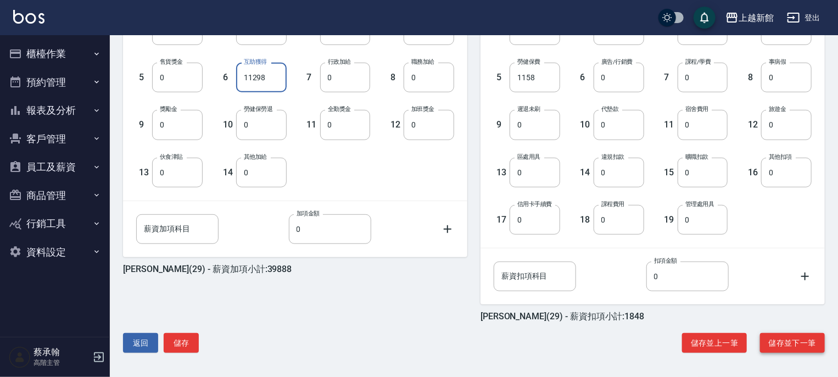
type input "11298"
click at [781, 340] on button "儲存並下一筆" at bounding box center [792, 343] width 65 height 20
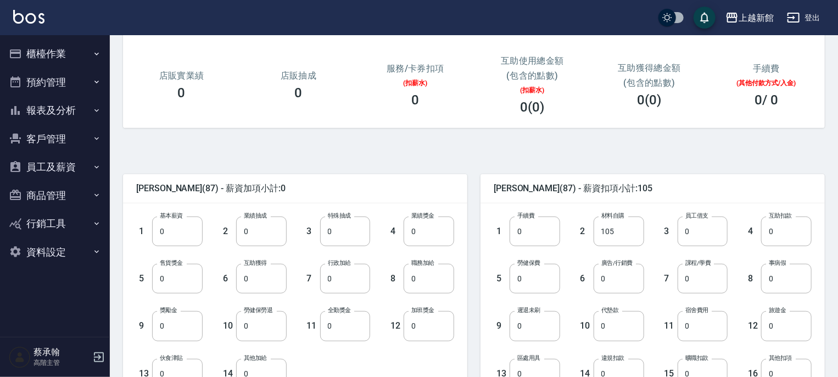
scroll to position [110, 0]
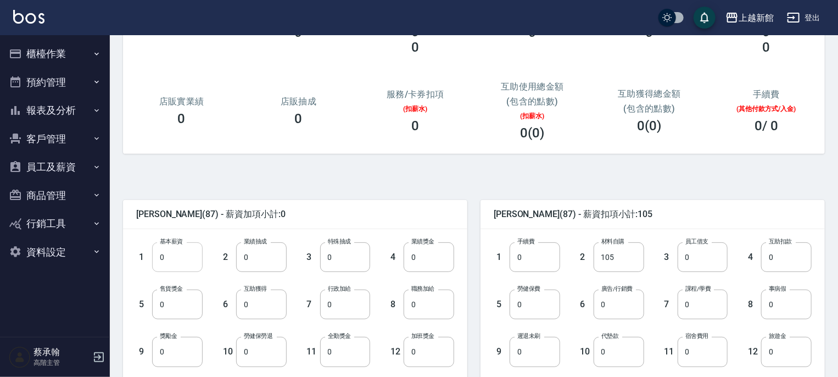
click at [175, 266] on input "0" at bounding box center [177, 257] width 51 height 30
type input "3600"
click at [323, 161] on div "實際匯款金額 3495 總實業績 0 指定實業績 不指定實業績 0 0 指定抽成 0 不指定抽成 0 特殊業績 特殊抽成 0 0 店販實業績 0 店販抽成 0…" at bounding box center [469, 63] width 711 height 208
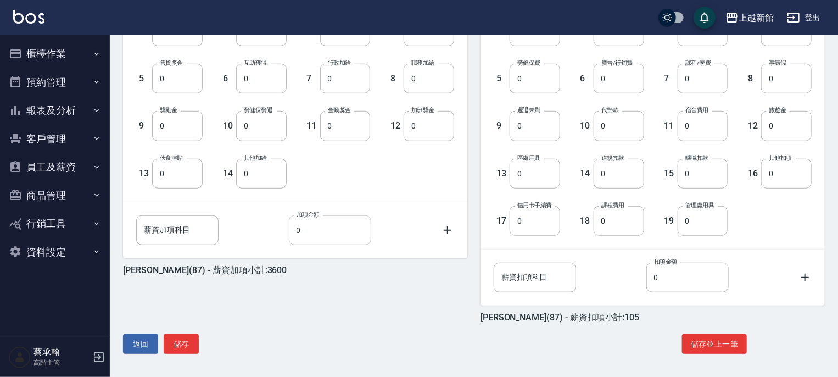
scroll to position [337, 0]
click at [182, 339] on button "儲存" at bounding box center [181, 343] width 35 height 20
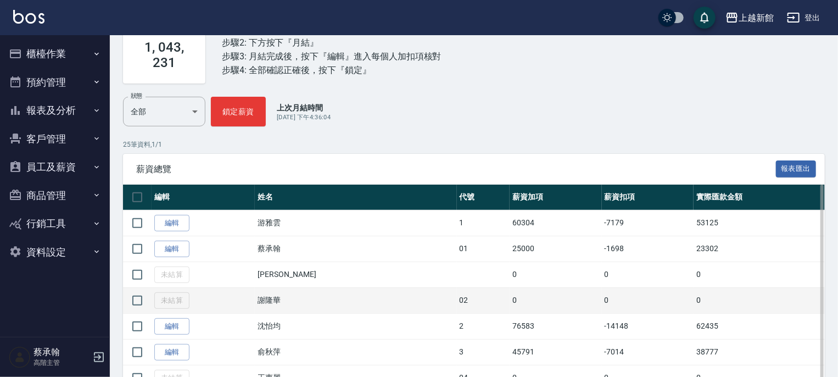
scroll to position [110, 0]
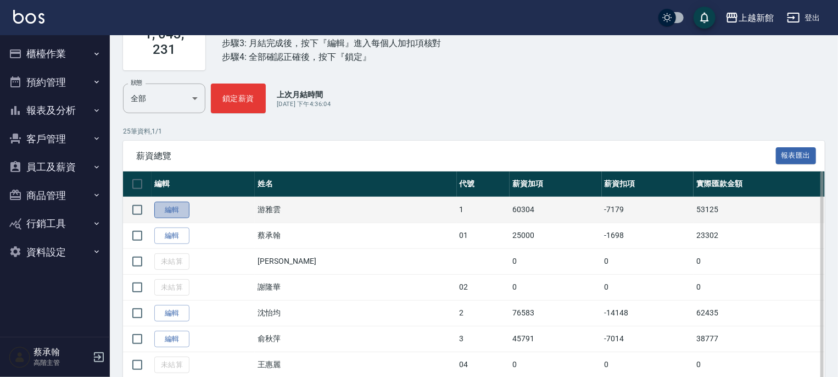
drag, startPoint x: 171, startPoint y: 208, endPoint x: 171, endPoint y: 231, distance: 23.6
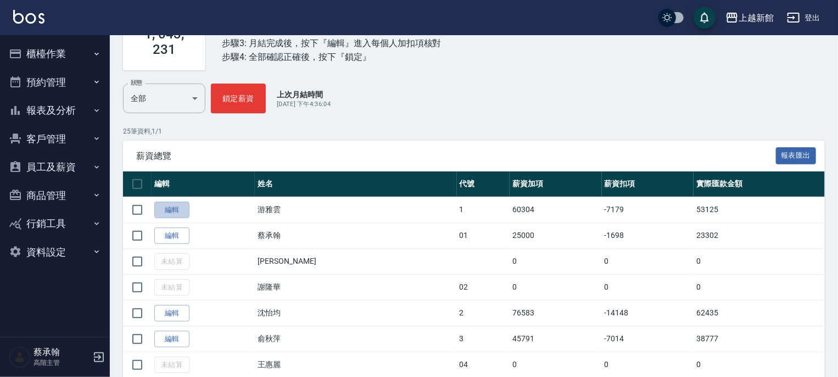
click at [171, 209] on link "編輯" at bounding box center [171, 210] width 35 height 17
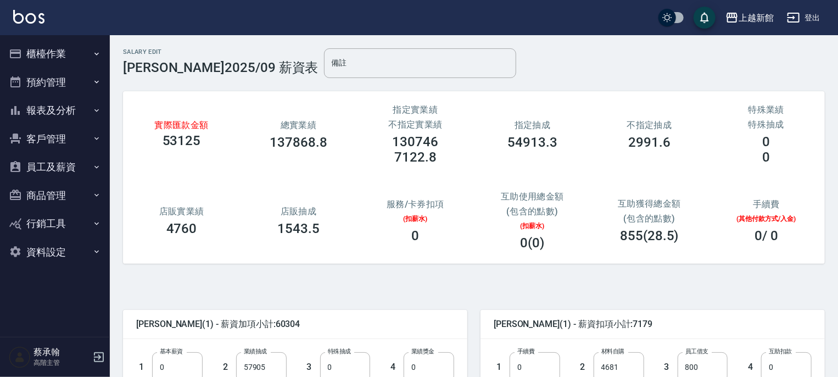
scroll to position [110, 0]
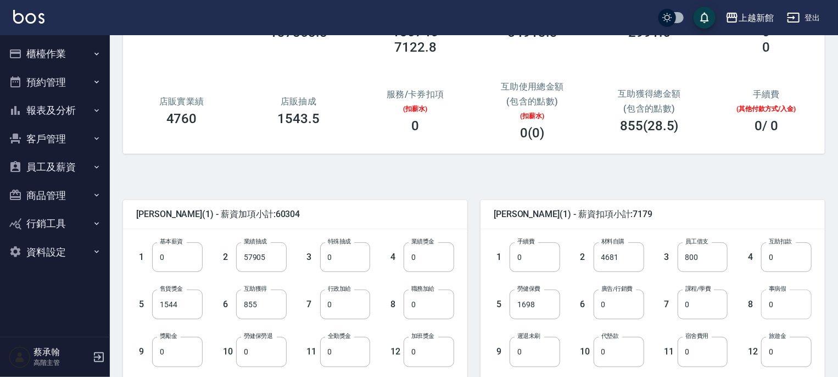
click at [782, 306] on input "0" at bounding box center [786, 304] width 51 height 30
type input "120"
drag, startPoint x: 618, startPoint y: 304, endPoint x: 609, endPoint y: 306, distance: 9.6
click at [618, 305] on input "0" at bounding box center [619, 304] width 51 height 30
type input "7963"
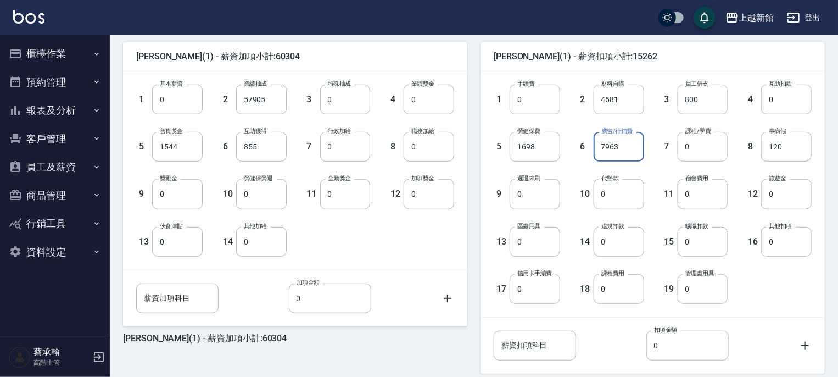
scroll to position [275, 0]
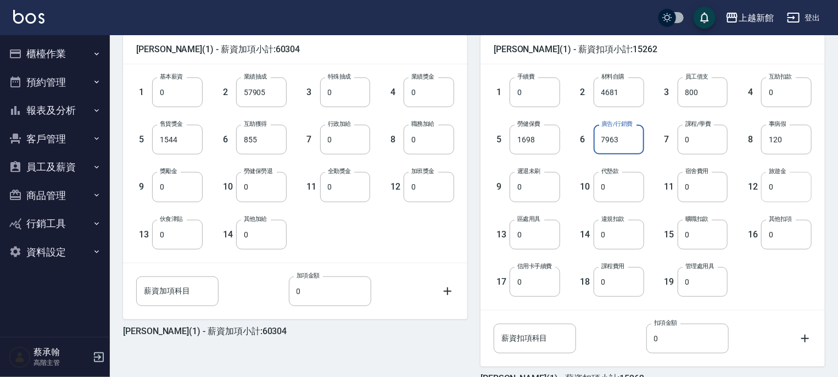
click at [785, 189] on input "0" at bounding box center [786, 187] width 51 height 30
type input "4000"
click at [545, 328] on input "薪資扣項科目" at bounding box center [535, 338] width 82 height 30
type input "6%"
click at [672, 337] on input "0" at bounding box center [687, 338] width 82 height 30
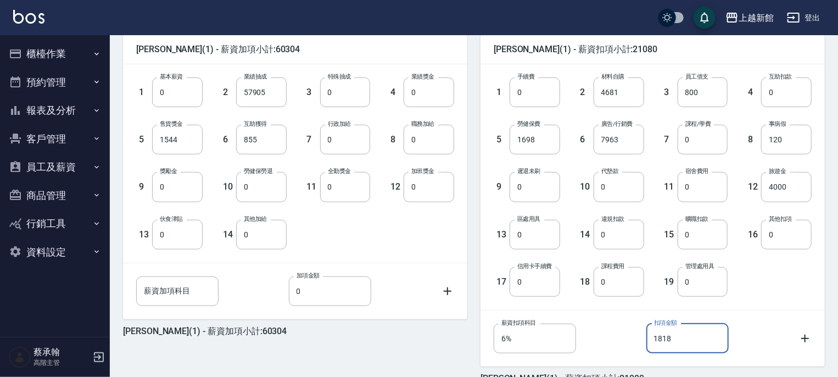
type input "1818"
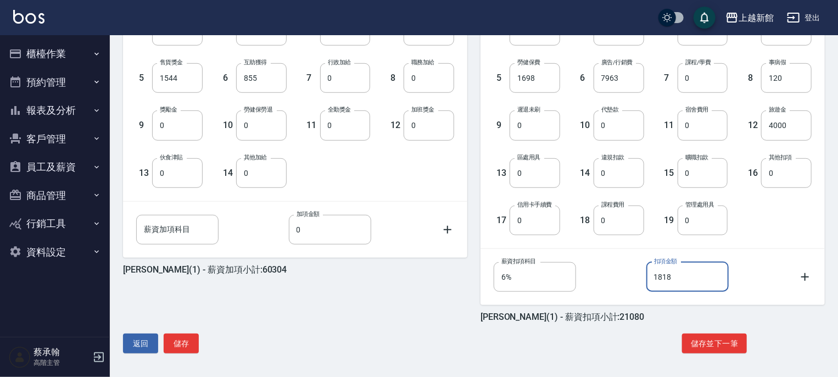
scroll to position [337, 0]
drag, startPoint x: 724, startPoint y: 344, endPoint x: 689, endPoint y: 344, distance: 35.2
click at [724, 344] on button "儲存並下一筆" at bounding box center [714, 343] width 65 height 20
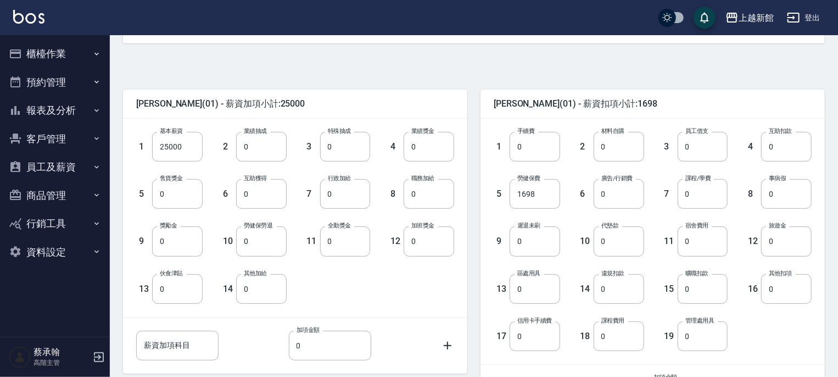
scroll to position [275, 0]
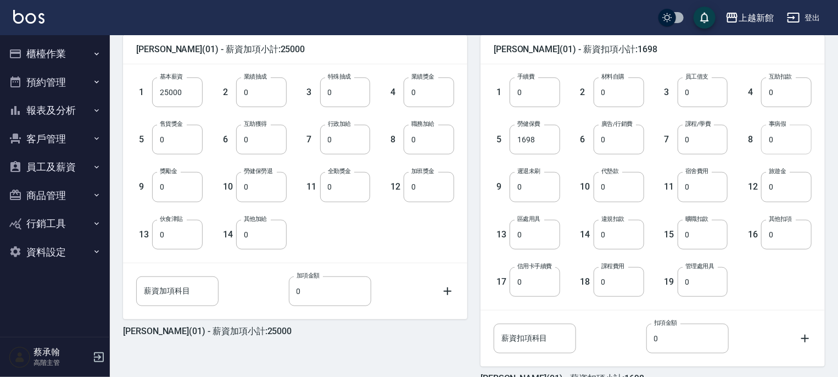
click at [788, 139] on input "0" at bounding box center [786, 140] width 51 height 30
click at [774, 192] on input "0" at bounding box center [786, 187] width 51 height 30
type input "3000"
click at [769, 277] on div "1 手續費 0 手續費 2 材料自購 0 材料自購 3 員工借支 0 員工借支 4 互助扣款 0 互助扣款 5 勞健保費 1698 勞健保費 6 廣告/行銷費…" at bounding box center [644, 178] width 336 height 237
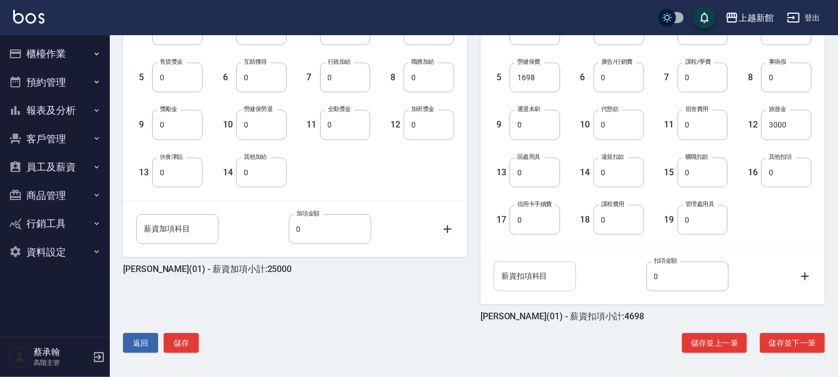
click at [528, 273] on input "薪資扣項科目" at bounding box center [535, 276] width 82 height 30
type input "6%"
click at [671, 281] on input "0" at bounding box center [687, 276] width 82 height 30
type input "1818"
click at [797, 343] on button "儲存並下一筆" at bounding box center [792, 343] width 65 height 20
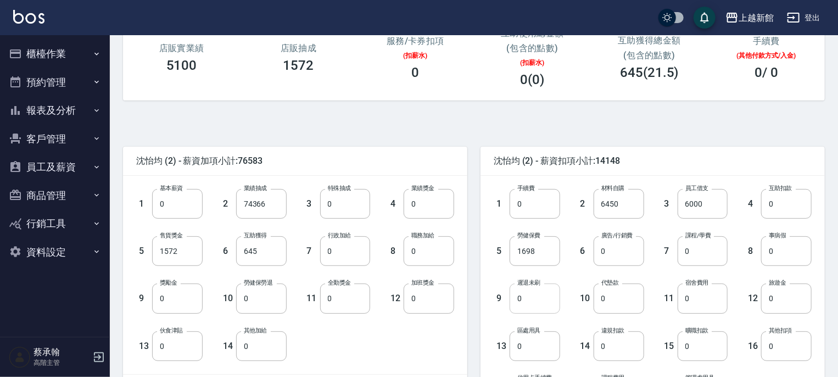
scroll to position [165, 0]
click at [534, 299] on input "0" at bounding box center [535, 297] width 51 height 30
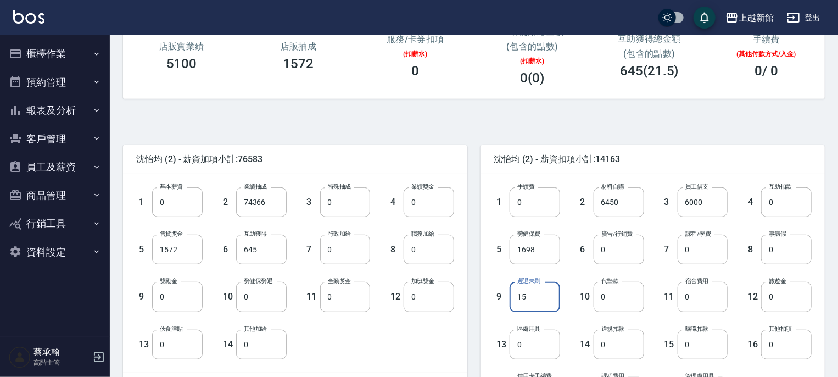
type input "15"
click at [795, 250] on input "0" at bounding box center [786, 250] width 51 height 30
type input "1015"
click at [611, 253] on input "0" at bounding box center [619, 250] width 51 height 30
type input "6440"
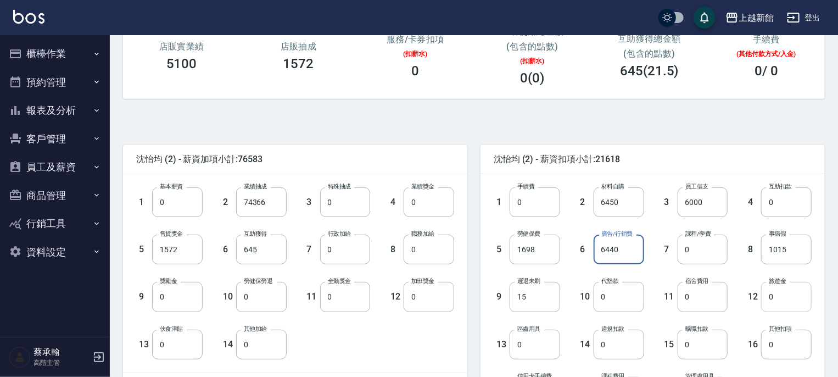
click at [783, 297] on input "0" at bounding box center [786, 297] width 51 height 30
type input "5000"
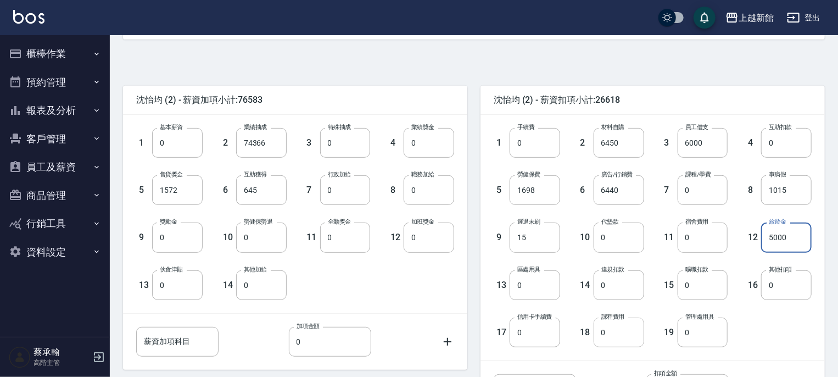
scroll to position [337, 0]
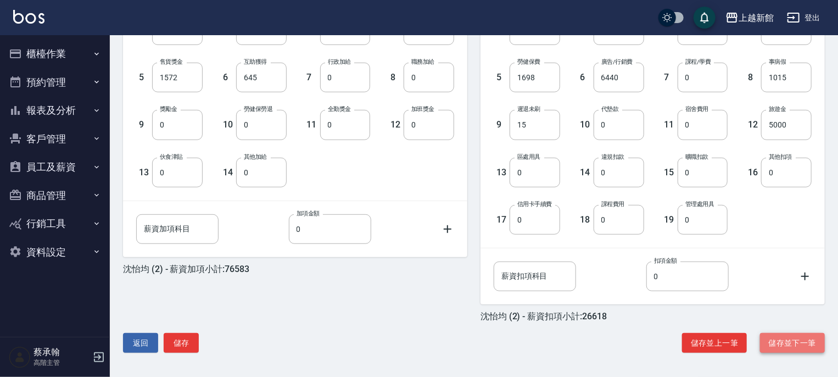
click at [771, 339] on button "儲存並下一筆" at bounding box center [792, 343] width 65 height 20
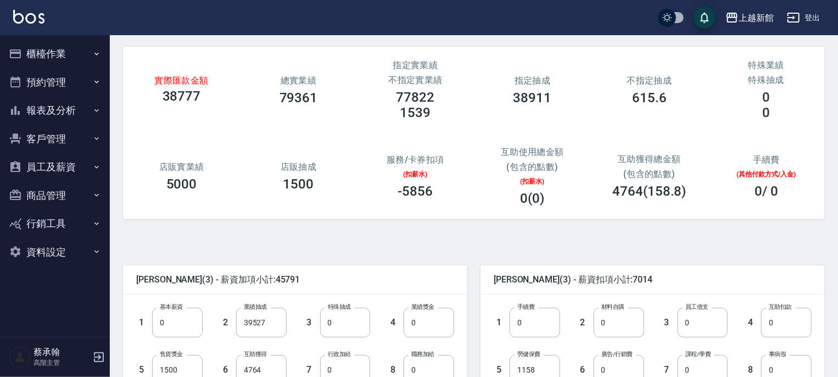
scroll to position [165, 0]
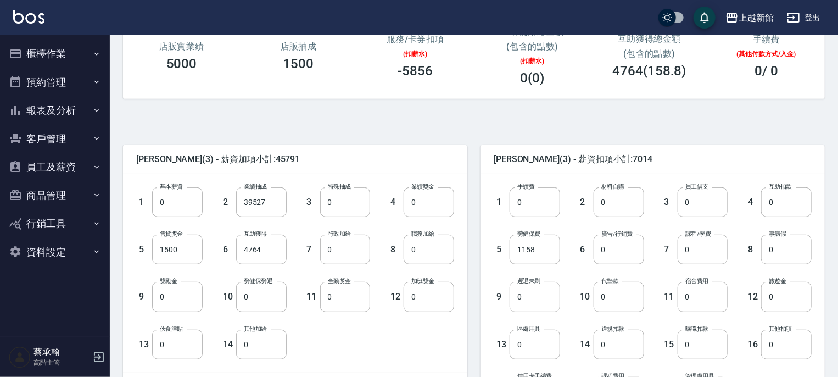
click at [533, 293] on input "0" at bounding box center [535, 297] width 51 height 30
type input "840"
click at [778, 246] on input "0" at bounding box center [786, 250] width 51 height 30
type input "2460"
click at [614, 249] on input "0" at bounding box center [619, 250] width 51 height 30
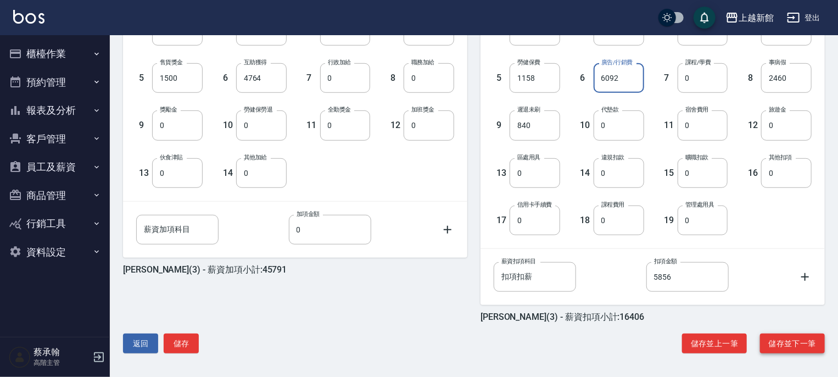
scroll to position [337, 0]
type input "6092"
click at [791, 342] on button "儲存並下一筆" at bounding box center [792, 343] width 65 height 20
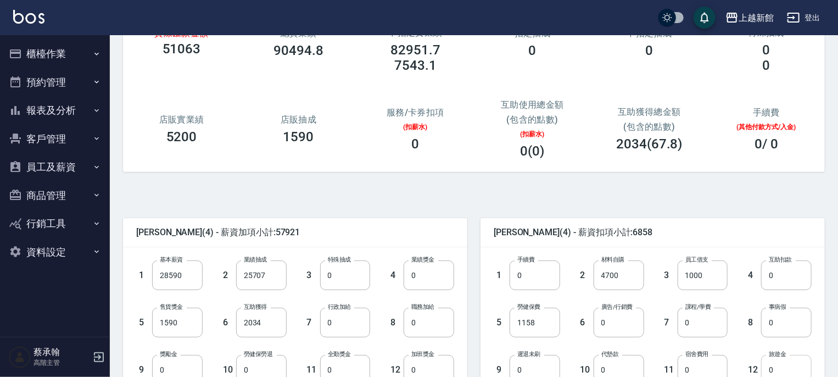
scroll to position [165, 0]
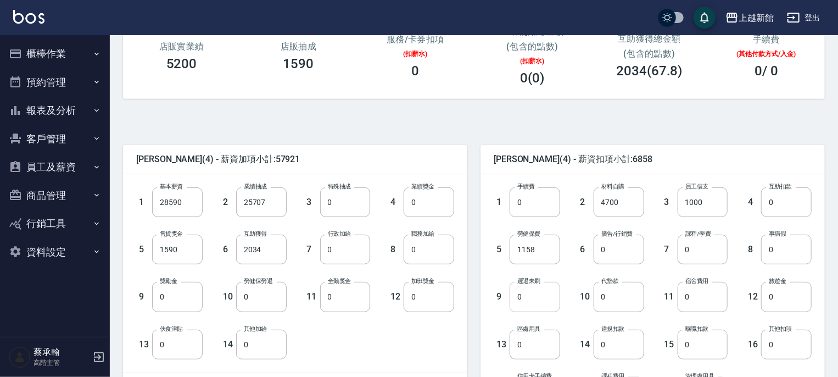
click at [541, 296] on input "0" at bounding box center [535, 297] width 51 height 30
type input "185"
click at [792, 252] on input "0" at bounding box center [786, 250] width 51 height 30
type input "60"
click at [613, 249] on input "0" at bounding box center [619, 250] width 51 height 30
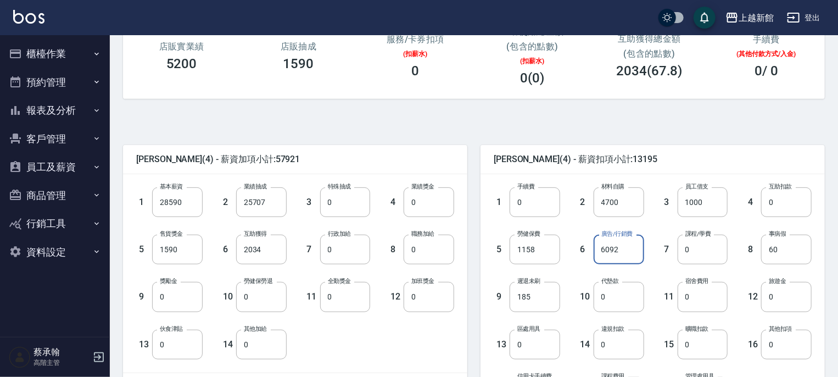
type input "6092"
click at [784, 294] on input "0" at bounding box center [786, 297] width 51 height 30
type input "5000"
click at [355, 154] on span "沈宜珍 (4) - 薪資加項小計:57921" at bounding box center [295, 159] width 318 height 11
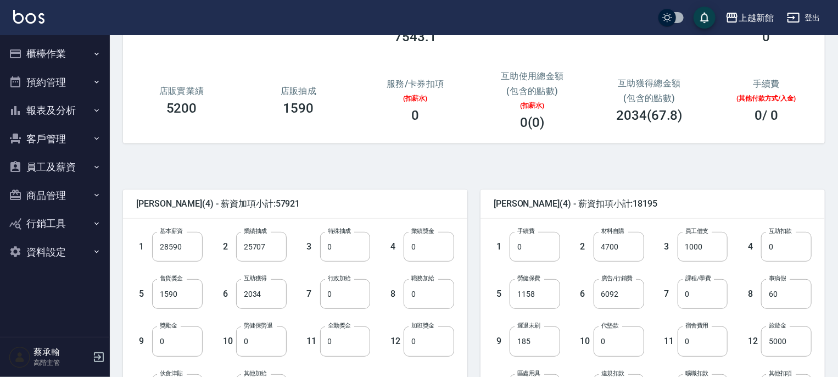
scroll to position [330, 0]
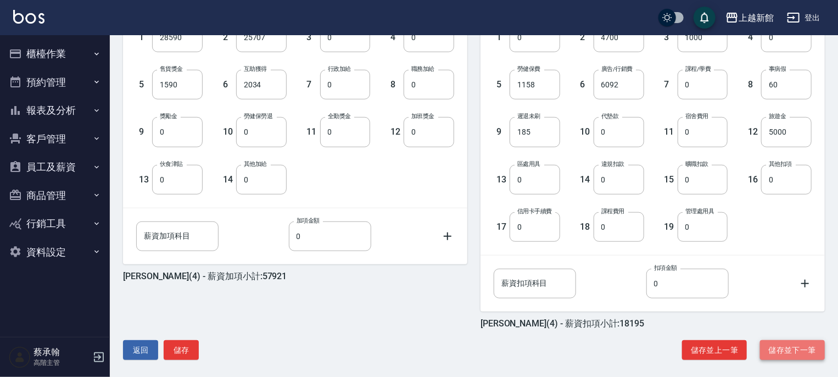
click at [782, 345] on button "儲存並下一筆" at bounding box center [792, 350] width 65 height 20
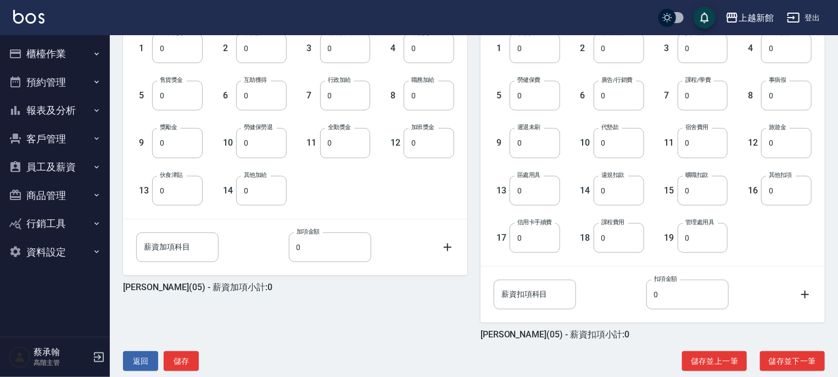
scroll to position [337, 0]
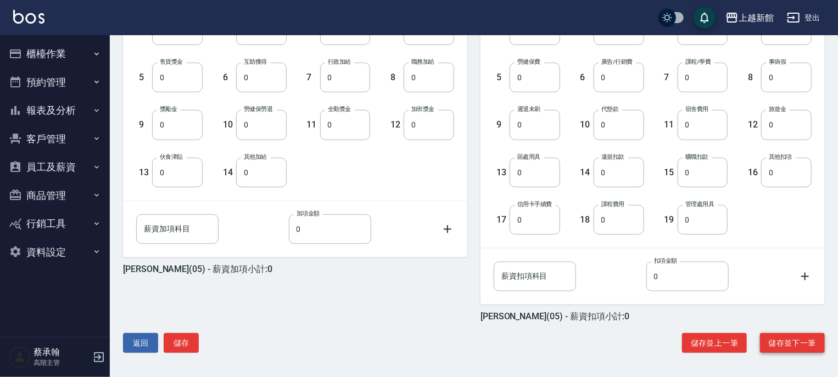
click at [794, 337] on button "儲存並下一筆" at bounding box center [792, 343] width 65 height 20
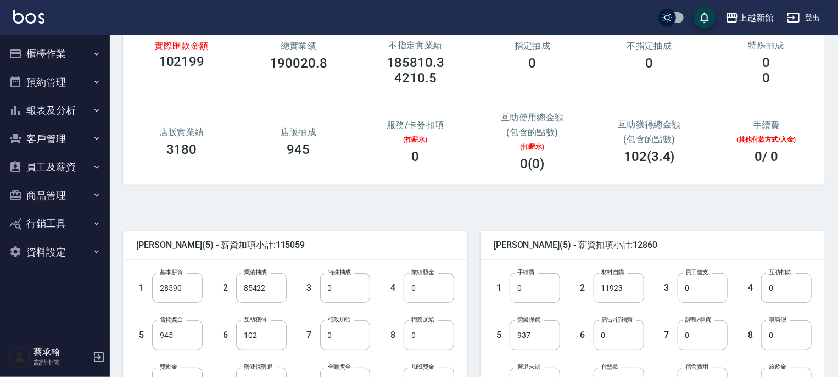
scroll to position [165, 0]
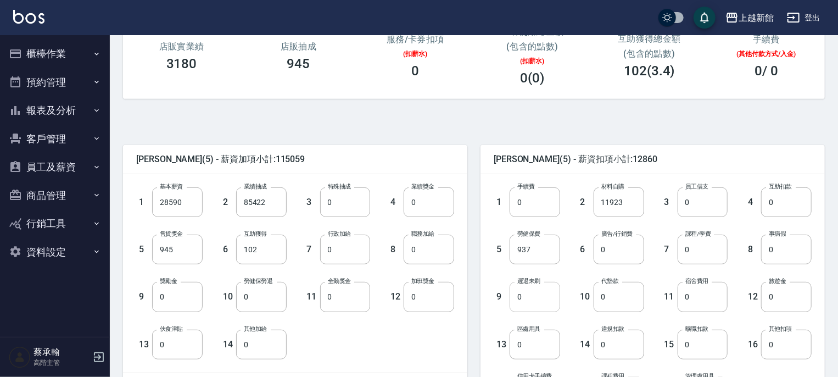
click at [521, 303] on input "0" at bounding box center [535, 297] width 51 height 30
type input "445"
click at [628, 253] on input "0" at bounding box center [619, 250] width 51 height 30
type input "6033"
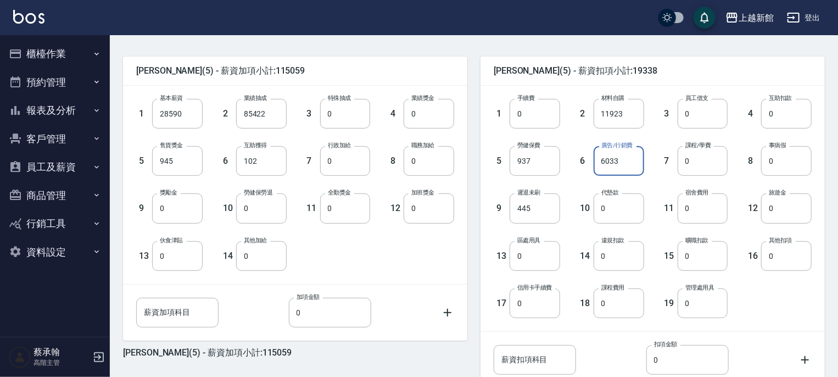
scroll to position [337, 0]
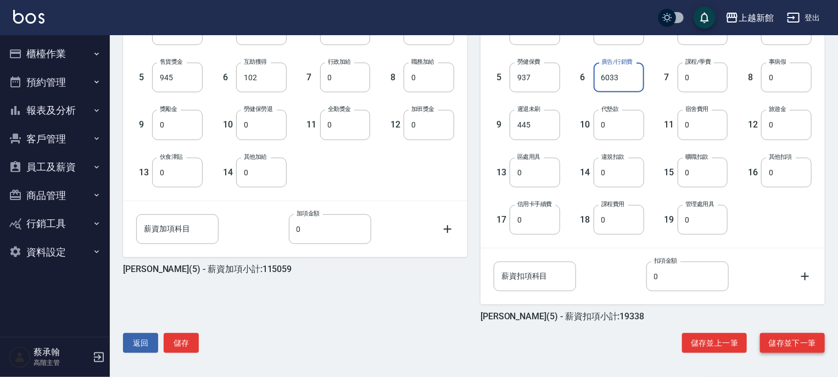
click at [786, 340] on button "儲存並下一筆" at bounding box center [792, 343] width 65 height 20
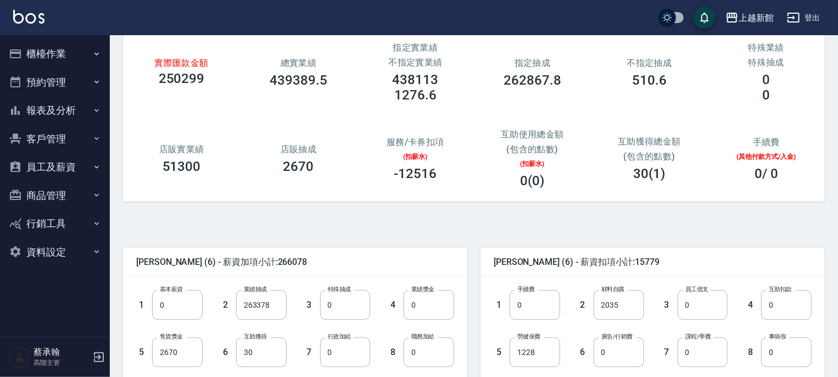
scroll to position [110, 0]
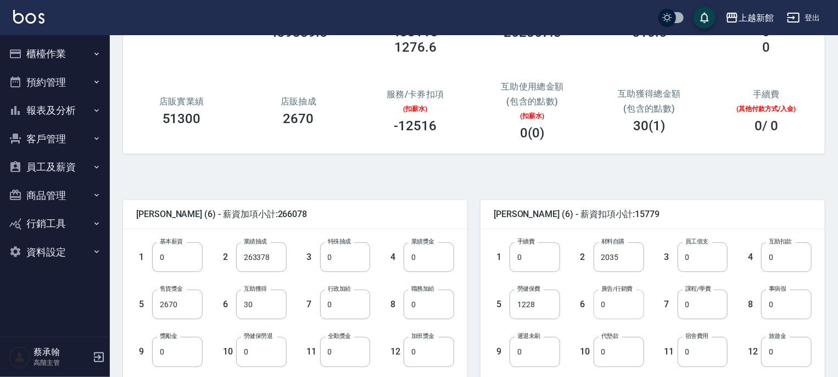
click at [612, 317] on input "0" at bounding box center [619, 304] width 51 height 30
type input "26499"
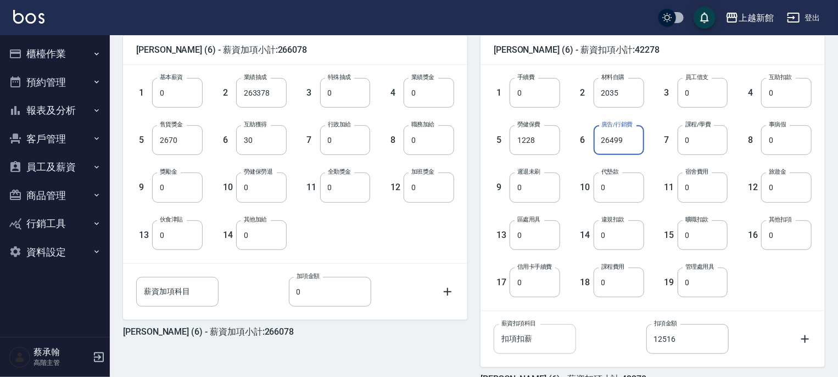
scroll to position [337, 0]
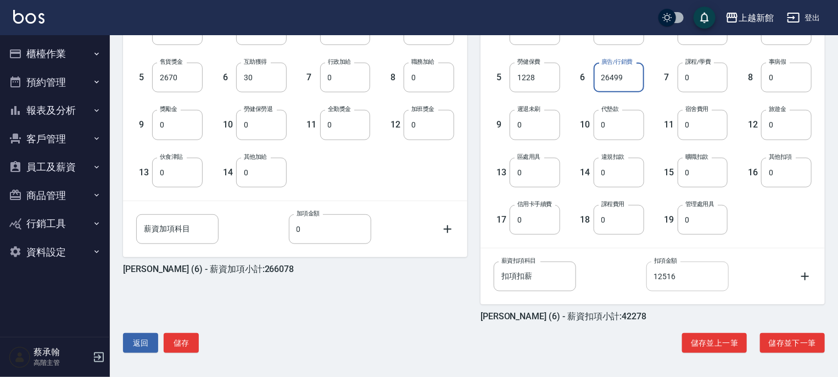
click at [695, 278] on input "12516" at bounding box center [687, 276] width 82 height 30
type input "0"
click at [561, 275] on input "扣項扣薪" at bounding box center [535, 276] width 82 height 30
click at [529, 274] on input "扣項扣薪" at bounding box center [535, 276] width 82 height 30
click at [538, 275] on input "薪資扣項科目" at bounding box center [535, 276] width 82 height 30
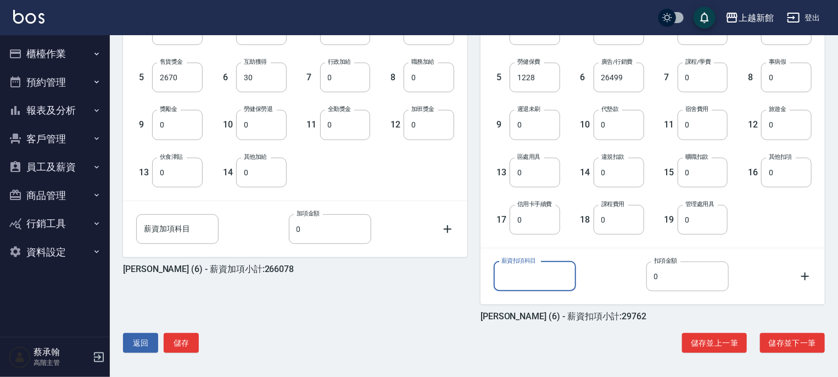
type input "6%"
click at [674, 269] on input "0" at bounding box center [687, 276] width 82 height 30
type input "1818"
click at [793, 349] on button "儲存並下一筆" at bounding box center [792, 343] width 65 height 20
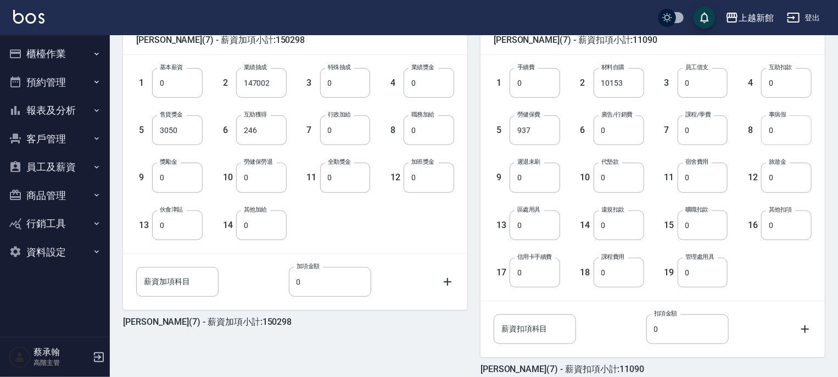
scroll to position [282, 0]
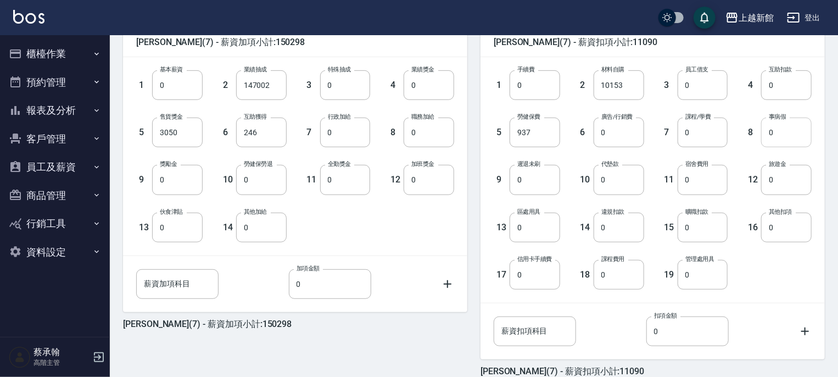
click at [785, 137] on input "0" at bounding box center [786, 133] width 51 height 30
click at [530, 180] on input "0" at bounding box center [535, 180] width 51 height 30
type input "45"
type input "295"
click at [609, 130] on input "0" at bounding box center [619, 133] width 51 height 30
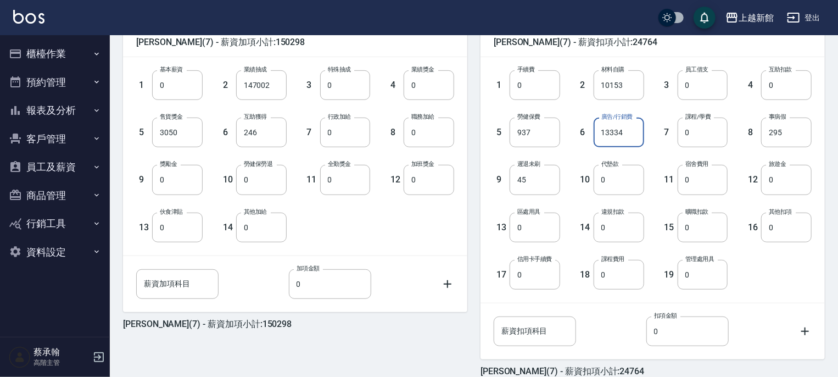
type input "13334"
click at [426, 126] on input "0" at bounding box center [429, 133] width 51 height 30
type input "500"
click at [789, 188] on input "0" at bounding box center [786, 180] width 51 height 30
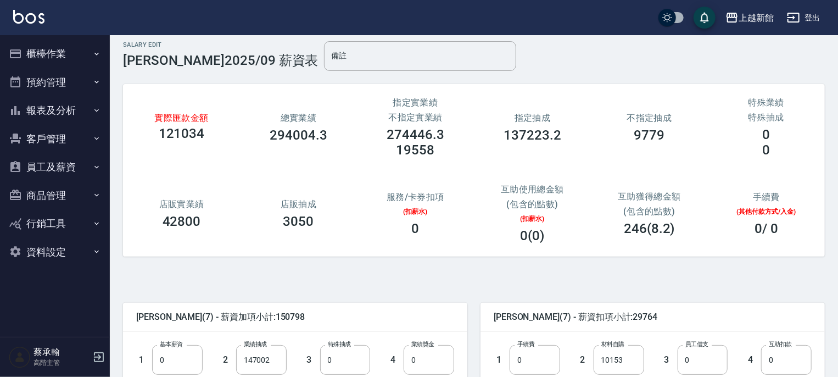
scroll to position [117, 0]
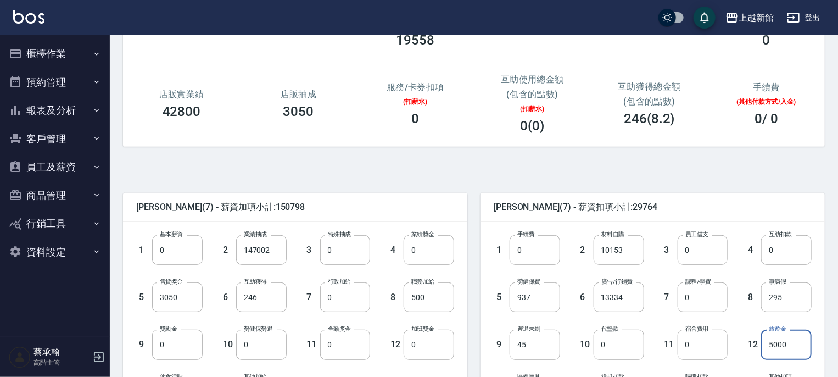
type input "5000"
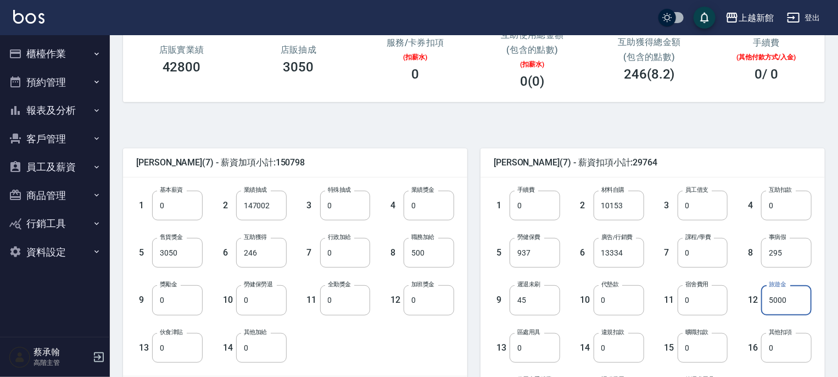
scroll to position [337, 0]
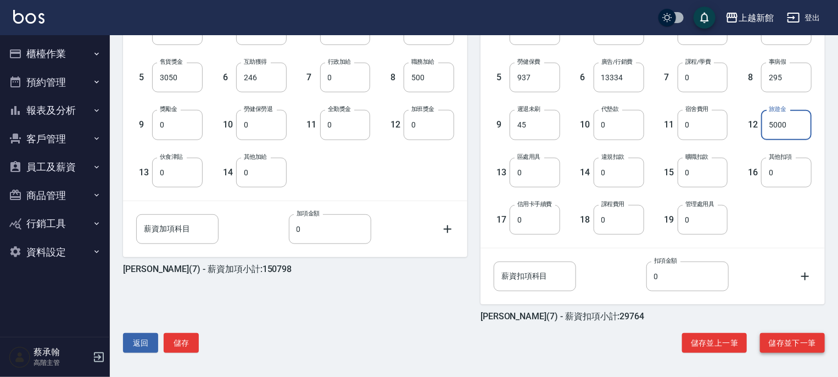
click at [786, 348] on button "儲存並下一筆" at bounding box center [792, 343] width 65 height 20
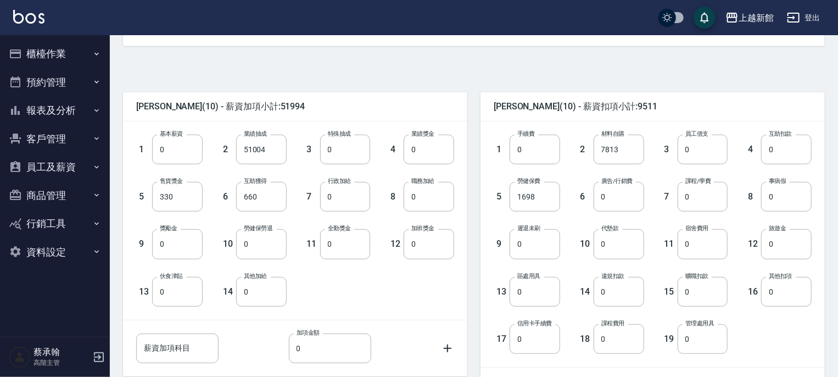
scroll to position [220, 0]
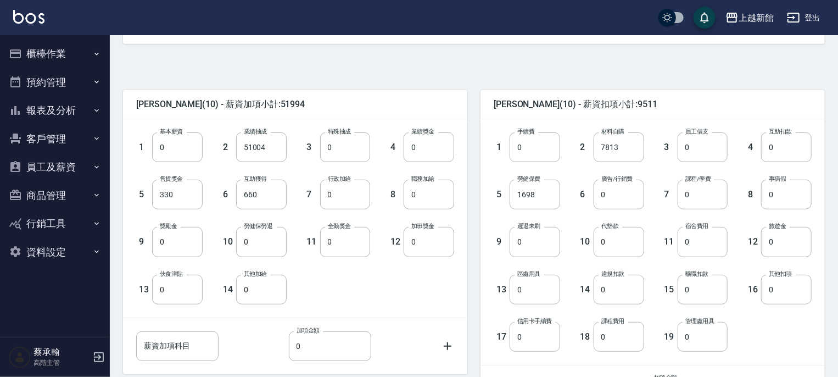
drag, startPoint x: 525, startPoint y: 249, endPoint x: 505, endPoint y: 251, distance: 19.8
click at [524, 251] on input "0" at bounding box center [535, 242] width 51 height 30
type input "305"
type input "3000"
click at [738, 330] on div "1 手續費 0 手續費 2 材料自購 7813 材料自購 3 員工借支 0 員工借支 4 互助扣款 0 互助扣款 5 勞健保費 1698 勞健保費 6 廣告/…" at bounding box center [644, 233] width 336 height 237
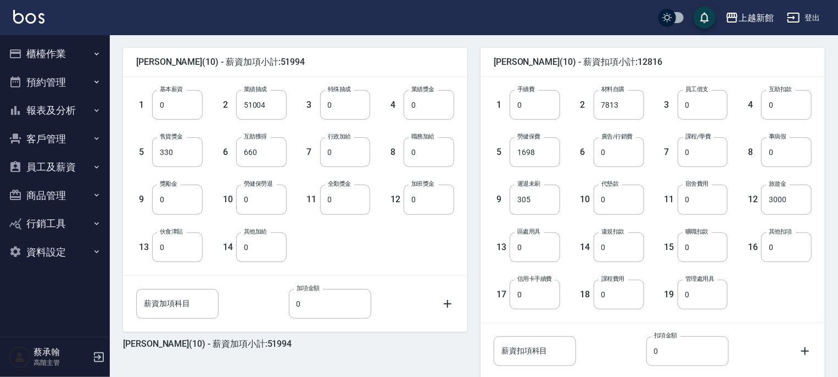
scroll to position [337, 0]
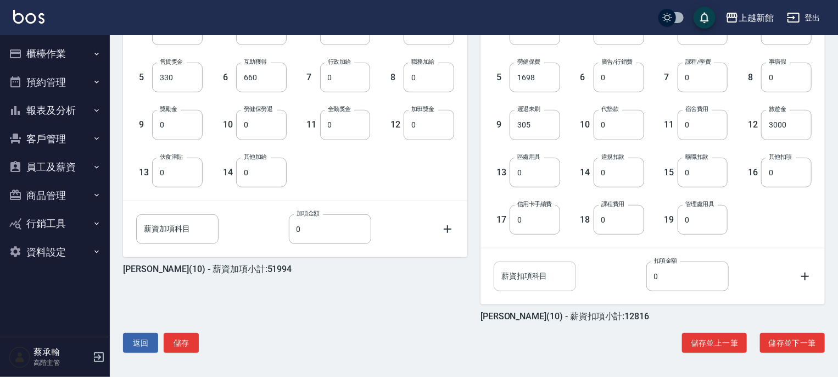
click at [543, 277] on input "薪資扣項科目" at bounding box center [535, 276] width 82 height 30
type input "6%"
click at [680, 272] on input "0" at bounding box center [687, 276] width 82 height 30
type input "1818"
click at [192, 220] on input "薪資加項科目" at bounding box center [177, 229] width 82 height 30
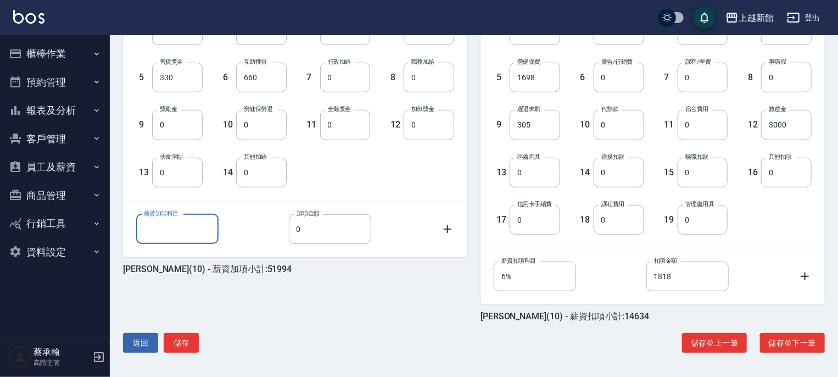
type input "教官津貼"
click at [333, 235] on input "0" at bounding box center [330, 229] width 82 height 30
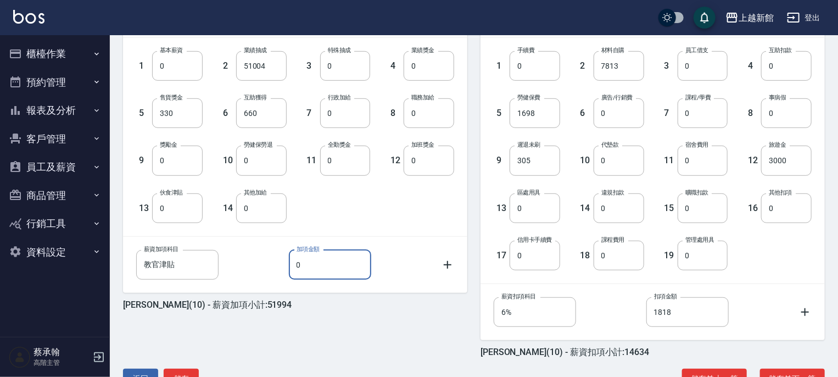
scroll to position [282, 0]
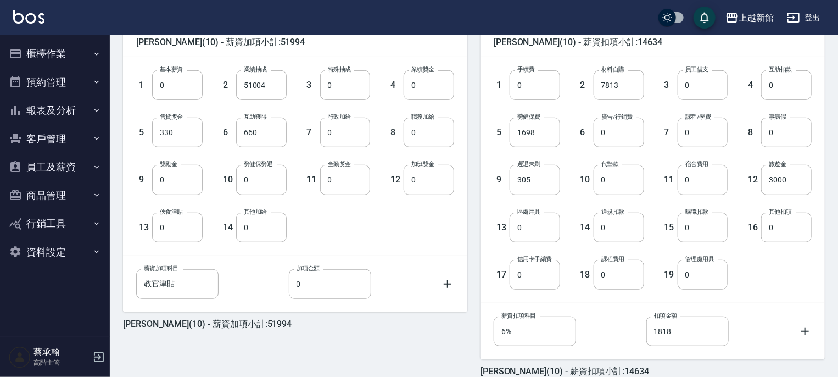
click at [404, 242] on div "1 基本薪資 0 基本薪資 2 業績抽成 51004 業績抽成 3 特殊抽成 0 特殊抽成 4 業績獎金 0 業績獎金 5 售貨獎金 330 售貨獎金 6 互…" at bounding box center [295, 156] width 344 height 198
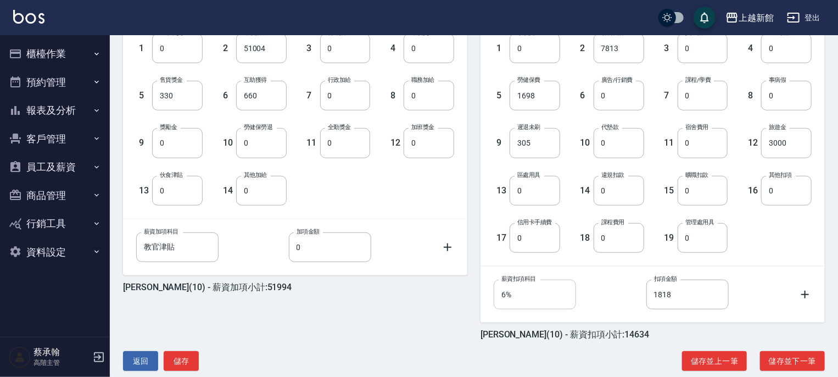
scroll to position [337, 0]
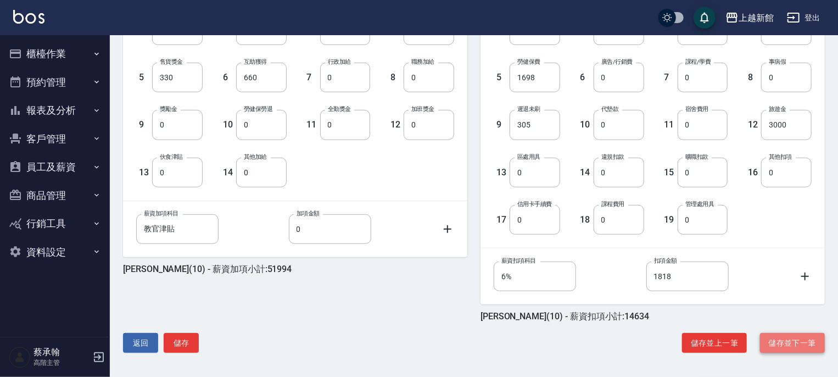
click at [795, 345] on button "儲存並下一筆" at bounding box center [792, 343] width 65 height 20
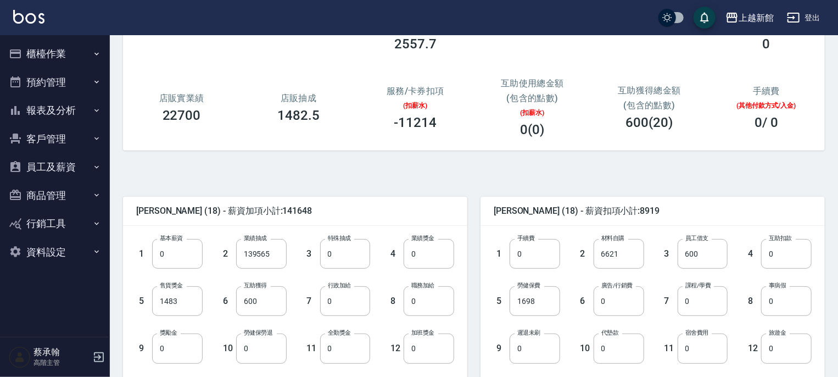
scroll to position [165, 0]
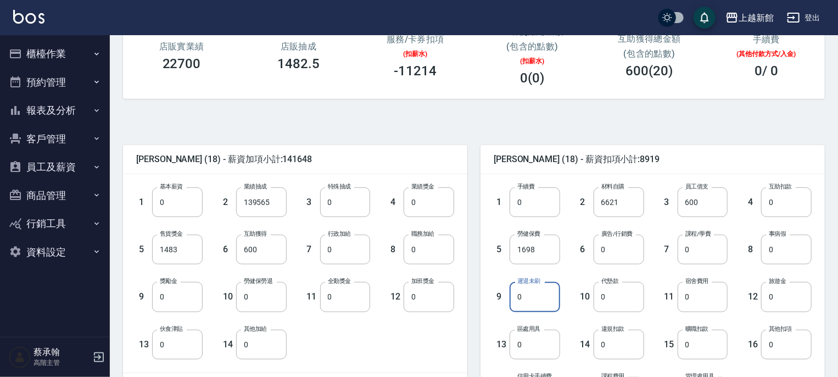
click at [528, 298] on input "0" at bounding box center [535, 297] width 51 height 30
type input "1050"
type input "1620"
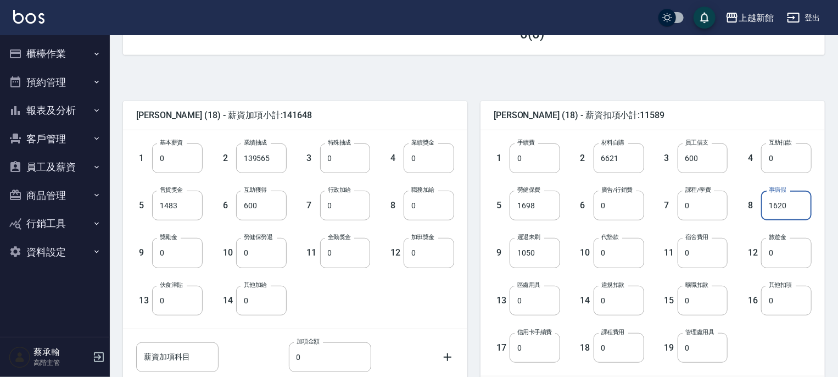
scroll to position [337, 0]
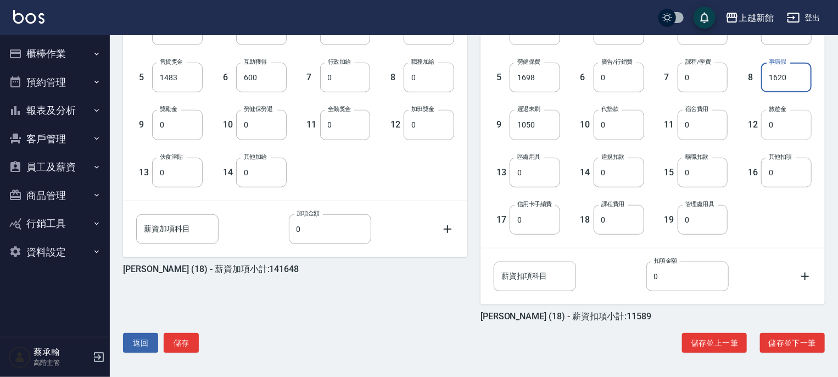
click at [778, 130] on input "0" at bounding box center [786, 125] width 51 height 30
type input "14452"
drag, startPoint x: 776, startPoint y: 335, endPoint x: 766, endPoint y: 334, distance: 9.9
click at [775, 335] on button "儲存並下一筆" at bounding box center [792, 343] width 65 height 20
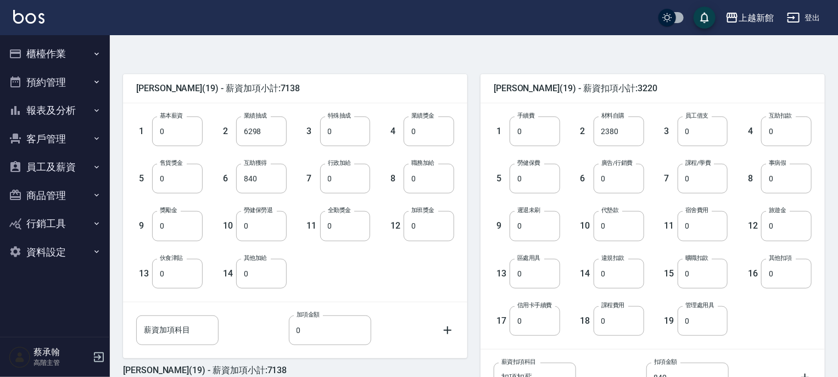
scroll to position [337, 0]
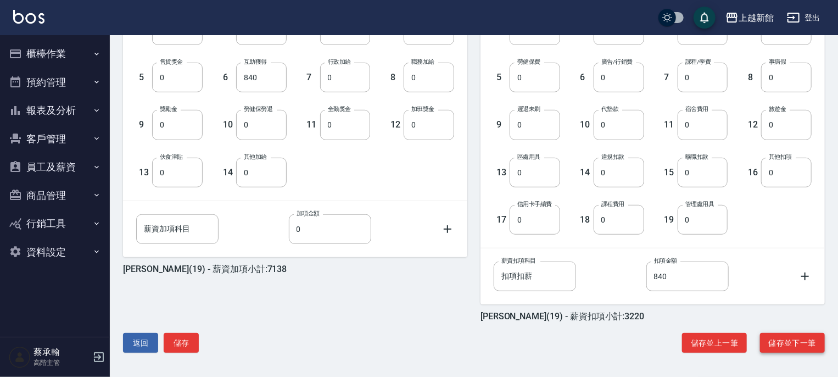
click at [782, 345] on button "儲存並下一筆" at bounding box center [792, 343] width 65 height 20
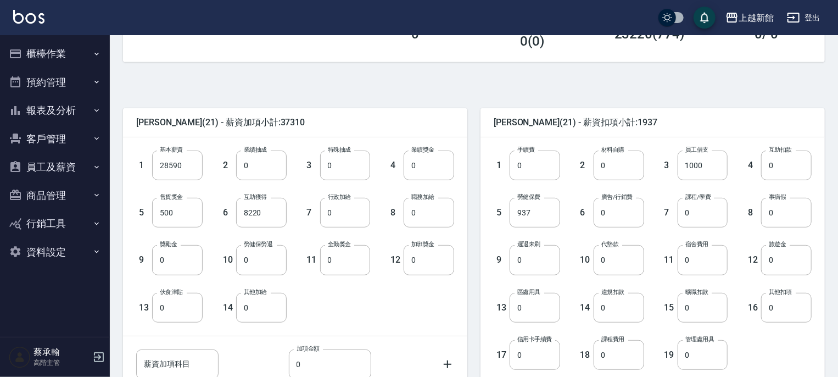
scroll to position [220, 0]
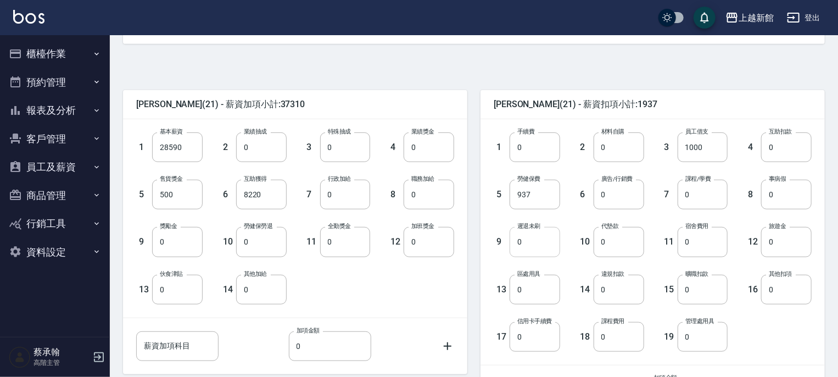
click at [544, 247] on input "0" at bounding box center [535, 242] width 51 height 30
type input "905"
click at [786, 198] on input "0" at bounding box center [786, 195] width 51 height 30
type input "848"
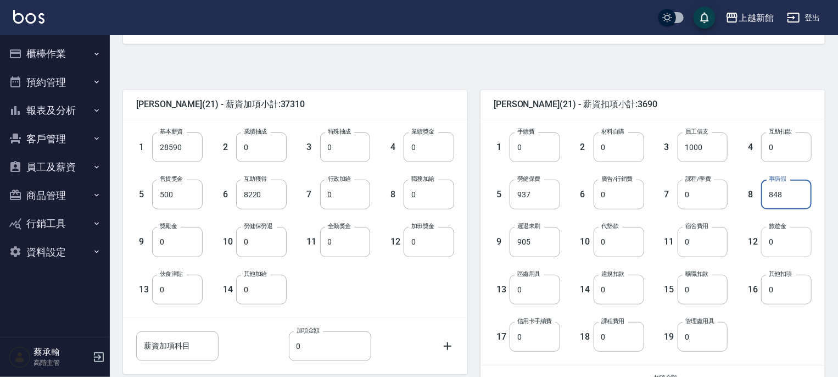
click at [789, 245] on input "0" at bounding box center [786, 242] width 51 height 30
type input "5000"
click at [735, 265] on div "16 其他扣項 0 其他扣項" at bounding box center [770, 280] width 84 height 47
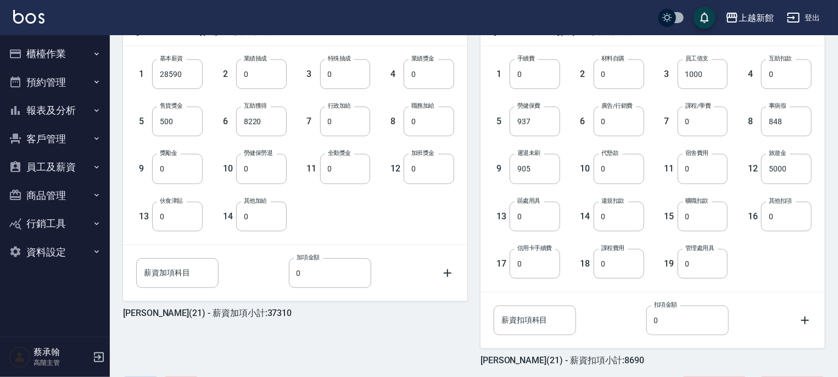
scroll to position [337, 0]
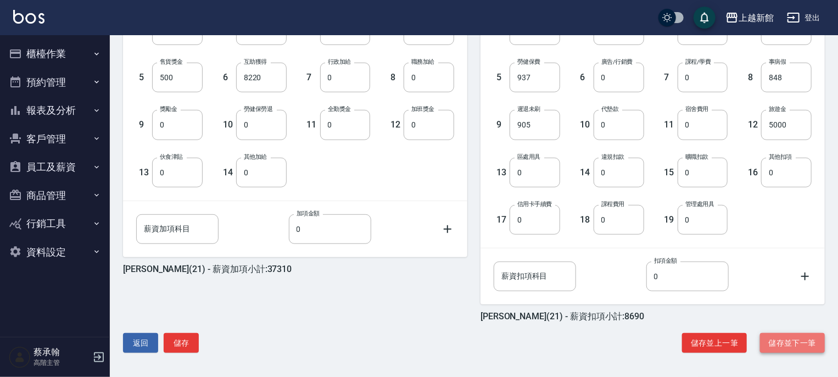
click at [772, 341] on button "儲存並下一筆" at bounding box center [792, 343] width 65 height 20
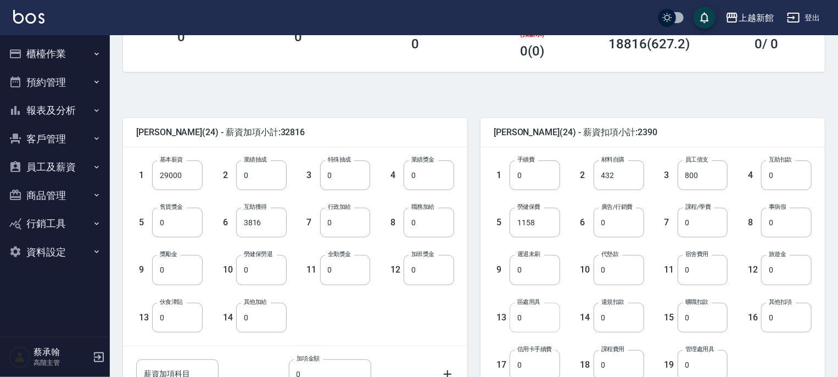
scroll to position [220, 0]
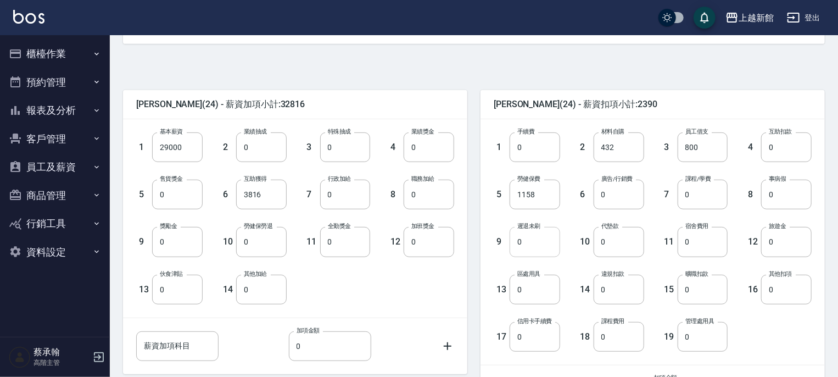
click at [531, 242] on input "0" at bounding box center [535, 242] width 51 height 30
type input "230"
click at [778, 195] on input "0" at bounding box center [786, 195] width 51 height 30
type input "636"
click at [779, 246] on input "0" at bounding box center [786, 242] width 51 height 30
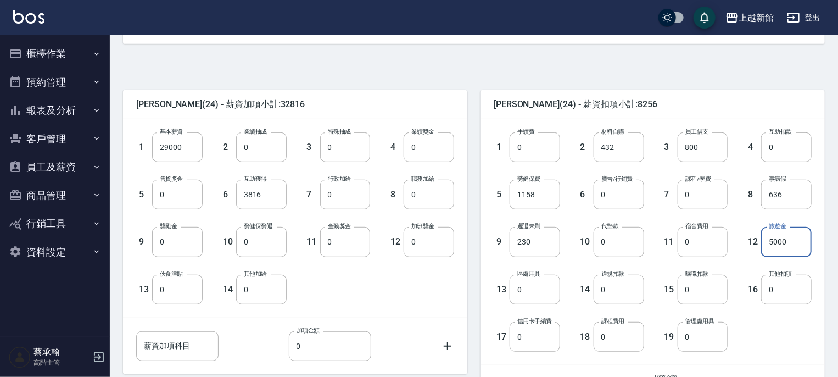
type input "5000"
click at [729, 278] on div "16 其他扣項 0 其他扣項" at bounding box center [770, 280] width 84 height 47
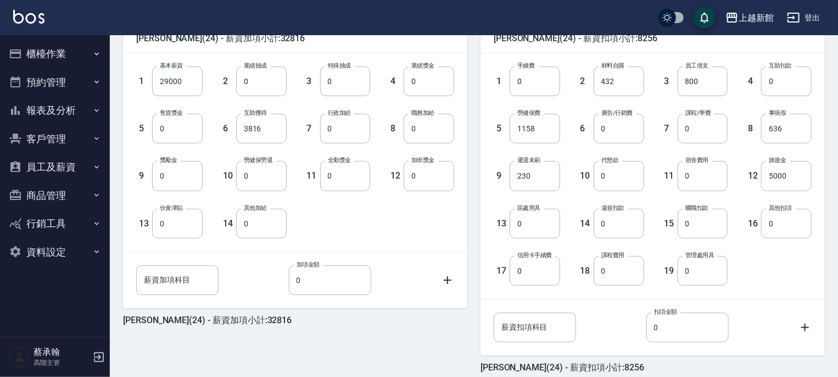
scroll to position [337, 0]
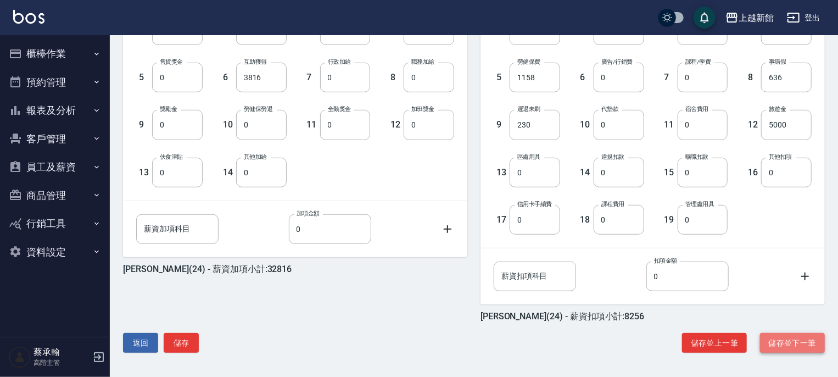
click at [793, 345] on button "儲存並下一筆" at bounding box center [792, 343] width 65 height 20
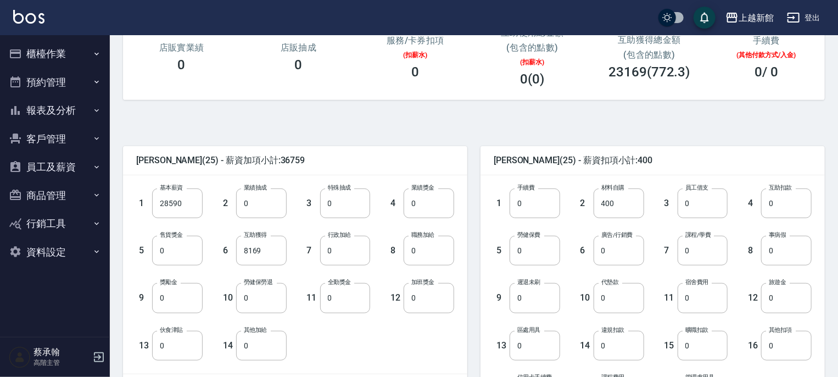
scroll to position [165, 0]
click at [792, 249] on input "0" at bounding box center [786, 250] width 51 height 30
type input "106"
click at [771, 304] on input "0" at bounding box center [786, 297] width 51 height 30
type input "5000"
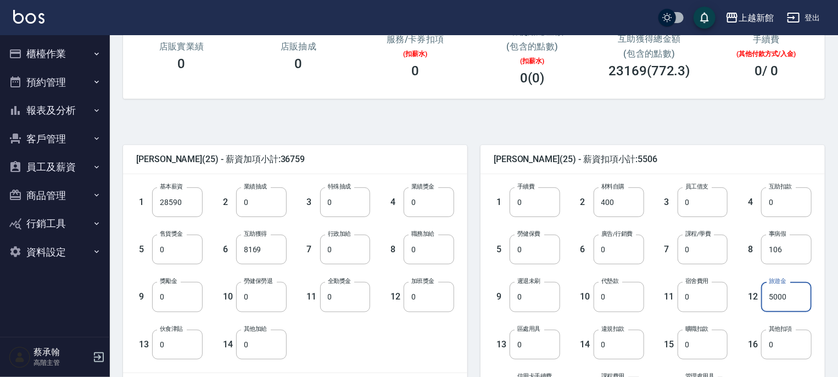
click at [741, 271] on div "12 旅遊金 5000 旅遊金" at bounding box center [770, 287] width 84 height 47
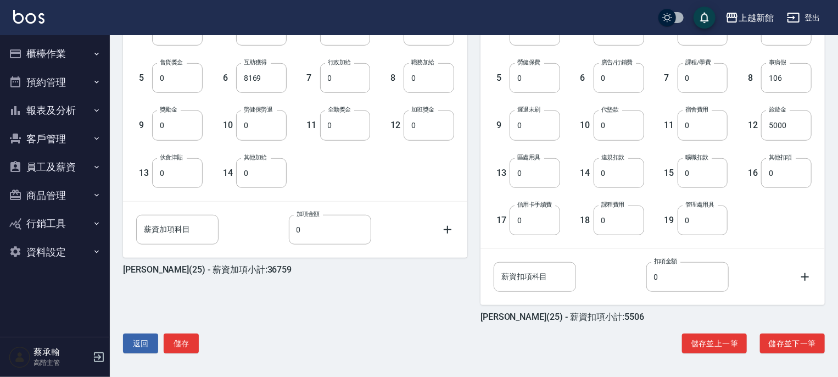
scroll to position [337, 0]
drag, startPoint x: 785, startPoint y: 345, endPoint x: 779, endPoint y: 345, distance: 6.1
click at [784, 345] on button "儲存並下一筆" at bounding box center [792, 343] width 65 height 20
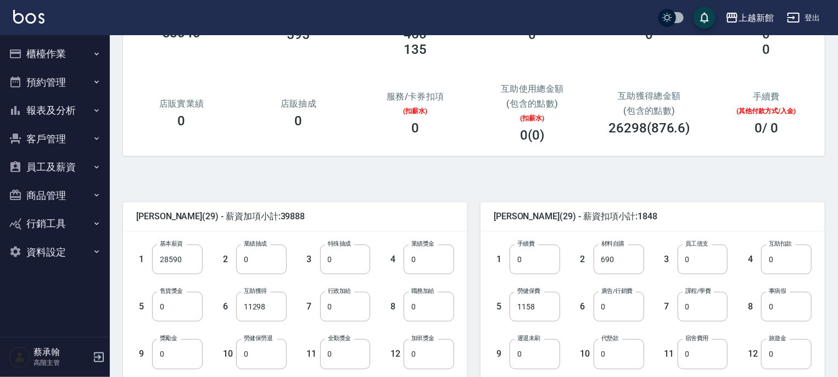
scroll to position [165, 0]
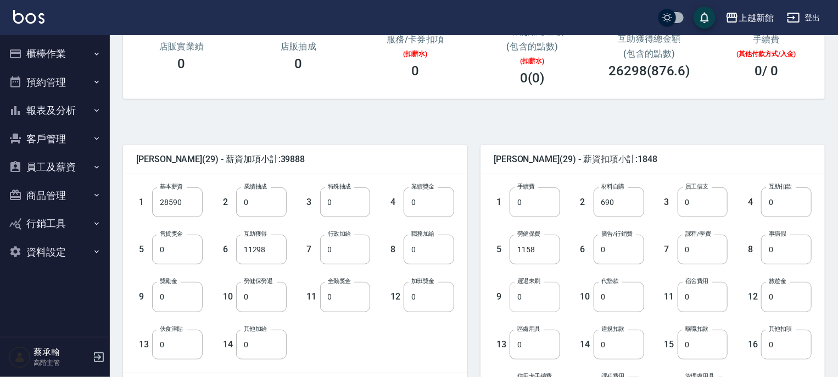
click at [529, 295] on input "0" at bounding box center [535, 297] width 51 height 30
type input "75"
click at [779, 252] on input "0" at bounding box center [786, 250] width 51 height 30
type input "2012"
click at [786, 300] on input "0" at bounding box center [786, 297] width 51 height 30
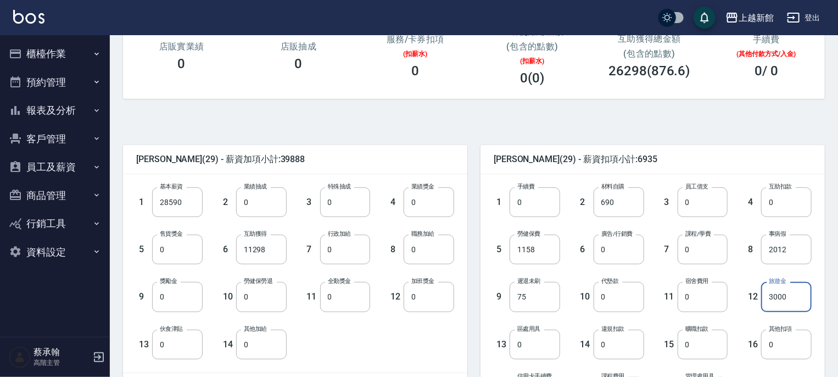
type input "3000"
click at [417, 148] on div "[PERSON_NAME](29) - 薪資加項小計:39888" at bounding box center [295, 159] width 344 height 29
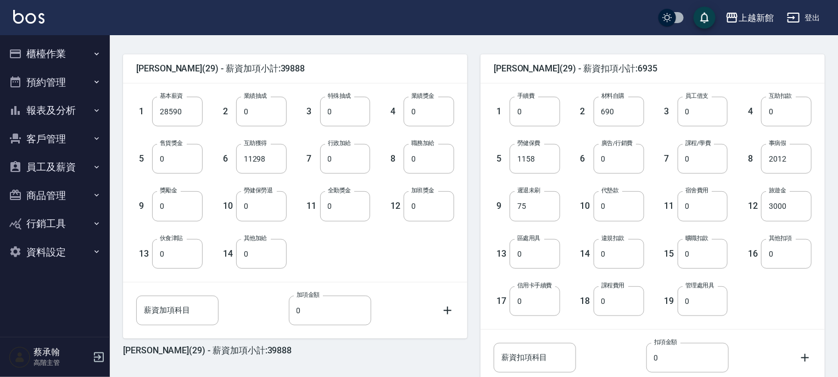
scroll to position [337, 0]
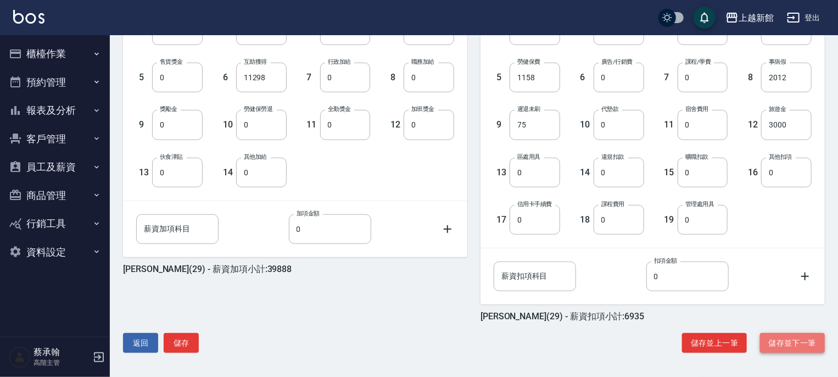
click at [783, 337] on button "儲存並下一筆" at bounding box center [792, 343] width 65 height 20
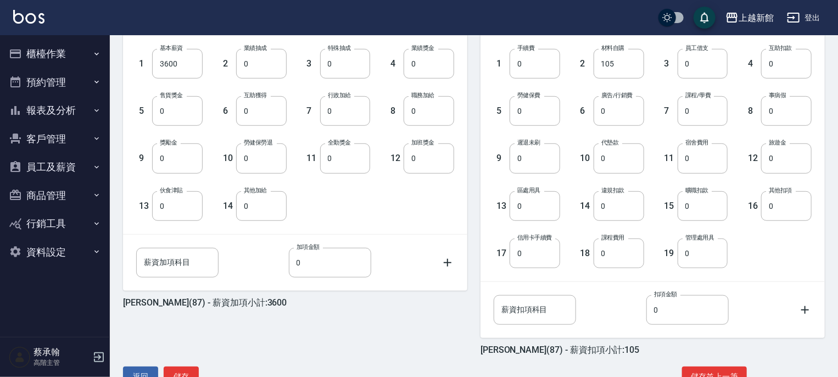
scroll to position [330, 0]
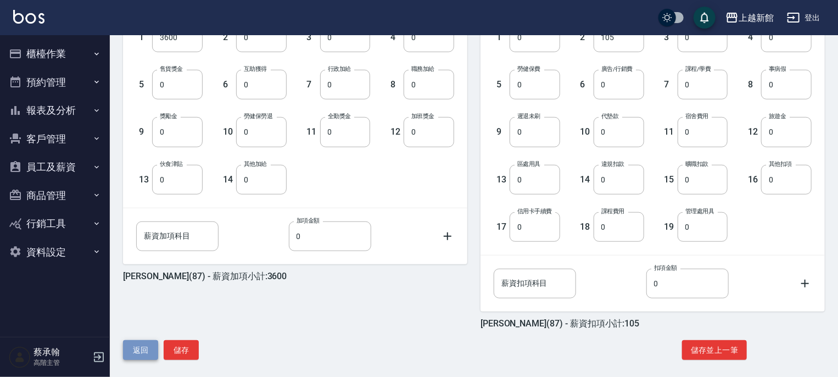
click at [136, 347] on button "返回" at bounding box center [140, 350] width 35 height 20
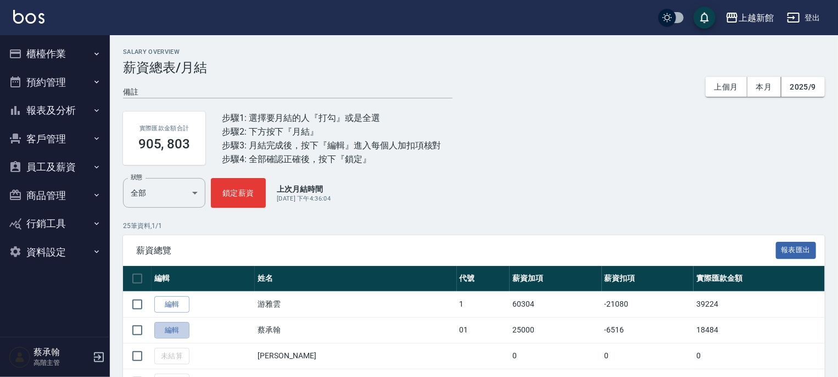
click at [178, 330] on link "編輯" at bounding box center [171, 330] width 35 height 17
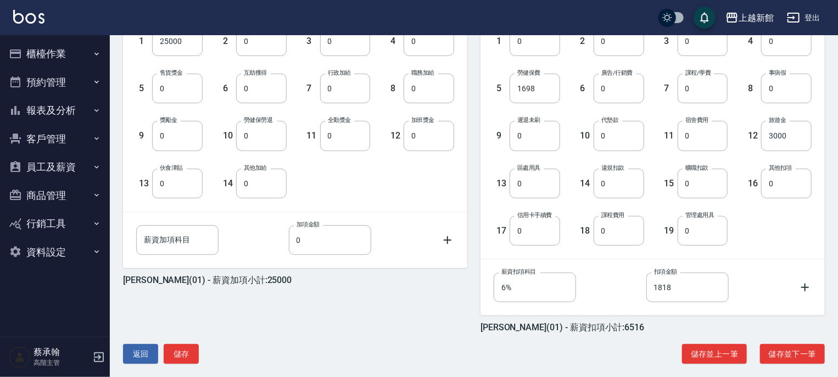
scroll to position [330, 0]
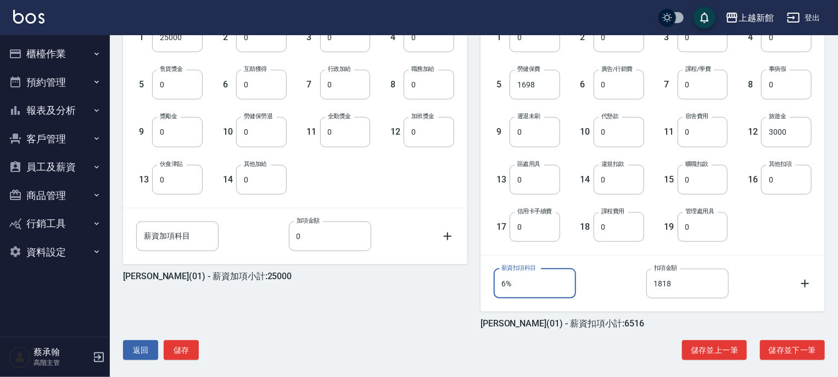
click at [523, 284] on input "6%" at bounding box center [535, 284] width 82 height 30
click at [805, 281] on icon at bounding box center [805, 284] width 8 height 8
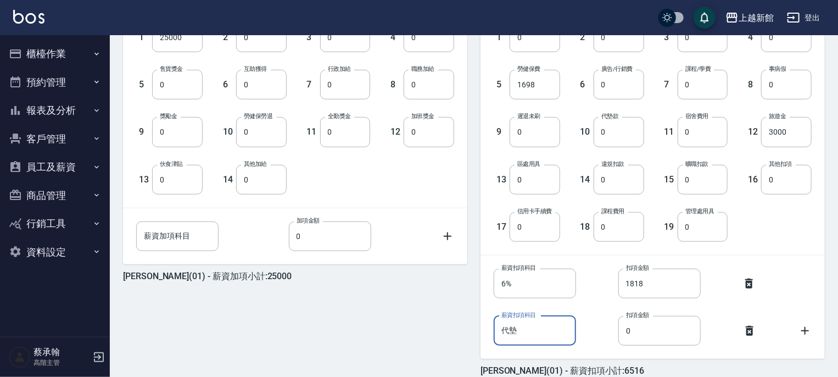
type input "代"
drag, startPoint x: 546, startPoint y: 329, endPoint x: 496, endPoint y: 326, distance: 49.5
click at [496, 326] on input "大陸上課費用" at bounding box center [535, 331] width 82 height 30
type input "大陸上課費用"
click at [655, 341] on input "0" at bounding box center [659, 331] width 82 height 30
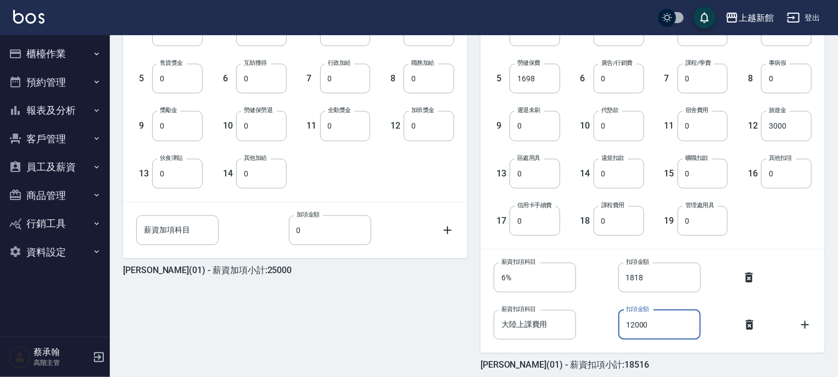
scroll to position [384, 0]
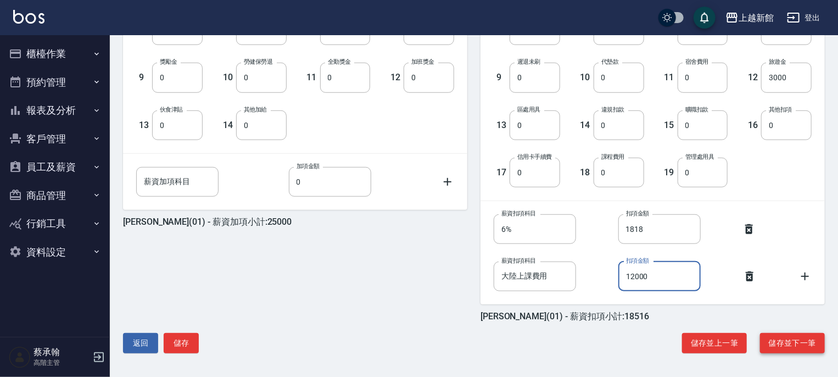
type input "12000"
click at [780, 341] on button "儲存並下一筆" at bounding box center [792, 343] width 65 height 20
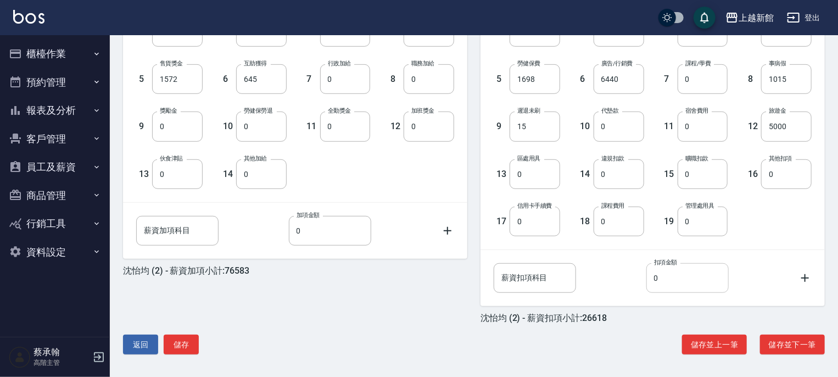
scroll to position [337, 0]
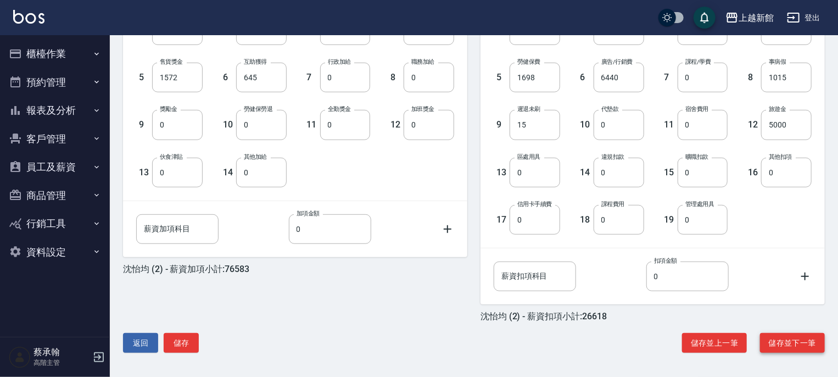
click at [783, 346] on button "儲存並下一筆" at bounding box center [792, 343] width 65 height 20
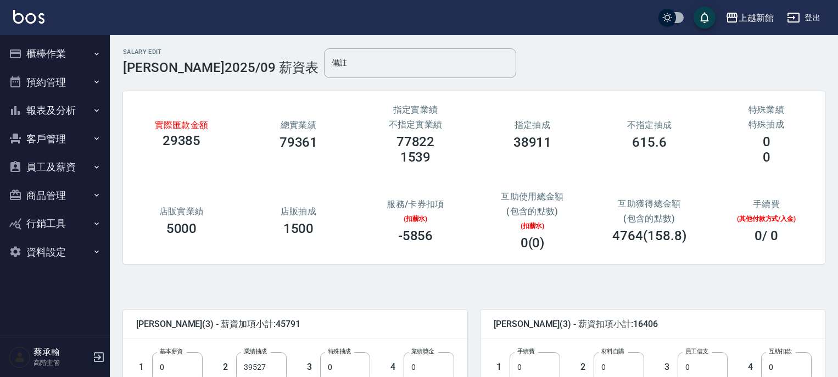
scroll to position [337, 0]
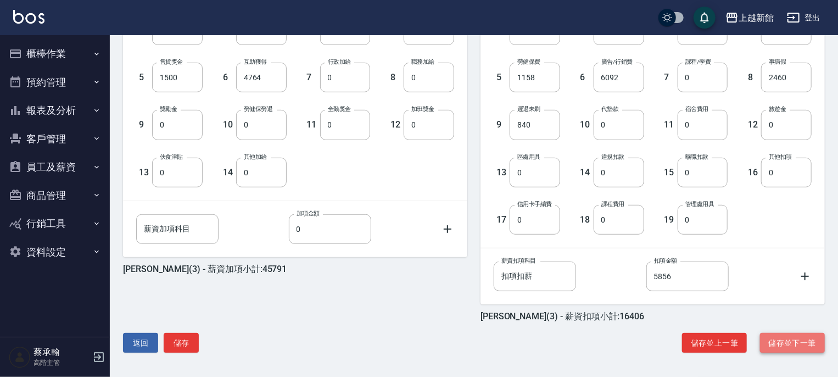
click at [777, 347] on button "儲存並下一筆" at bounding box center [792, 343] width 65 height 20
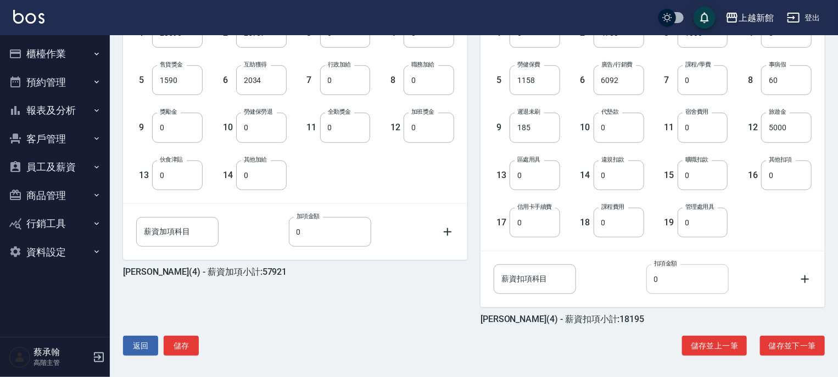
scroll to position [337, 0]
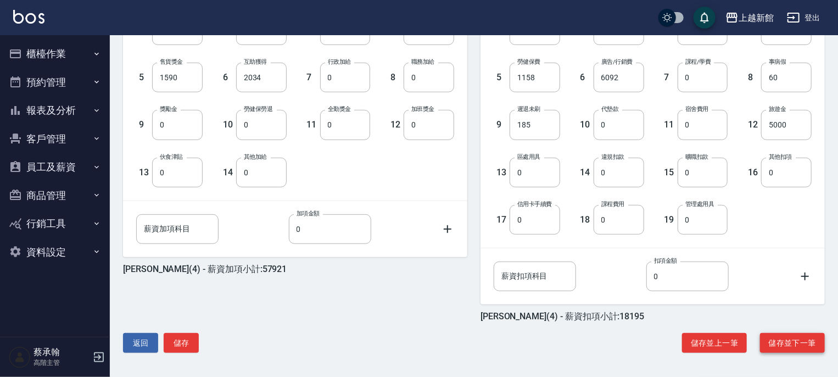
click at [794, 341] on button "儲存並下一筆" at bounding box center [792, 343] width 65 height 20
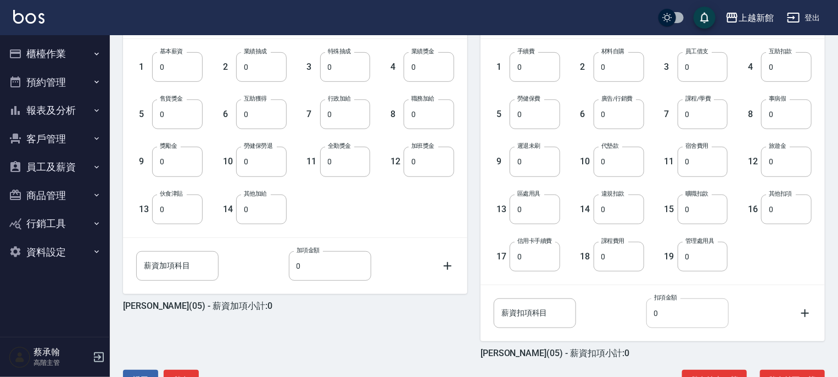
scroll to position [337, 0]
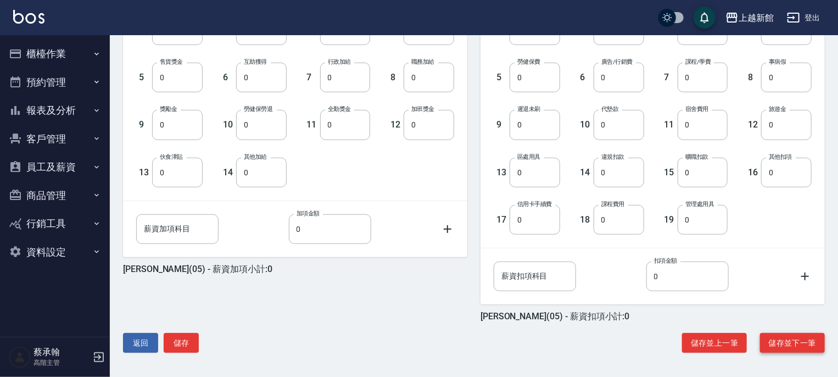
click at [794, 339] on button "儲存並下一筆" at bounding box center [792, 343] width 65 height 20
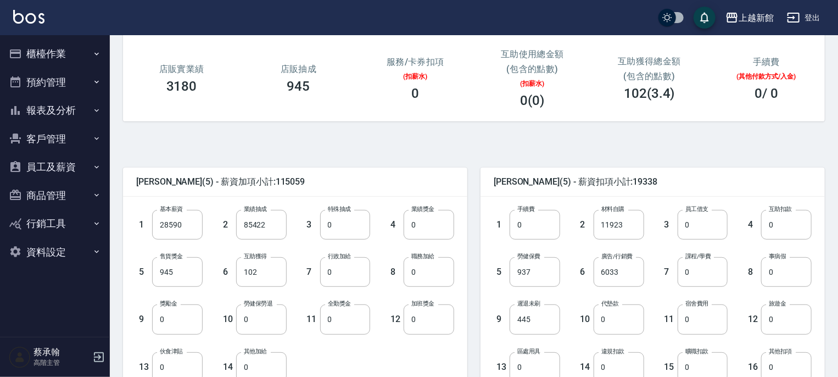
scroll to position [337, 0]
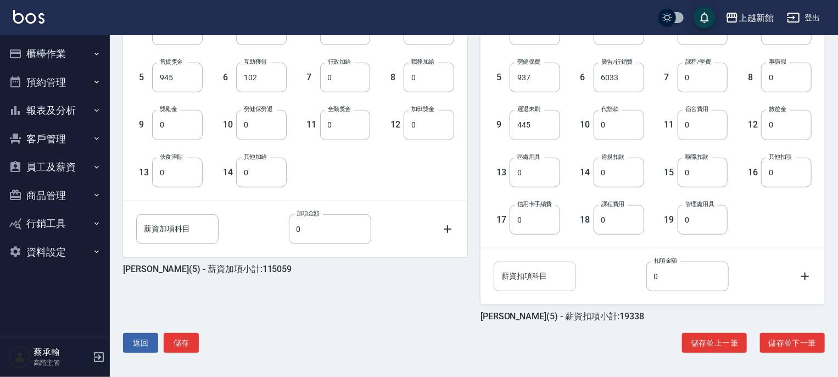
click at [546, 278] on input "薪資扣項科目" at bounding box center [535, 276] width 82 height 30
paste input "大陸上課費用"
type input "大陸上課費用"
click at [665, 271] on input "0" at bounding box center [687, 276] width 82 height 30
type input "18000"
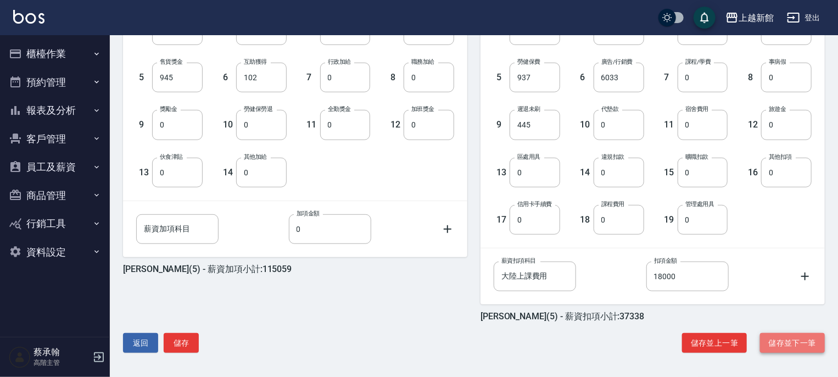
click at [792, 347] on button "儲存並下一筆" at bounding box center [792, 343] width 65 height 20
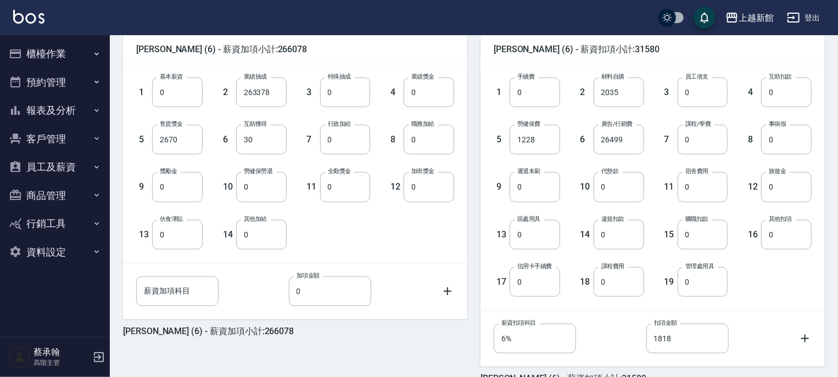
scroll to position [337, 0]
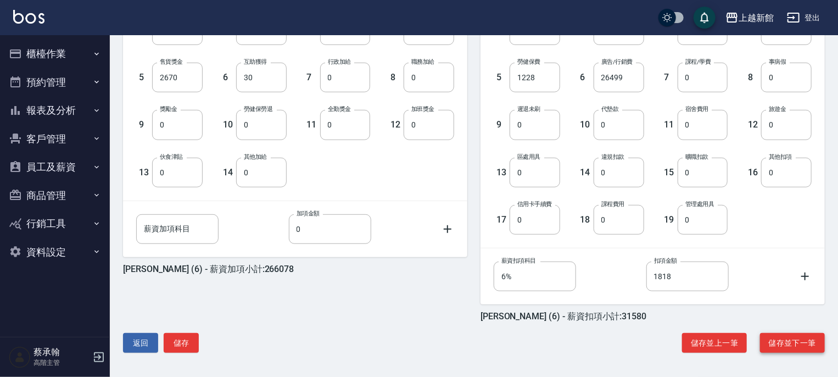
click at [791, 343] on button "儲存並下一筆" at bounding box center [792, 343] width 65 height 20
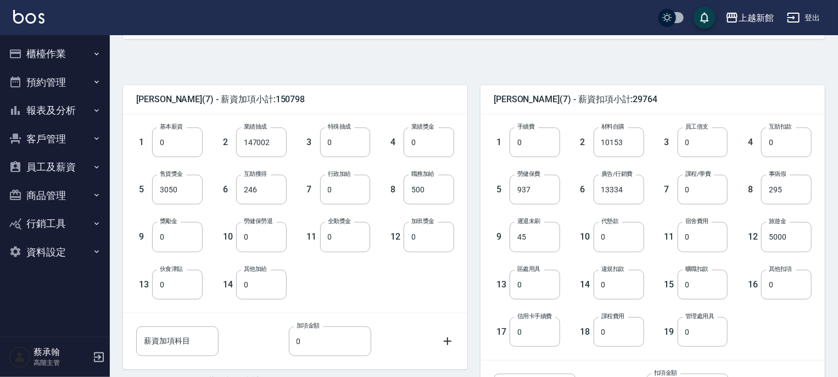
scroll to position [275, 0]
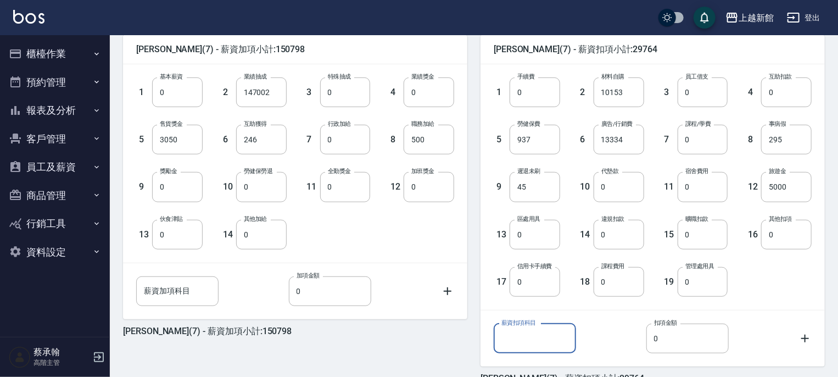
click at [554, 348] on input "薪資扣項科目" at bounding box center [535, 338] width 82 height 30
paste input "大陸上課費用"
type input "大陸上課費用"
drag, startPoint x: 679, startPoint y: 340, endPoint x: 688, endPoint y: 337, distance: 9.7
click at [679, 340] on input "0" at bounding box center [687, 338] width 82 height 30
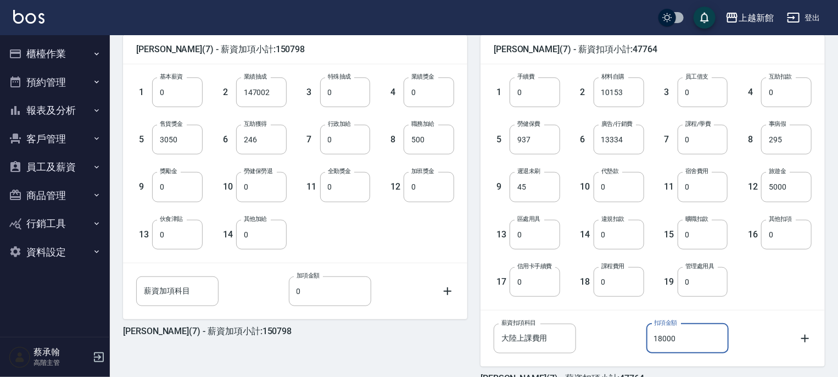
type input "18000"
click at [745, 309] on div "薪資扣項科目 大陸上課費用 薪資扣項科目 扣項金額 18000 扣項金額" at bounding box center [644, 329] width 336 height 47
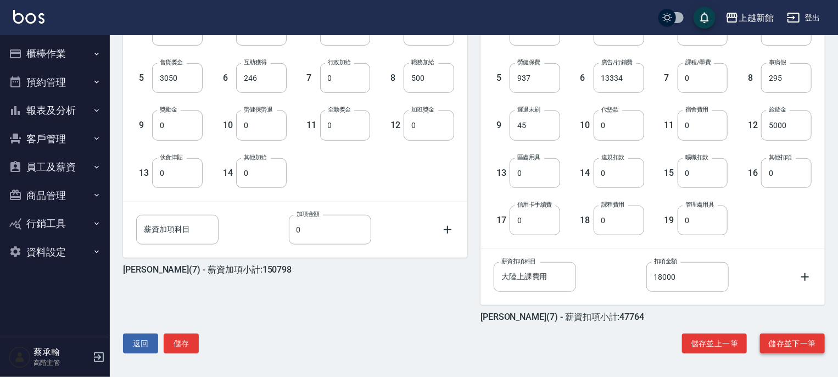
scroll to position [337, 0]
click at [791, 345] on button "儲存並下一筆" at bounding box center [792, 343] width 65 height 20
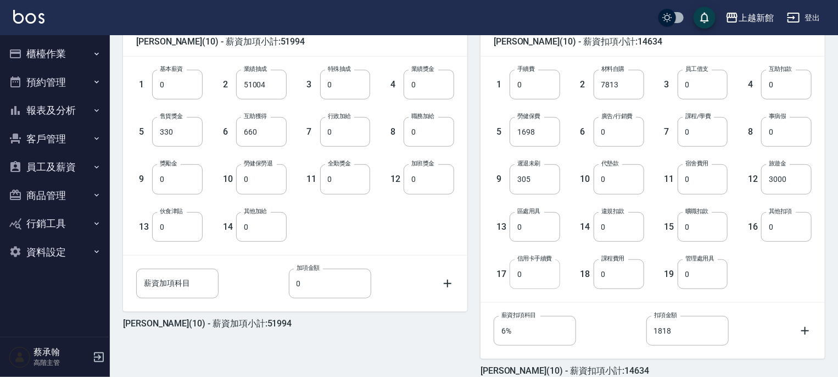
scroll to position [337, 0]
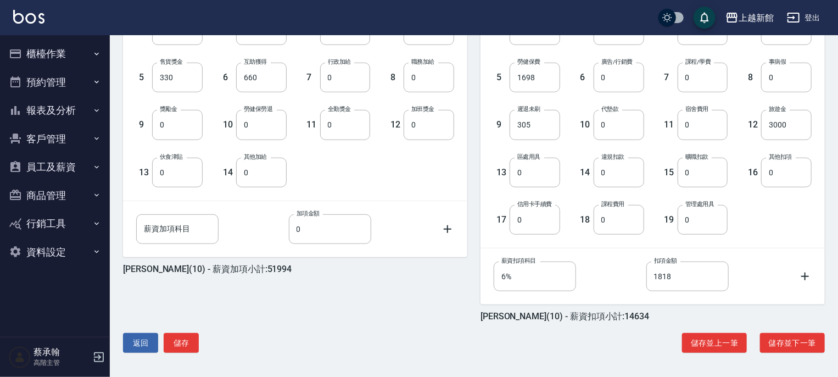
click at [803, 276] on icon at bounding box center [805, 276] width 13 height 13
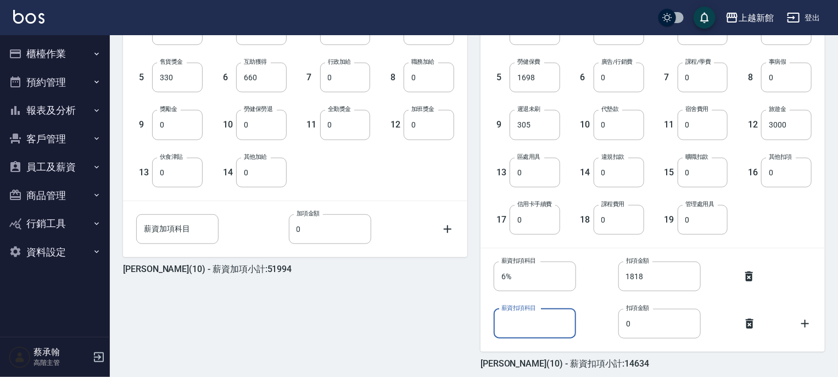
click at [505, 324] on input "薪資扣項科目" at bounding box center [535, 324] width 82 height 30
type input "大陸上課費用(1)"
click at [635, 325] on input "0" at bounding box center [659, 324] width 82 height 30
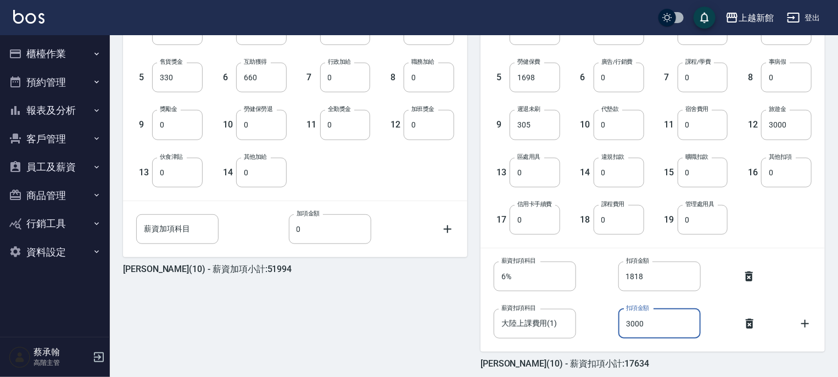
type input "3000"
click at [760, 225] on div "1 手續費 0 手續費 2 材料自購 7813 材料自購 3 員工借支 0 員工借支 4 互助扣款 0 互助扣款 5 勞健保費 1698 勞健保費 6 廣告/…" at bounding box center [644, 116] width 336 height 237
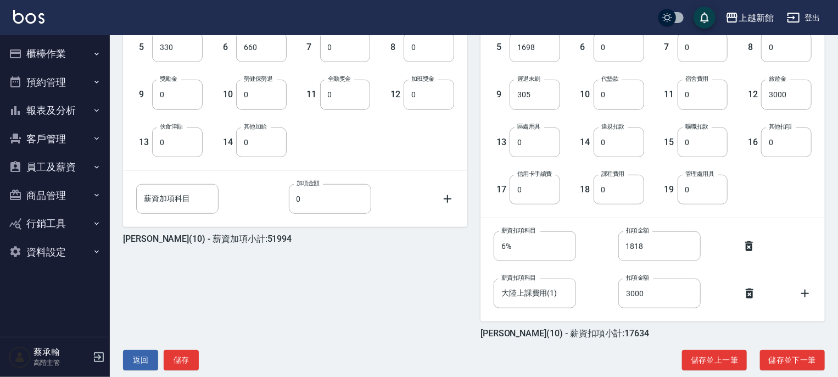
scroll to position [384, 0]
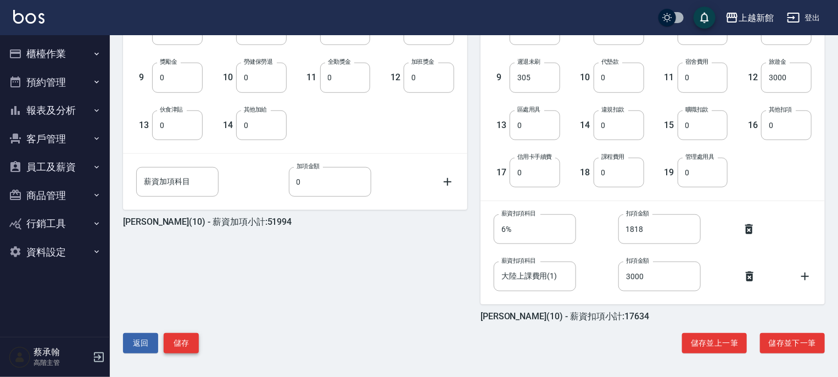
click at [186, 344] on button "儲存" at bounding box center [181, 343] width 35 height 20
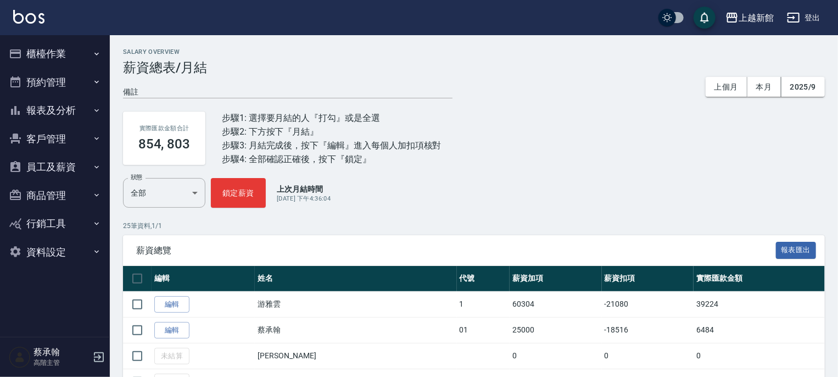
click at [68, 110] on button "報表及分析" at bounding box center [54, 110] width 101 height 29
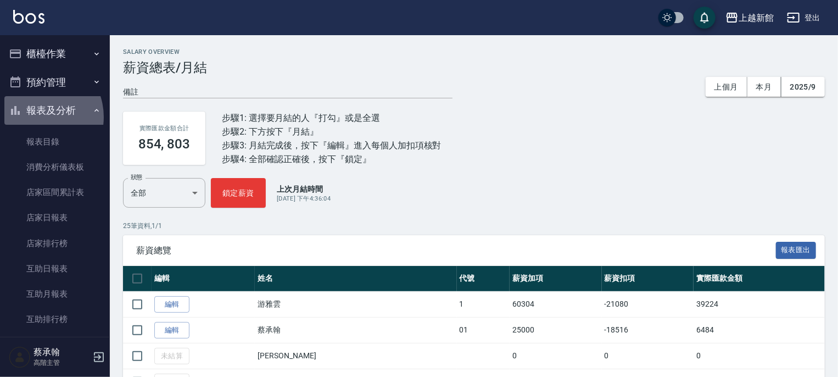
click at [36, 117] on button "報表及分析" at bounding box center [54, 110] width 101 height 29
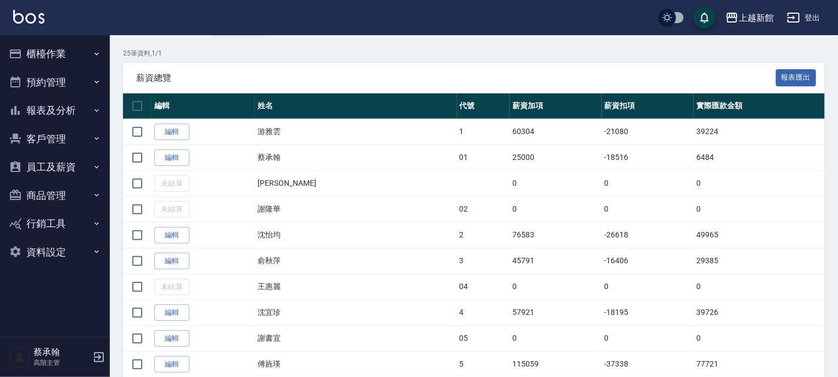
scroll to position [384, 0]
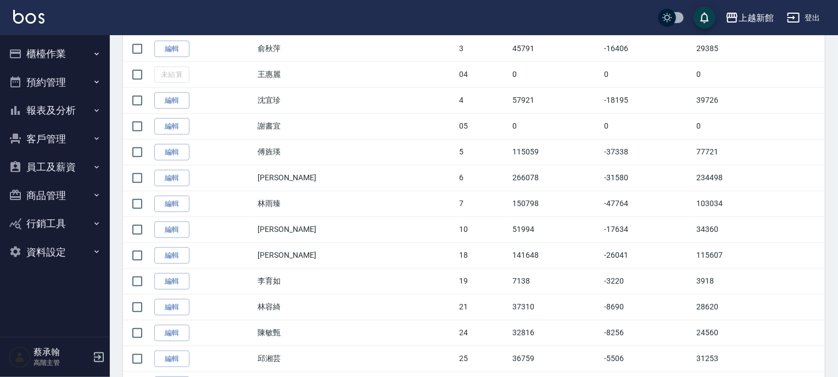
click at [50, 114] on button "報表及分析" at bounding box center [54, 110] width 101 height 29
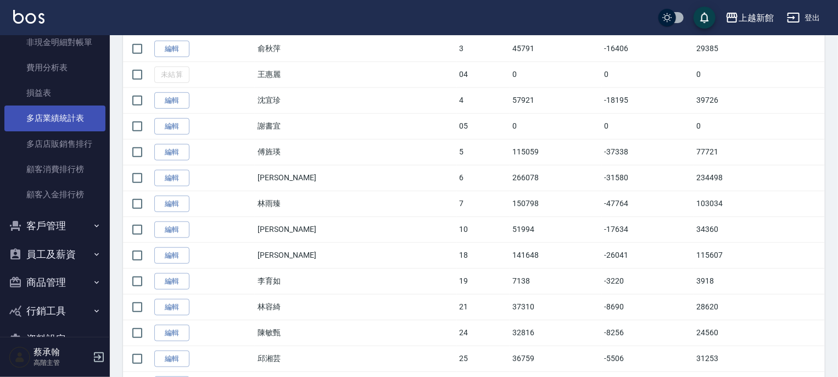
scroll to position [989, 0]
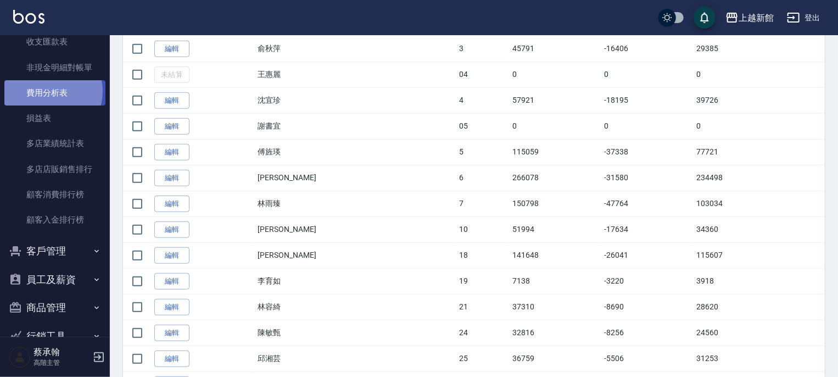
click at [48, 91] on link "費用分析表" at bounding box center [54, 92] width 101 height 25
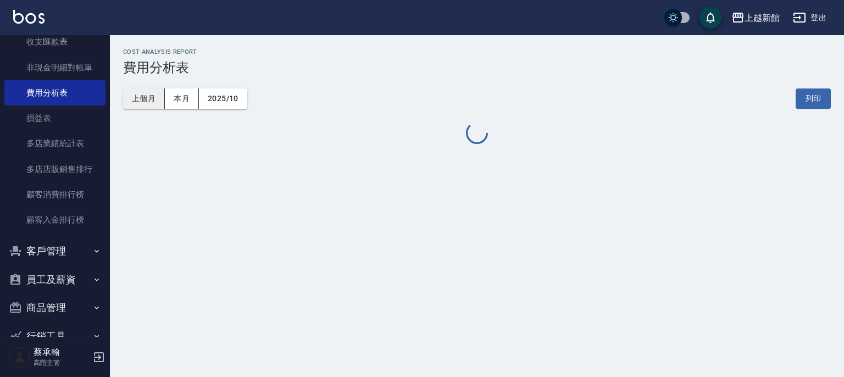
click at [142, 97] on button "上個月" at bounding box center [144, 98] width 42 height 20
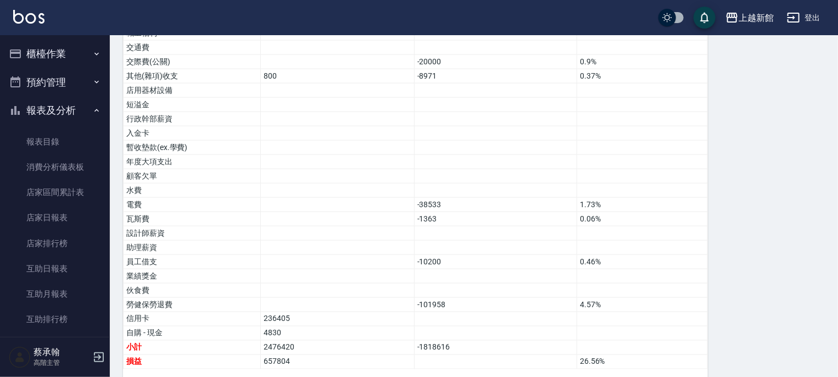
click at [46, 119] on button "報表及分析" at bounding box center [54, 110] width 101 height 29
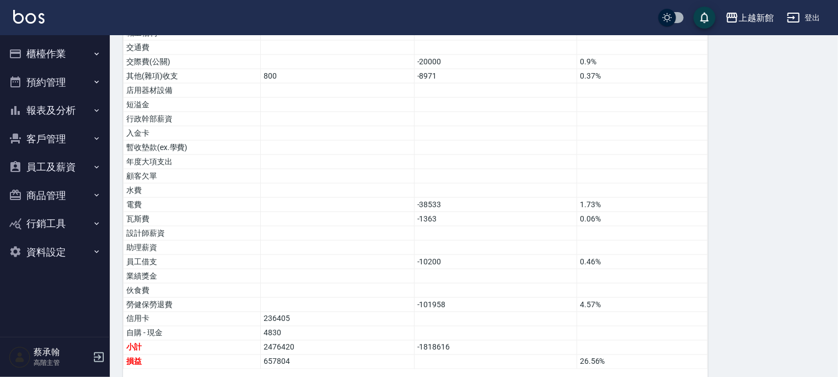
click at [51, 172] on button "員工及薪資" at bounding box center [54, 167] width 101 height 29
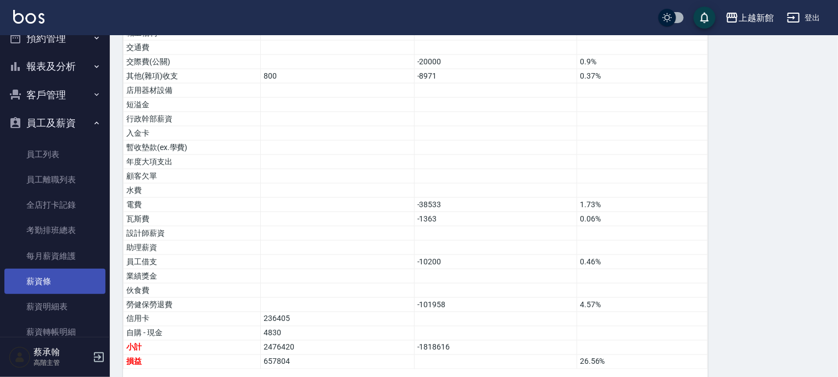
scroll to position [154, 0]
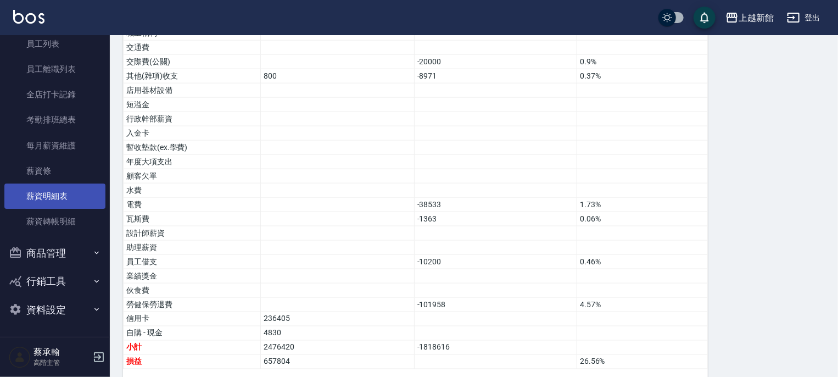
click at [57, 200] on link "薪資明細表" at bounding box center [54, 195] width 101 height 25
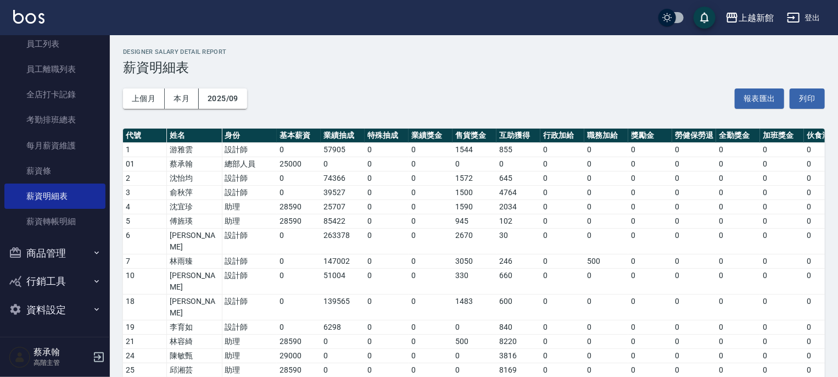
scroll to position [277, 0]
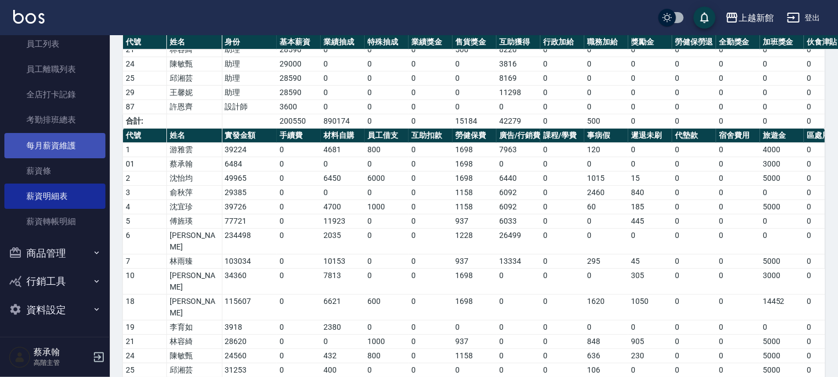
click at [57, 149] on link "每月薪資維護" at bounding box center [54, 145] width 101 height 25
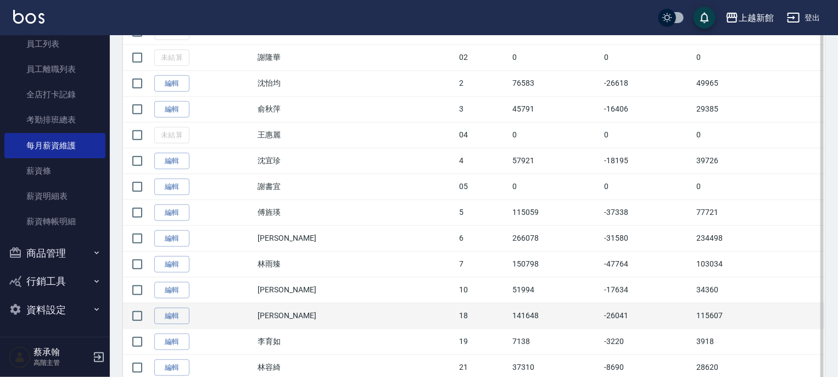
scroll to position [384, 0]
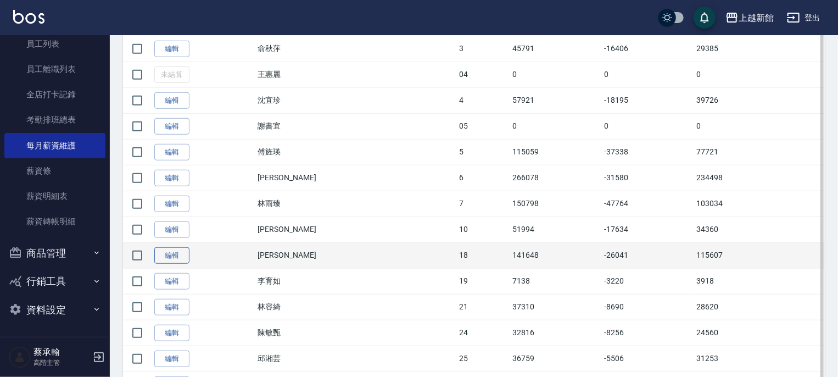
click at [173, 259] on link "編輯" at bounding box center [171, 255] width 35 height 17
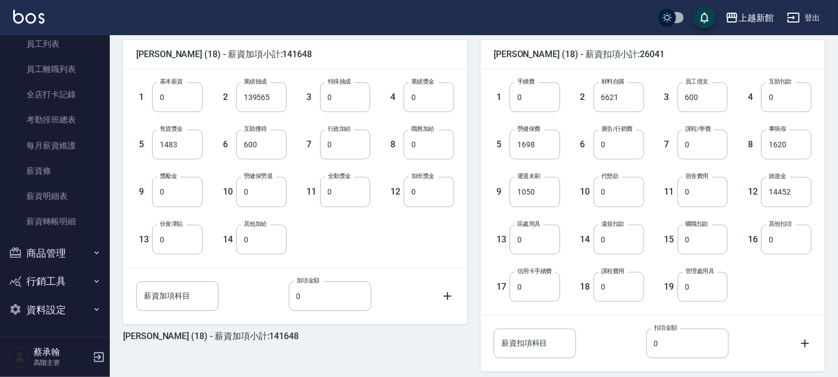
scroll to position [275, 0]
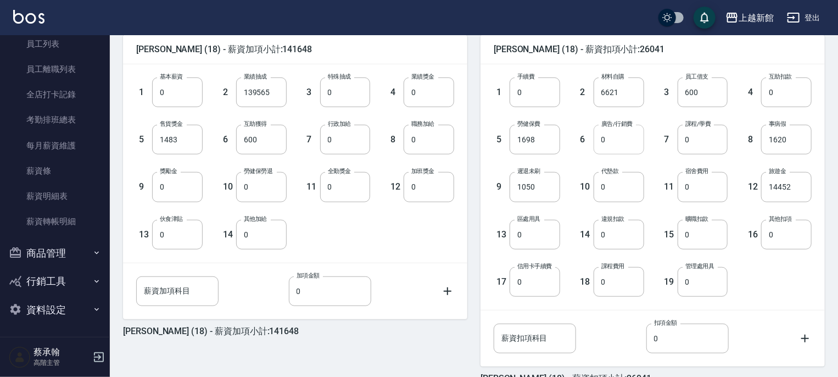
click at [626, 144] on input "0" at bounding box center [619, 140] width 51 height 30
type input "14452"
click at [774, 184] on input "14452" at bounding box center [786, 187] width 51 height 30
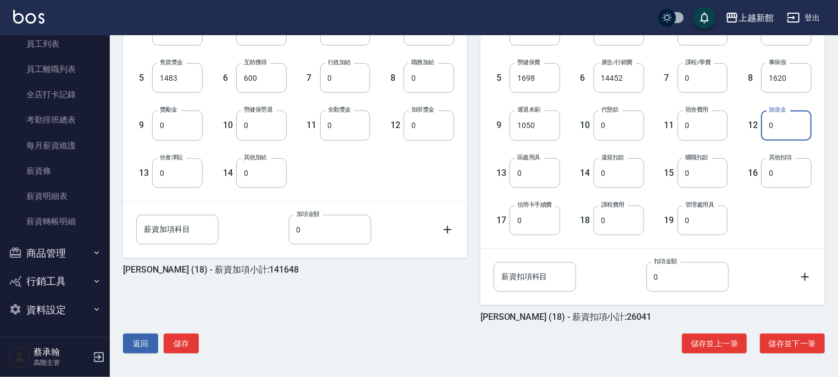
scroll to position [337, 0]
type input "0"
click at [180, 349] on button "儲存" at bounding box center [181, 343] width 35 height 20
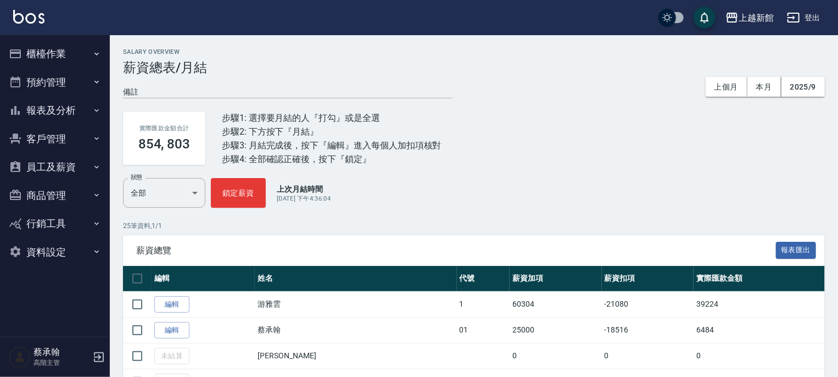
click at [62, 165] on button "員工及薪資" at bounding box center [54, 167] width 101 height 29
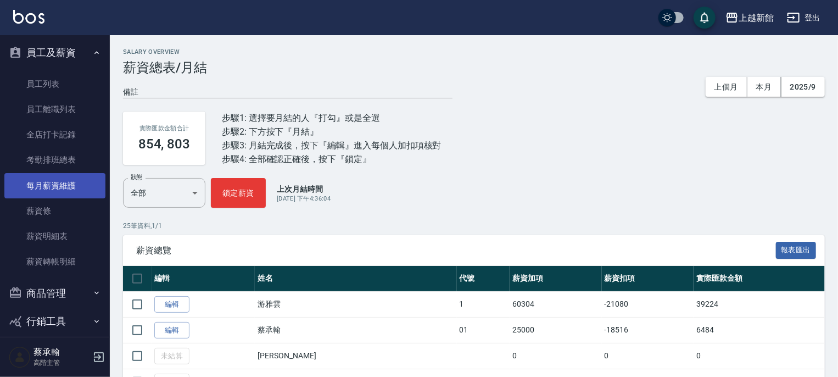
scroll to position [154, 0]
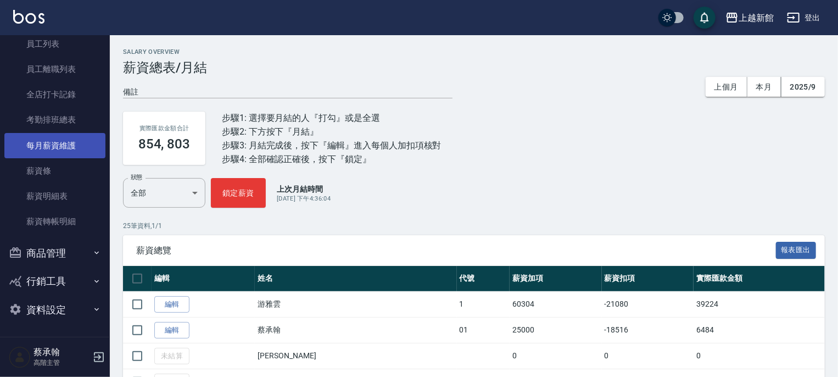
click at [66, 146] on link "每月薪資維護" at bounding box center [54, 145] width 101 height 25
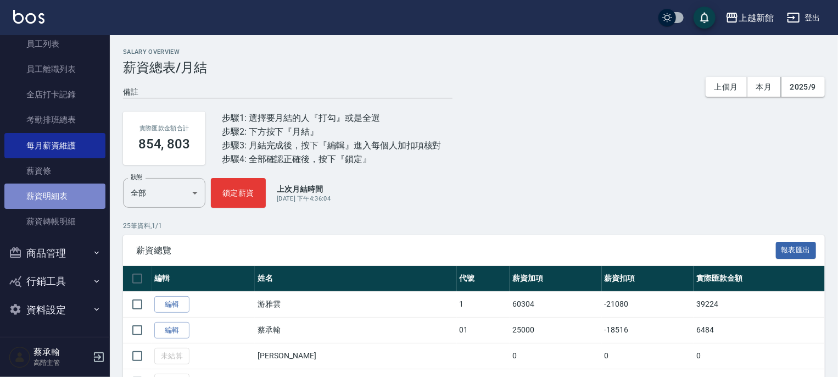
click at [60, 195] on link "薪資明細表" at bounding box center [54, 195] width 101 height 25
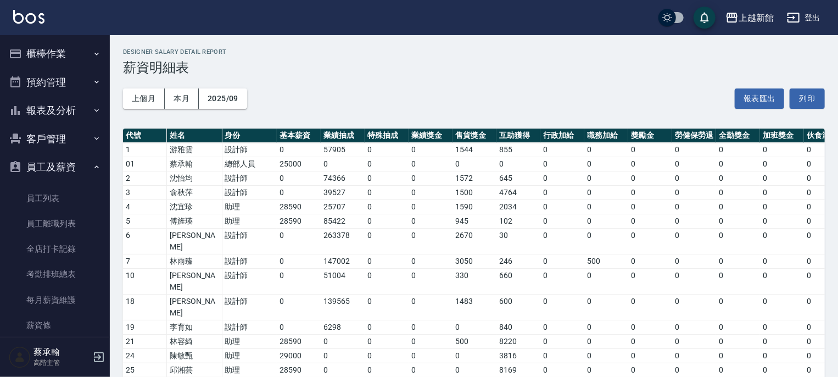
click at [44, 59] on button "櫃檯作業" at bounding box center [54, 54] width 101 height 29
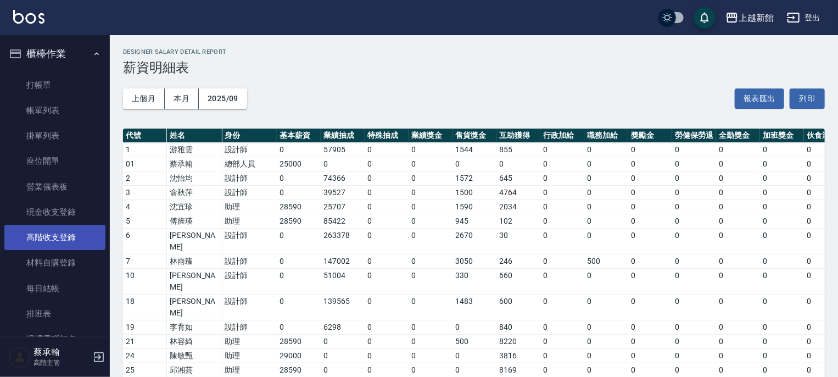
click at [53, 236] on link "高階收支登錄" at bounding box center [54, 237] width 101 height 25
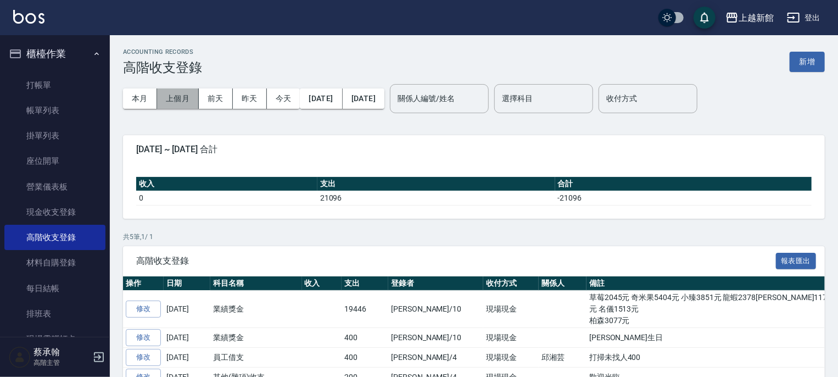
click at [179, 96] on button "上個月" at bounding box center [178, 98] width 42 height 20
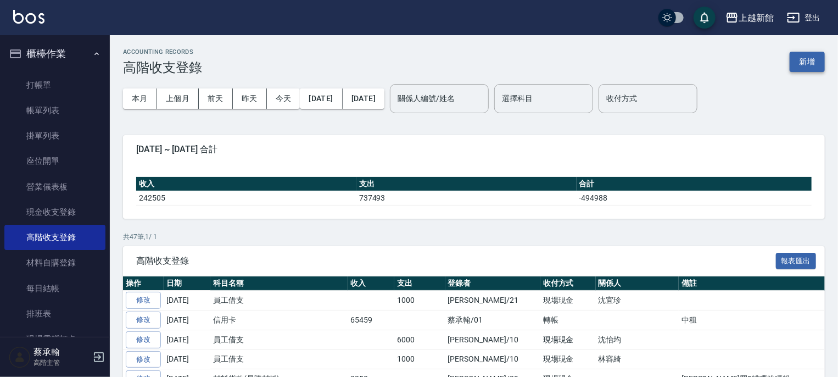
click at [795, 65] on button "新增" at bounding box center [807, 62] width 35 height 20
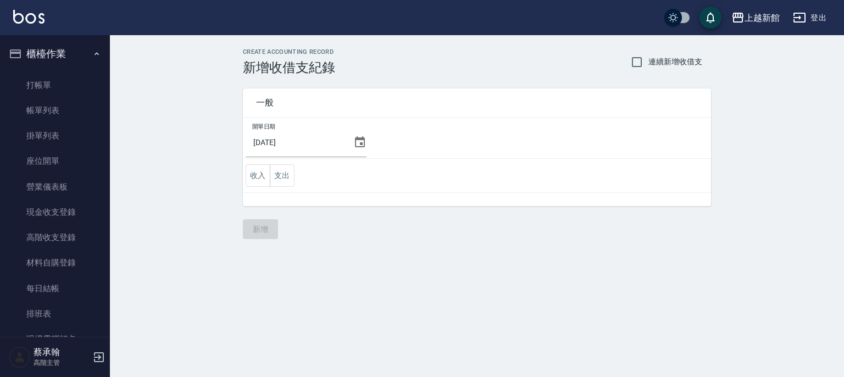
click at [362, 138] on icon at bounding box center [360, 141] width 10 height 11
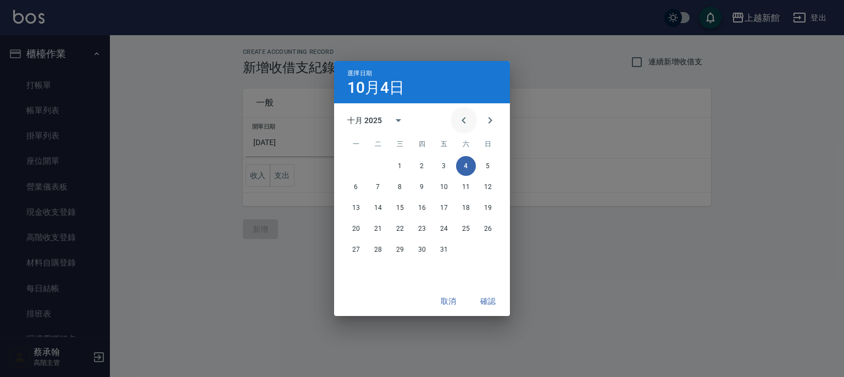
click at [460, 121] on icon "Previous month" at bounding box center [463, 120] width 13 height 13
click at [379, 249] on button "30" at bounding box center [378, 249] width 20 height 20
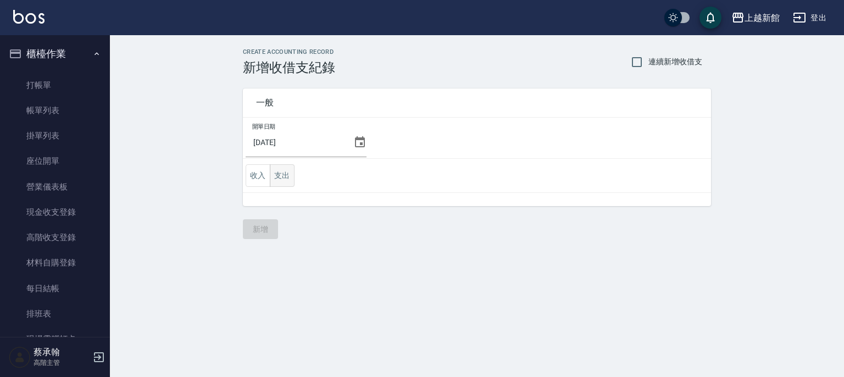
click at [281, 175] on button "支出" at bounding box center [282, 175] width 25 height 23
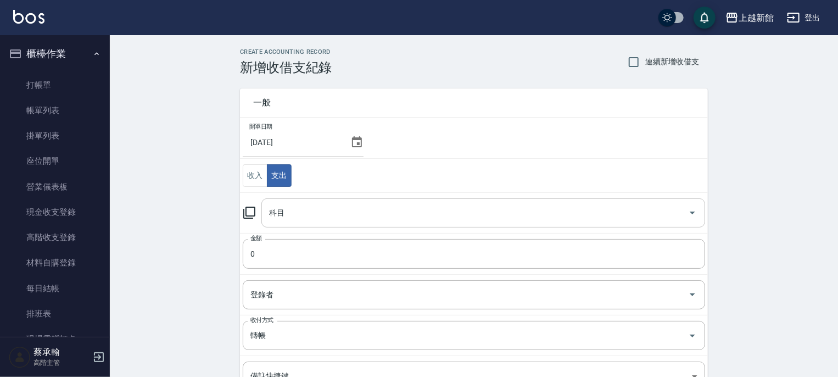
click at [323, 221] on input "科目" at bounding box center [474, 212] width 417 height 19
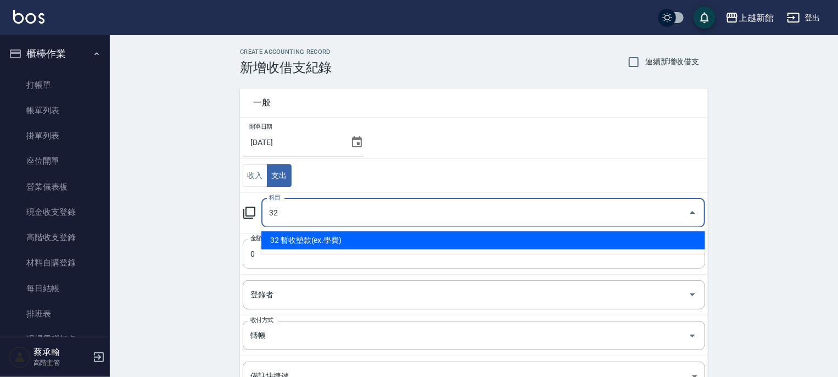
click at [308, 239] on li "32 暫收墊款(ex.學費)" at bounding box center [483, 240] width 444 height 18
type input "32 暫收墊款(ex.學費)"
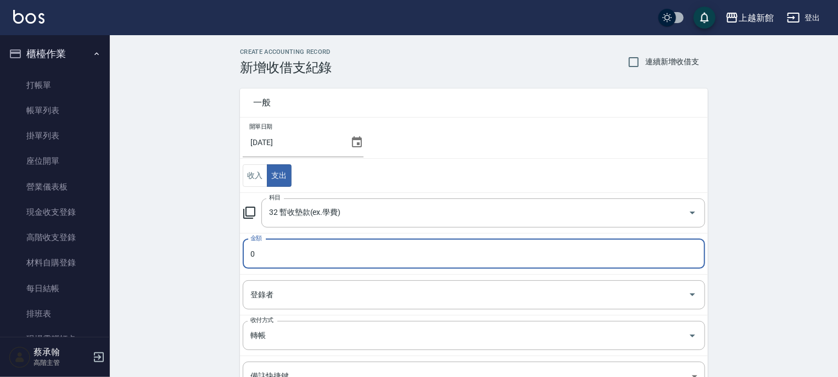
click at [300, 245] on input "0" at bounding box center [474, 254] width 462 height 30
drag, startPoint x: 260, startPoint y: 258, endPoint x: 236, endPoint y: 255, distance: 23.8
click at [237, 254] on div "一般 開單日期 [DATE] 收入 支出 科目 32 暫收墊款(ex.學費) 科目 金額 0 金額 登錄者 登錄者 收付方式 轉帳 收付方式 備註快捷鍵 ​ …" at bounding box center [467, 276] width 481 height 402
type input "43000"
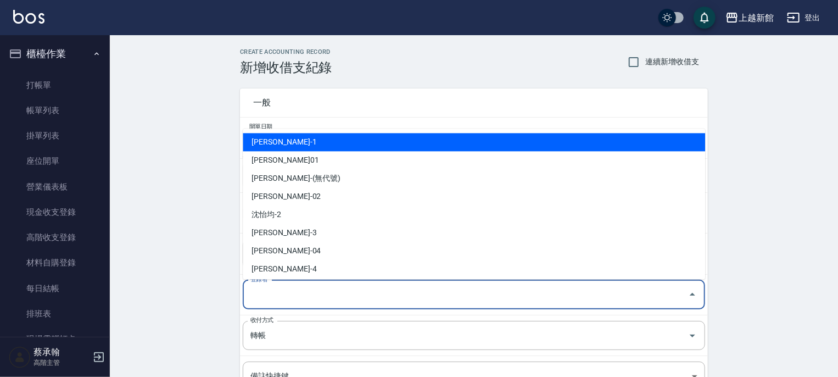
click at [291, 291] on input "登錄者" at bounding box center [466, 294] width 436 height 19
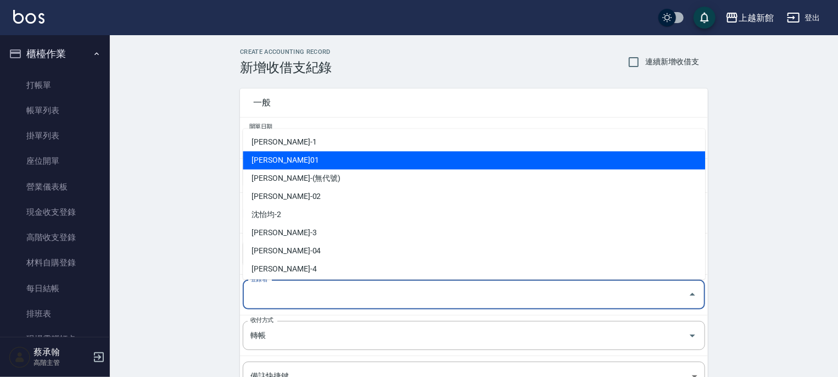
click at [272, 163] on li "[PERSON_NAME]01" at bounding box center [474, 160] width 462 height 18
type input "[PERSON_NAME]01"
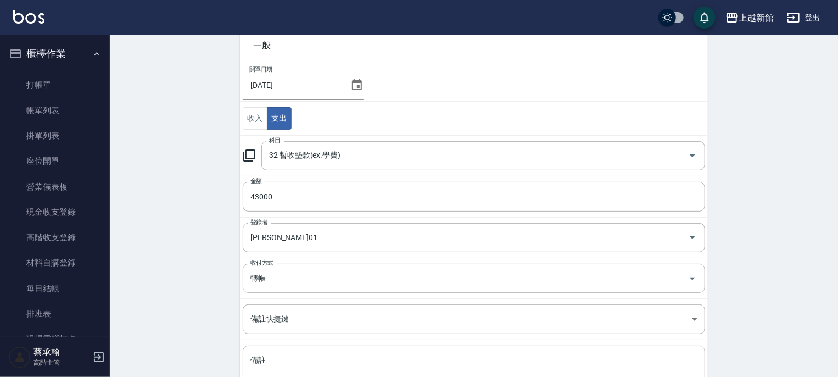
scroll to position [146, 0]
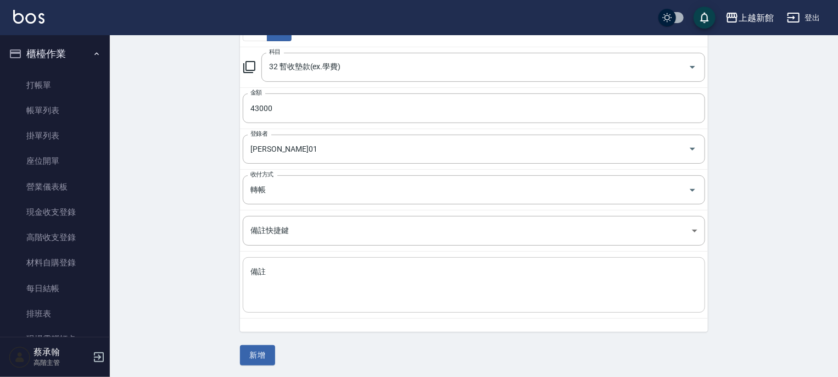
click at [298, 284] on textarea "備註" at bounding box center [473, 284] width 447 height 37
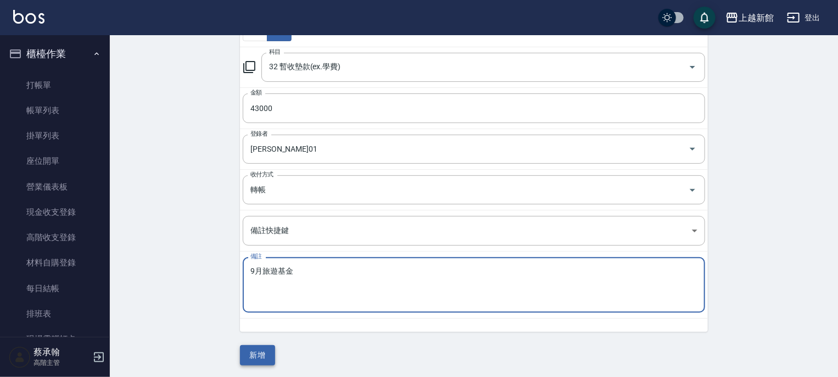
type textarea "9月旅遊基金"
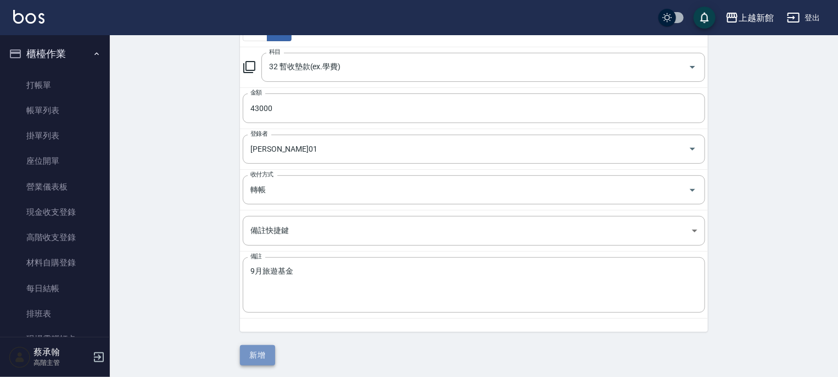
click at [263, 356] on button "新增" at bounding box center [257, 355] width 35 height 20
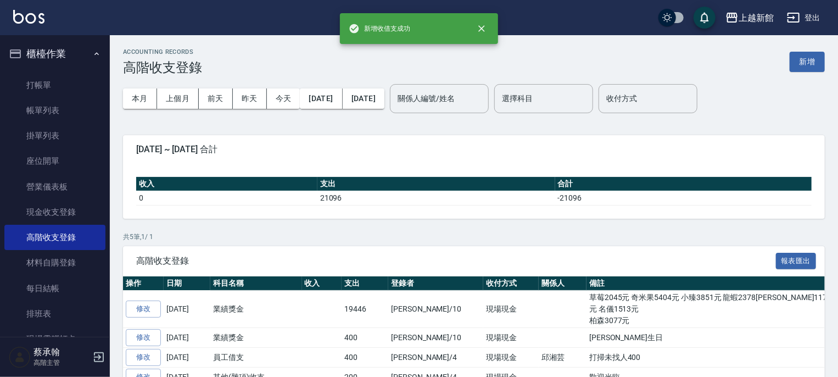
click at [41, 55] on button "櫃檯作業" at bounding box center [54, 54] width 101 height 29
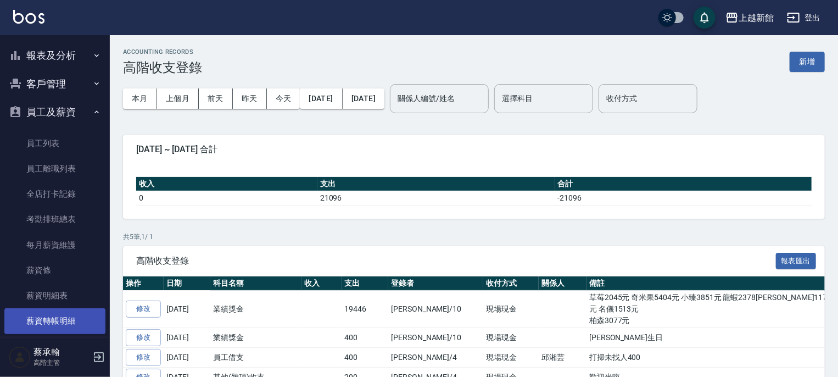
scroll to position [154, 0]
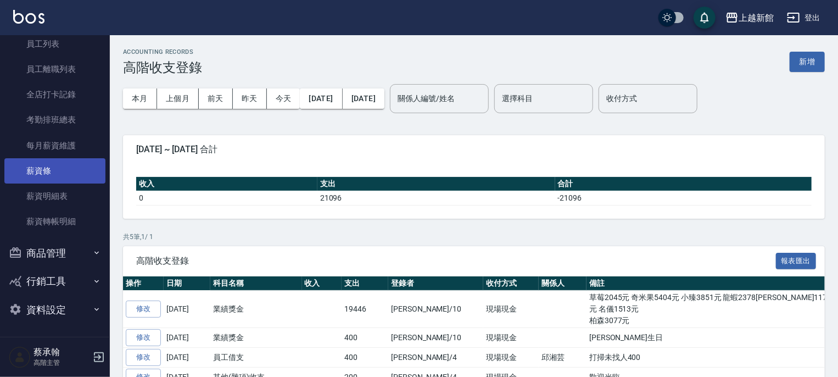
click at [47, 171] on link "薪資條" at bounding box center [54, 170] width 101 height 25
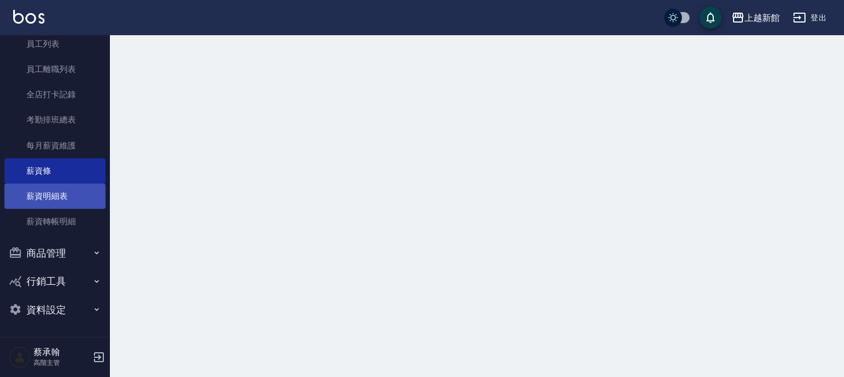
drag, startPoint x: 51, startPoint y: 195, endPoint x: 55, endPoint y: 190, distance: 6.6
click at [52, 195] on link "薪資明細表" at bounding box center [54, 195] width 101 height 25
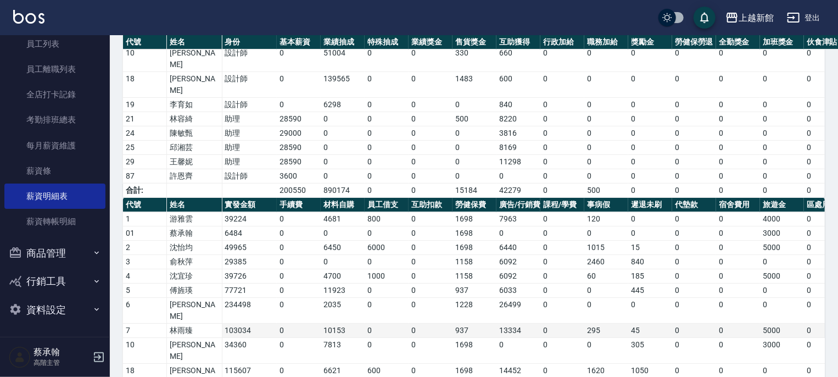
scroll to position [55, 0]
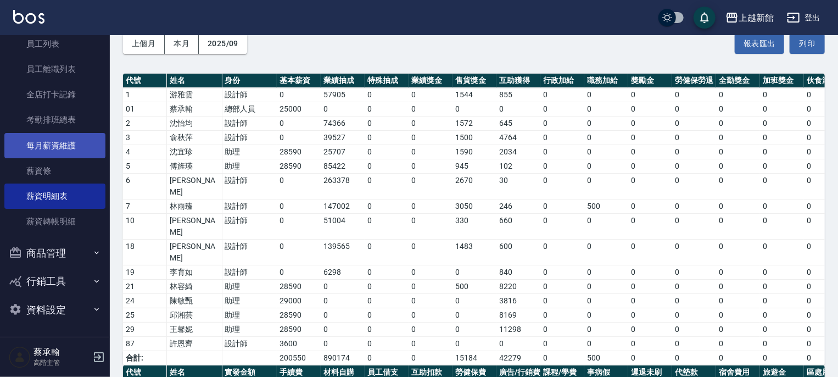
click at [57, 145] on link "每月薪資維護" at bounding box center [54, 145] width 101 height 25
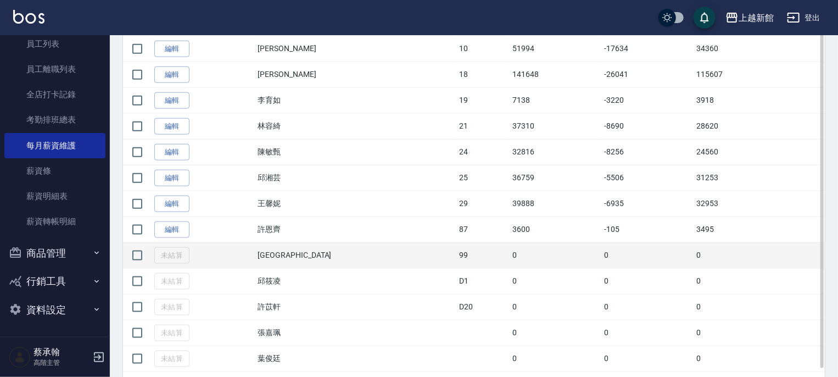
scroll to position [593, 0]
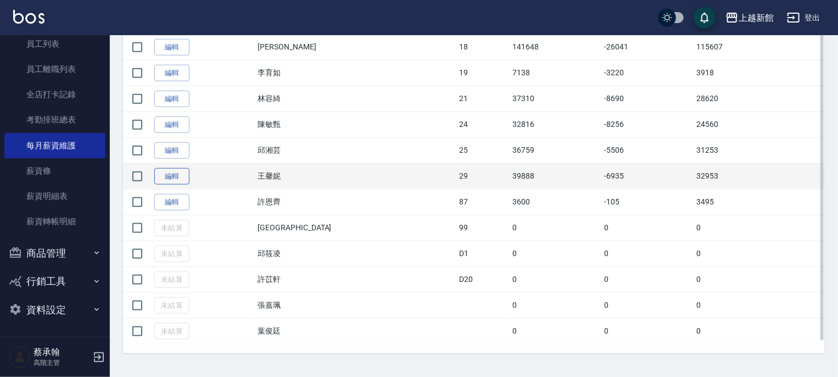
click at [159, 175] on link "編輯" at bounding box center [171, 176] width 35 height 17
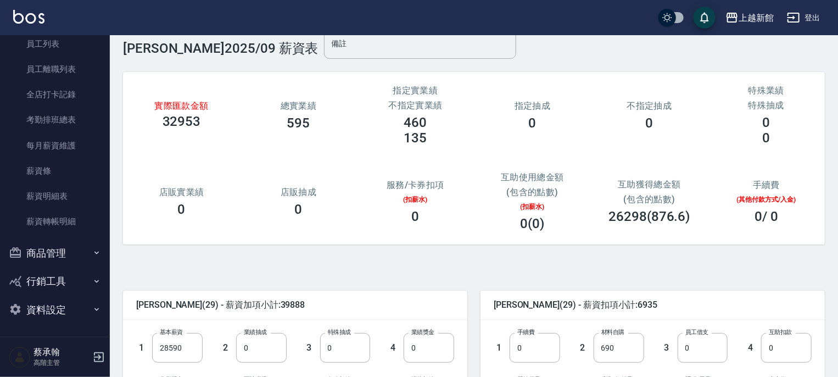
scroll to position [220, 0]
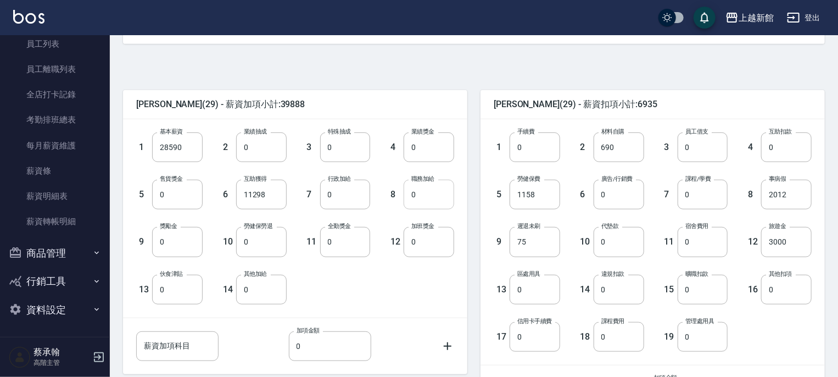
click at [423, 198] on input "0" at bounding box center [429, 195] width 51 height 30
type input "500"
click at [389, 221] on div "12 加班獎金 0 加班獎金" at bounding box center [412, 232] width 84 height 47
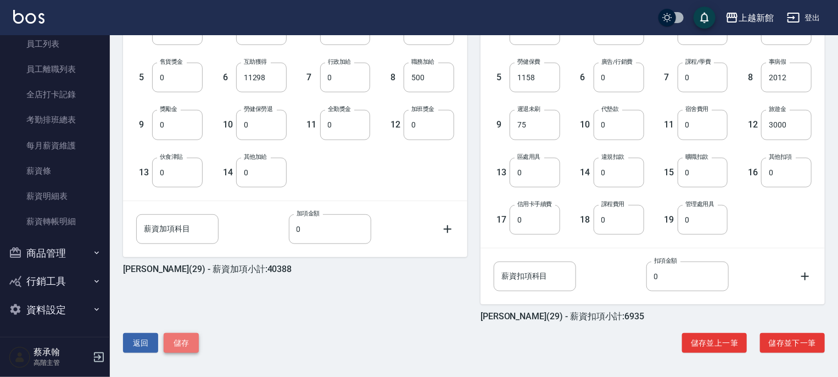
click at [182, 343] on button "儲存" at bounding box center [181, 343] width 35 height 20
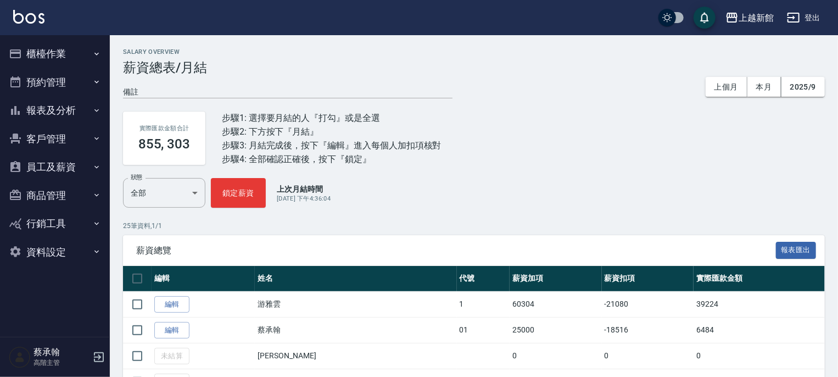
click at [68, 136] on button "客戶管理" at bounding box center [54, 139] width 101 height 29
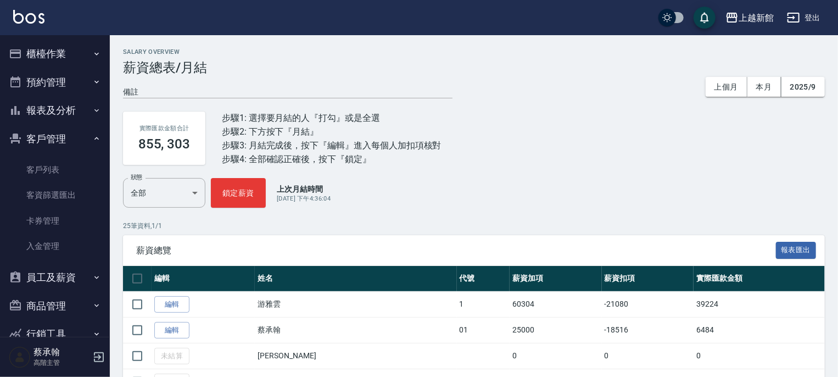
click at [58, 138] on button "客戶管理" at bounding box center [54, 139] width 101 height 29
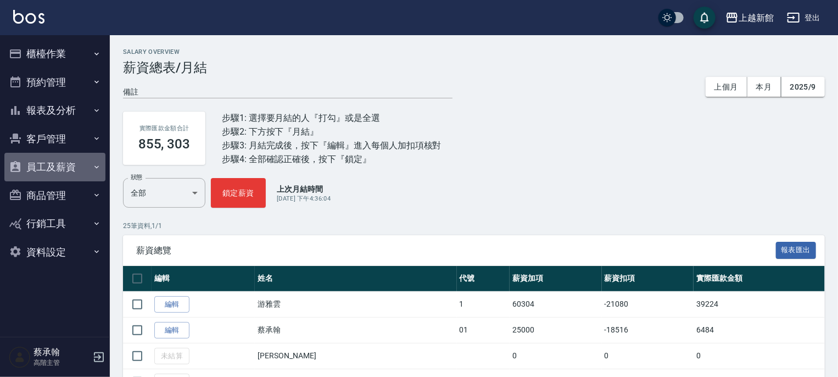
click at [63, 168] on button "員工及薪資" at bounding box center [54, 167] width 101 height 29
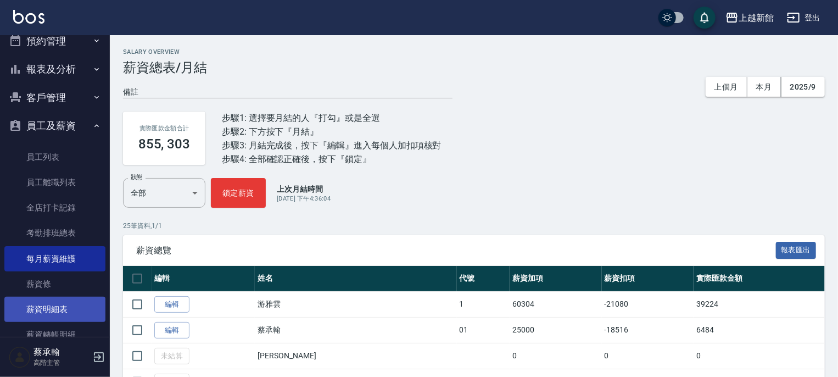
scroll to position [154, 0]
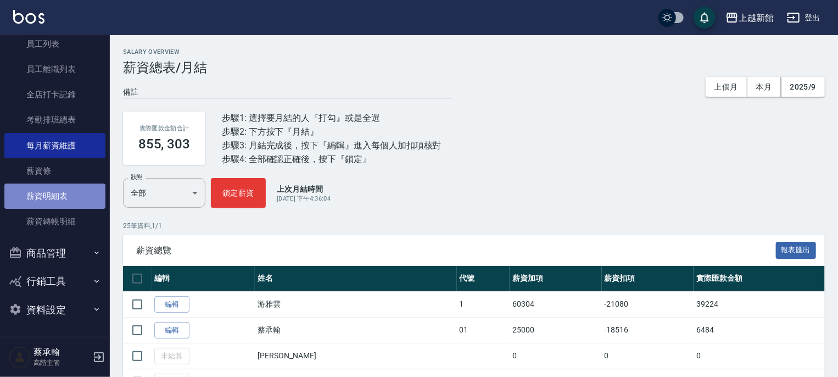
click at [62, 197] on link "薪資明細表" at bounding box center [54, 195] width 101 height 25
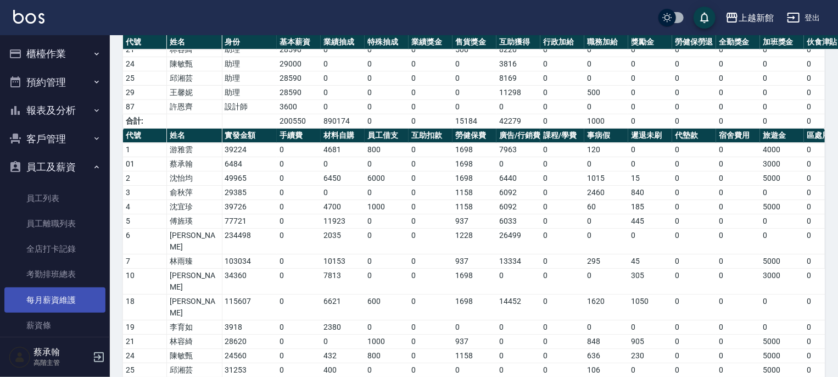
click at [58, 303] on link "每月薪資維護" at bounding box center [54, 299] width 101 height 25
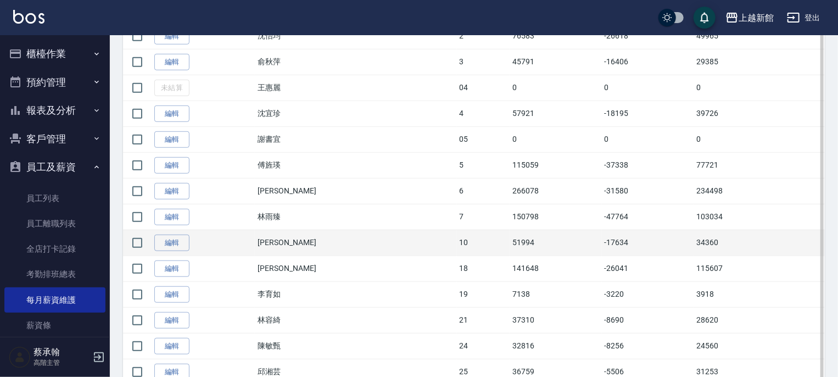
scroll to position [439, 0]
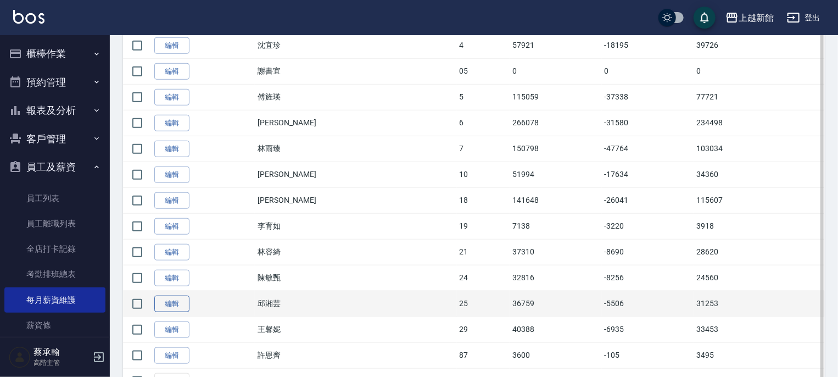
click at [174, 302] on link "編輯" at bounding box center [171, 303] width 35 height 17
click at [174, 302] on div "Salary Overview 薪資總表/月結 備註 x 上個月 本月 2025/9 實際匯款金額合計 855, 303 步驟1: 選擇要月結的人『打勾』或是…" at bounding box center [419, 47] width 838 height 972
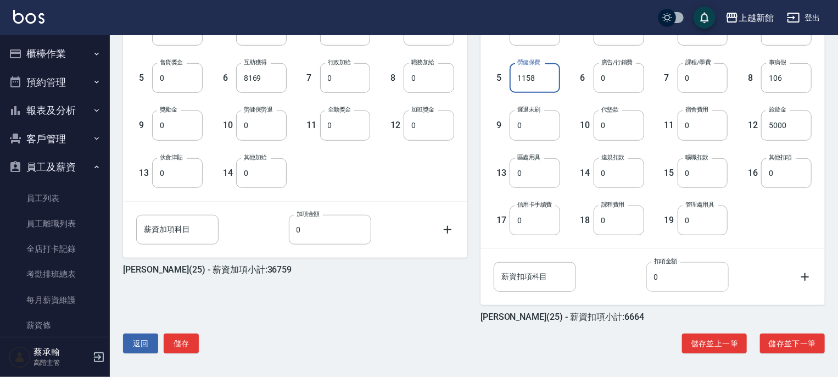
scroll to position [337, 0]
type input "1158"
click at [194, 341] on button "儲存" at bounding box center [181, 343] width 35 height 20
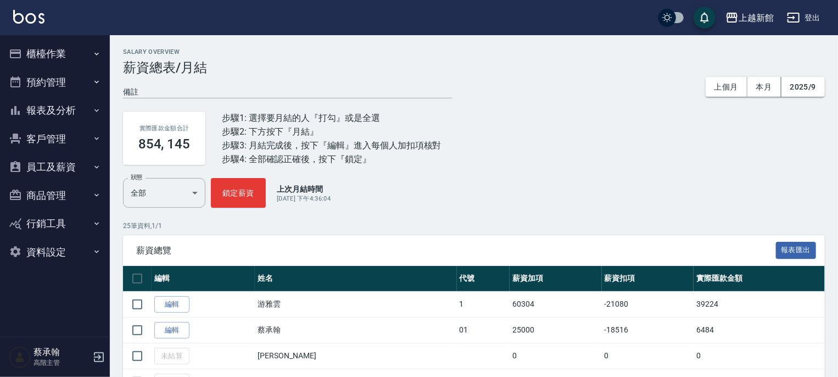
click at [63, 167] on button "員工及薪資" at bounding box center [54, 167] width 101 height 29
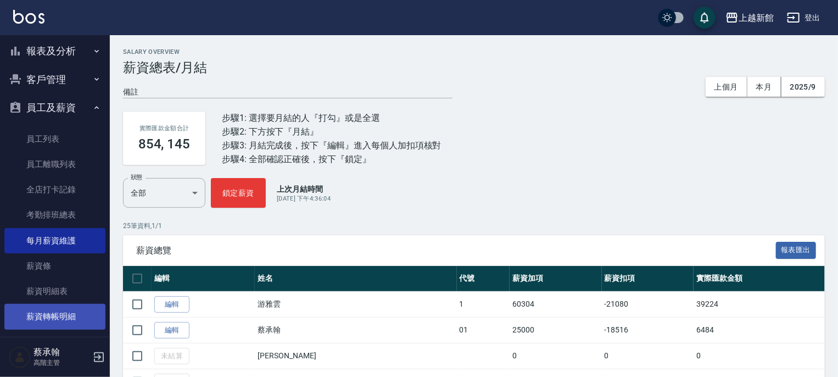
scroll to position [154, 0]
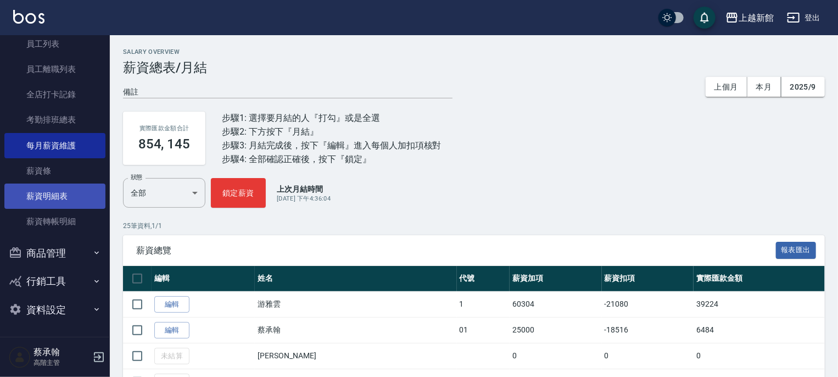
drag, startPoint x: 47, startPoint y: 197, endPoint x: 55, endPoint y: 192, distance: 9.6
click at [48, 197] on link "薪資明細表" at bounding box center [54, 195] width 101 height 25
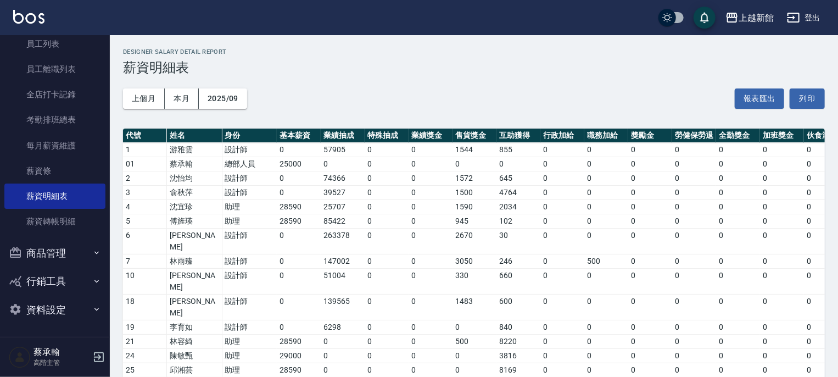
scroll to position [277, 0]
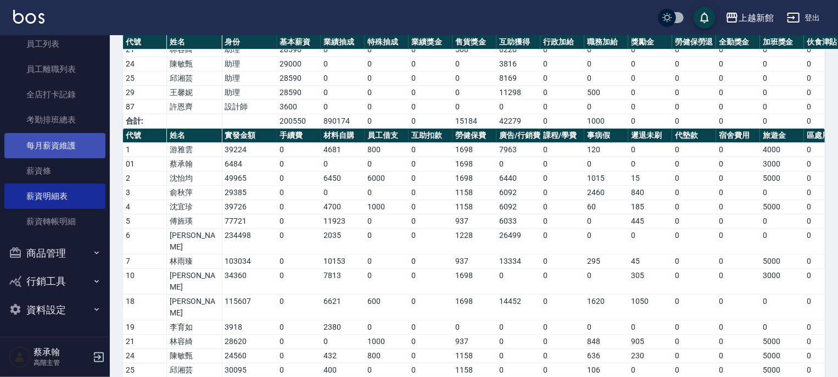
click at [60, 152] on link "每月薪資維護" at bounding box center [54, 145] width 101 height 25
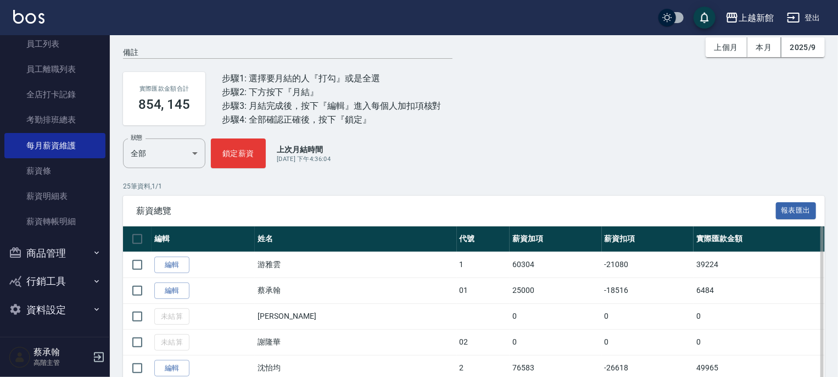
scroll to position [275, 0]
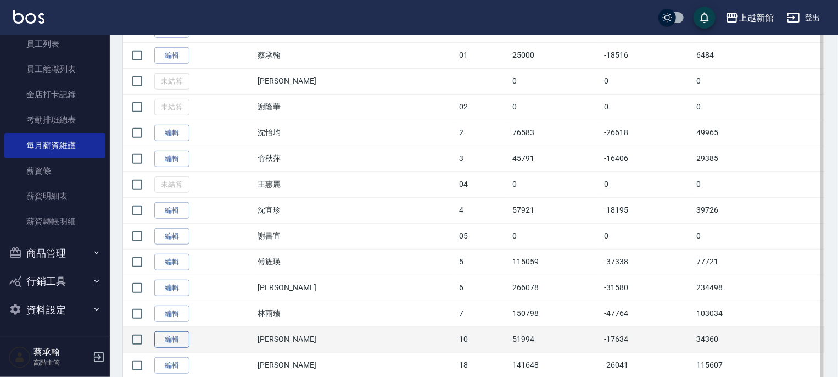
click at [175, 337] on link "編輯" at bounding box center [171, 339] width 35 height 17
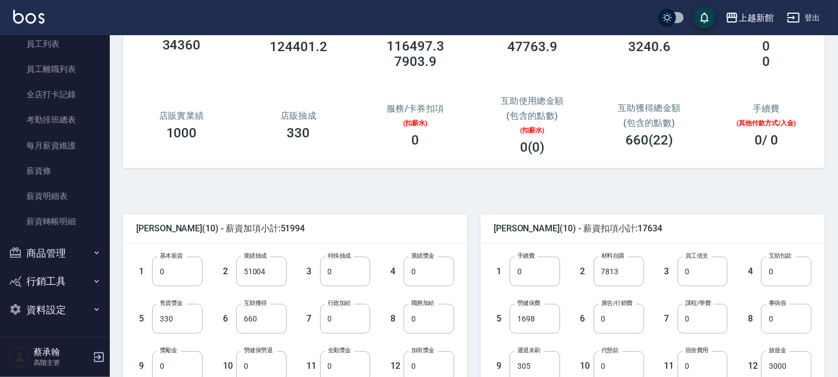
scroll to position [110, 0]
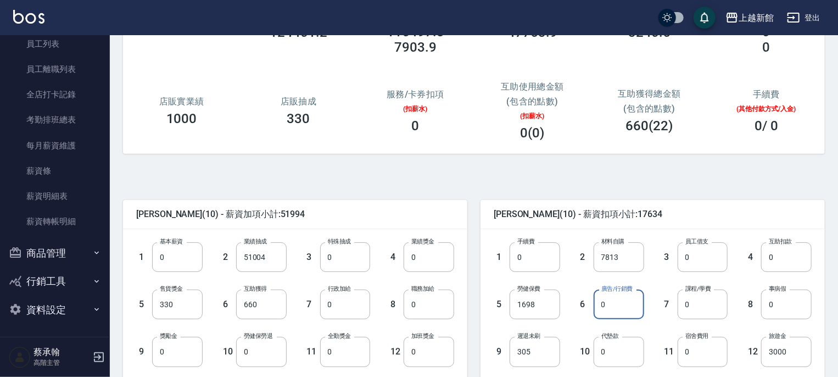
click at [613, 311] on input "0" at bounding box center [619, 304] width 51 height 30
type input "6788"
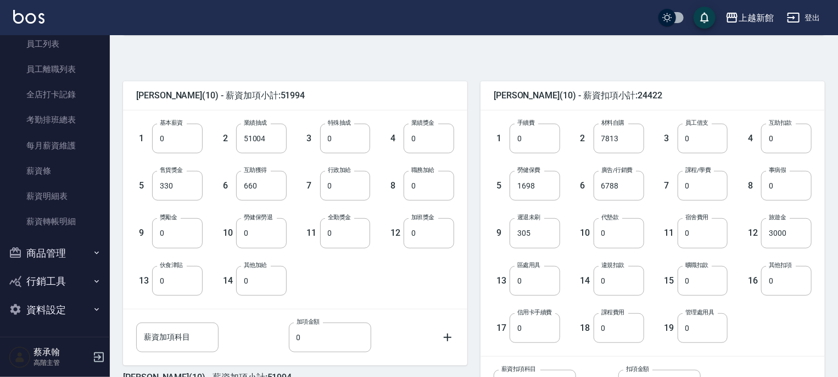
scroll to position [384, 0]
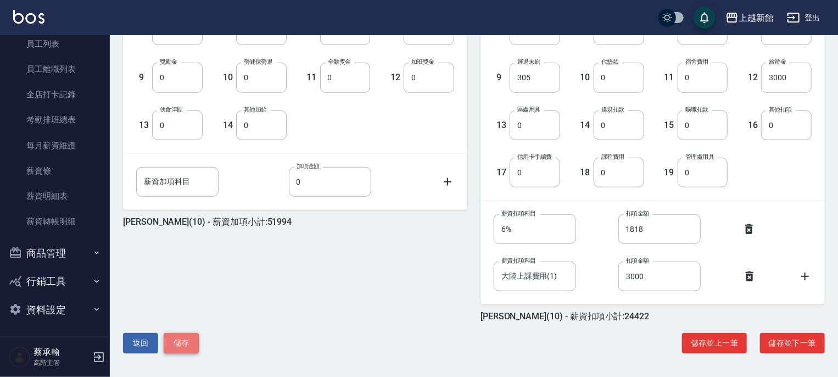
click at [184, 338] on button "儲存" at bounding box center [181, 343] width 35 height 20
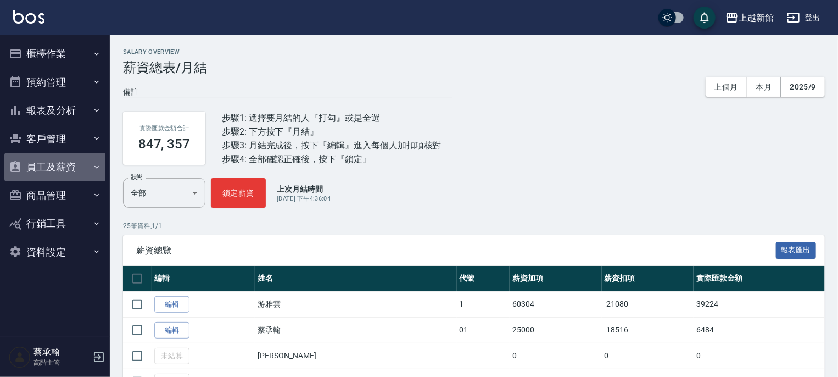
click at [66, 168] on button "員工及薪資" at bounding box center [54, 167] width 101 height 29
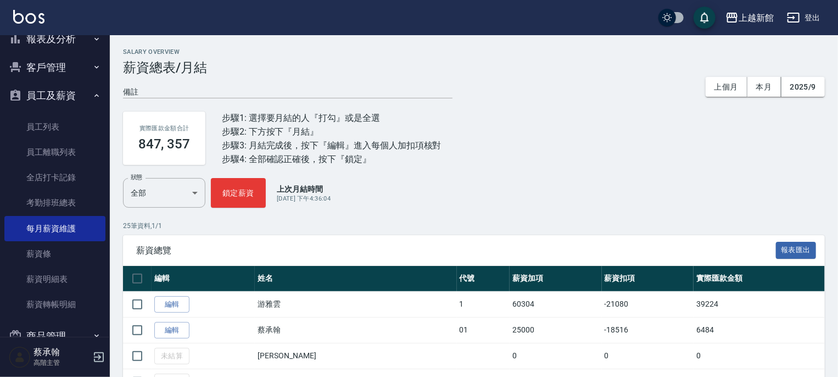
scroll to position [154, 0]
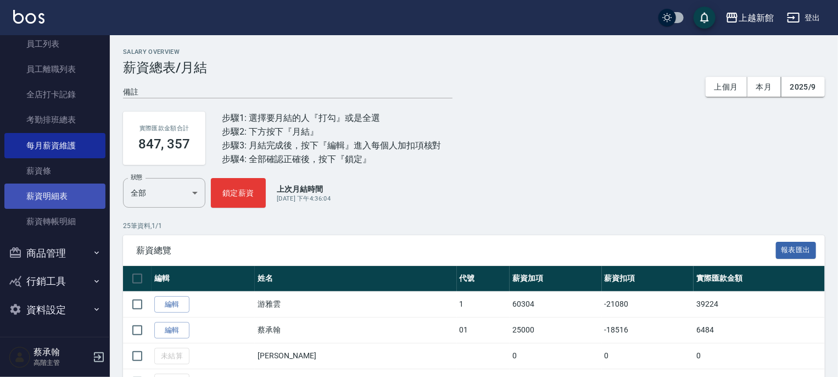
click at [69, 198] on link "薪資明細表" at bounding box center [54, 195] width 101 height 25
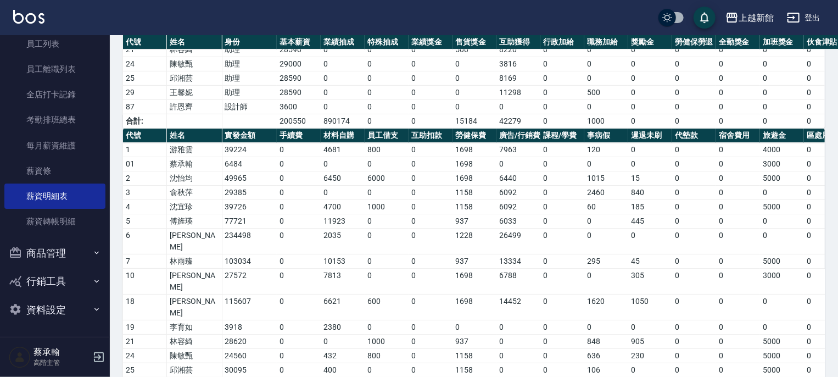
scroll to position [0, 89]
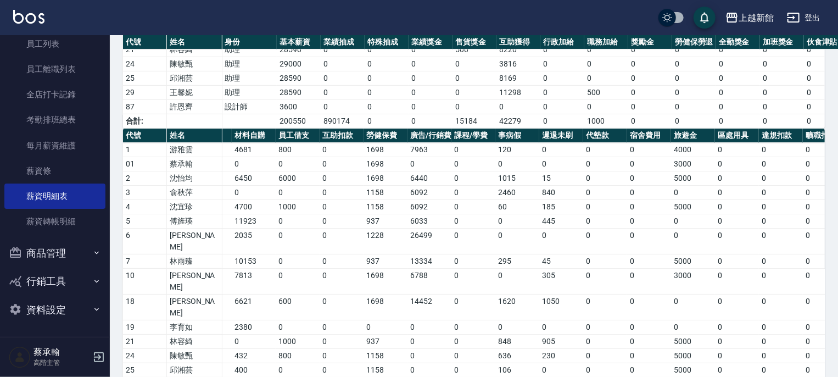
drag, startPoint x: 587, startPoint y: 365, endPoint x: 683, endPoint y: 358, distance: 96.4
click at [683, 358] on div "上越新館 2025-09 薪資明細表 列印時間： [DATE][PHONE_NUMBER]:22 Designer Salary Detail Report …" at bounding box center [474, 96] width 728 height 676
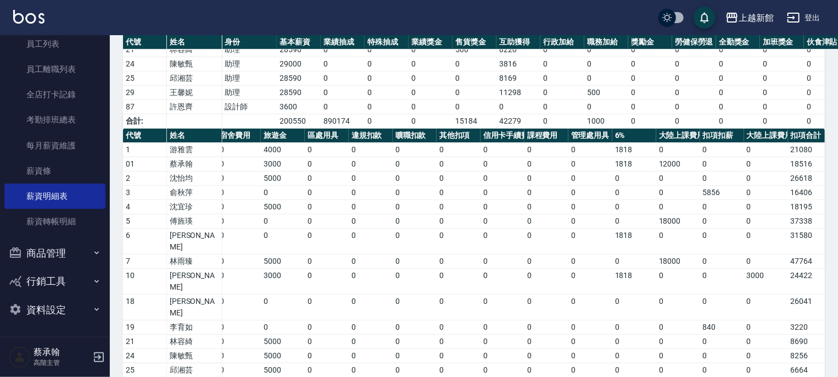
scroll to position [0, 505]
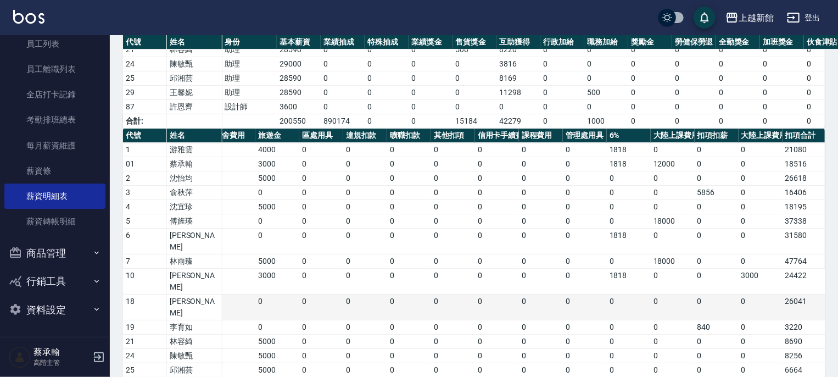
click at [480, 294] on td "0" at bounding box center [497, 307] width 44 height 26
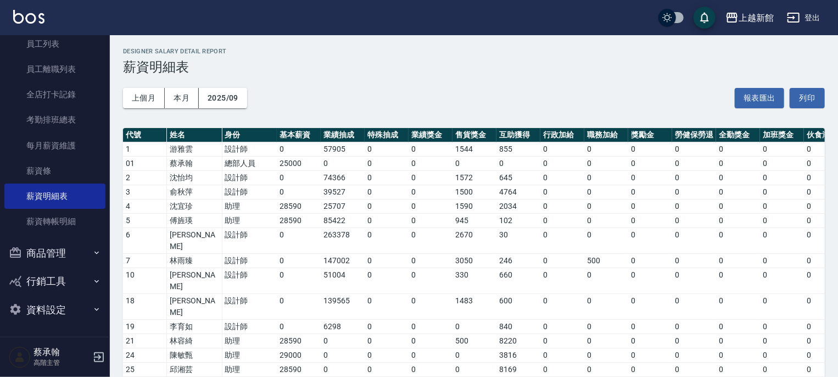
scroll to position [0, 0]
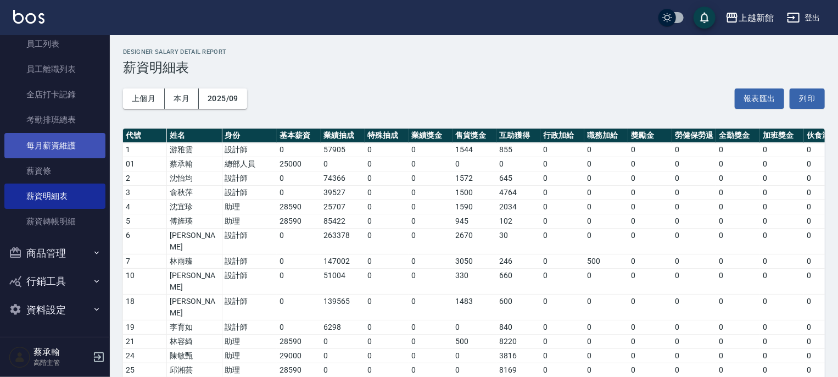
click at [49, 149] on link "每月薪資維護" at bounding box center [54, 145] width 101 height 25
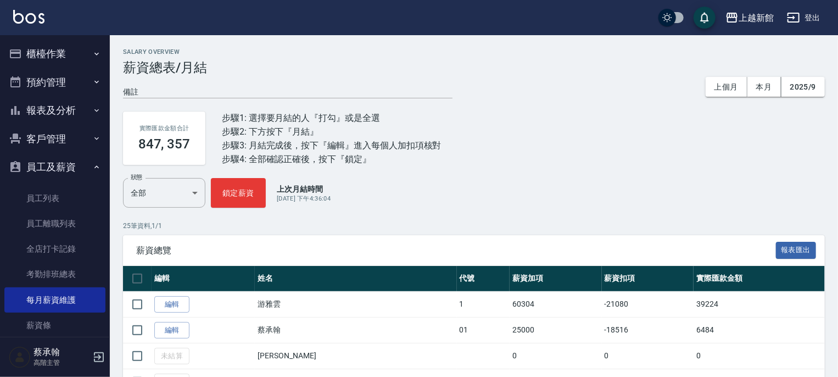
click at [47, 170] on button "員工及薪資" at bounding box center [54, 167] width 101 height 29
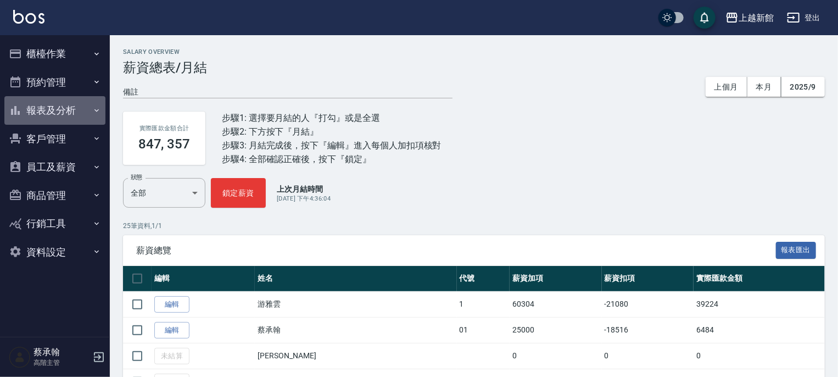
click at [44, 109] on button "報表及分析" at bounding box center [54, 110] width 101 height 29
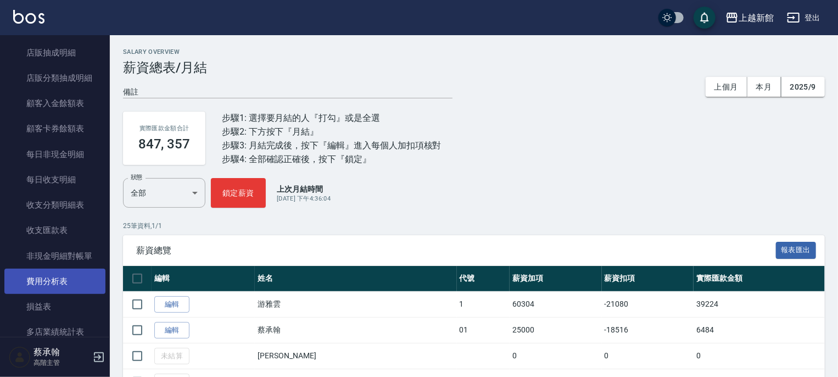
scroll to position [879, 0]
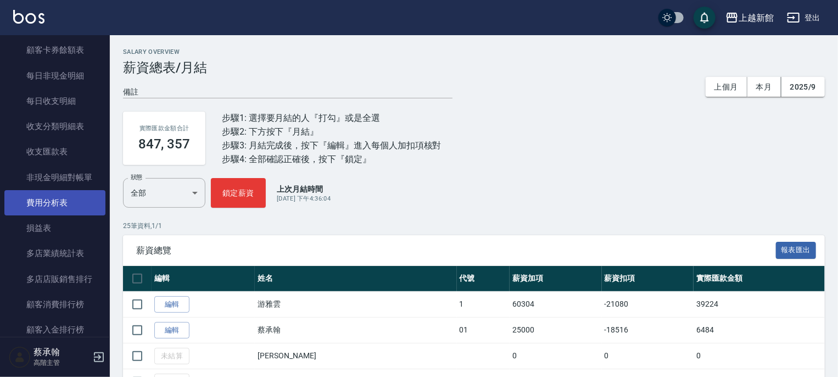
click at [49, 202] on link "費用分析表" at bounding box center [54, 202] width 101 height 25
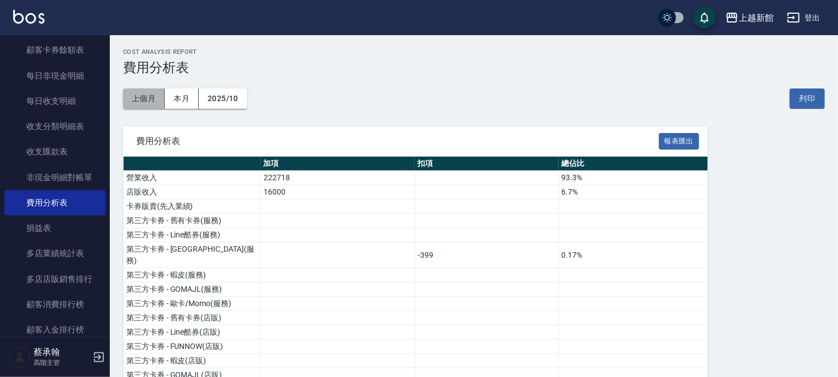
click at [147, 95] on button "上個月" at bounding box center [144, 98] width 42 height 20
